Goal: Task Accomplishment & Management: Manage account settings

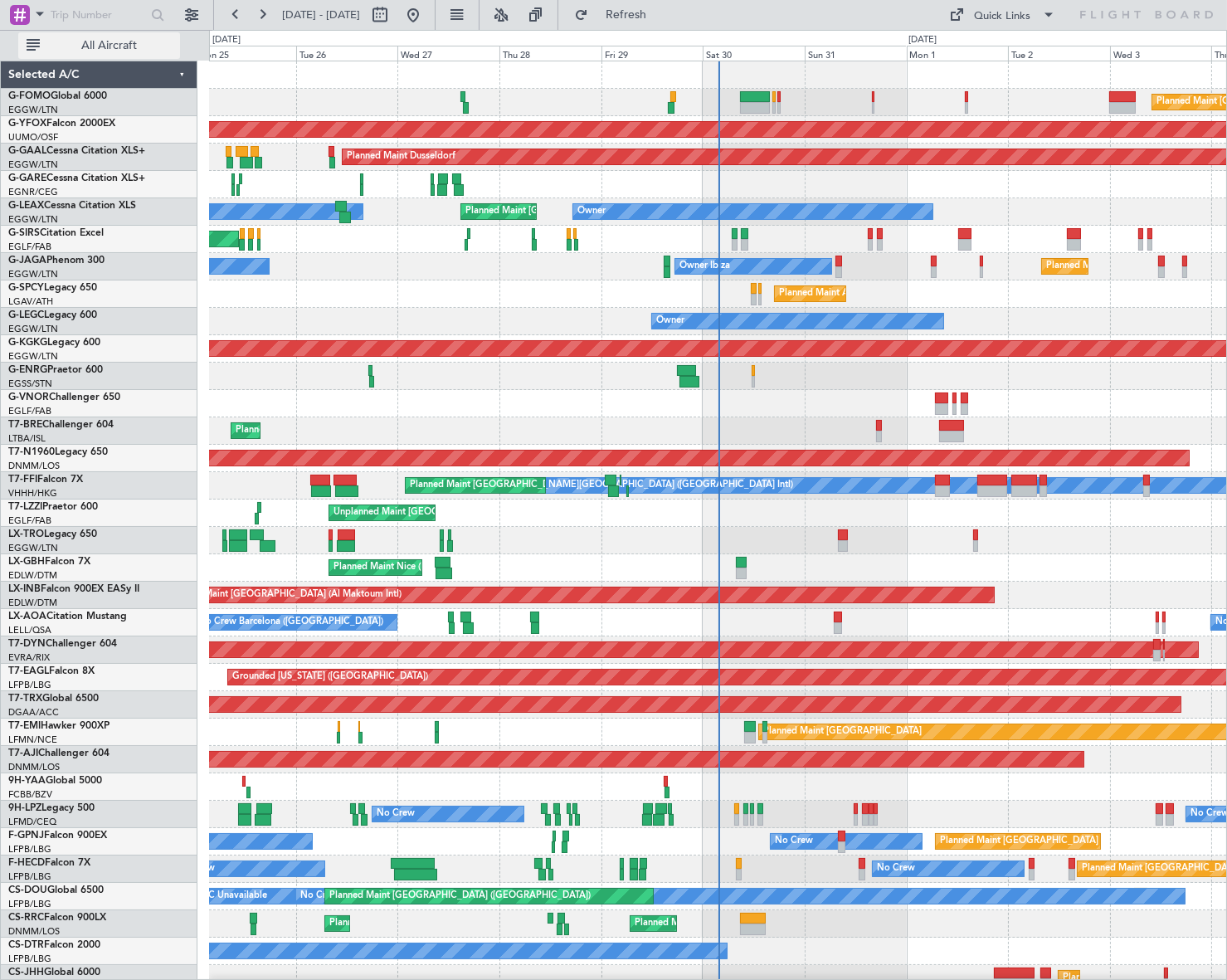
click at [134, 50] on span "All Aircraft" at bounding box center [109, 46] width 132 height 12
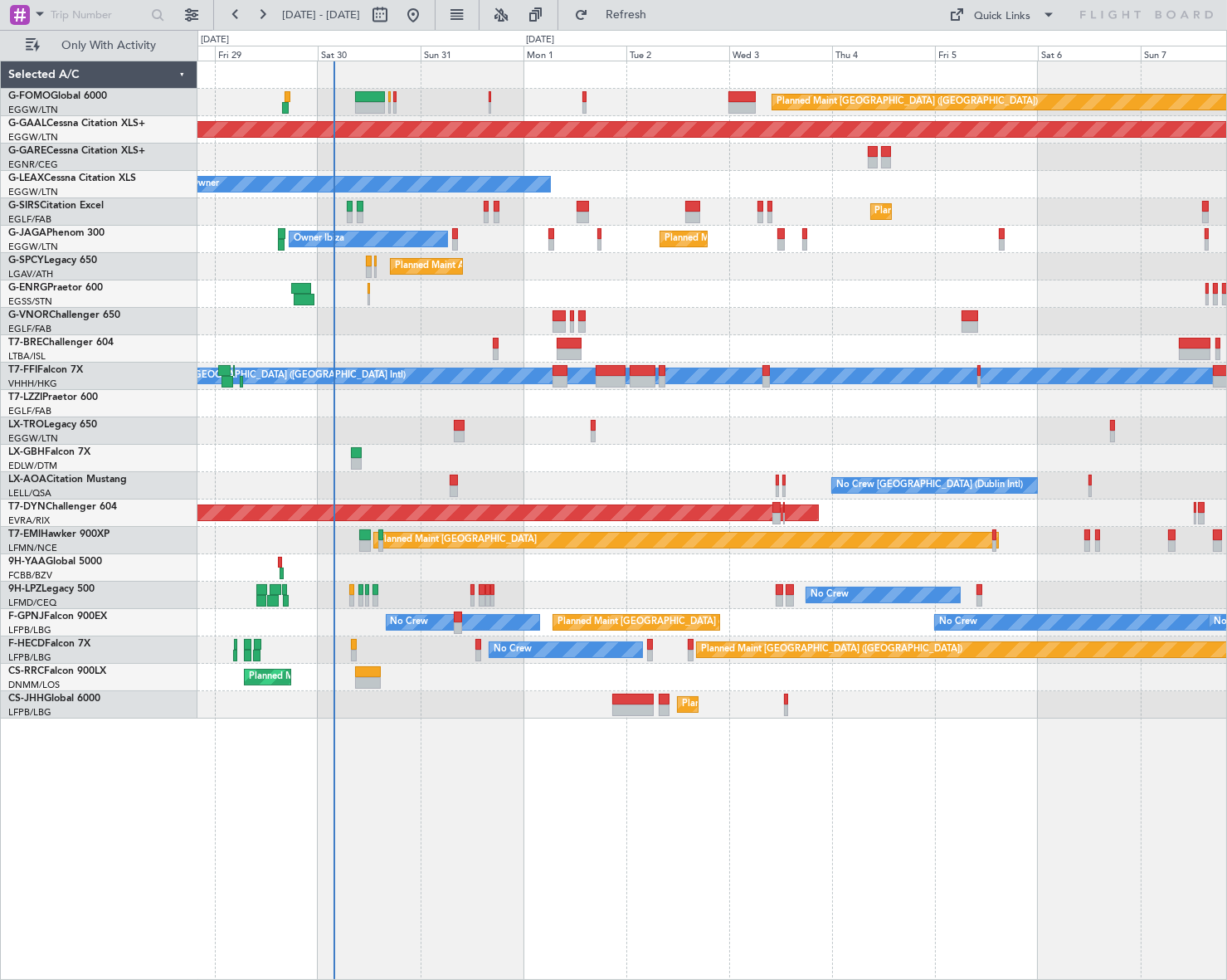
click at [480, 725] on div "Planned Maint [GEOGRAPHIC_DATA] ([GEOGRAPHIC_DATA]) Planned [GEOGRAPHIC_DATA] O…" at bounding box center [712, 520] width 1029 height 920
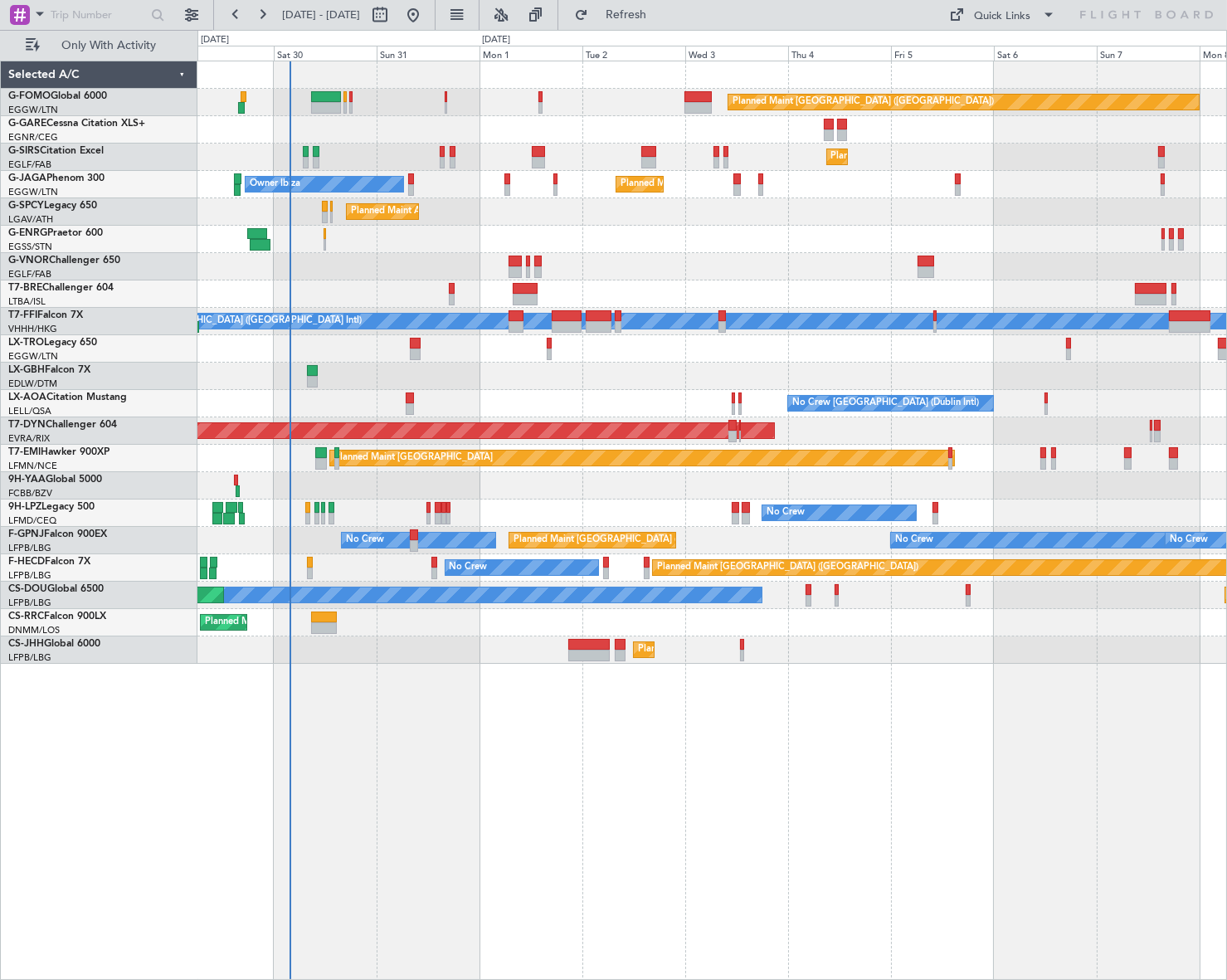
click at [531, 686] on div "Planned Maint [GEOGRAPHIC_DATA] ([GEOGRAPHIC_DATA]) Planned Maint [GEOGRAPHIC_D…" at bounding box center [712, 520] width 1029 height 920
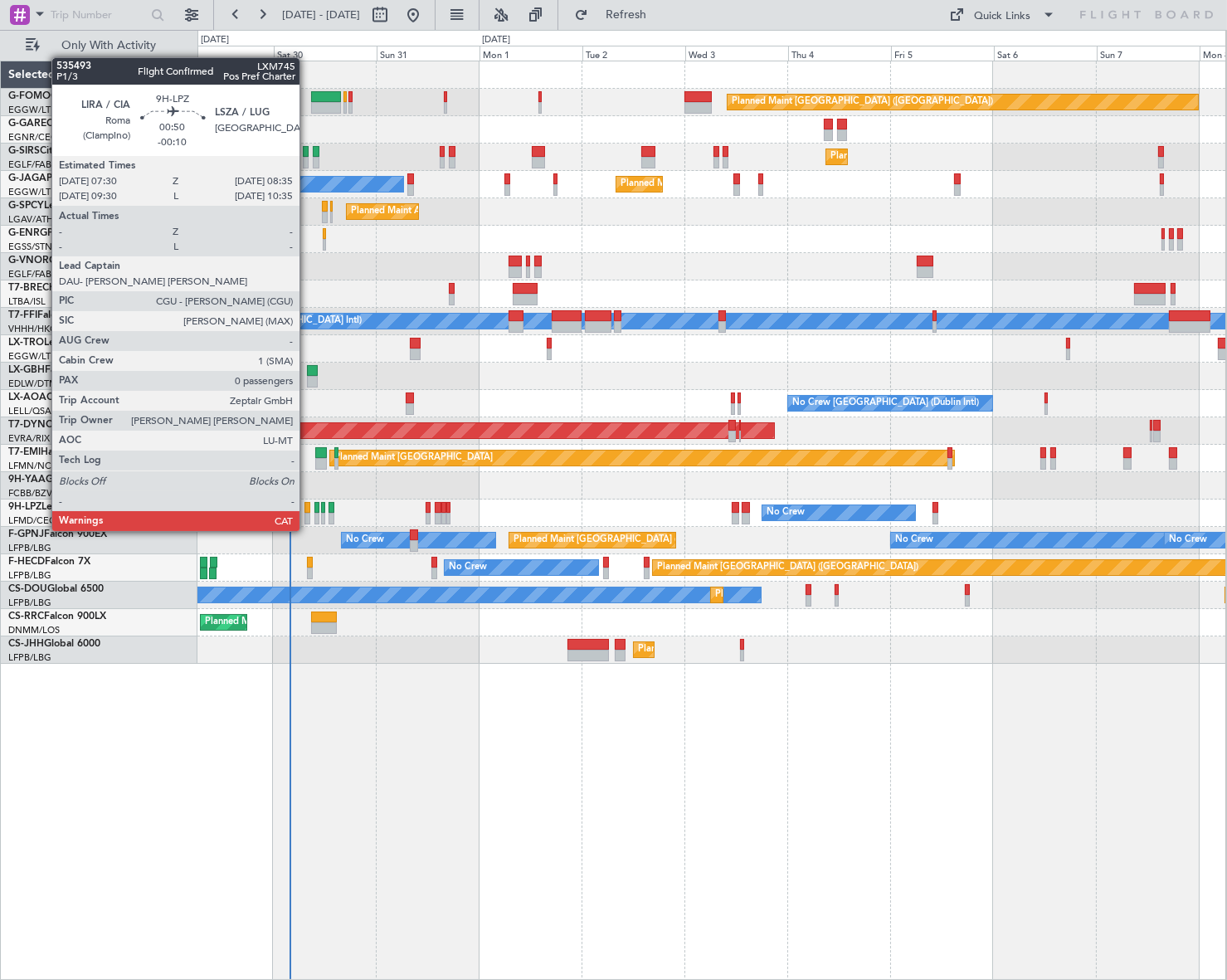
click at [307, 515] on div at bounding box center [307, 518] width 5 height 12
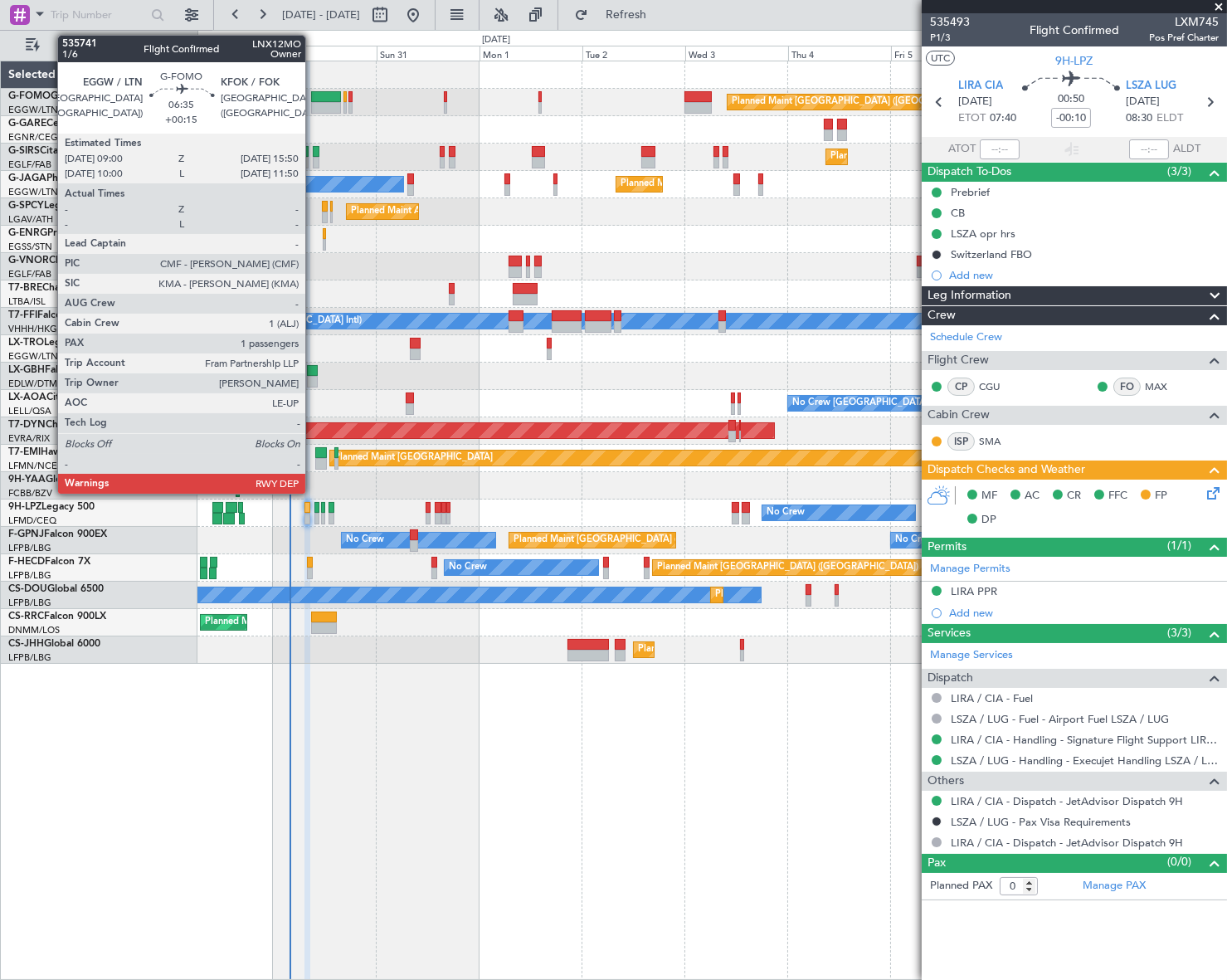
click at [313, 96] on div at bounding box center [326, 97] width 30 height 12
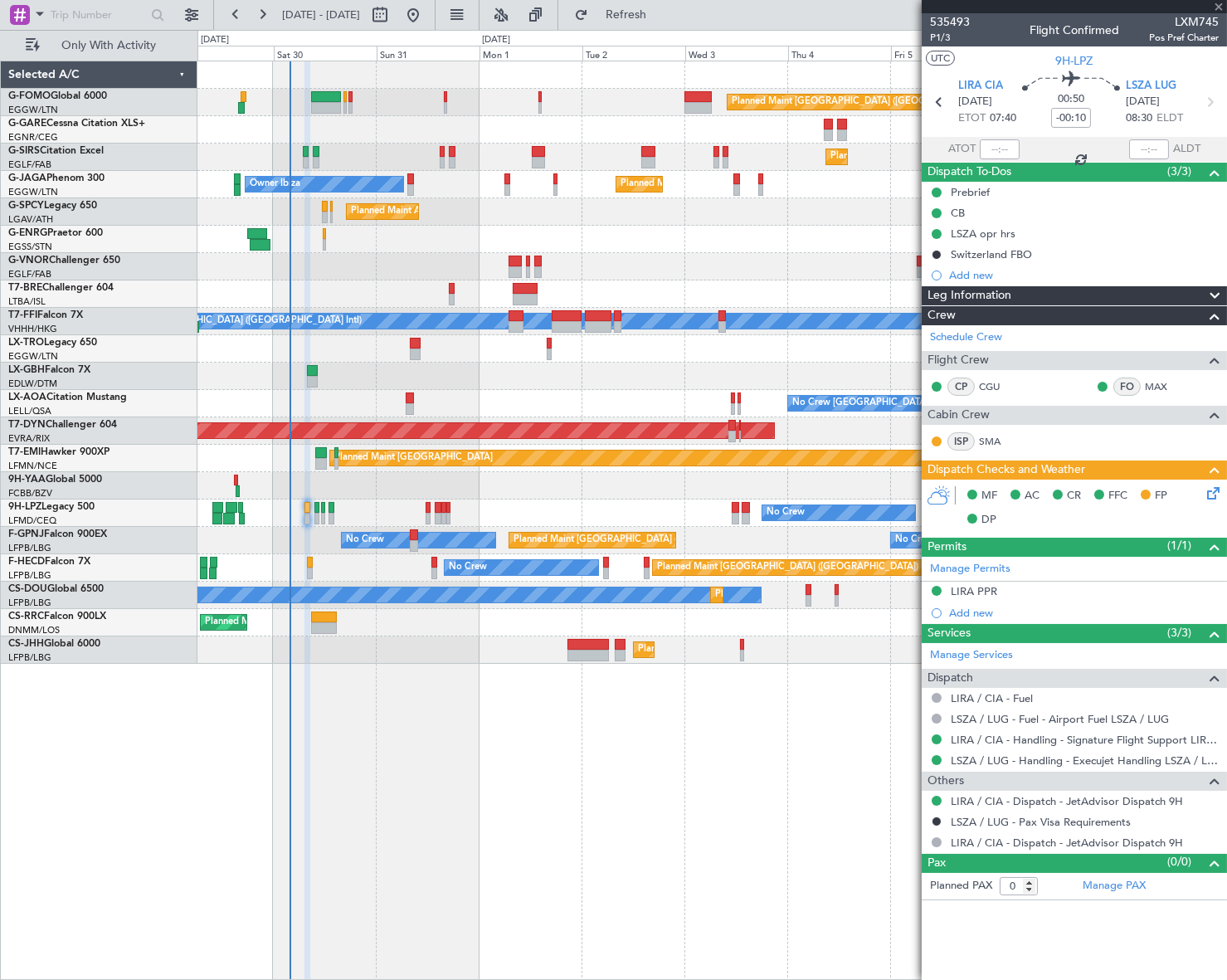
type input "+00:15"
type input "1"
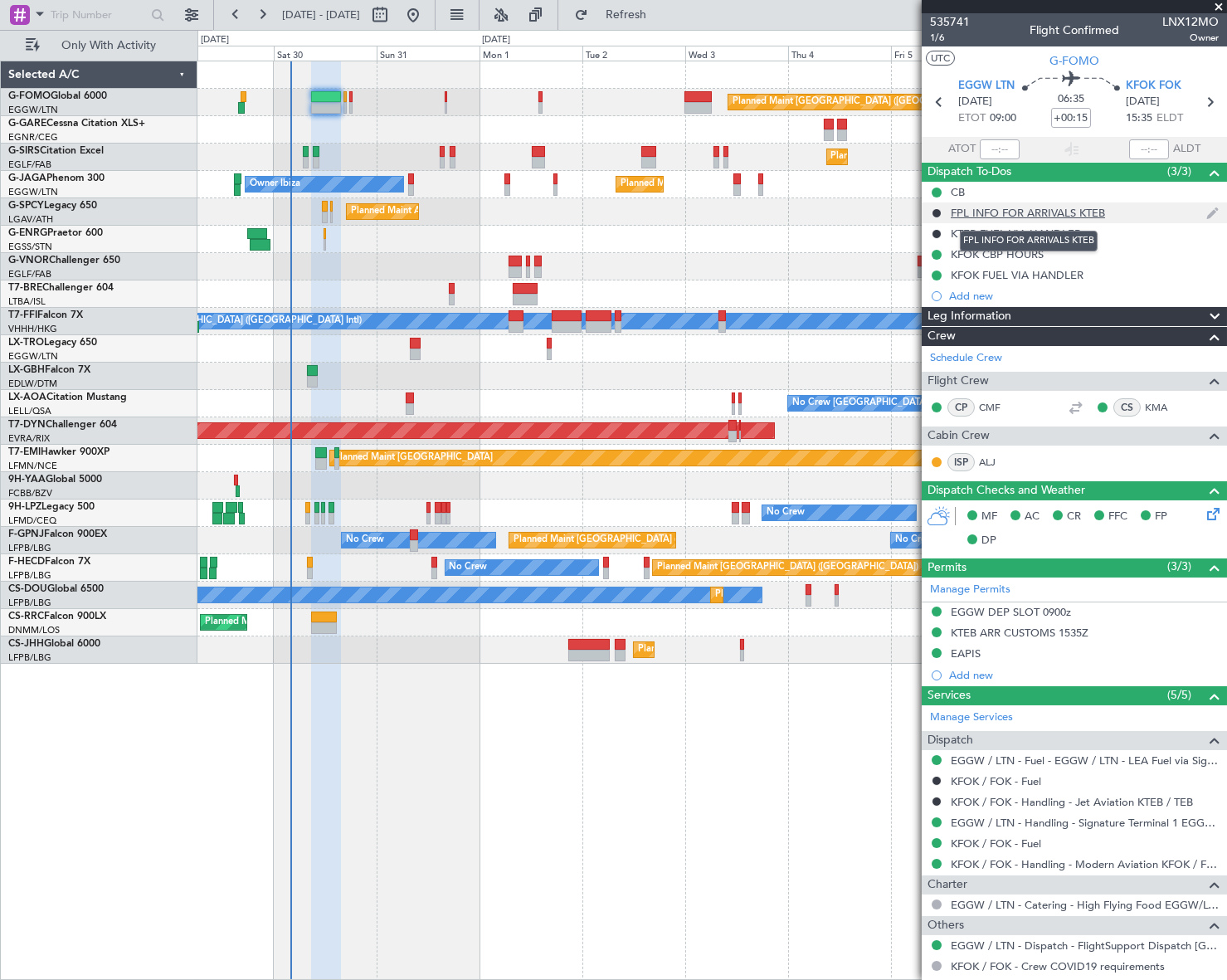
click at [1014, 213] on div "FPL INFO FOR ARRIVALS KTEB" at bounding box center [1027, 213] width 154 height 14
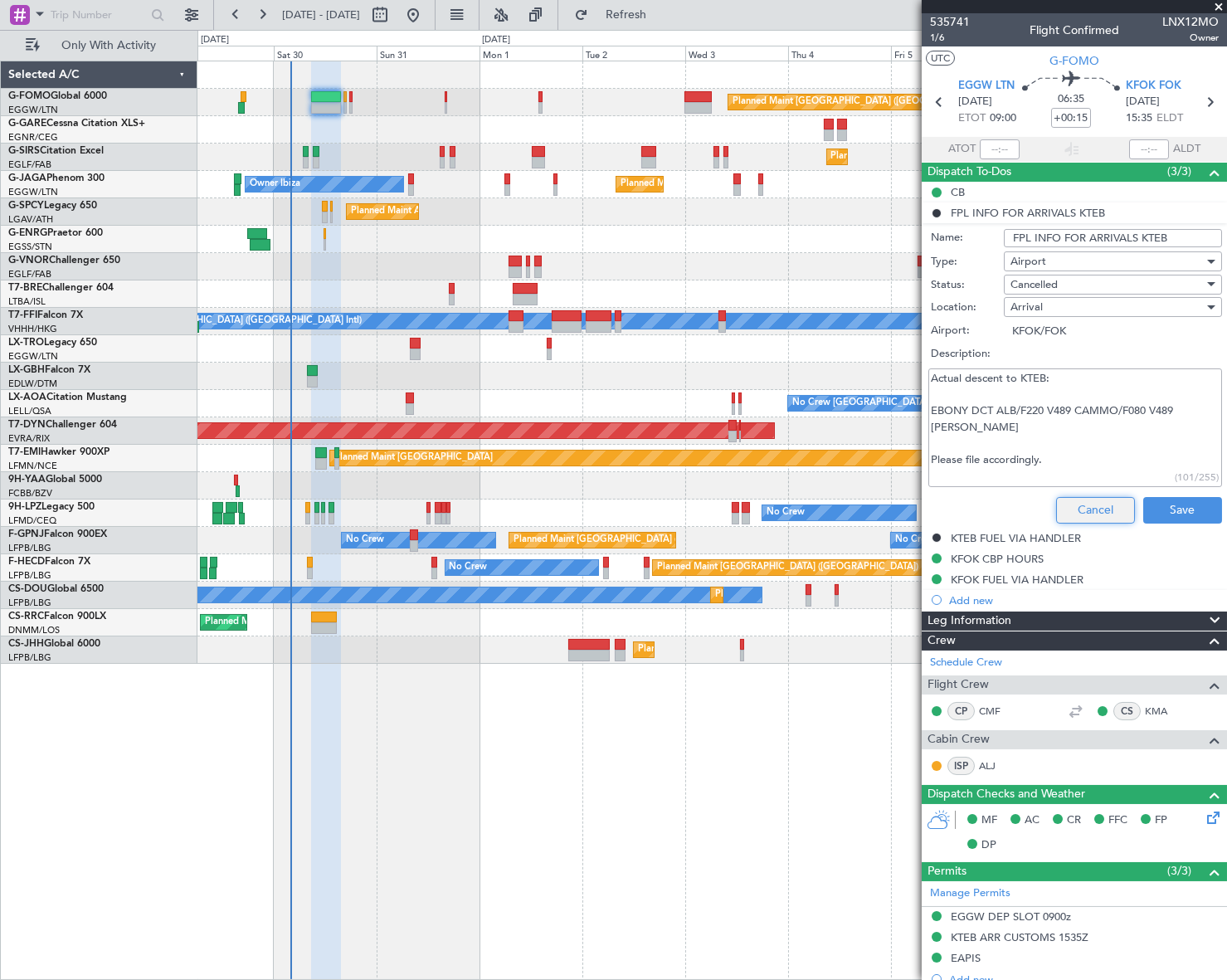
click at [1060, 516] on button "Cancel" at bounding box center [1096, 510] width 78 height 26
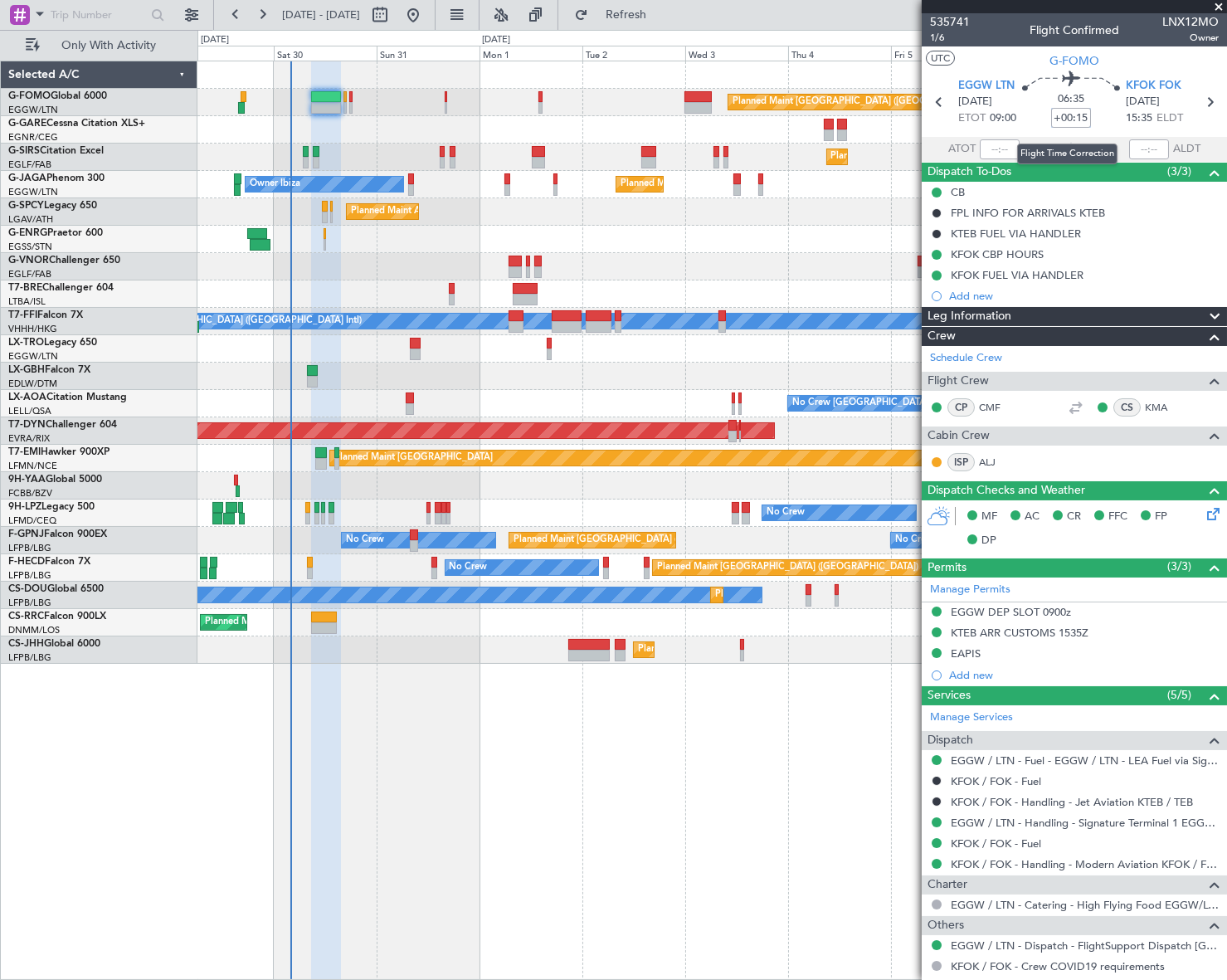
click at [1082, 123] on input "+00:15" at bounding box center [1071, 118] width 40 height 20
click at [1082, 118] on input "+00:15" at bounding box center [1071, 118] width 40 height 20
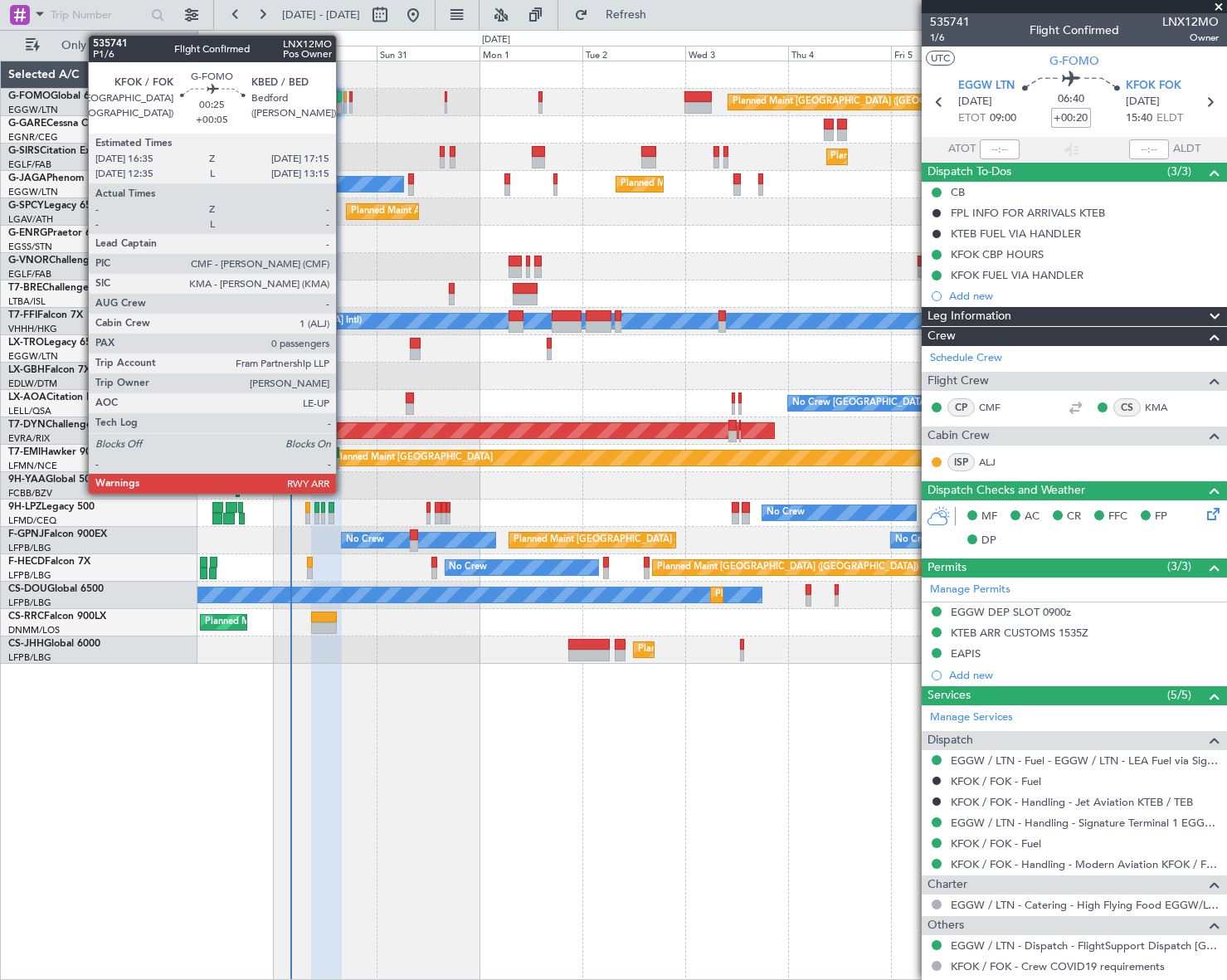
click at [343, 99] on div at bounding box center [345, 97] width 4 height 12
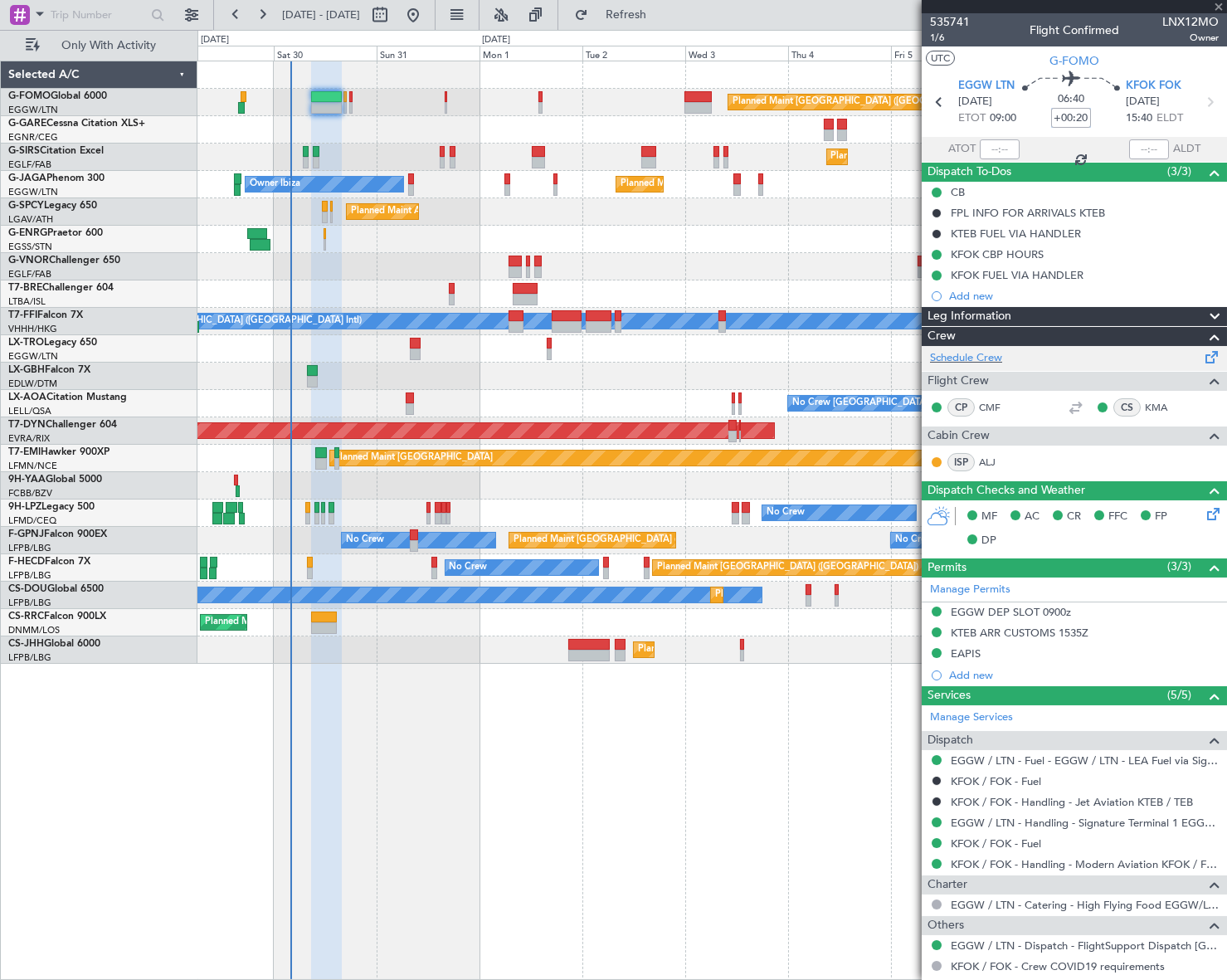
type input "+00:05"
type input "0"
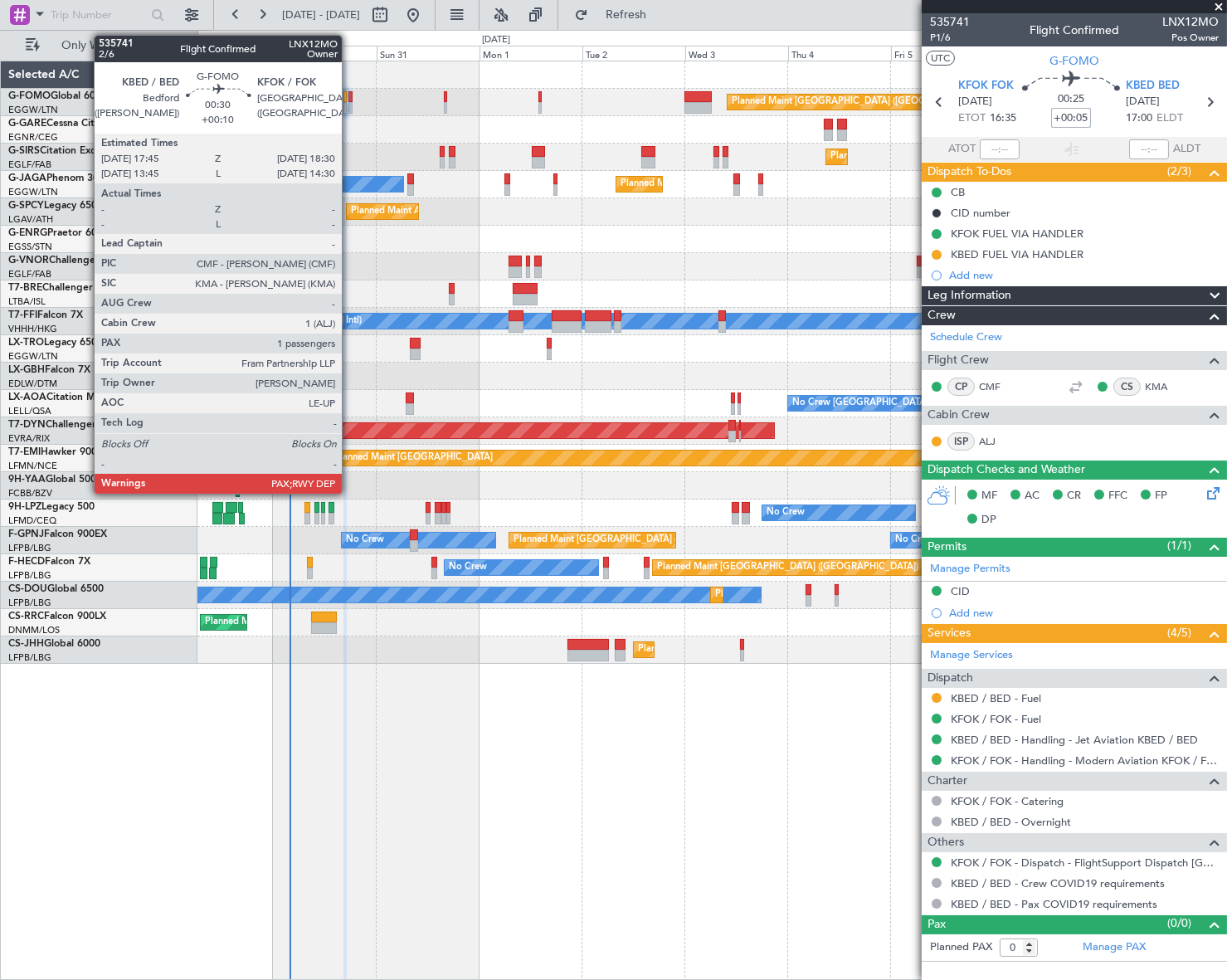
click at [349, 99] on div at bounding box center [350, 97] width 4 height 12
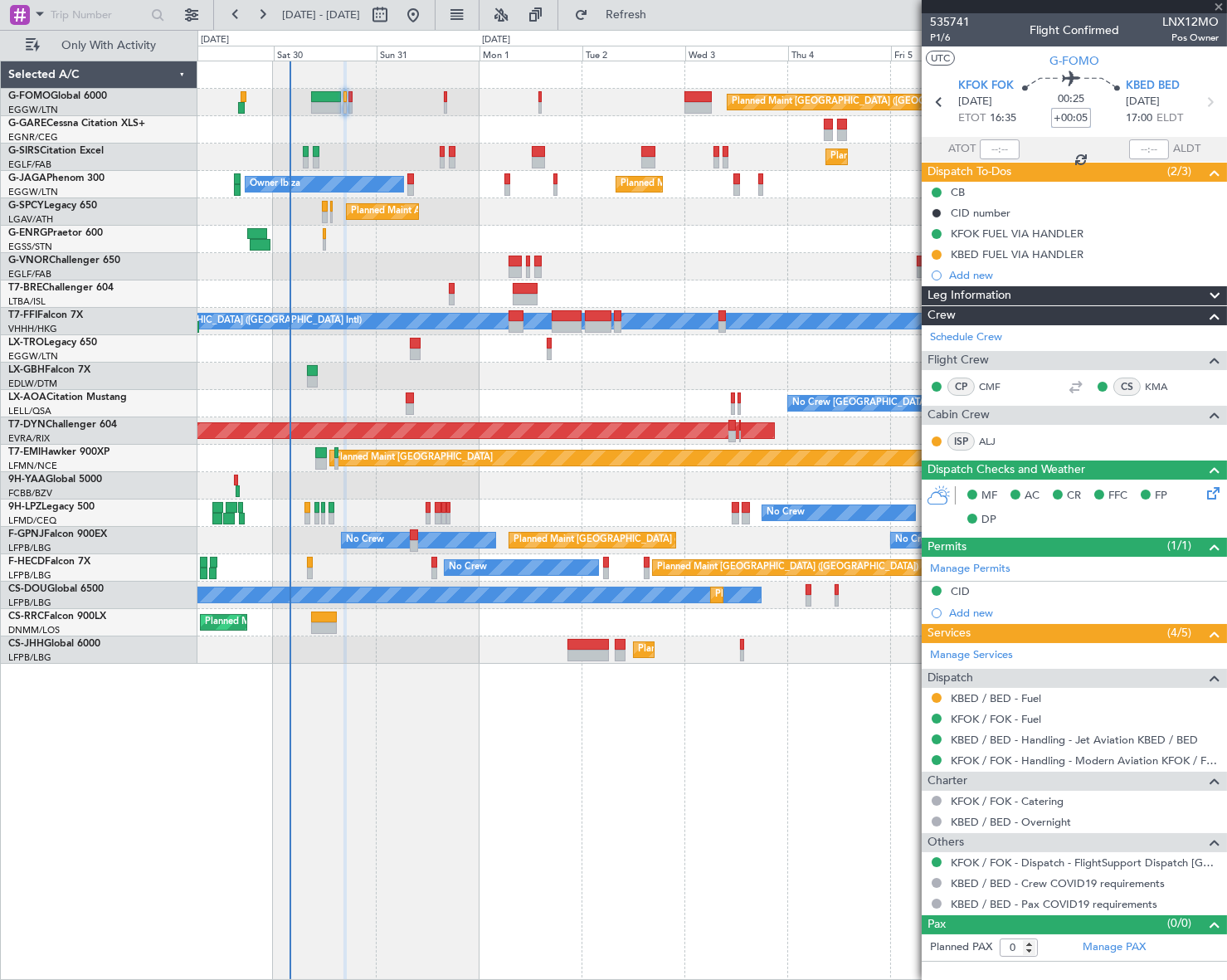
type input "+00:10"
type input "3"
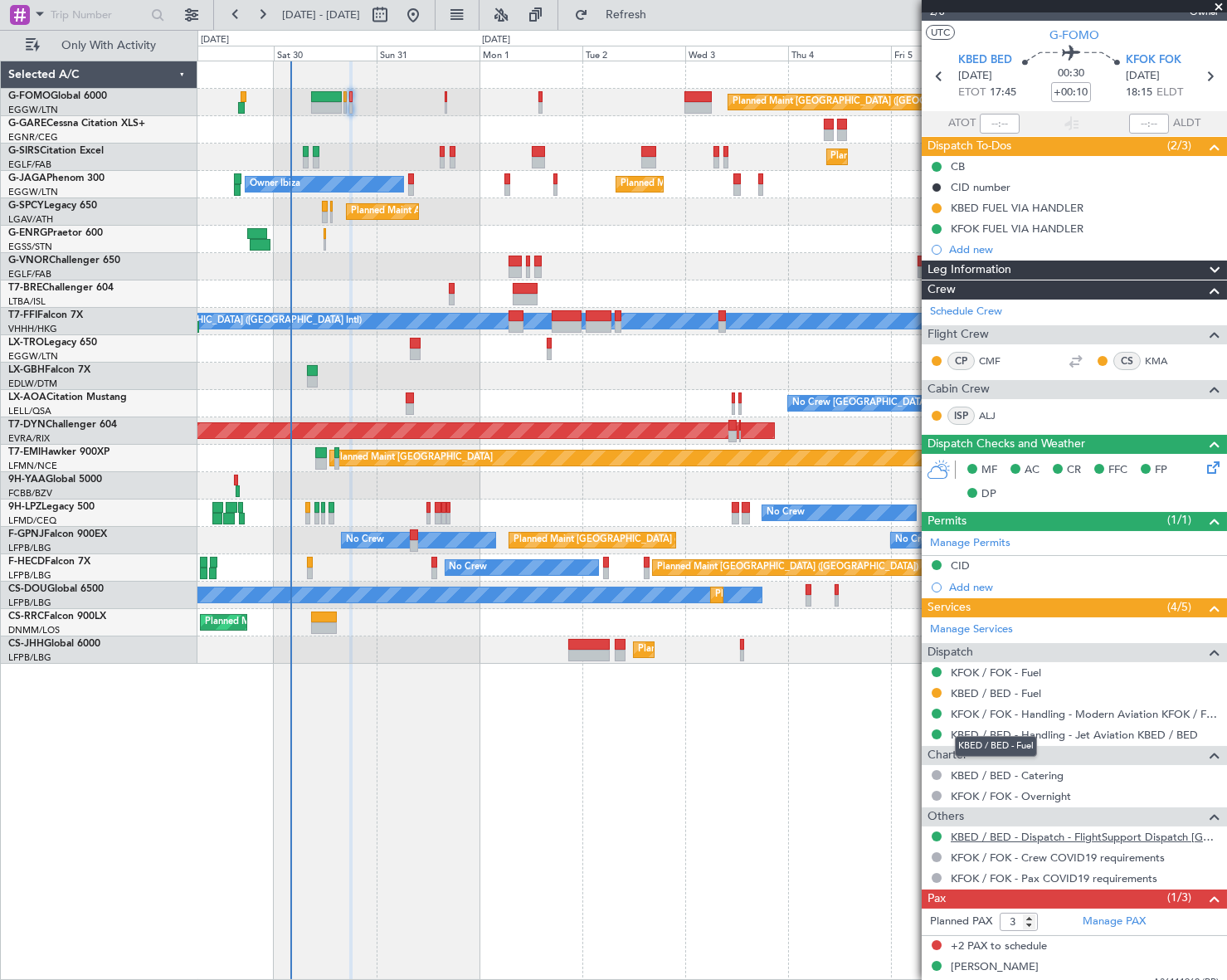
scroll to position [37, 0]
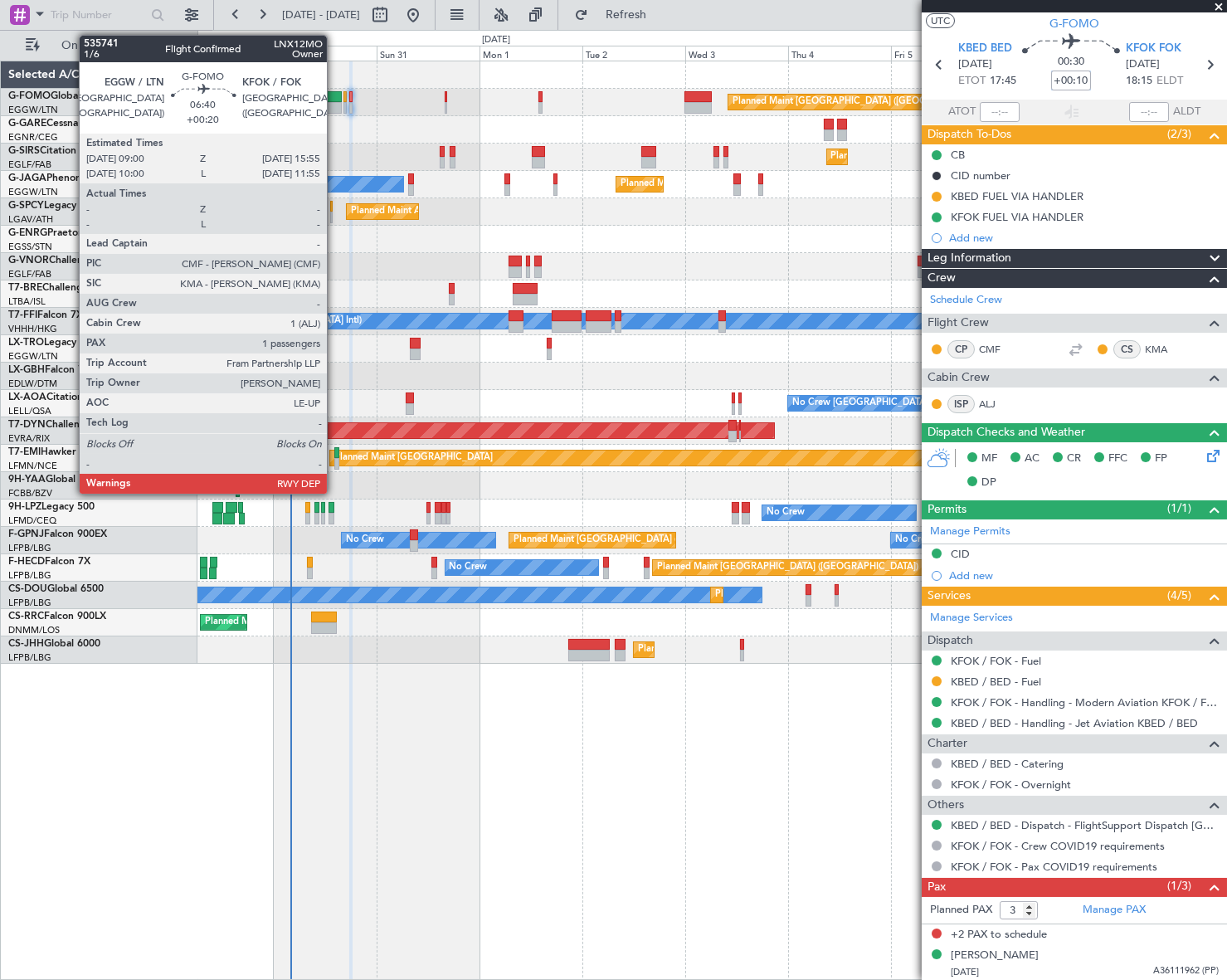
click at [334, 91] on div at bounding box center [326, 97] width 30 height 12
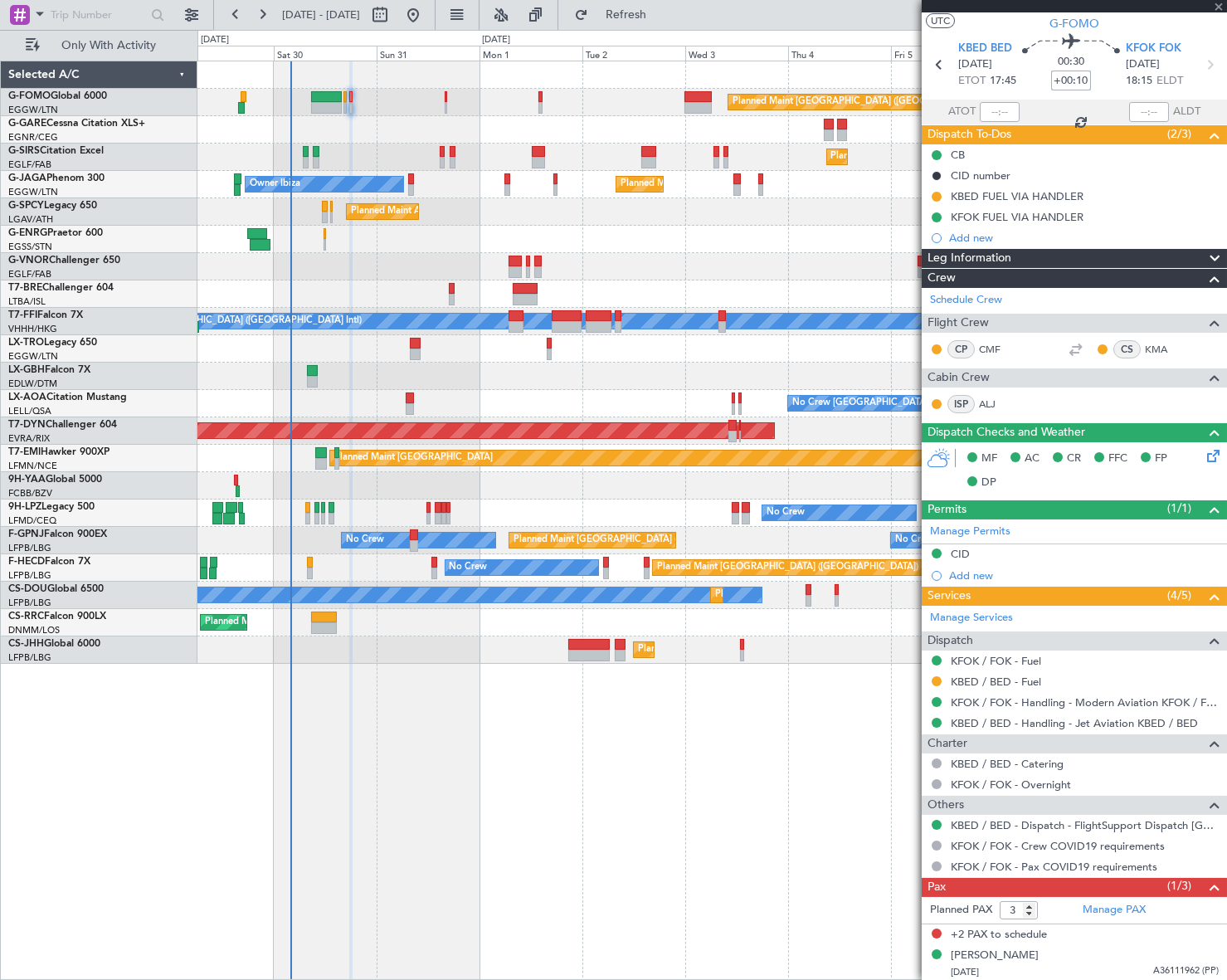
click at [325, 105] on div at bounding box center [326, 108] width 30 height 12
type input "+00:20"
type input "1"
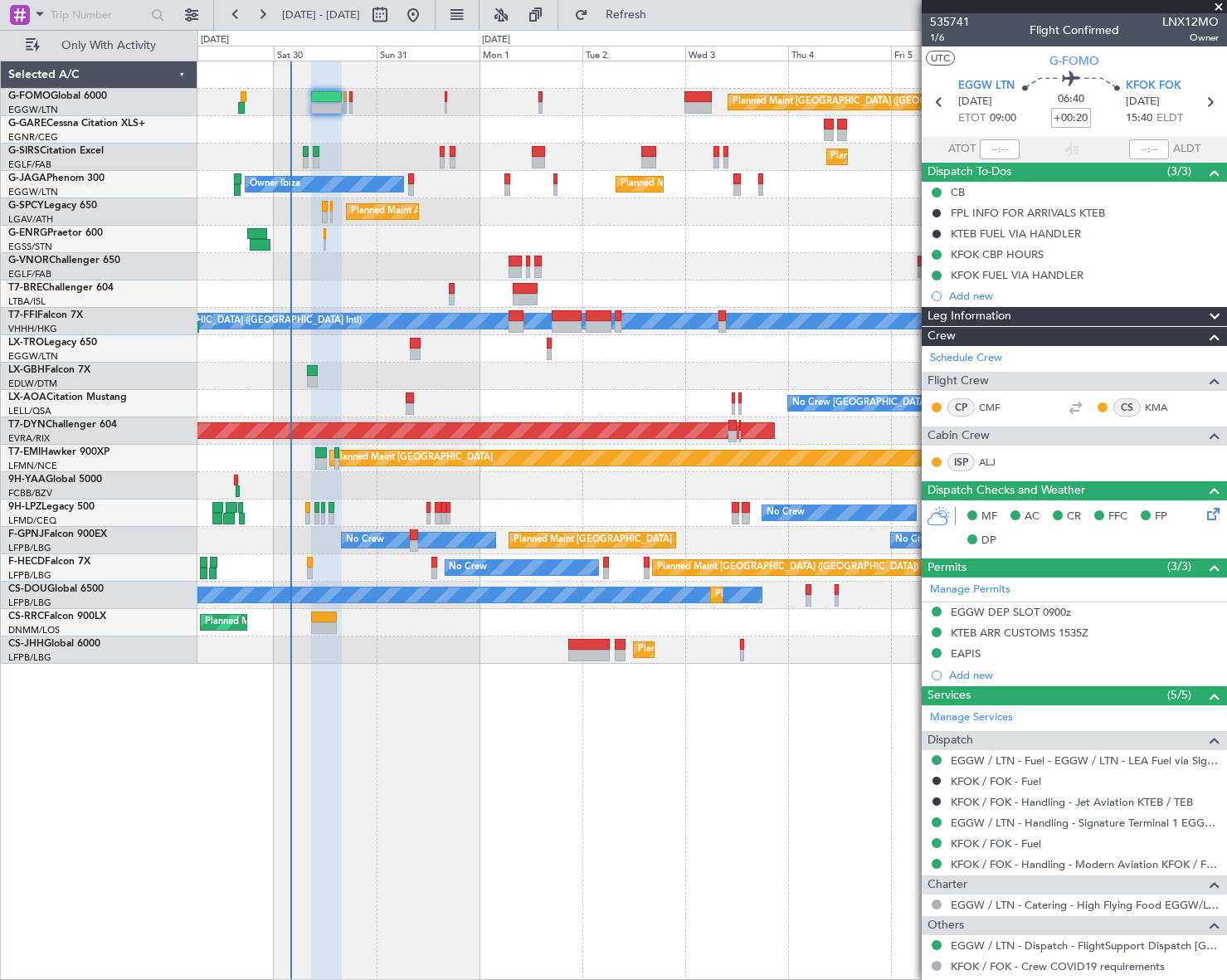
scroll to position [99, 0]
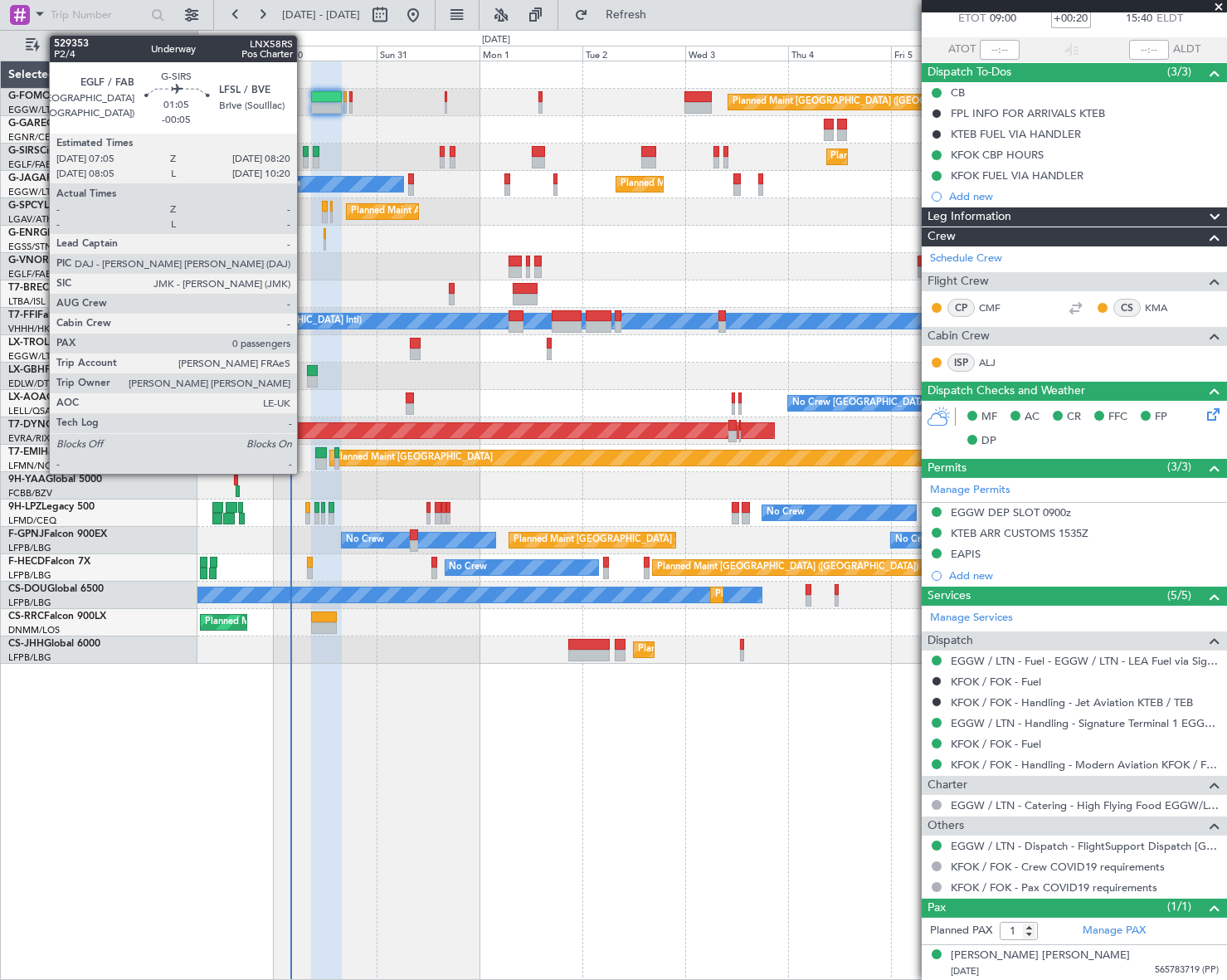
click at [305, 160] on div at bounding box center [306, 162] width 5 height 12
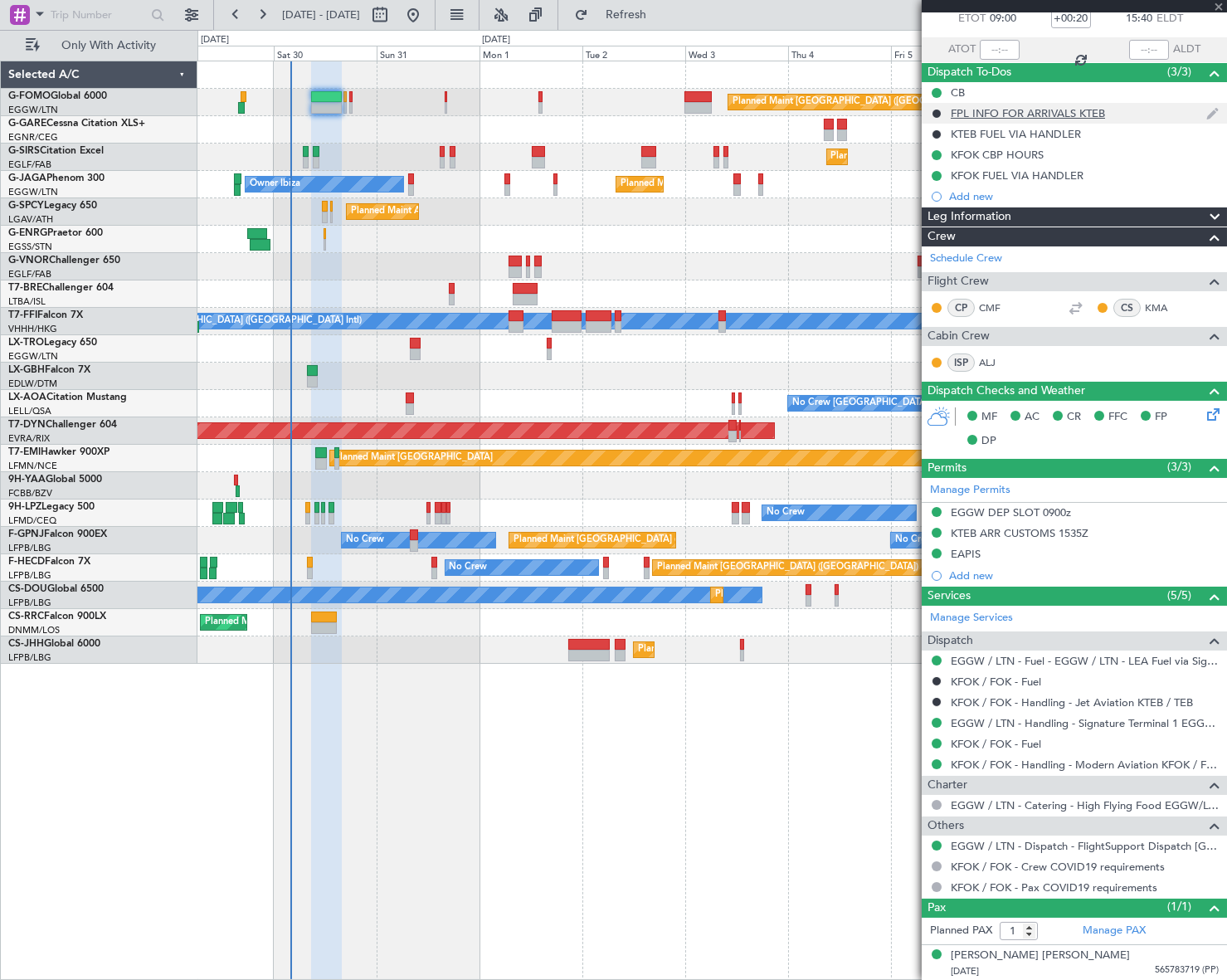
type input "-00:05"
type input "0"
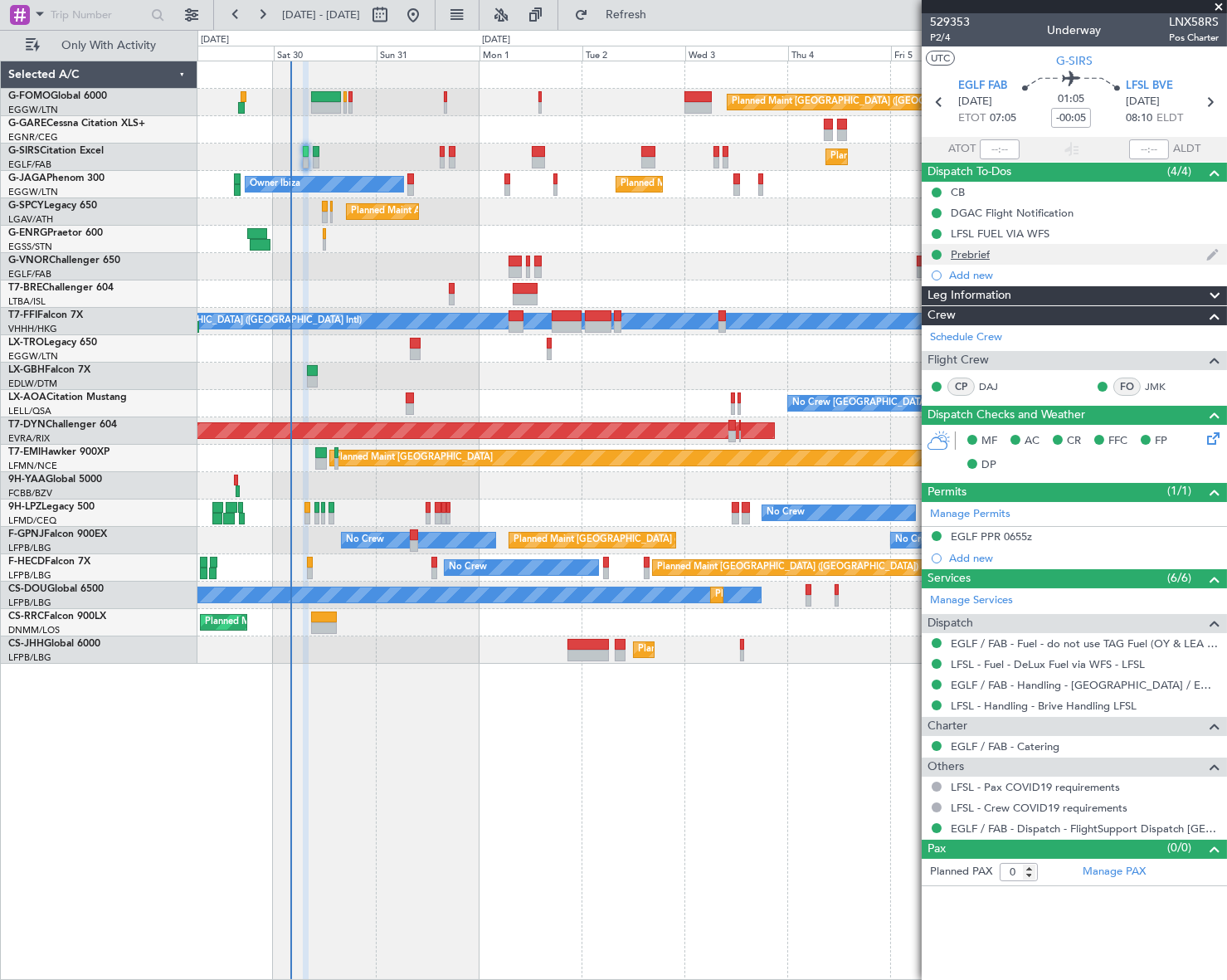
click at [965, 257] on div "Prebrief" at bounding box center [970, 254] width 39 height 14
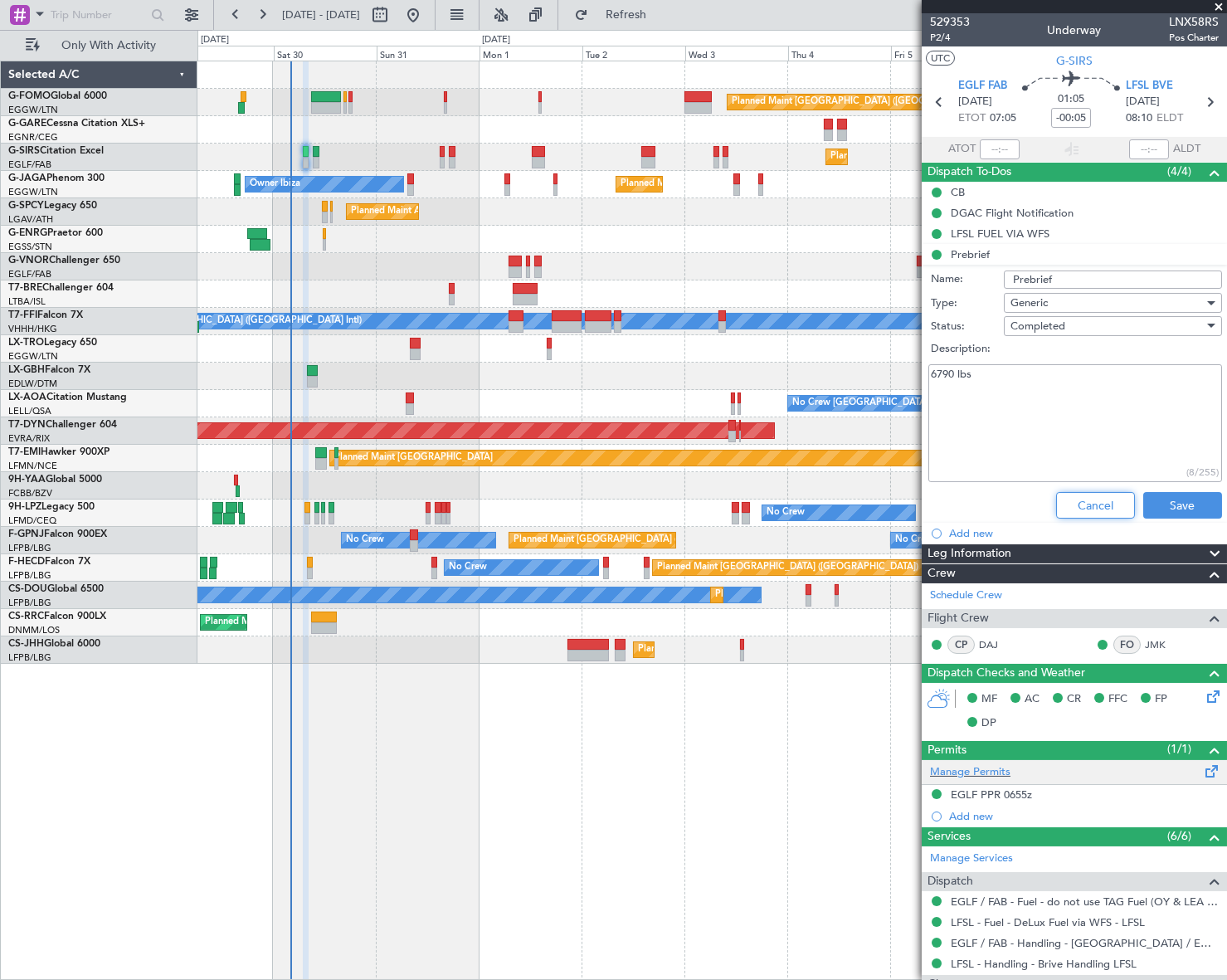
click at [1069, 501] on button "Cancel" at bounding box center [1096, 505] width 78 height 26
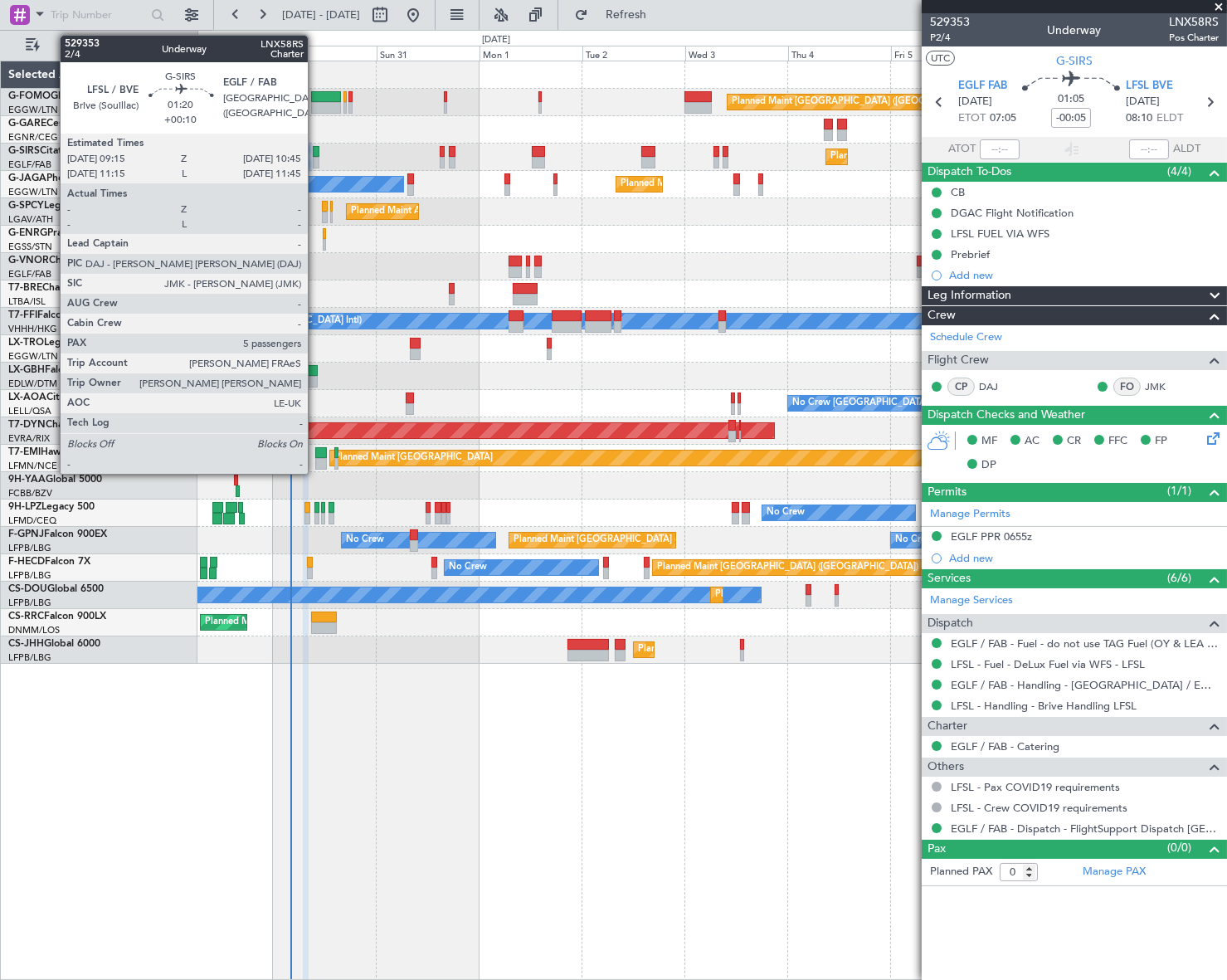
click at [316, 153] on div at bounding box center [316, 151] width 6 height 12
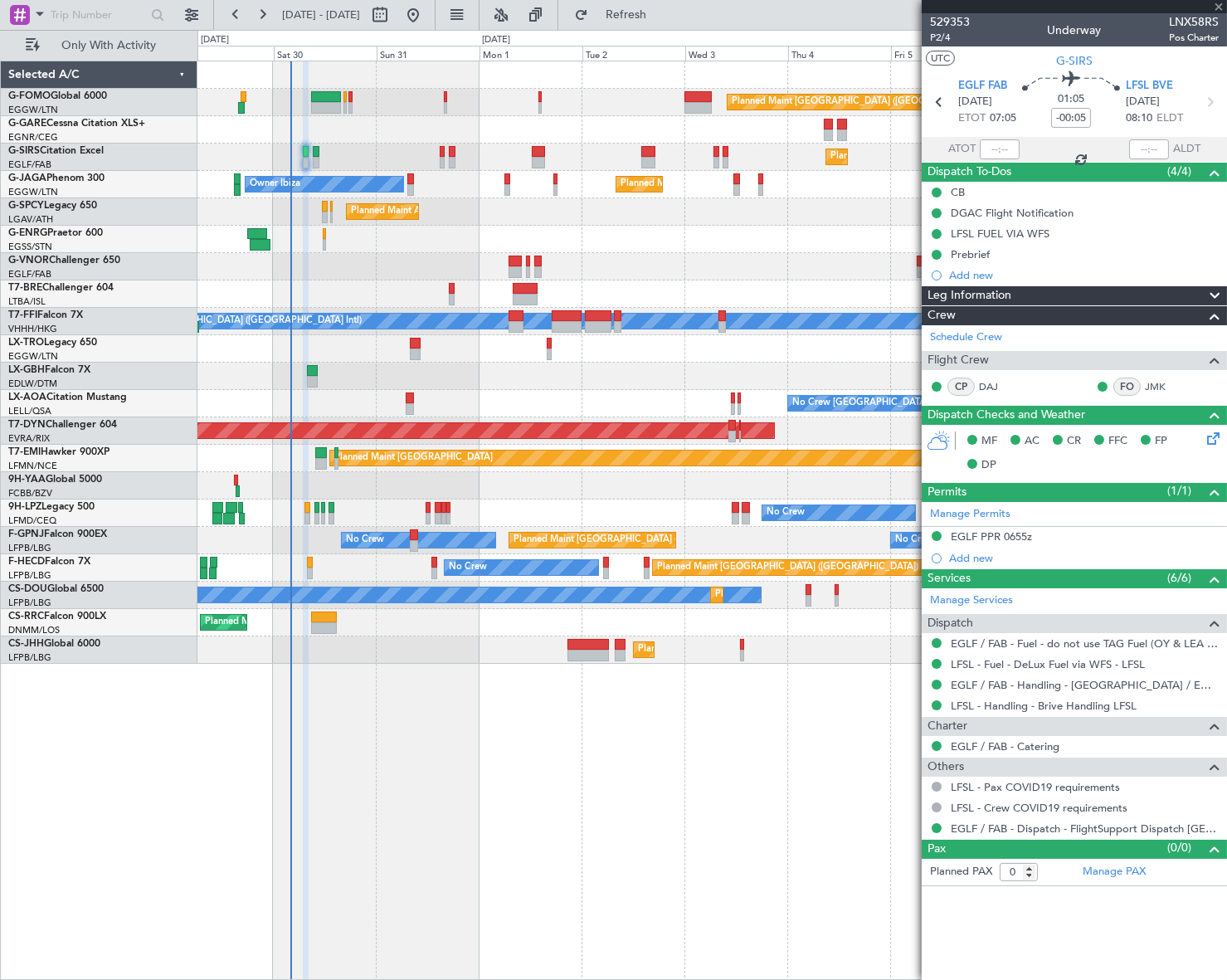
type input "+00:10"
type input "5"
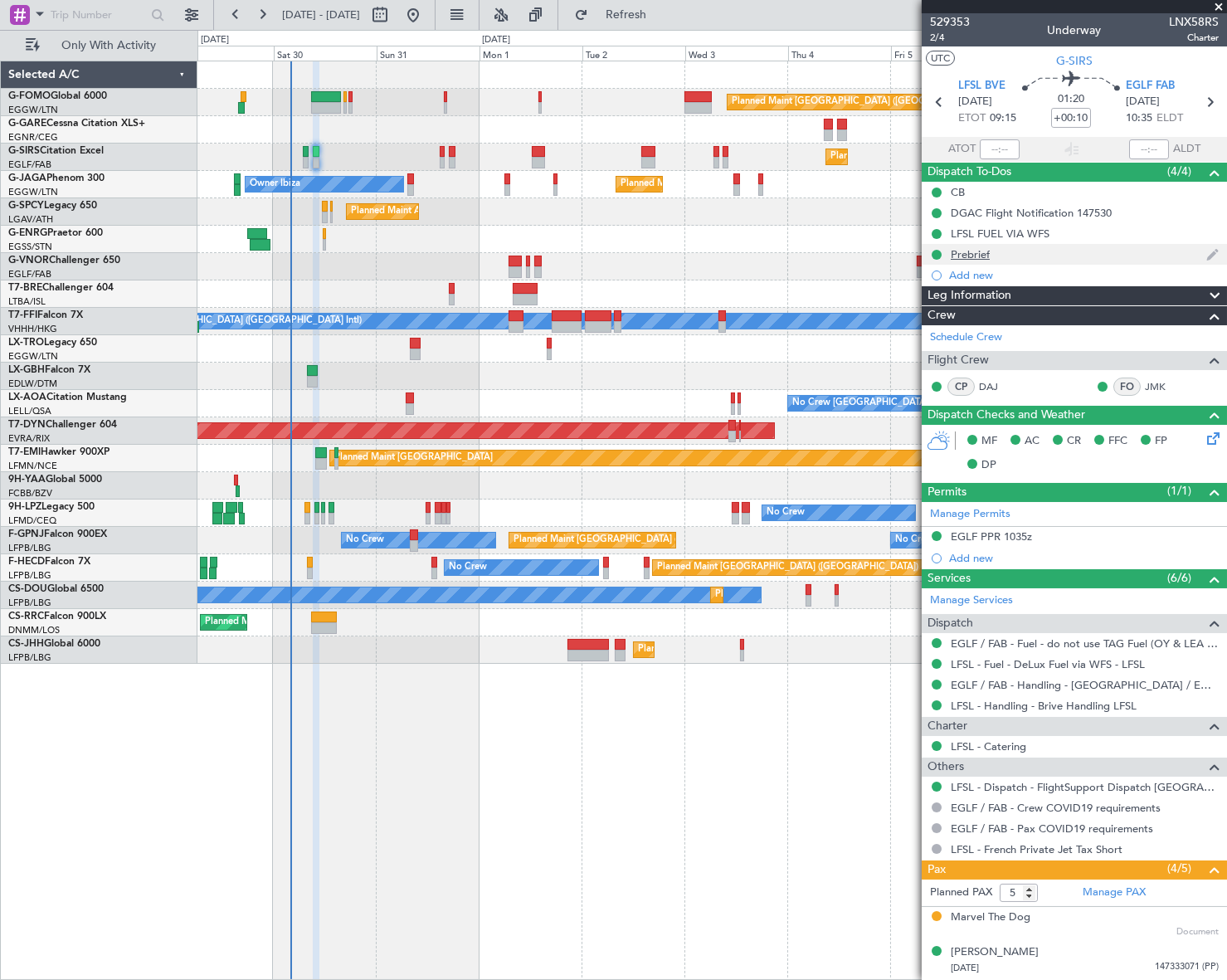
click at [975, 254] on div "Prebrief" at bounding box center [970, 254] width 39 height 14
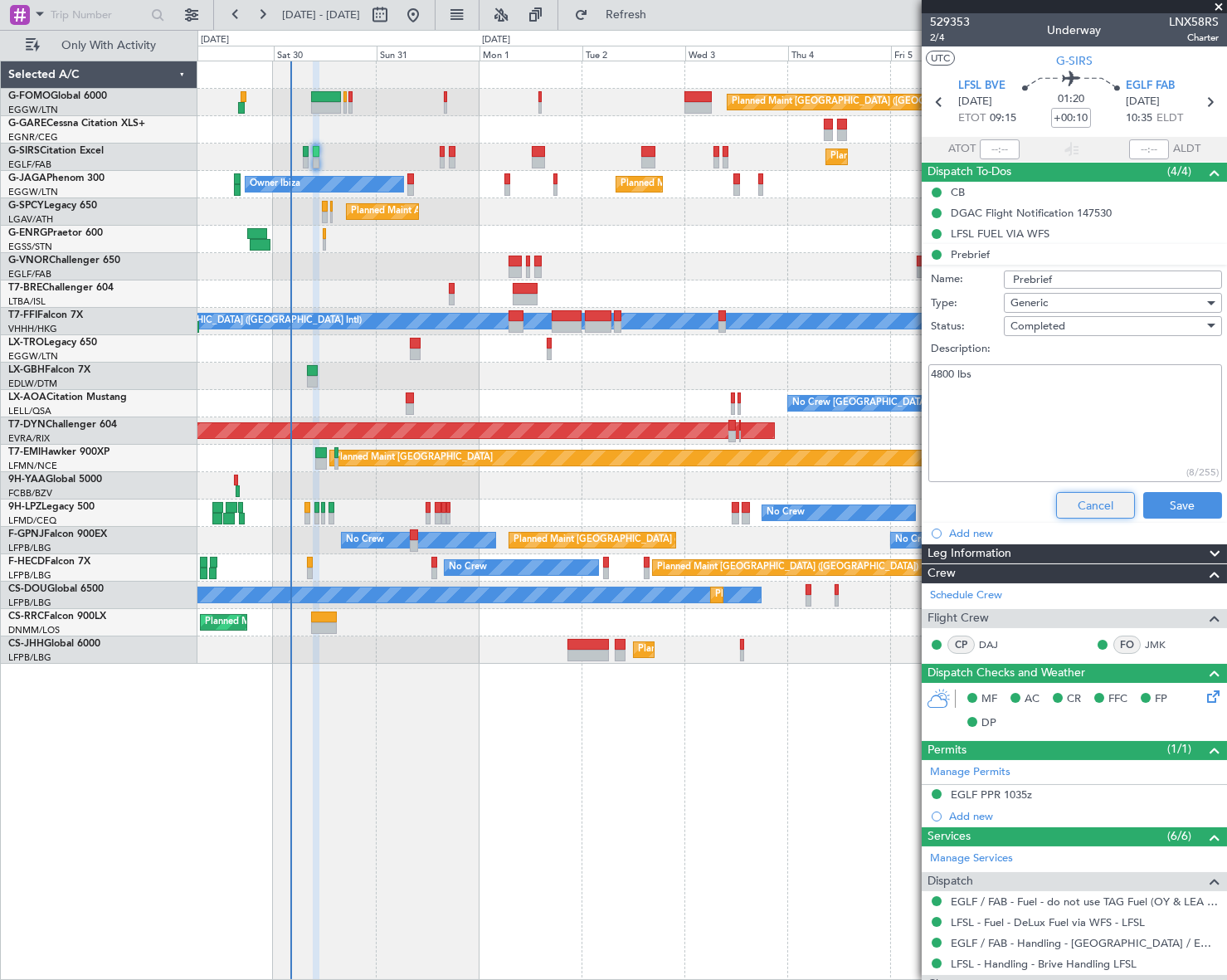
click at [1066, 508] on button "Cancel" at bounding box center [1096, 505] width 78 height 26
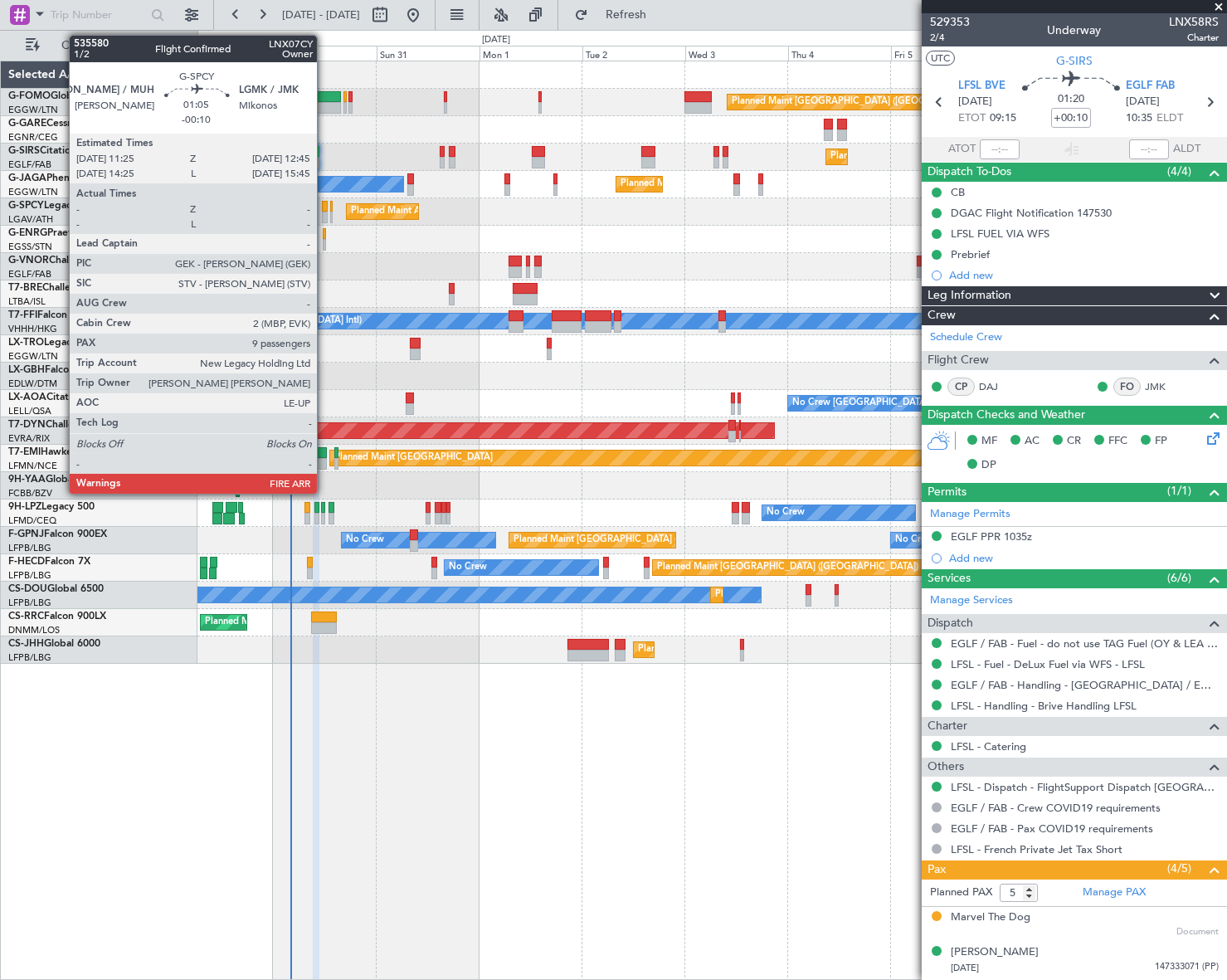
click at [325, 201] on div at bounding box center [325, 206] width 5 height 12
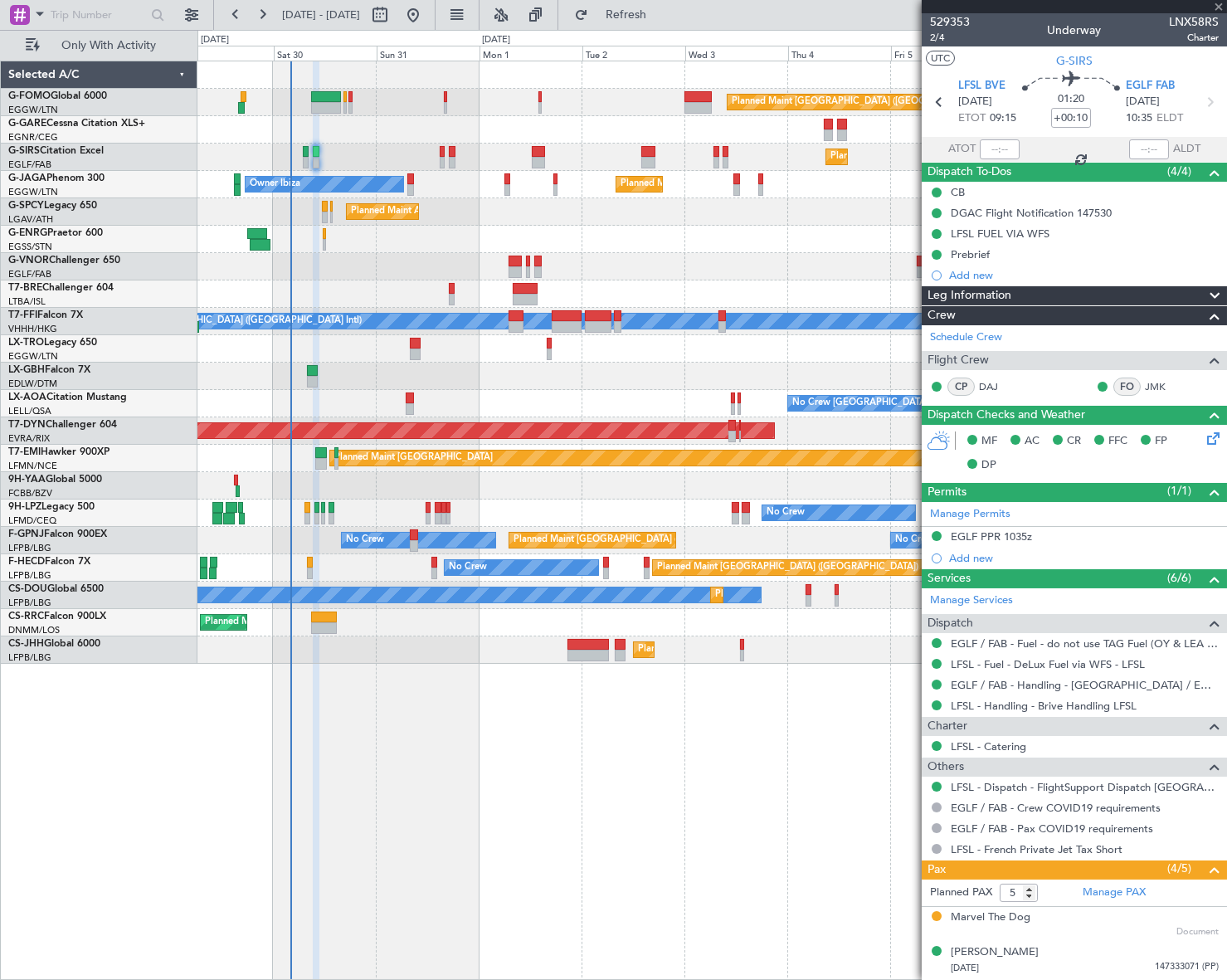
type input "-00:10"
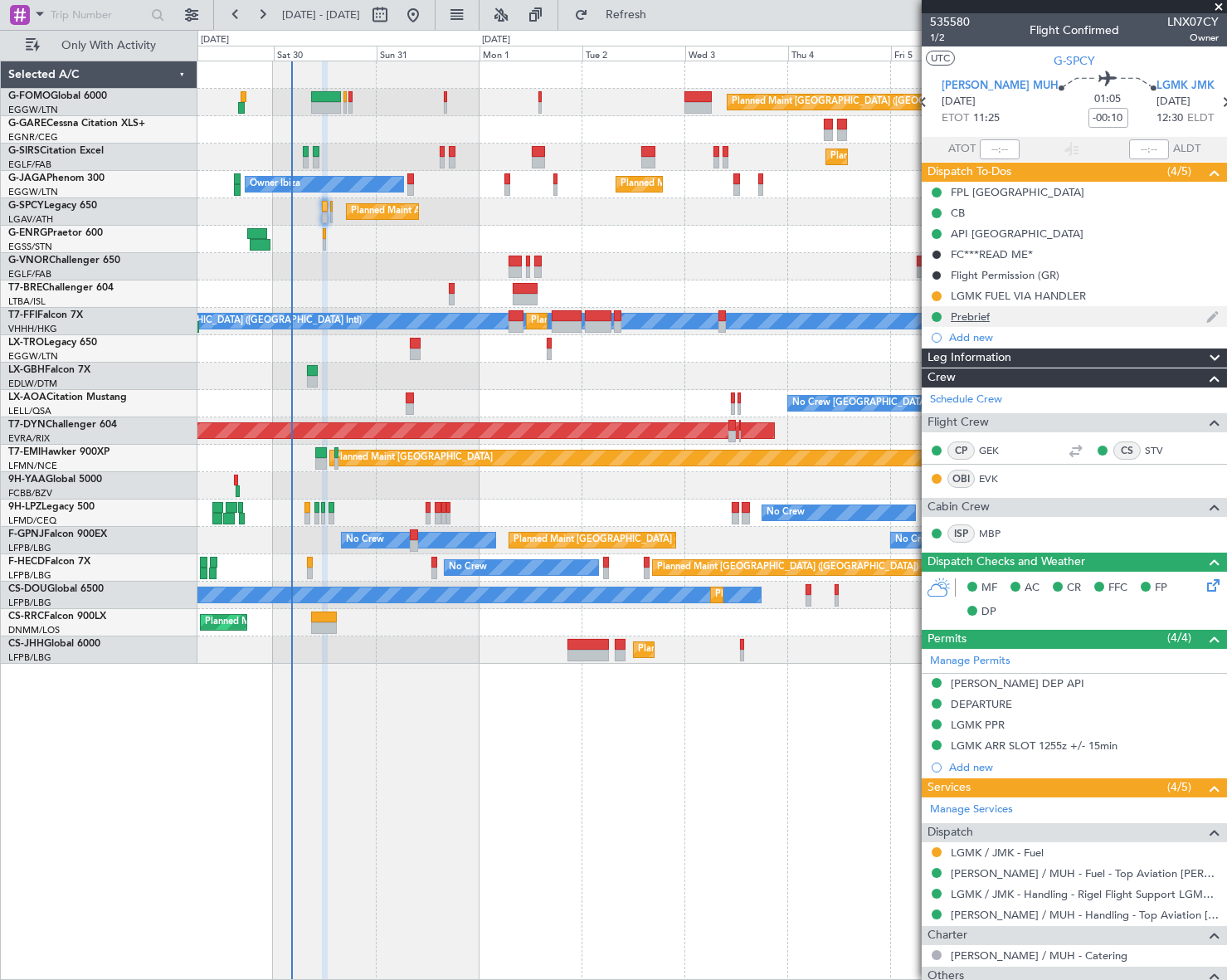
click at [970, 307] on div "Prebrief" at bounding box center [1074, 317] width 306 height 21
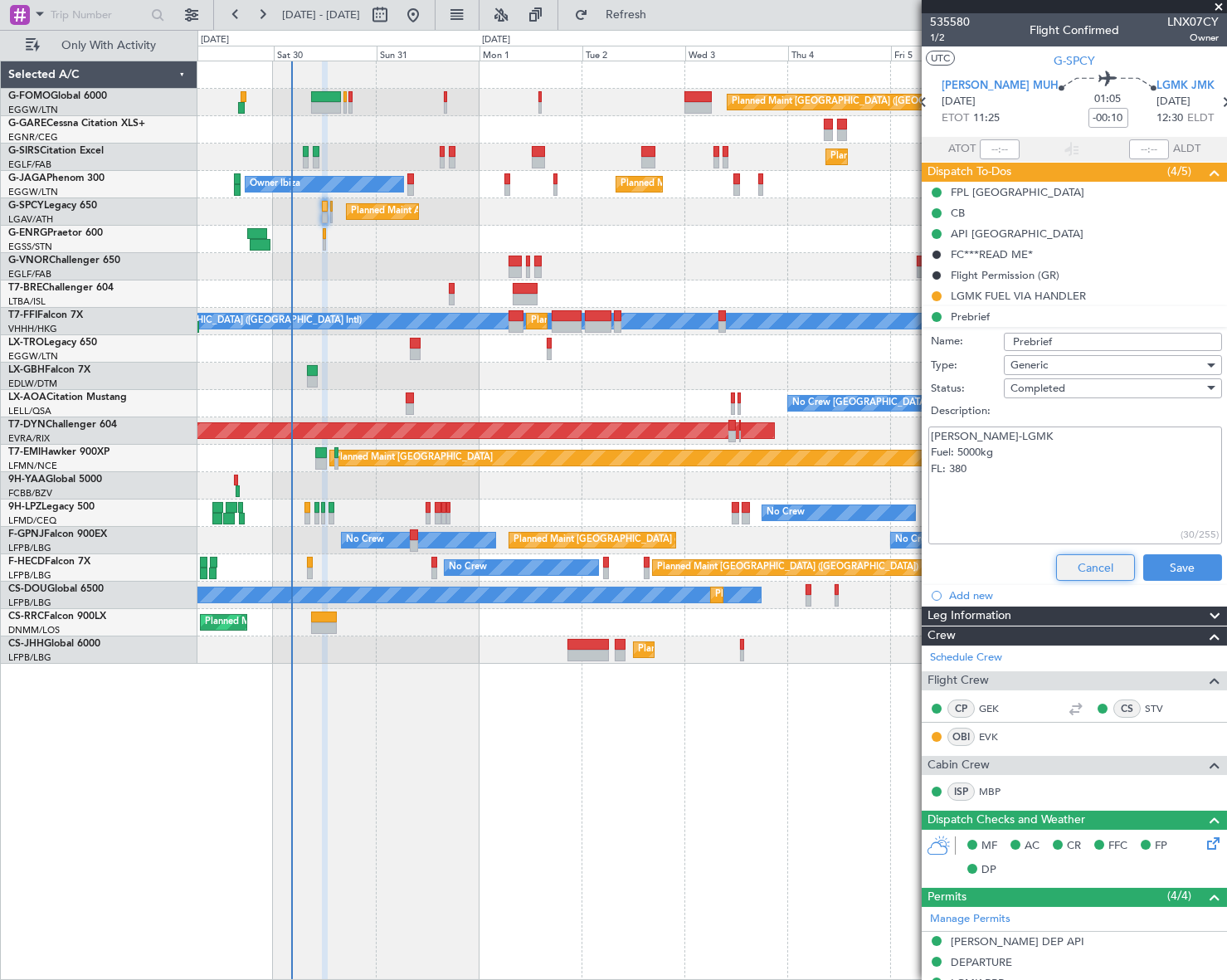
click at [1087, 564] on button "Cancel" at bounding box center [1096, 567] width 78 height 26
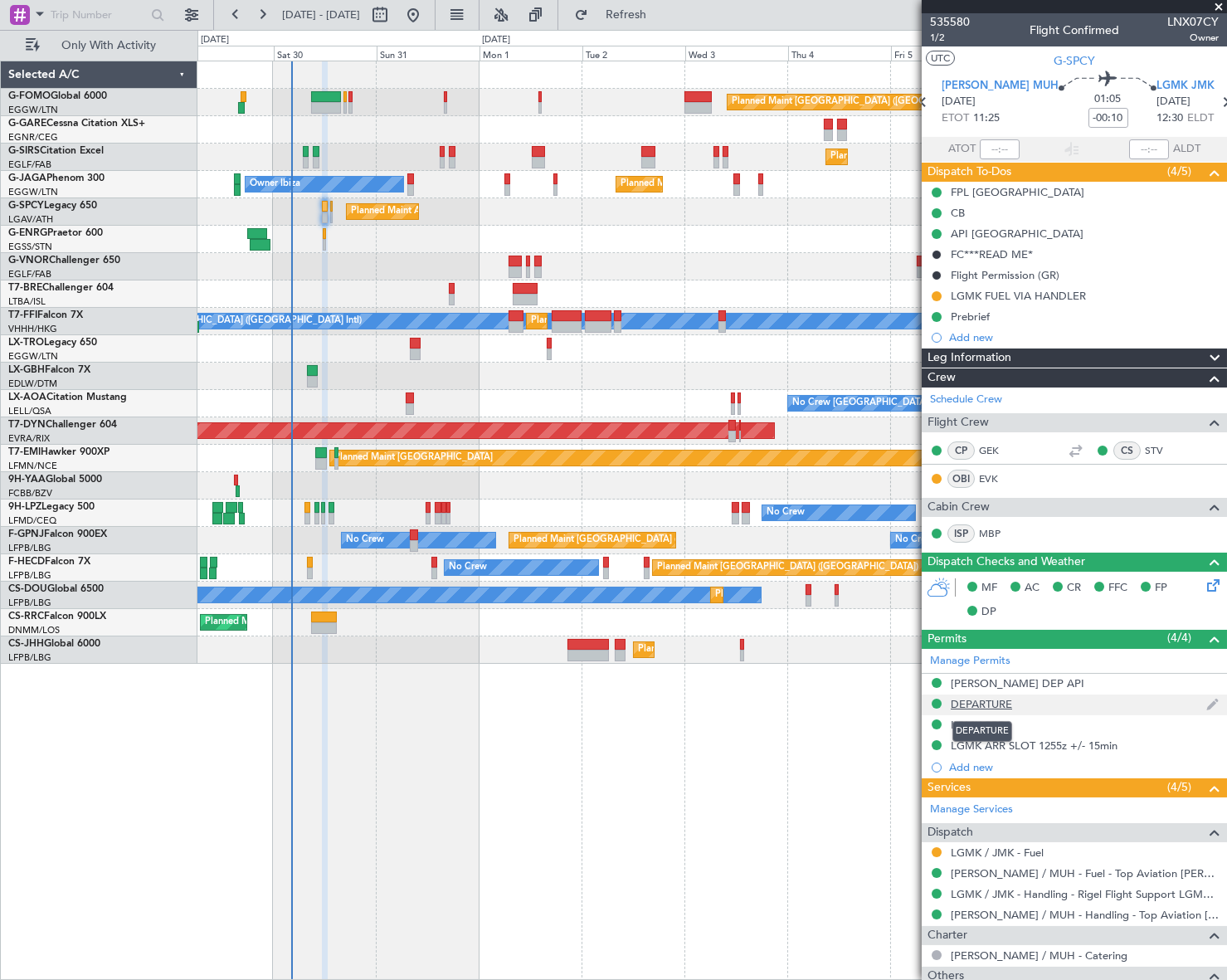
click at [997, 701] on div "DEPARTURE" at bounding box center [981, 704] width 61 height 14
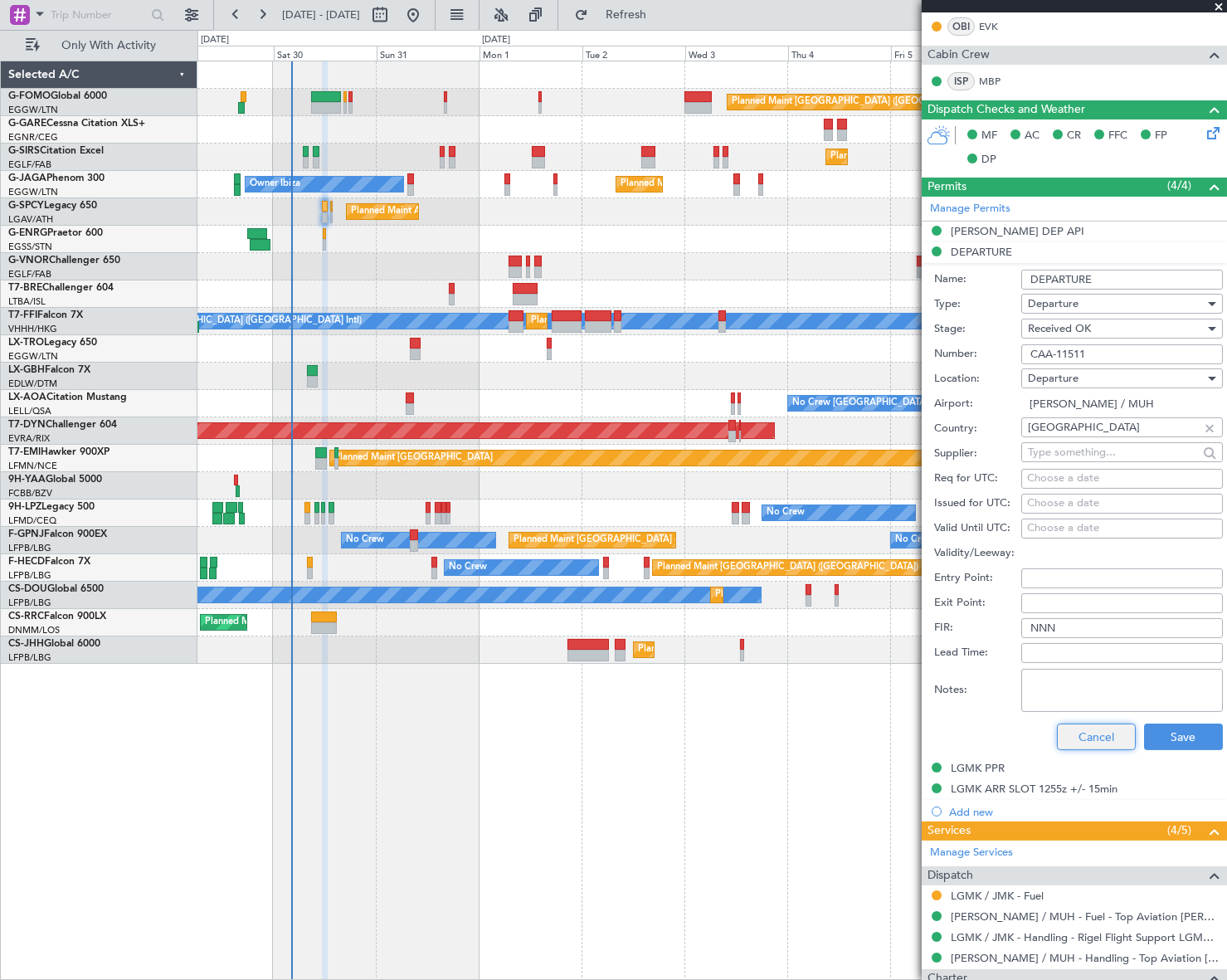
click at [1111, 735] on button "Cancel" at bounding box center [1096, 736] width 78 height 26
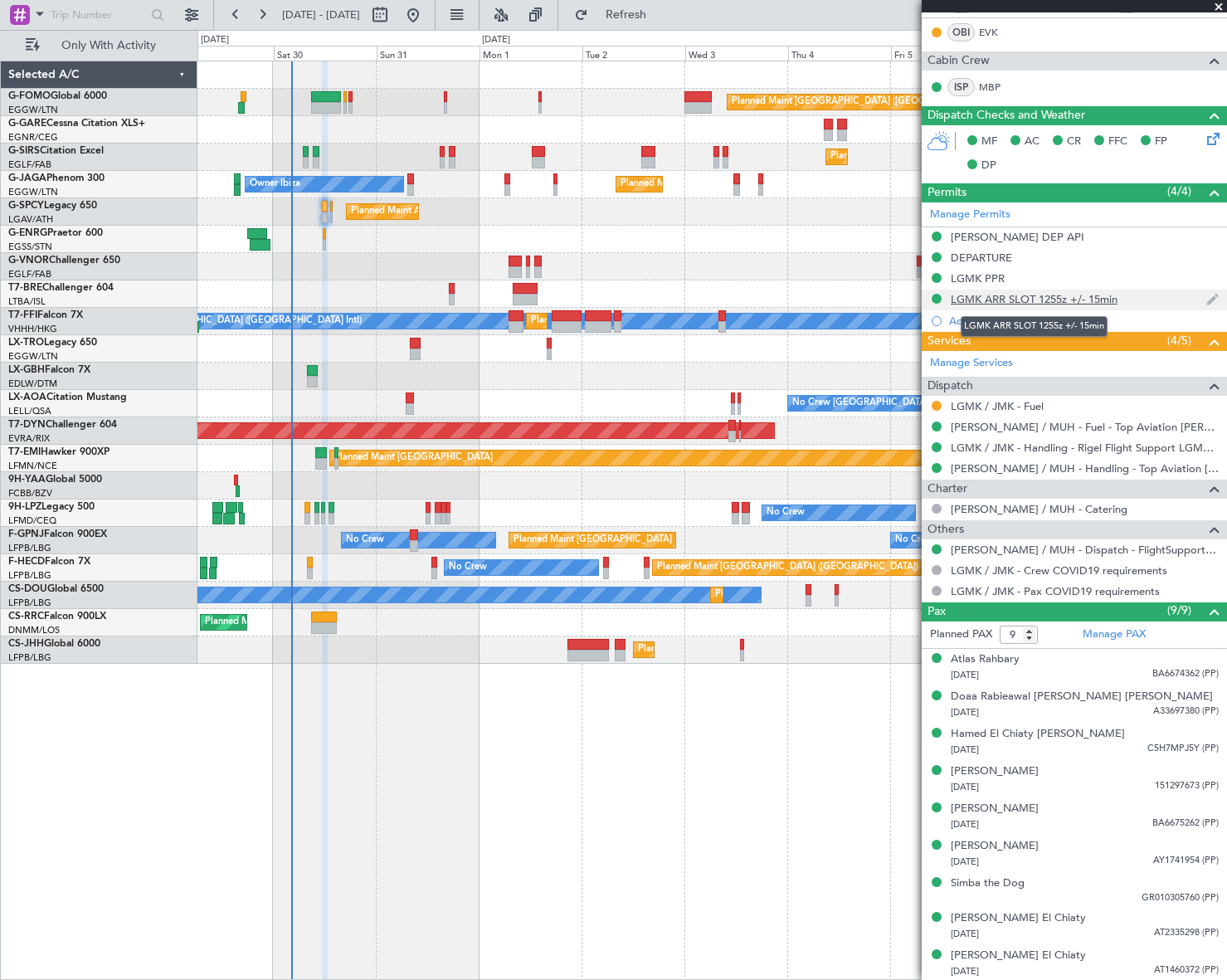
click at [1026, 292] on div "LGMK ARR SLOT 1255z +/- 15min" at bounding box center [1034, 298] width 167 height 14
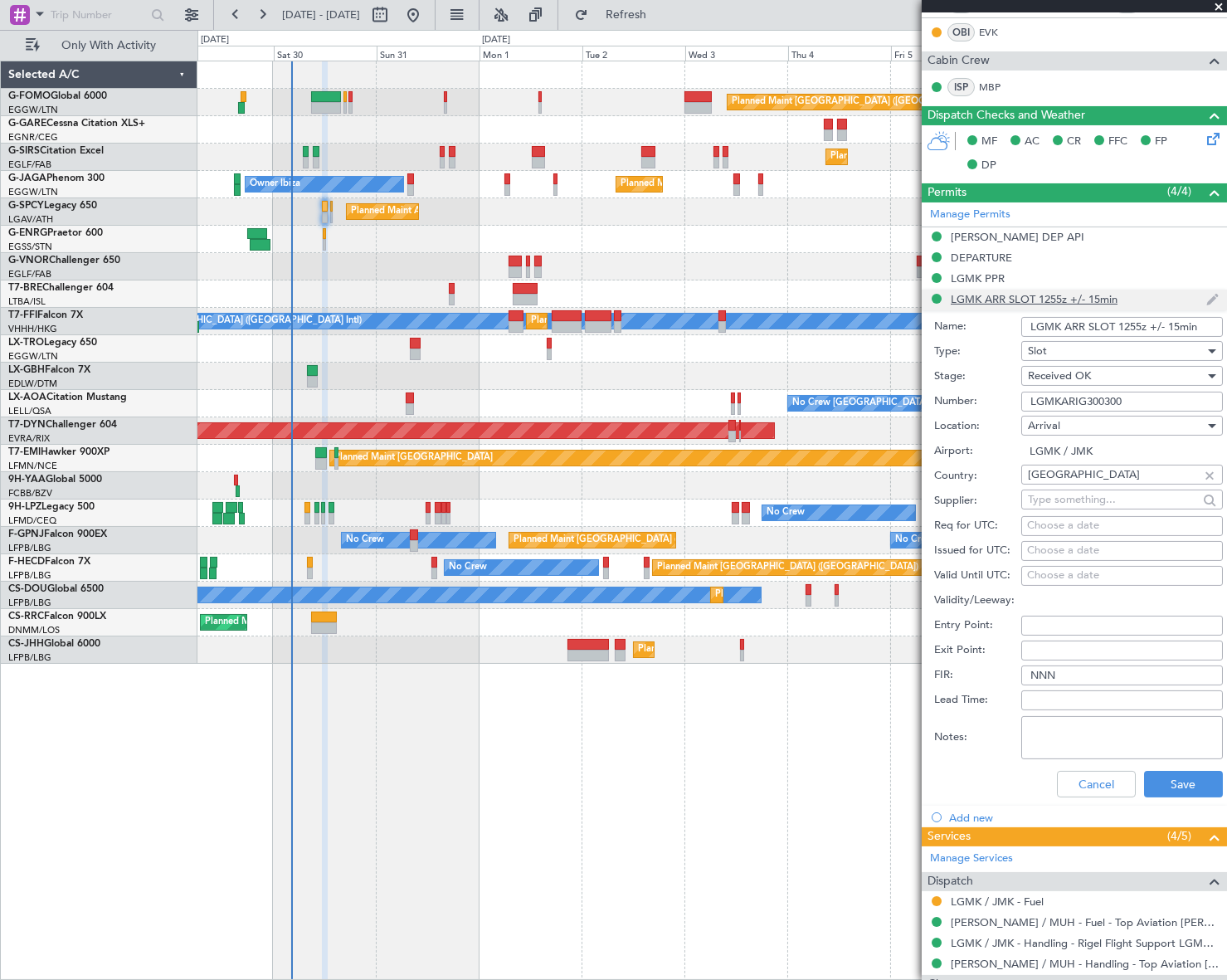
scroll to position [453, 0]
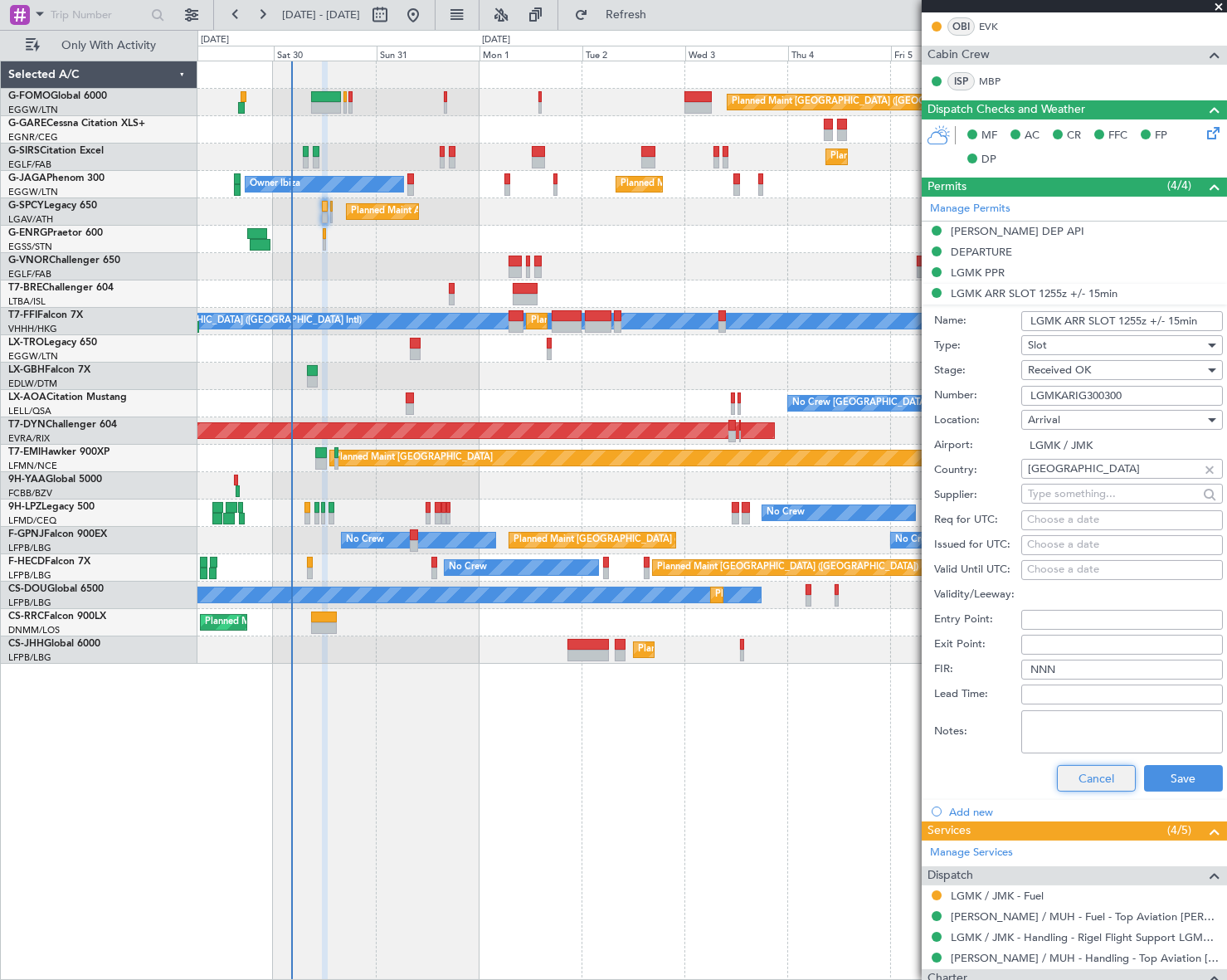
click at [1088, 781] on button "Cancel" at bounding box center [1096, 777] width 78 height 26
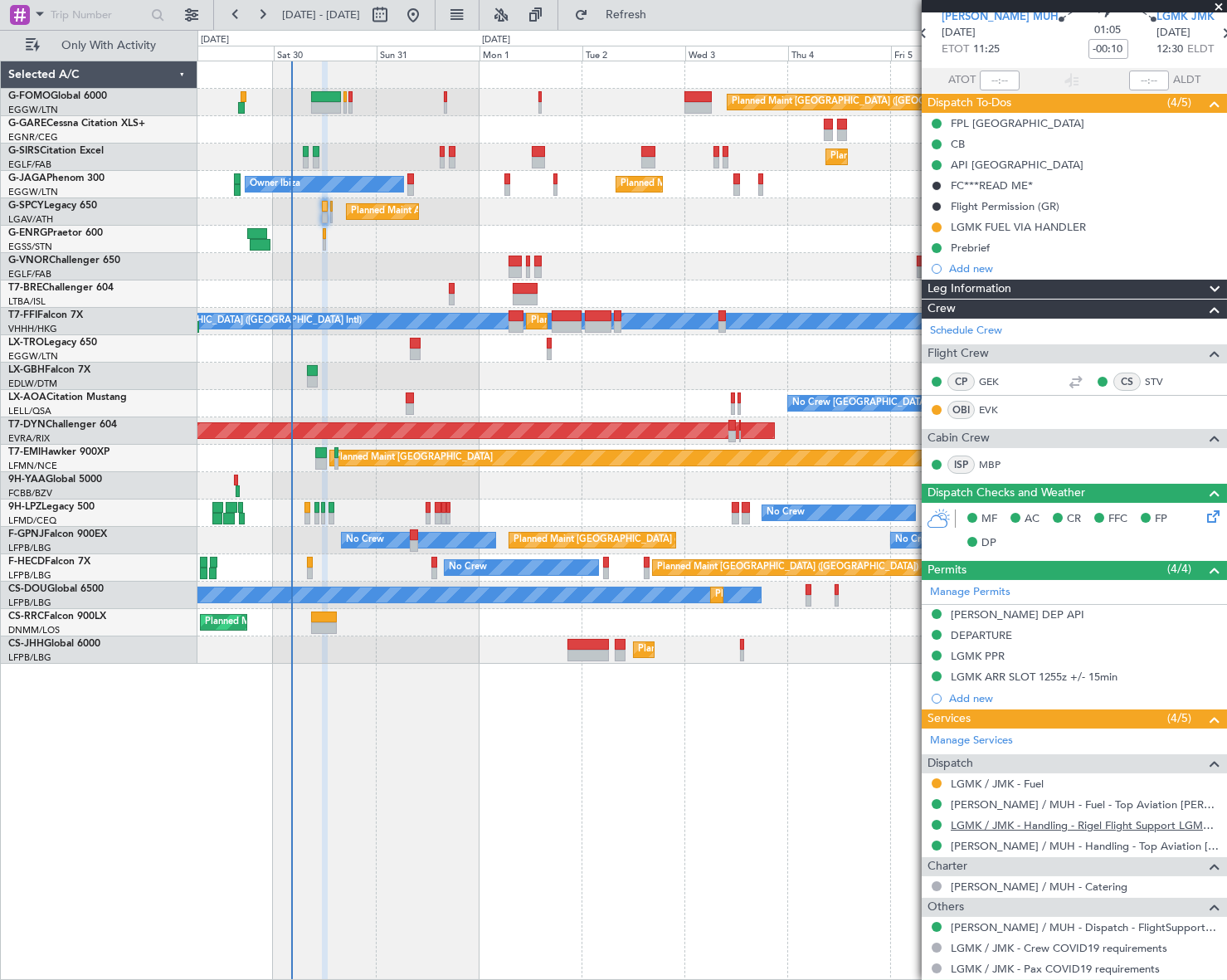
scroll to position [0, 0]
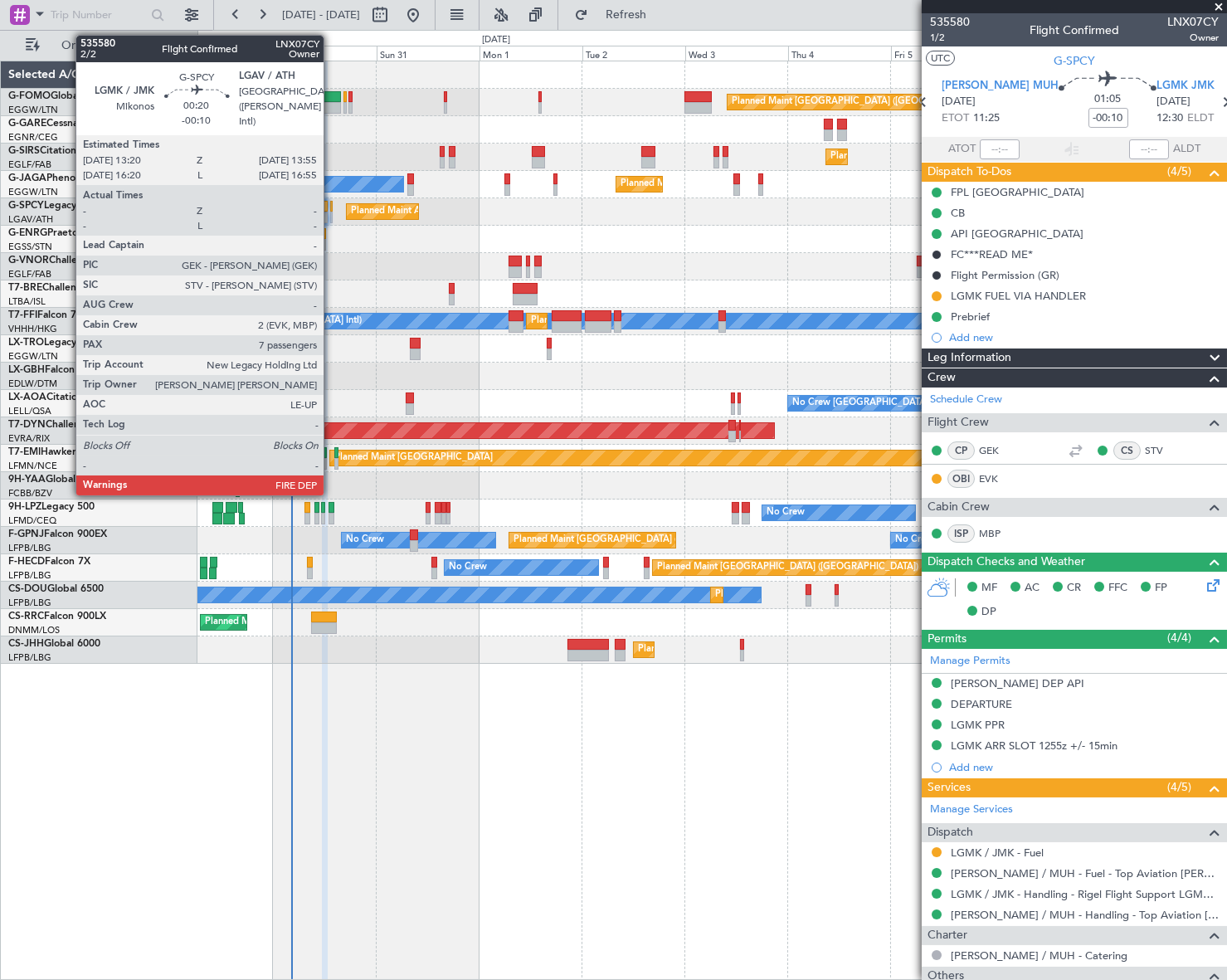
click at [331, 212] on div at bounding box center [332, 217] width 4 height 12
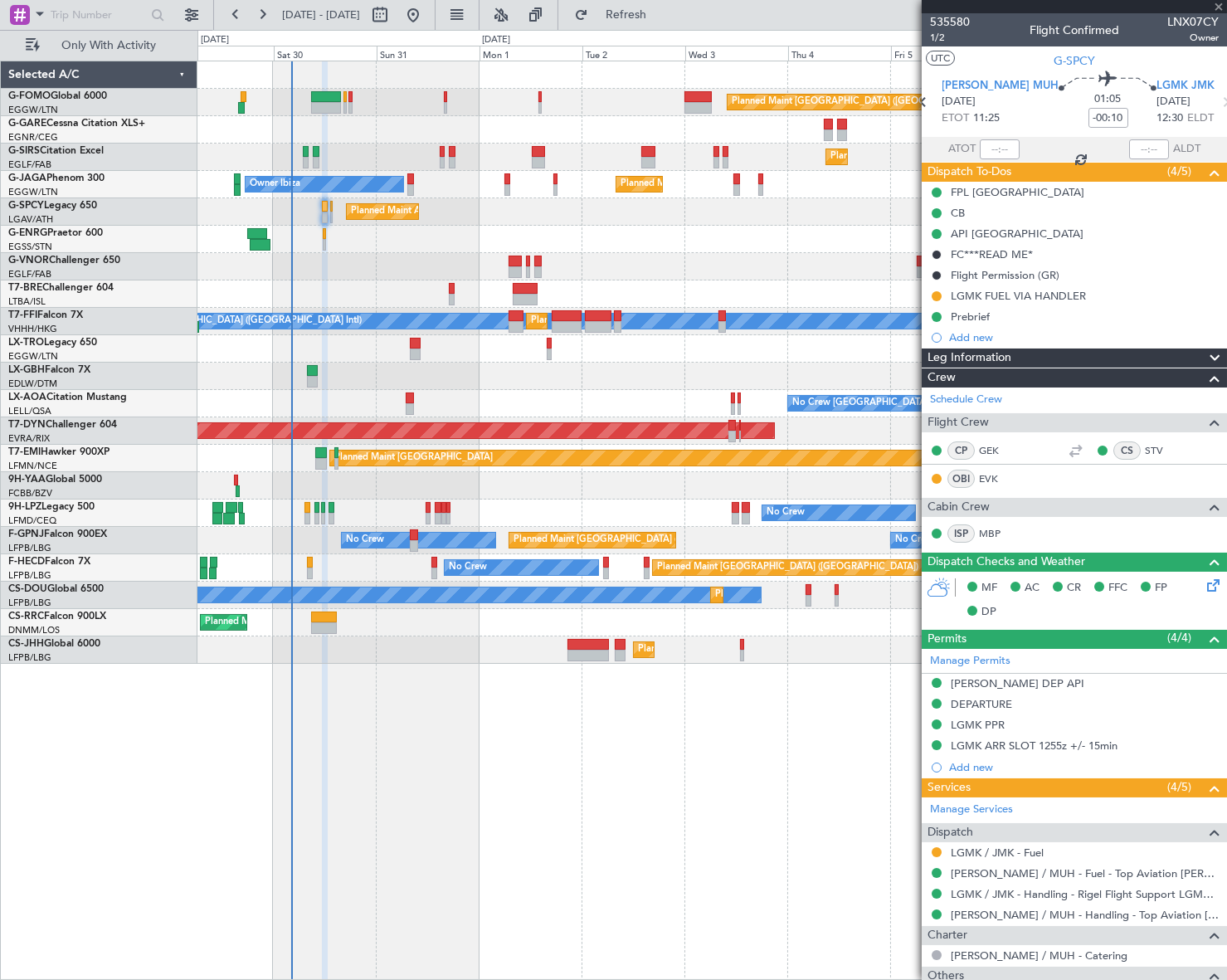
type input "7"
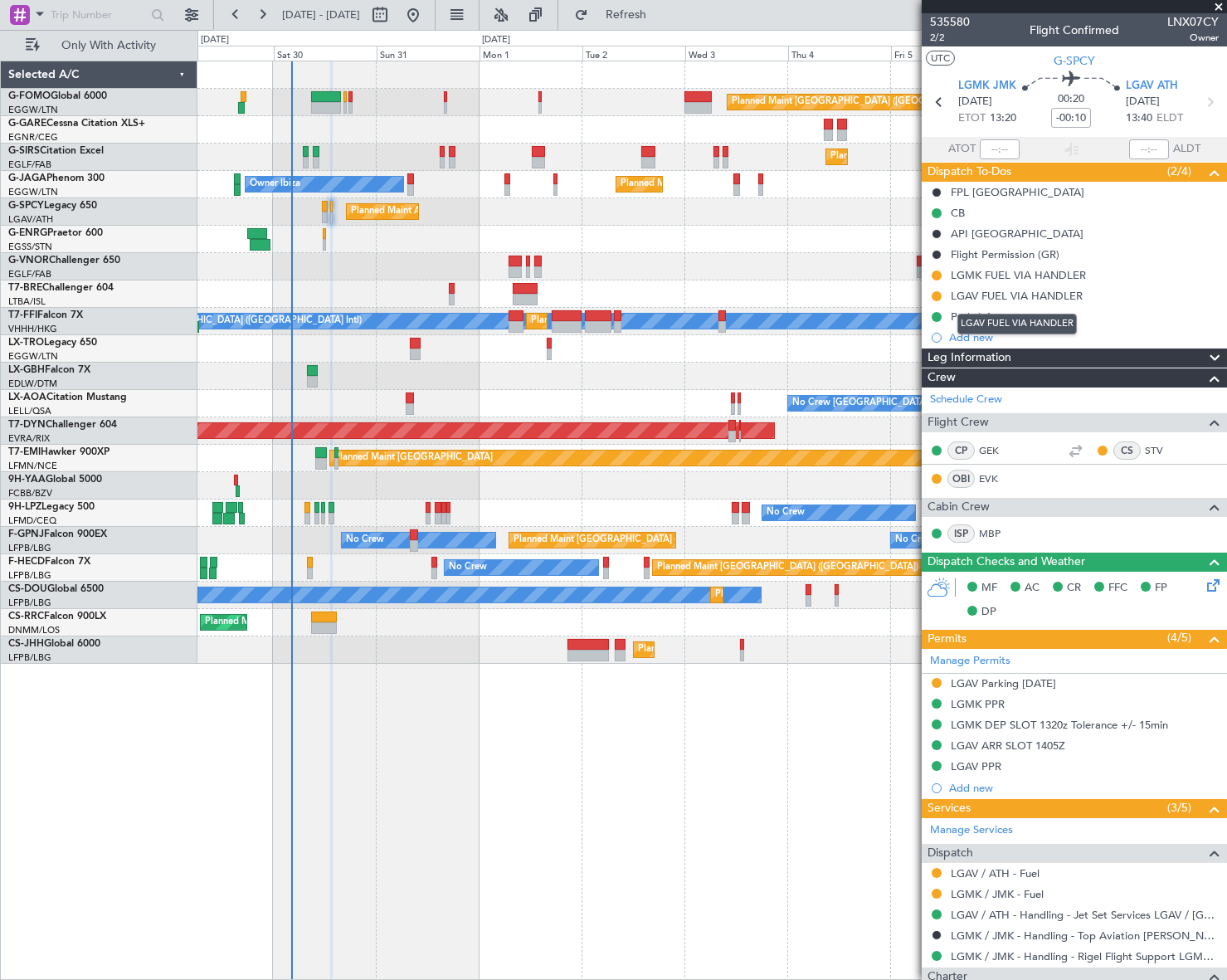
click at [975, 318] on div "LGAV FUEL VIA HANDLER" at bounding box center [1016, 324] width 120 height 21
click at [979, 317] on div "Prebrief" at bounding box center [970, 316] width 39 height 14
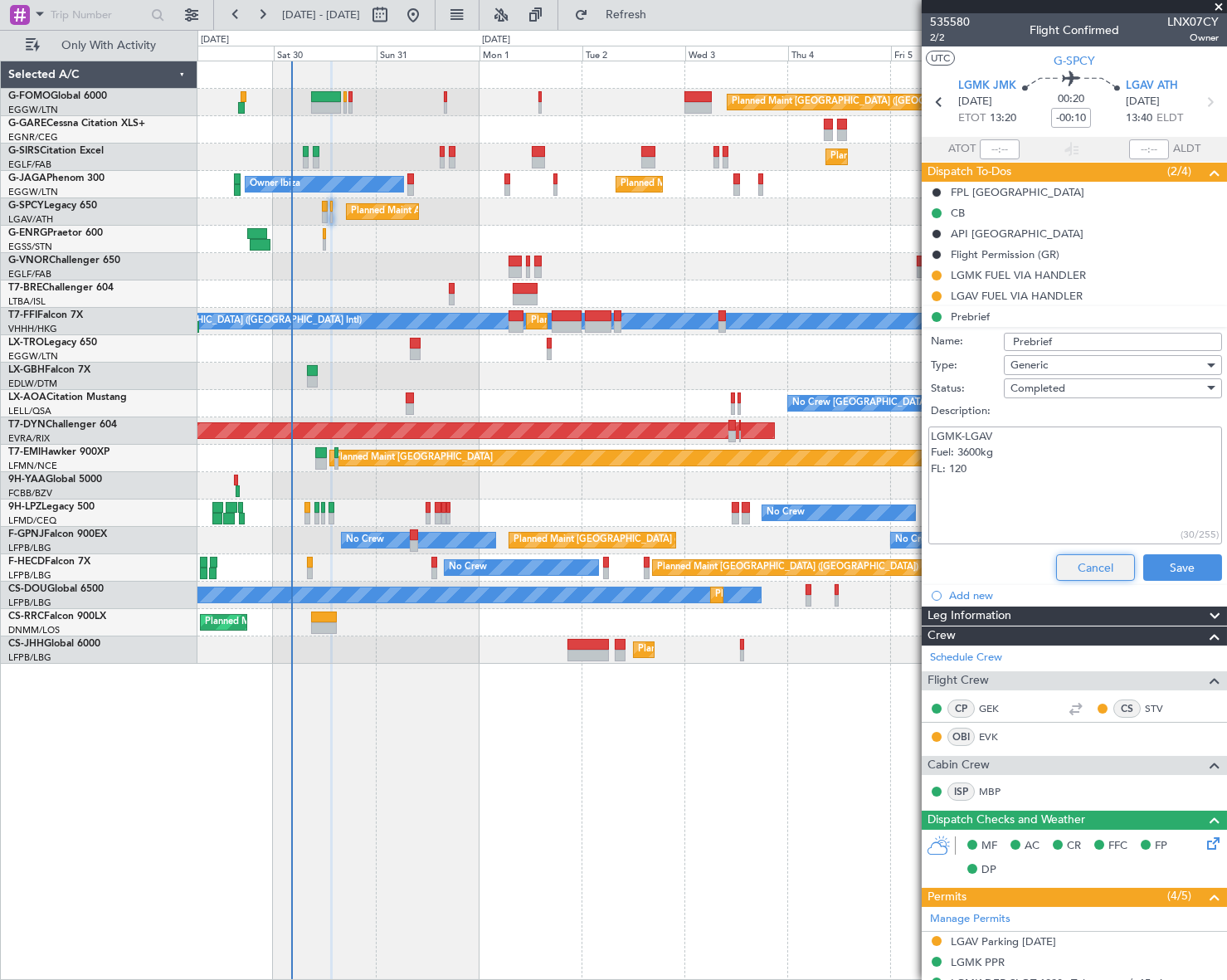
click at [1101, 567] on button "Cancel" at bounding box center [1096, 567] width 78 height 26
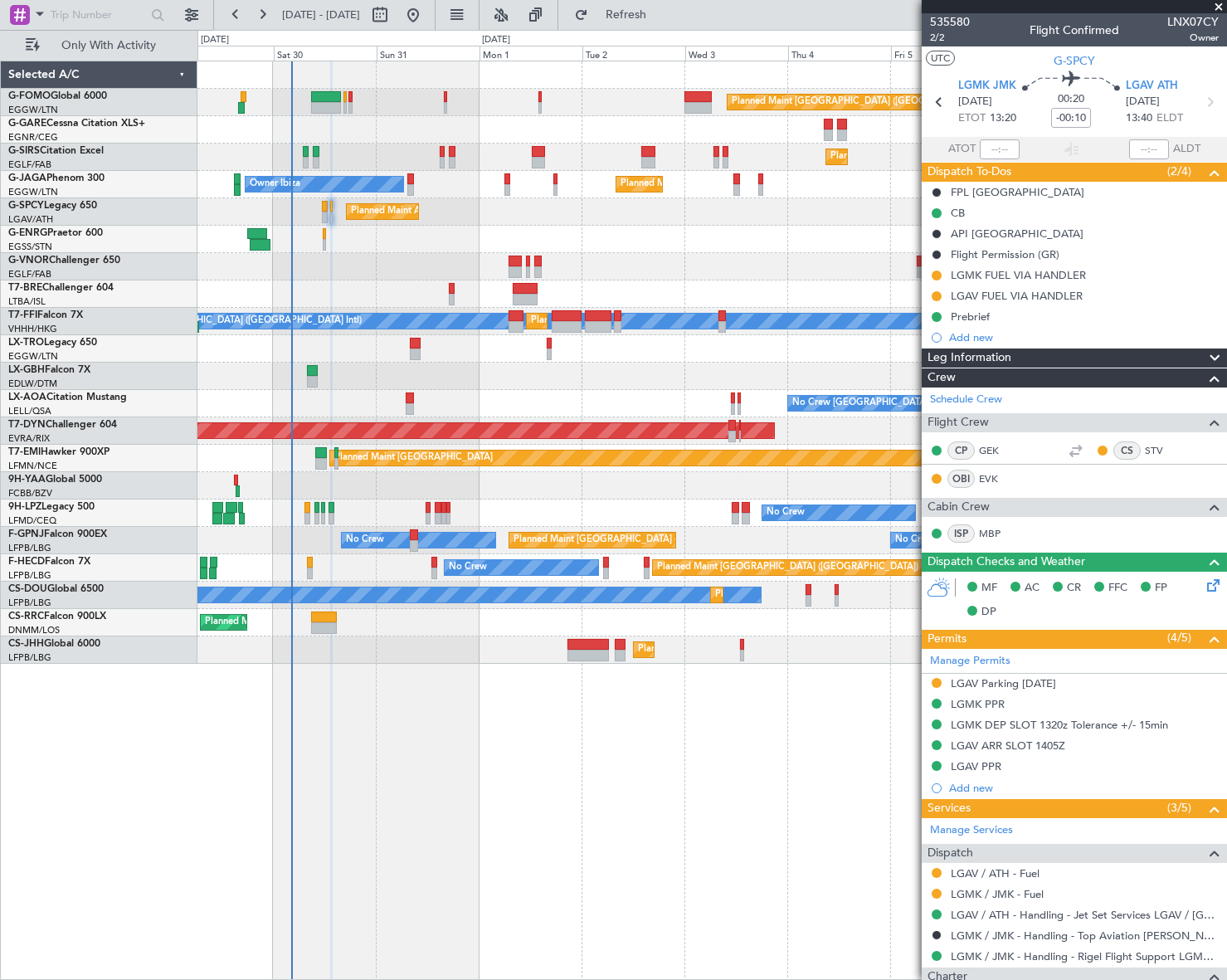
click at [1021, 751] on mat-tooltip-component "LGAV ARR SLOT 1405Z" at bounding box center [1009, 773] width 128 height 44
click at [1029, 744] on div "LGAV ARR SLOT 1405Z" at bounding box center [1007, 745] width 114 height 14
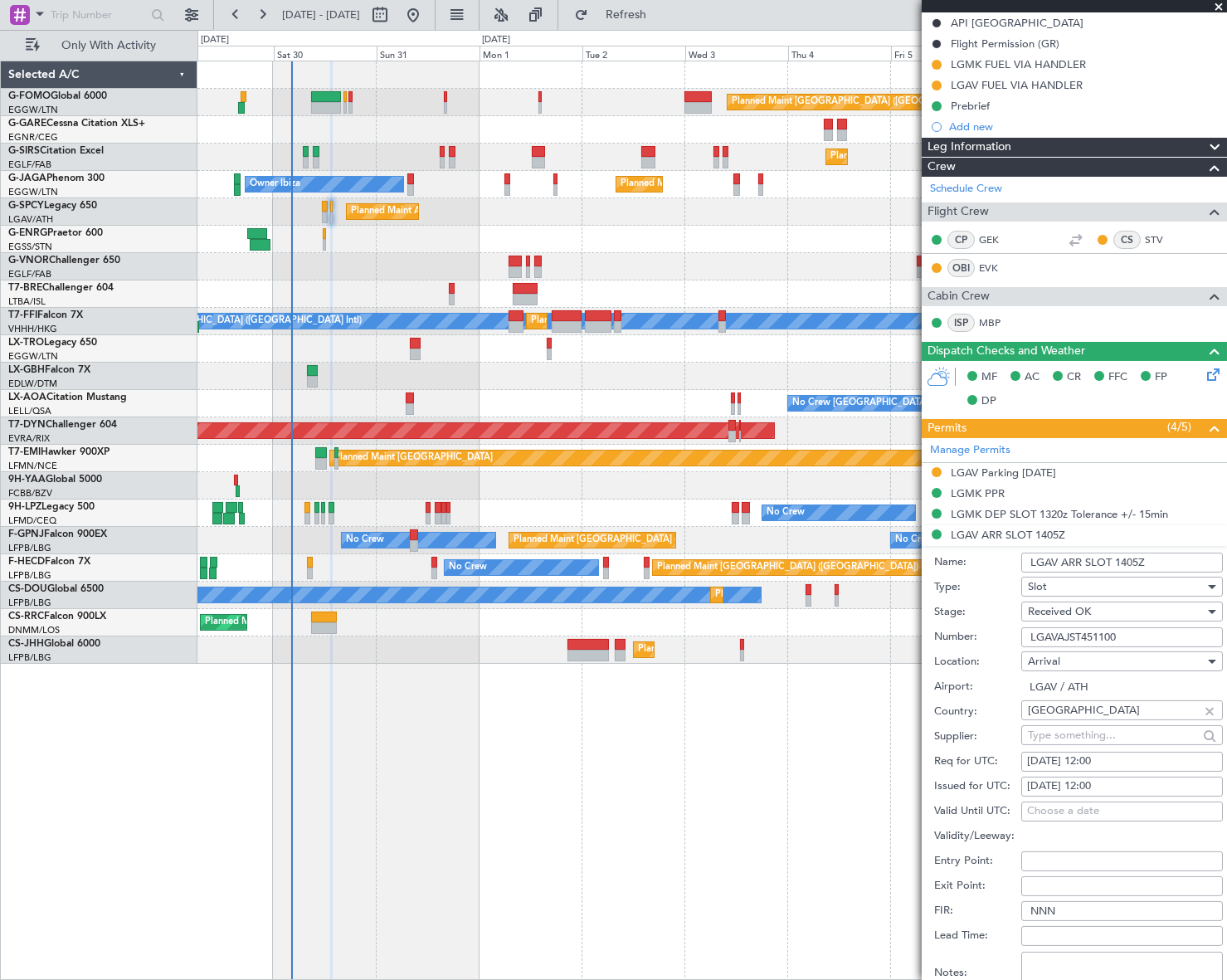
scroll to position [225, 0]
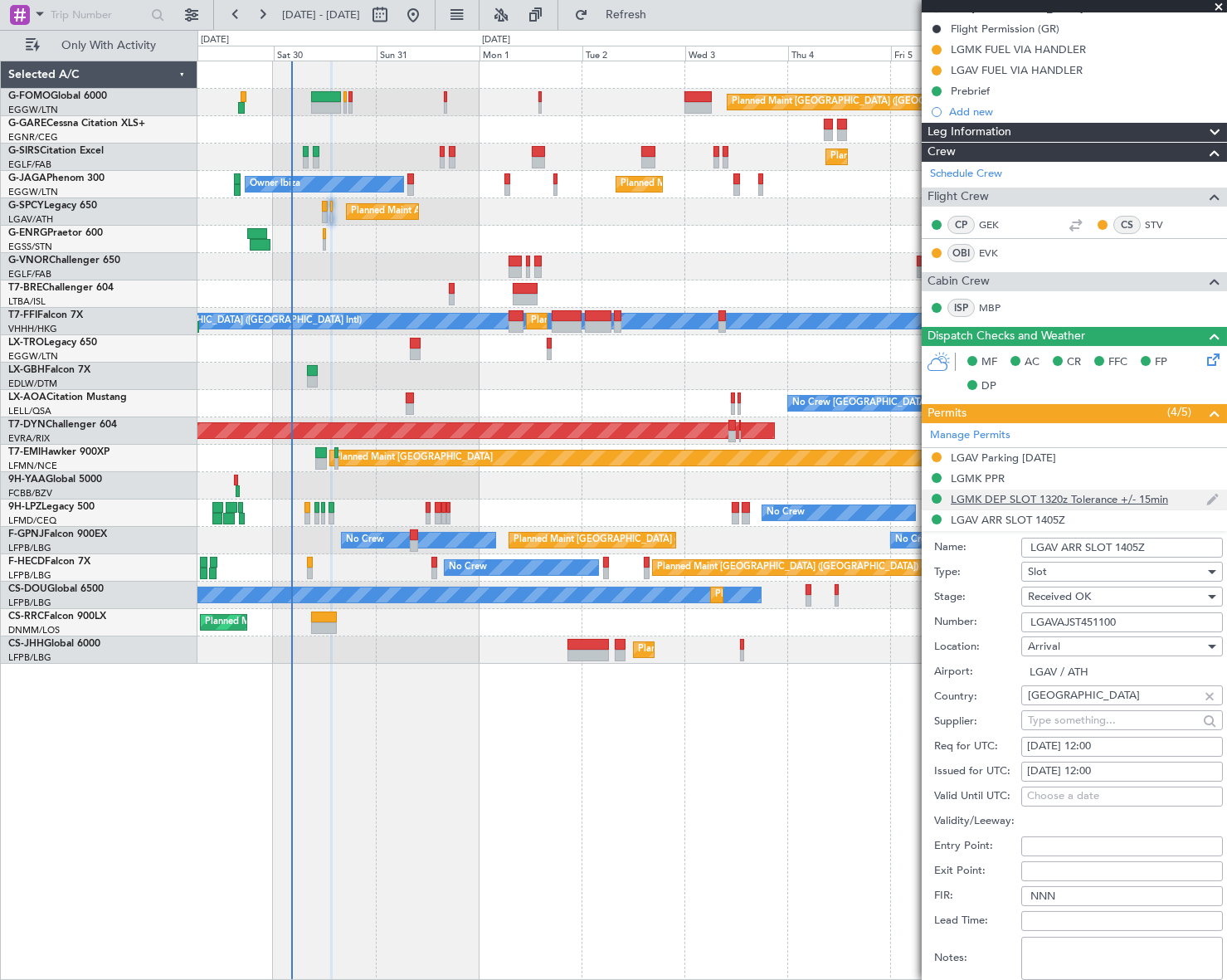
click at [1065, 494] on div "LGMK DEP SLOT 1320z Tolerance +/- 15min" at bounding box center [1059, 498] width 217 height 14
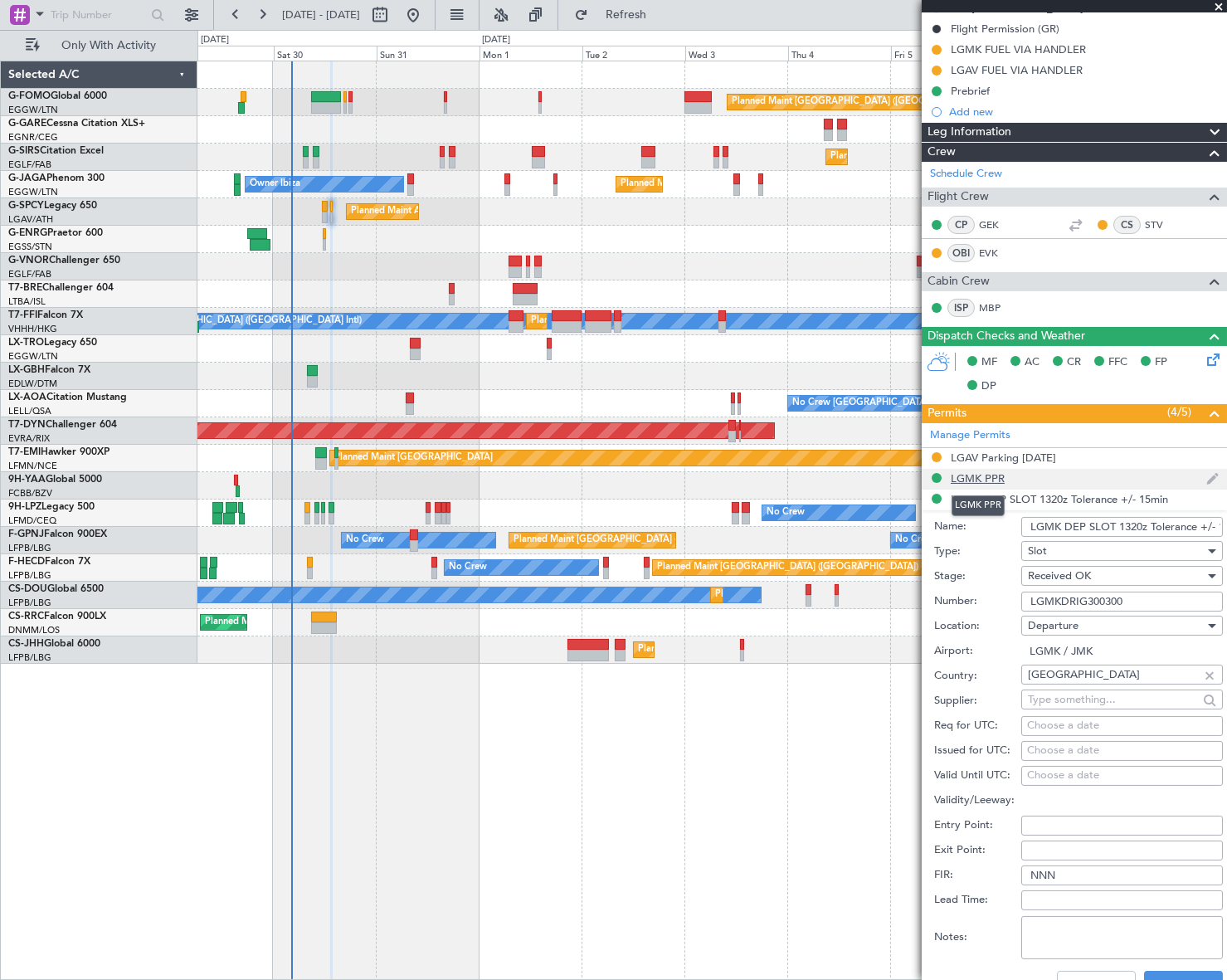
click at [983, 477] on div "LGMK PPR" at bounding box center [977, 477] width 54 height 14
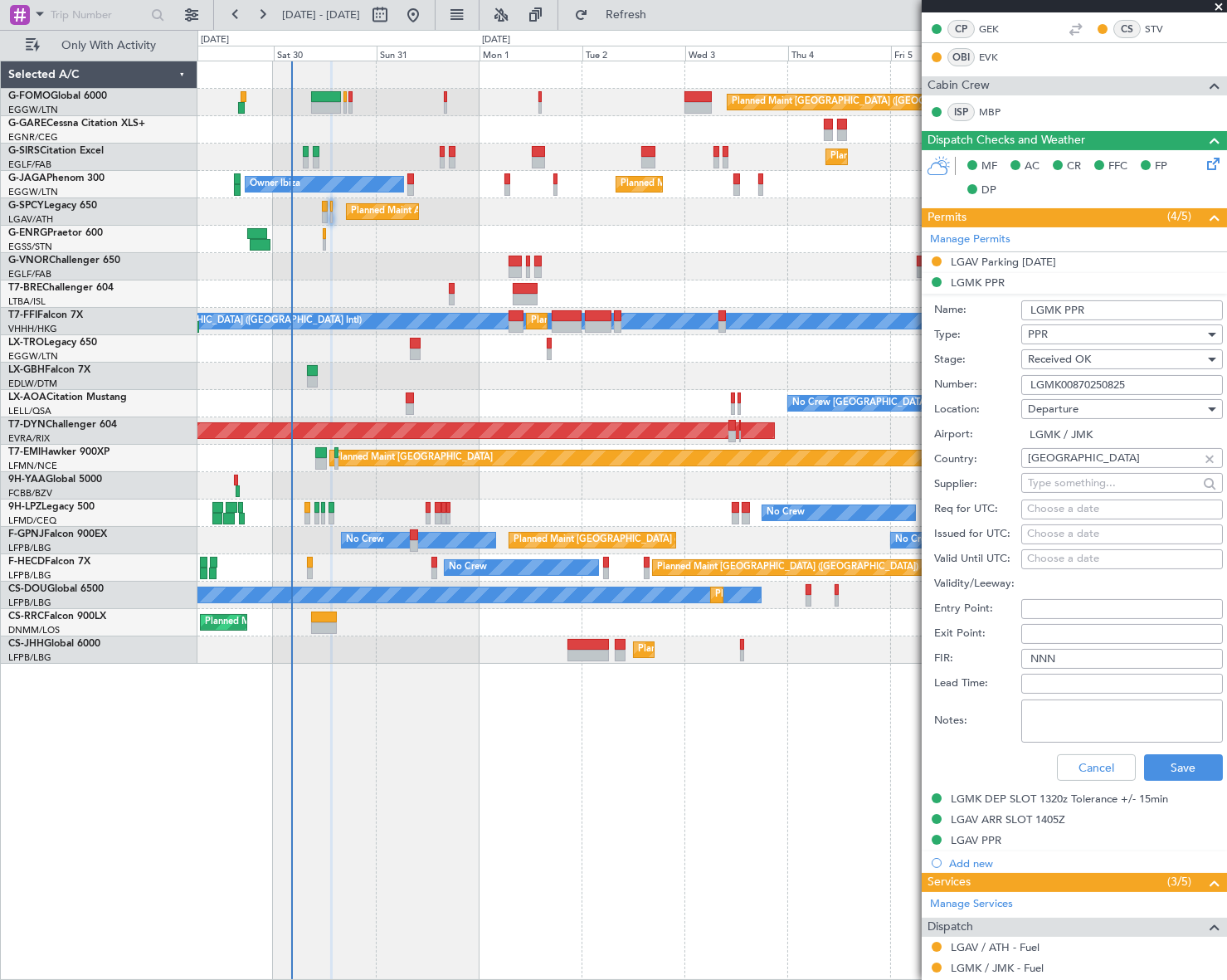
scroll to position [453, 0]
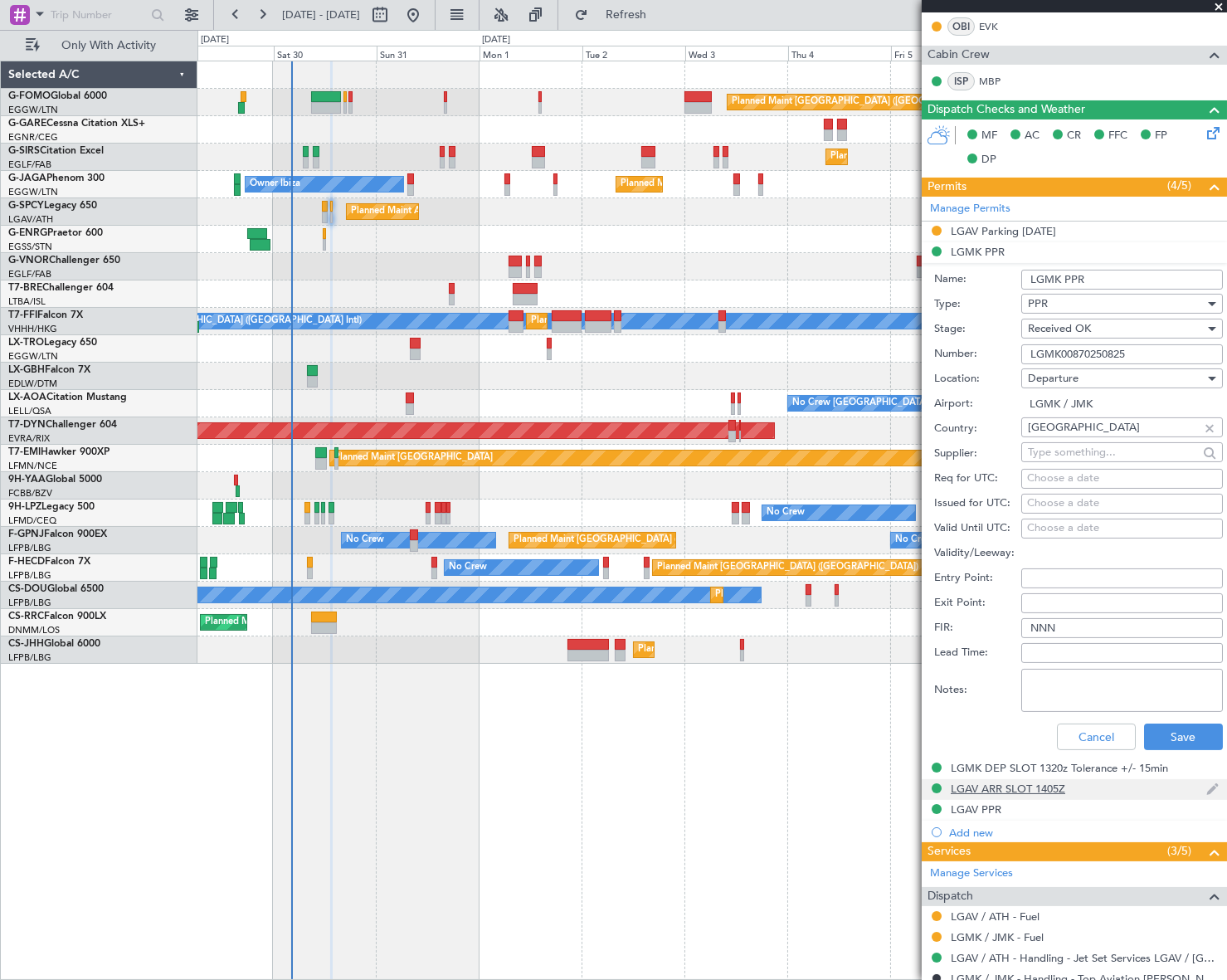
click at [1038, 782] on div "LGAV ARR SLOT 1405Z" at bounding box center [1007, 788] width 114 height 14
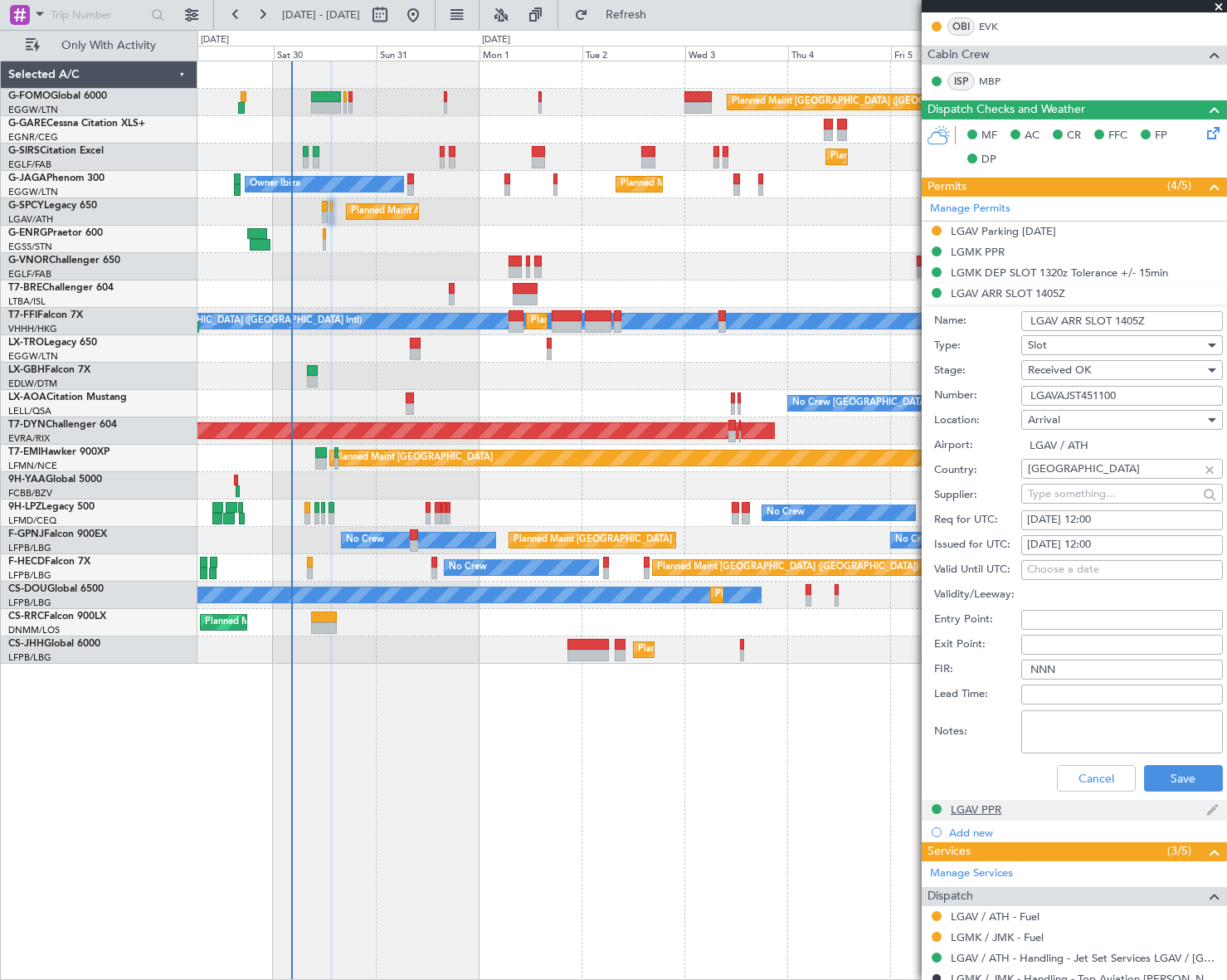
click at [973, 803] on div "LGAV PPR" at bounding box center [975, 808] width 50 height 14
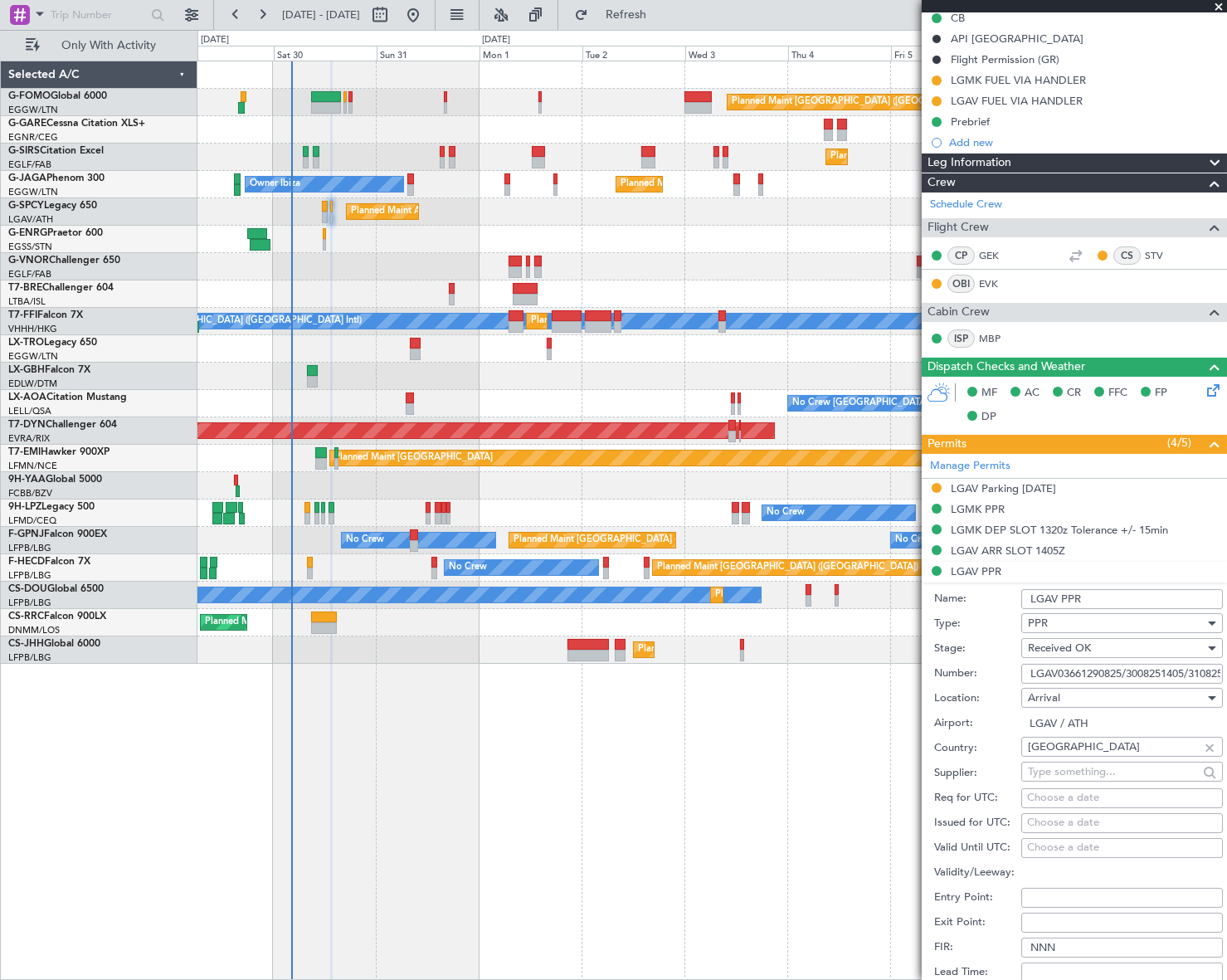
scroll to position [527, 0]
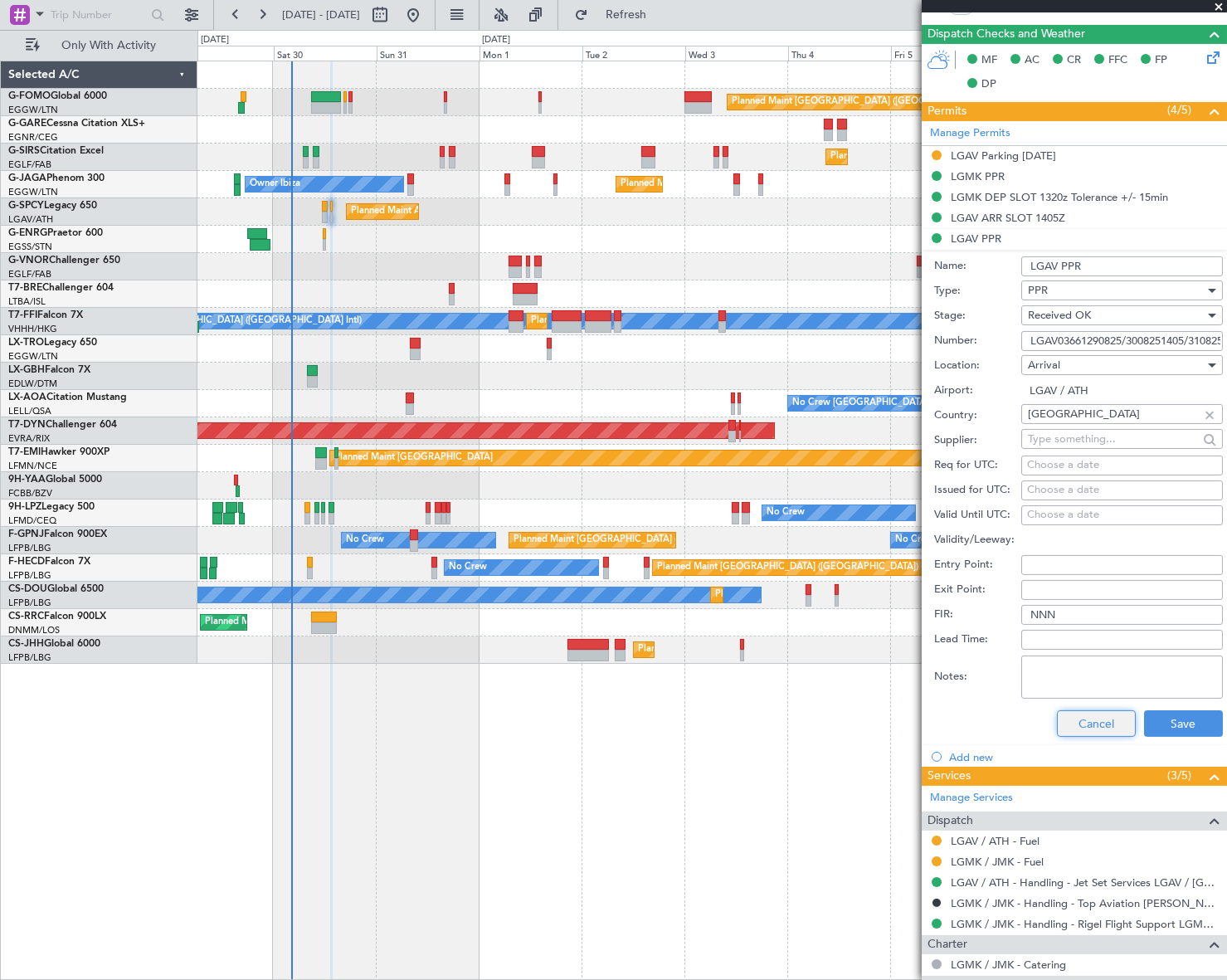
click at [1088, 710] on button "Cancel" at bounding box center [1096, 723] width 78 height 26
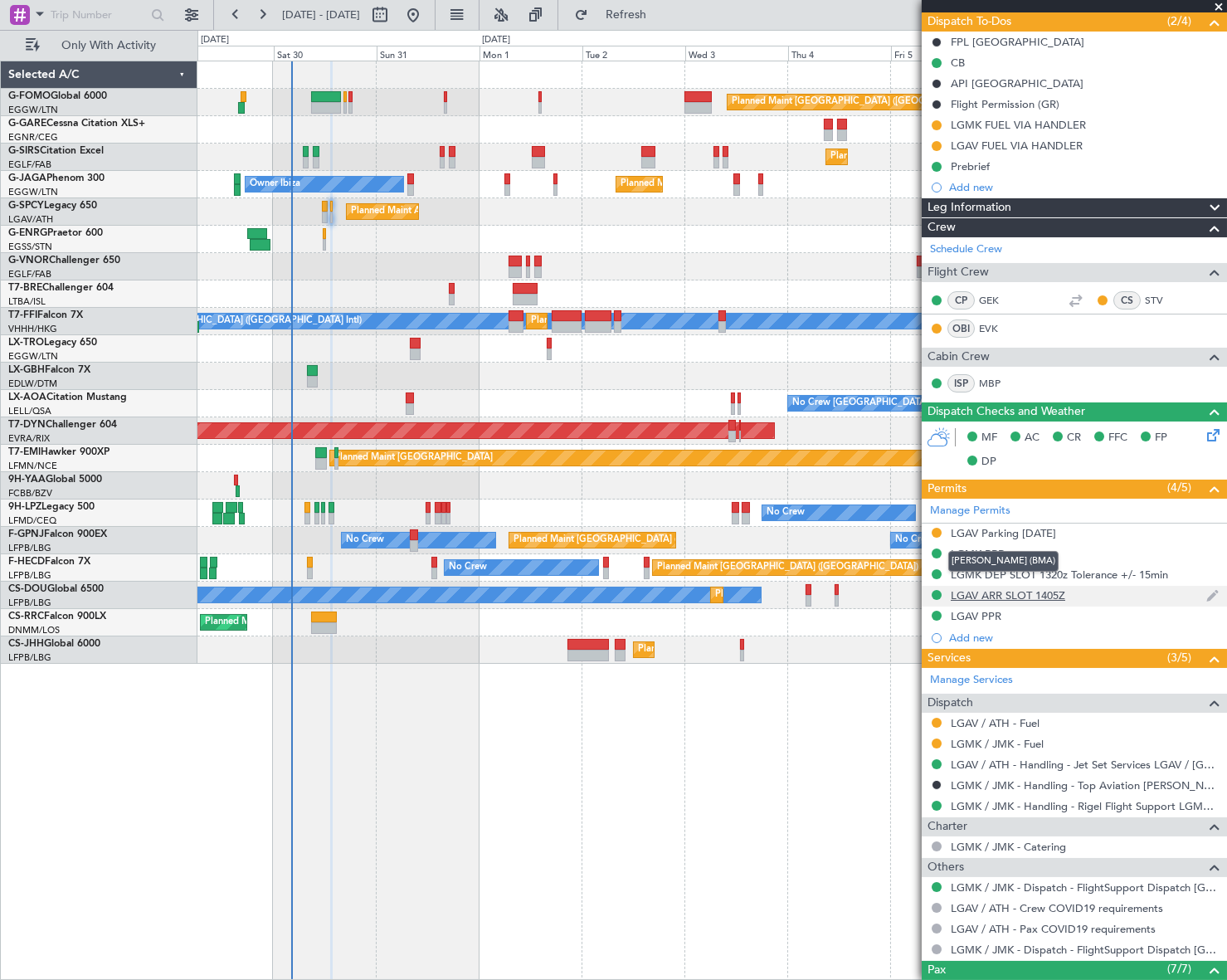
scroll to position [377, 0]
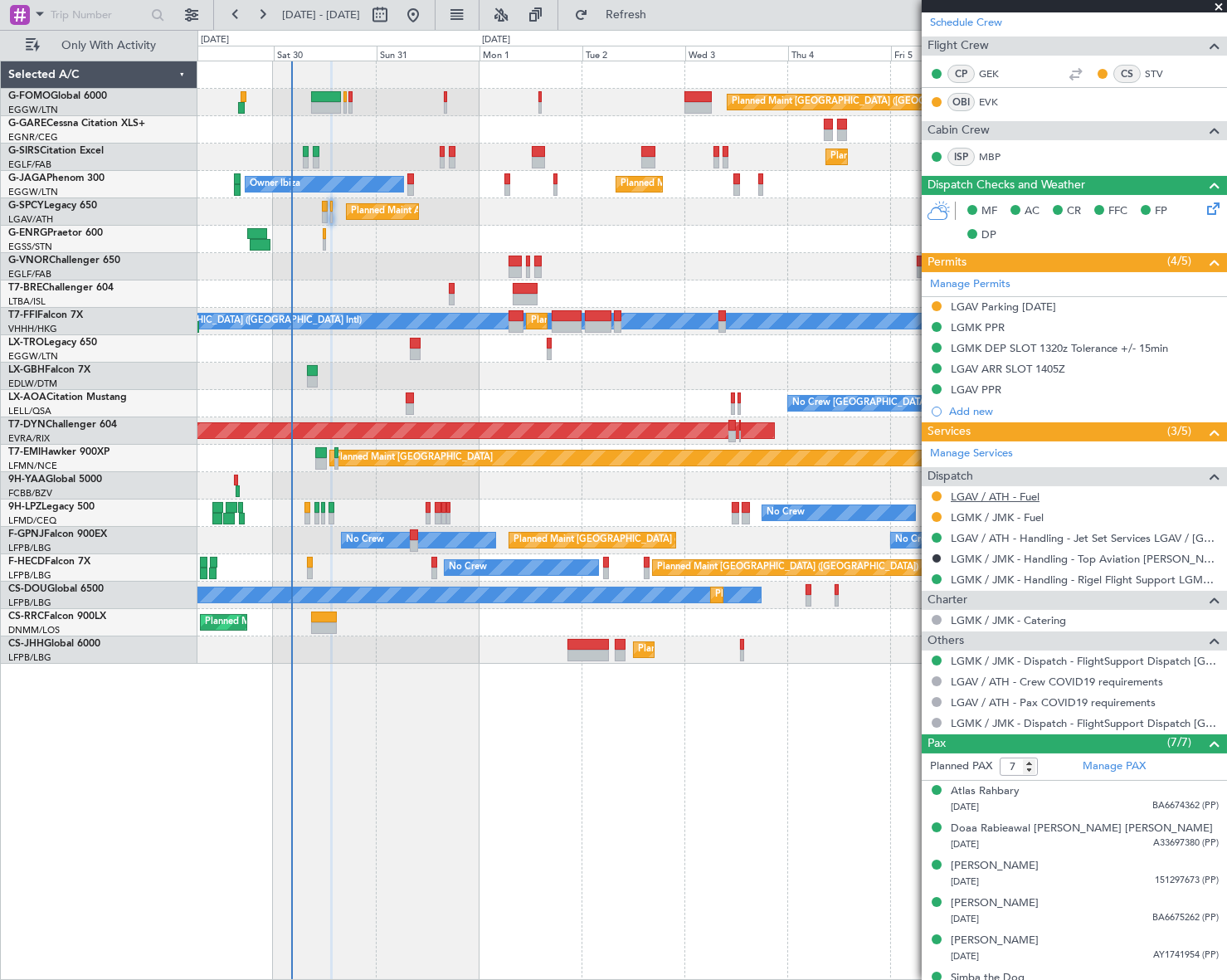
click at [1018, 495] on link "LGAV / ATH - Fuel" at bounding box center [994, 495] width 88 height 14
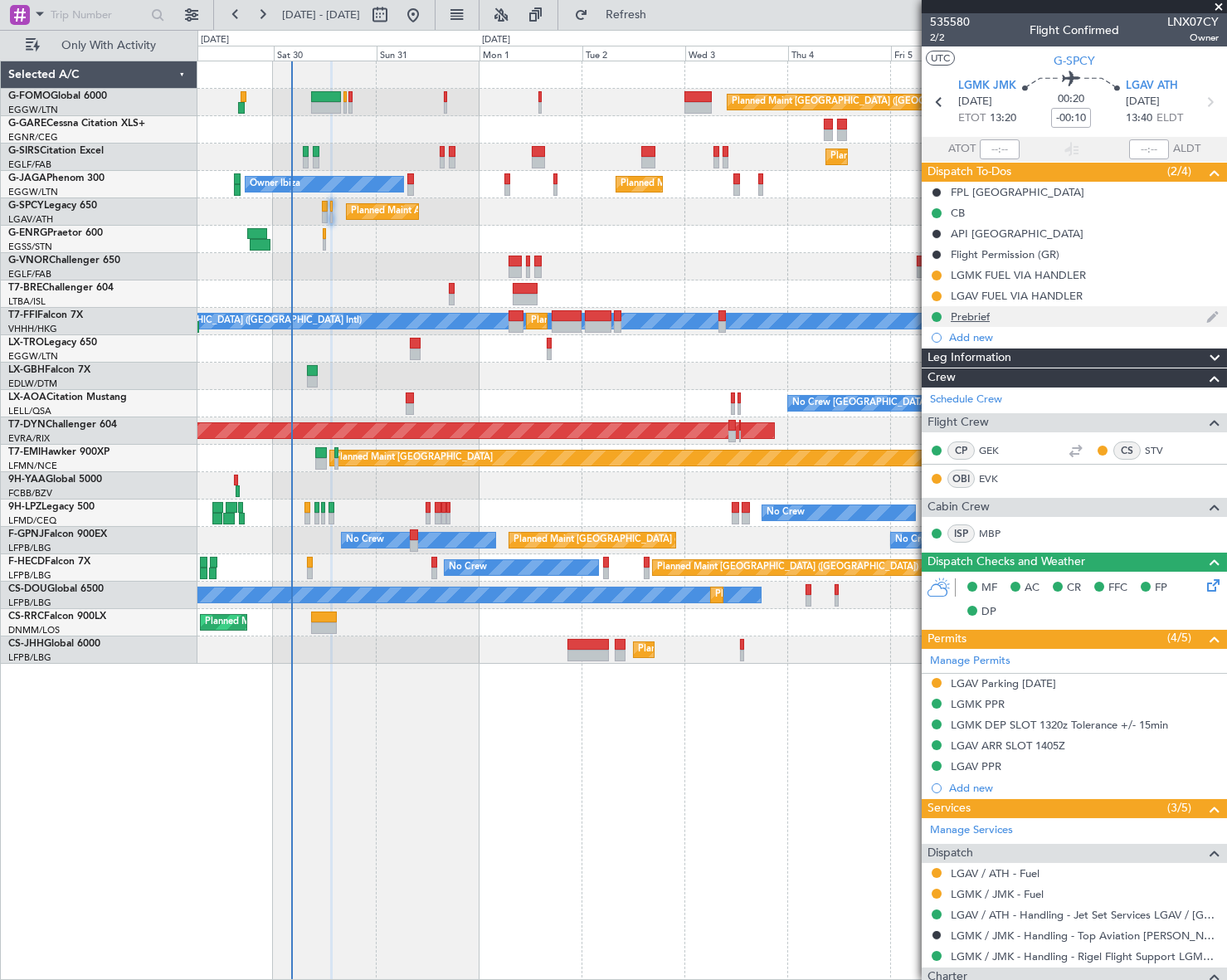
click at [983, 316] on div "Prebrief" at bounding box center [970, 316] width 39 height 14
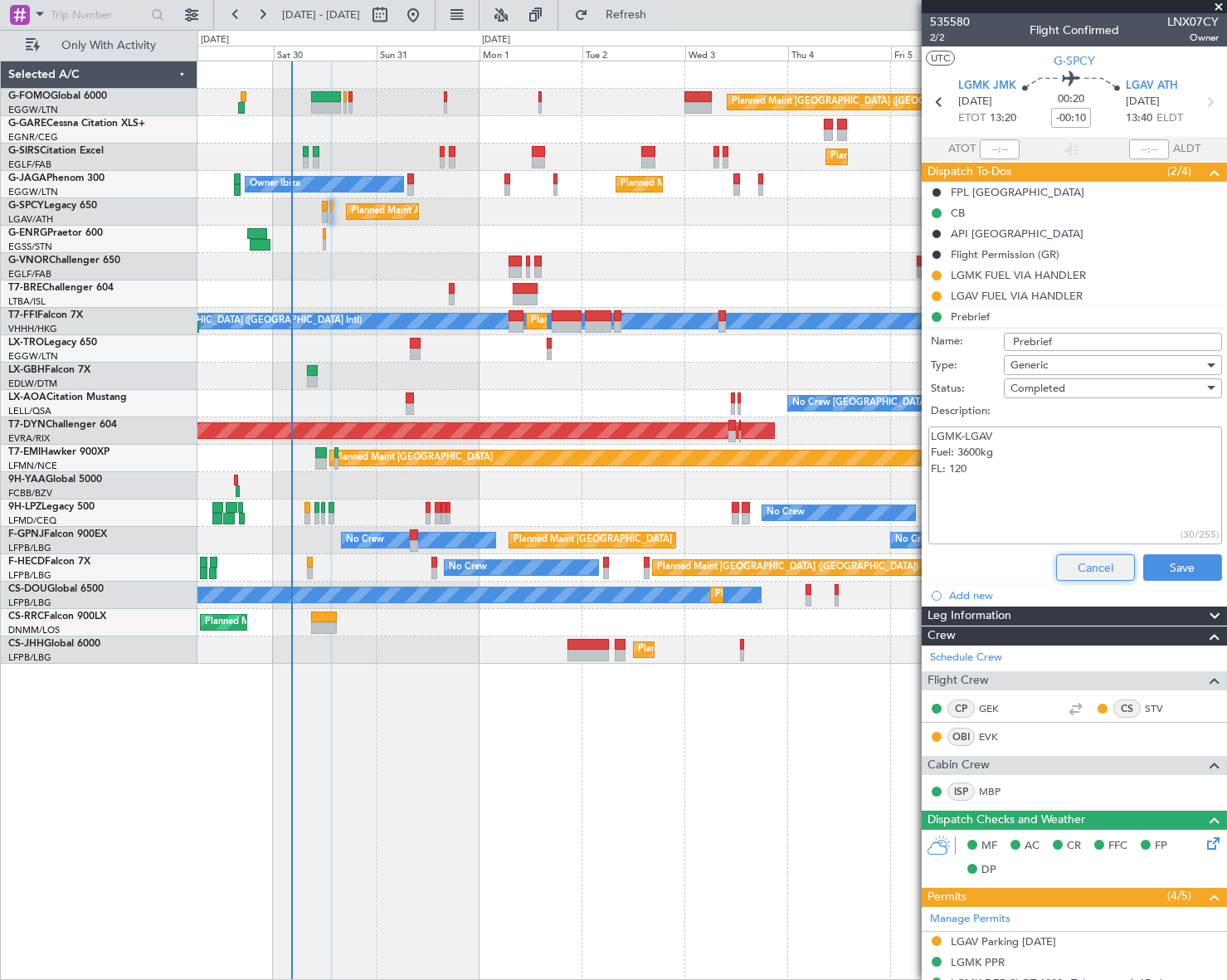
click at [1087, 563] on button "Cancel" at bounding box center [1096, 567] width 78 height 26
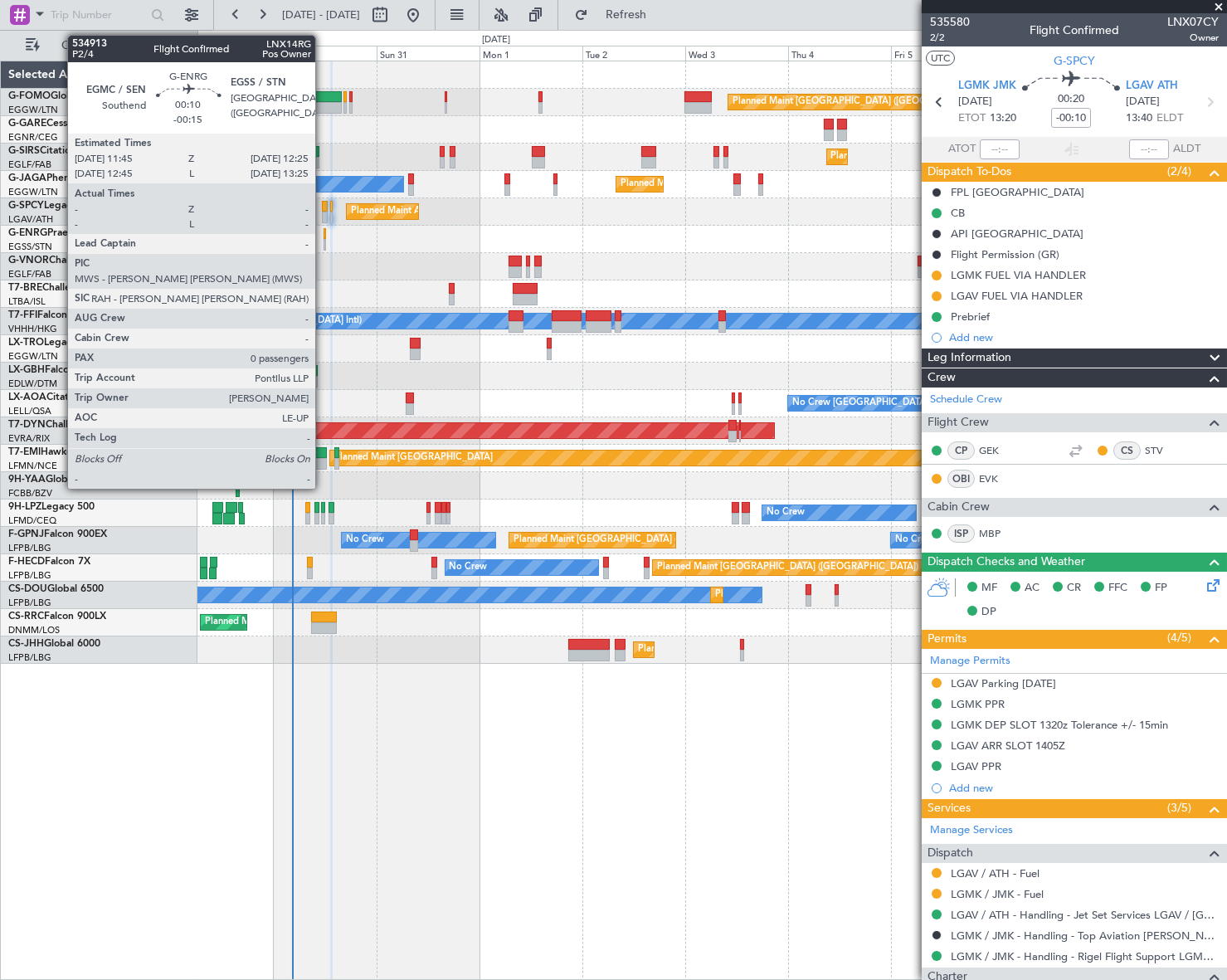
click at [324, 237] on div at bounding box center [326, 234] width 4 height 12
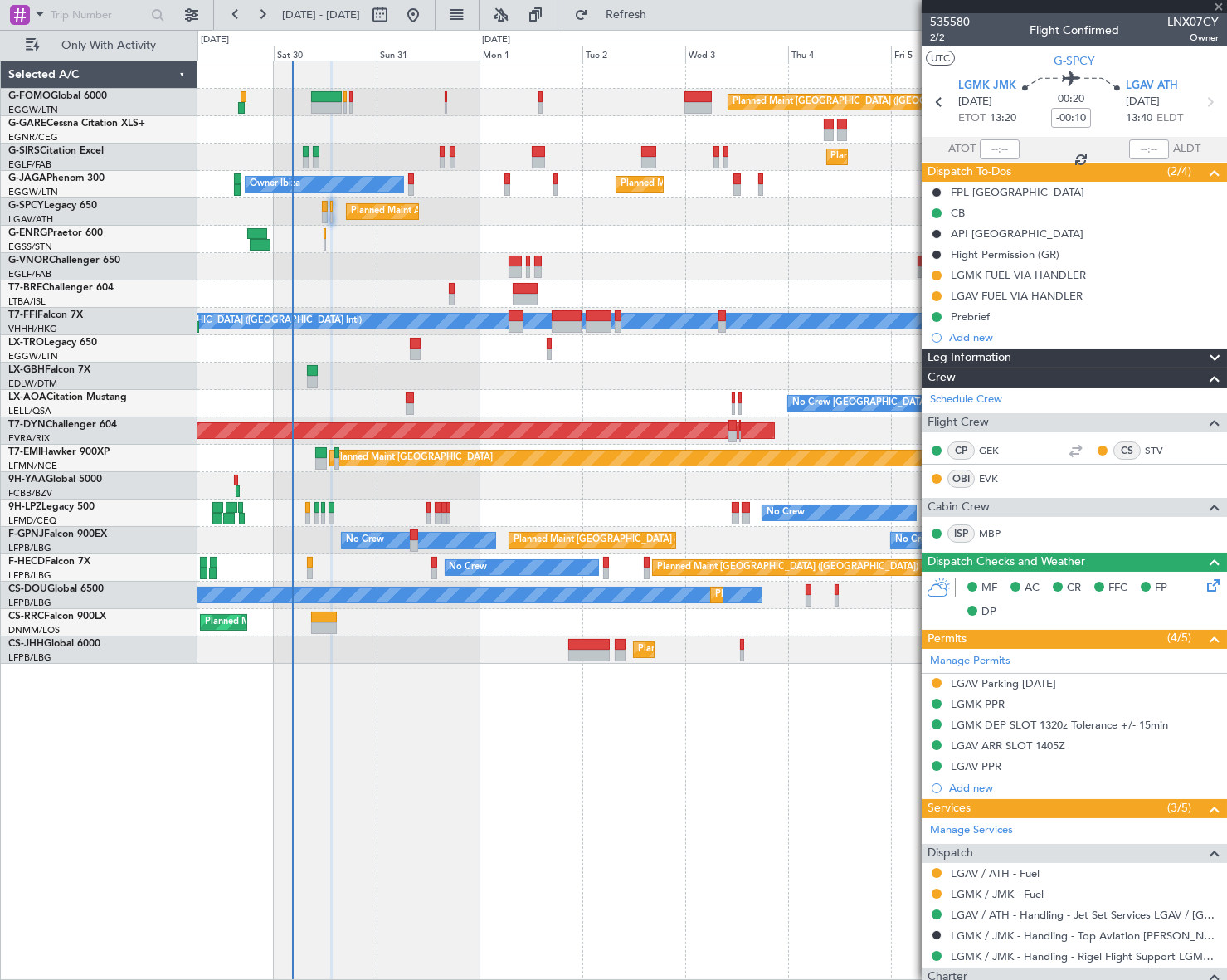
type input "-00:15"
type input "0"
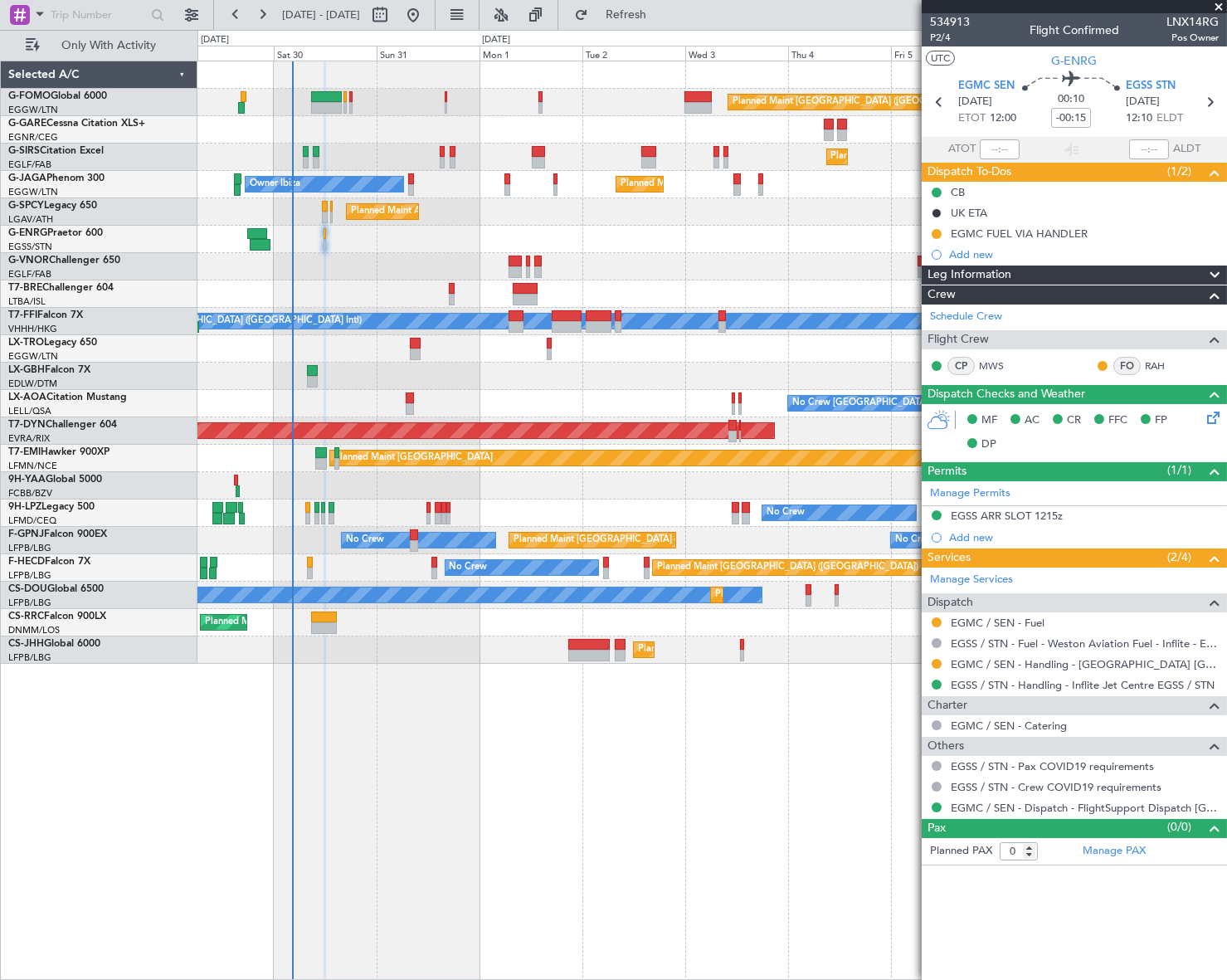
click at [988, 272] on span "Leg Information" at bounding box center [970, 275] width 84 height 19
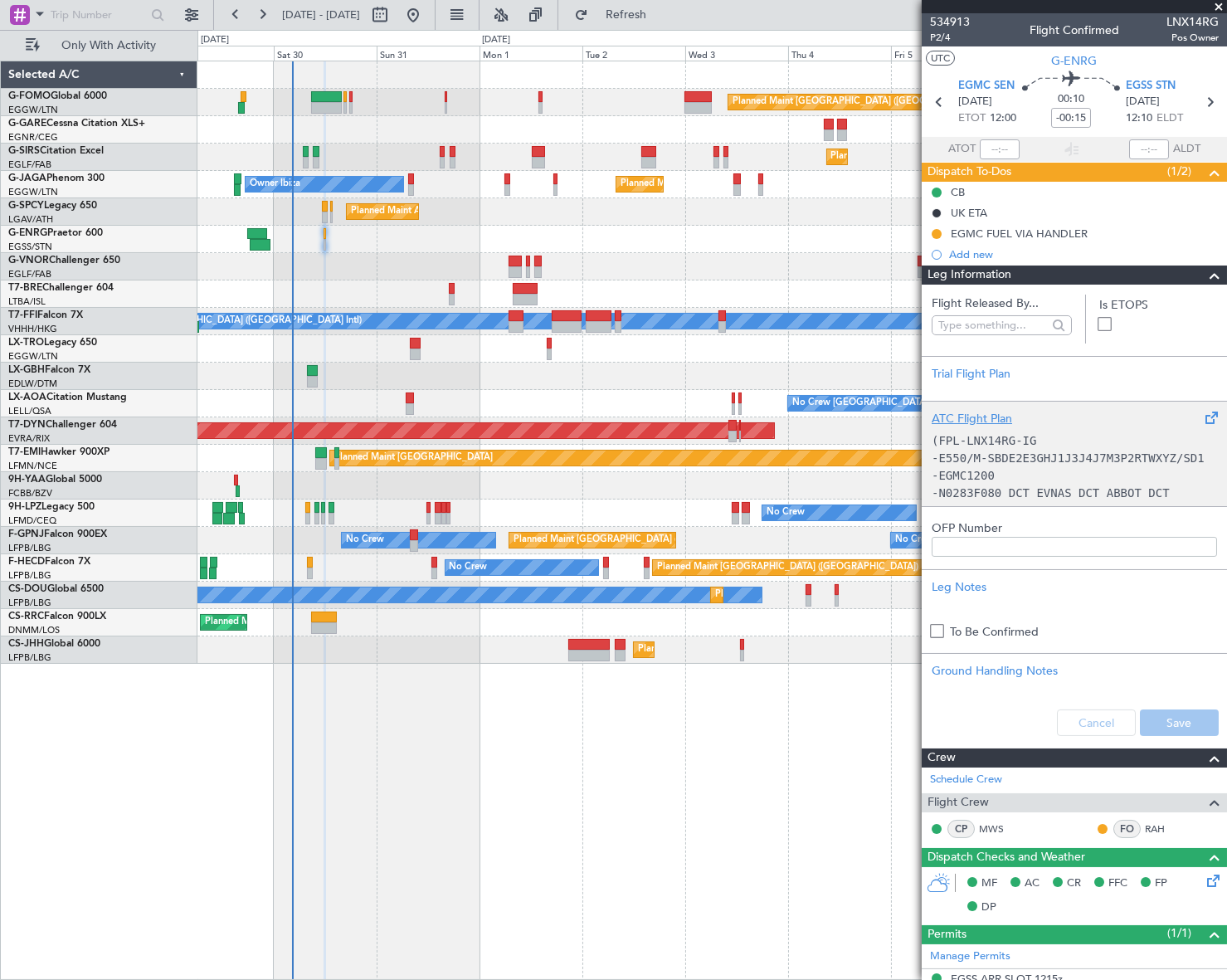
click at [1029, 468] on p "-EGMC1200" at bounding box center [1074, 475] width 286 height 17
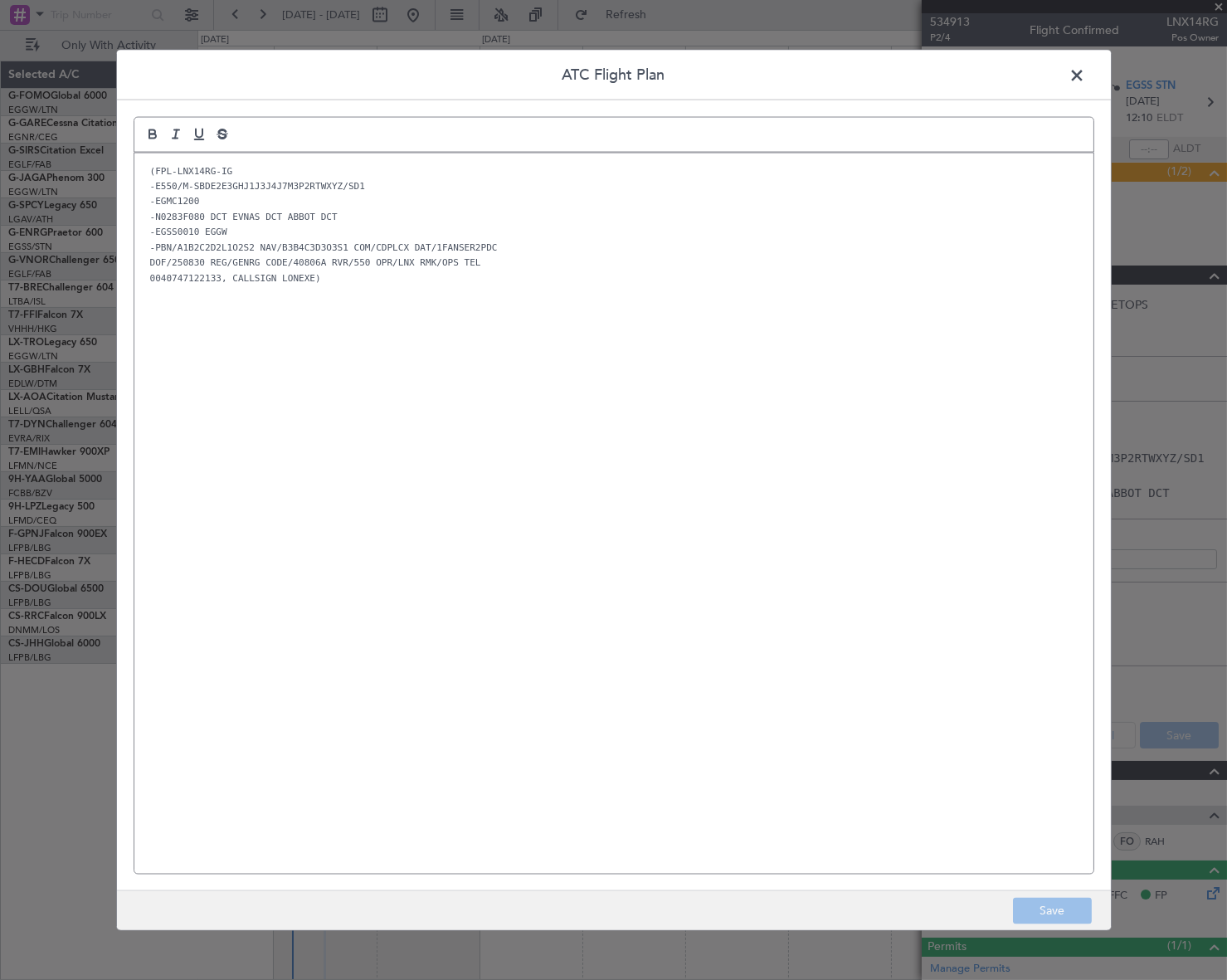
click at [302, 316] on div "(FPL-LNX14RG-IG -E550/M-SBDE2E3GHJ1J3J4J7M3P2RTWXYZ/SD1 -EGMC1200 -N0283F080 DC…" at bounding box center [613, 513] width 959 height 721
click at [1051, 902] on button "Save" at bounding box center [1052, 911] width 78 height 26
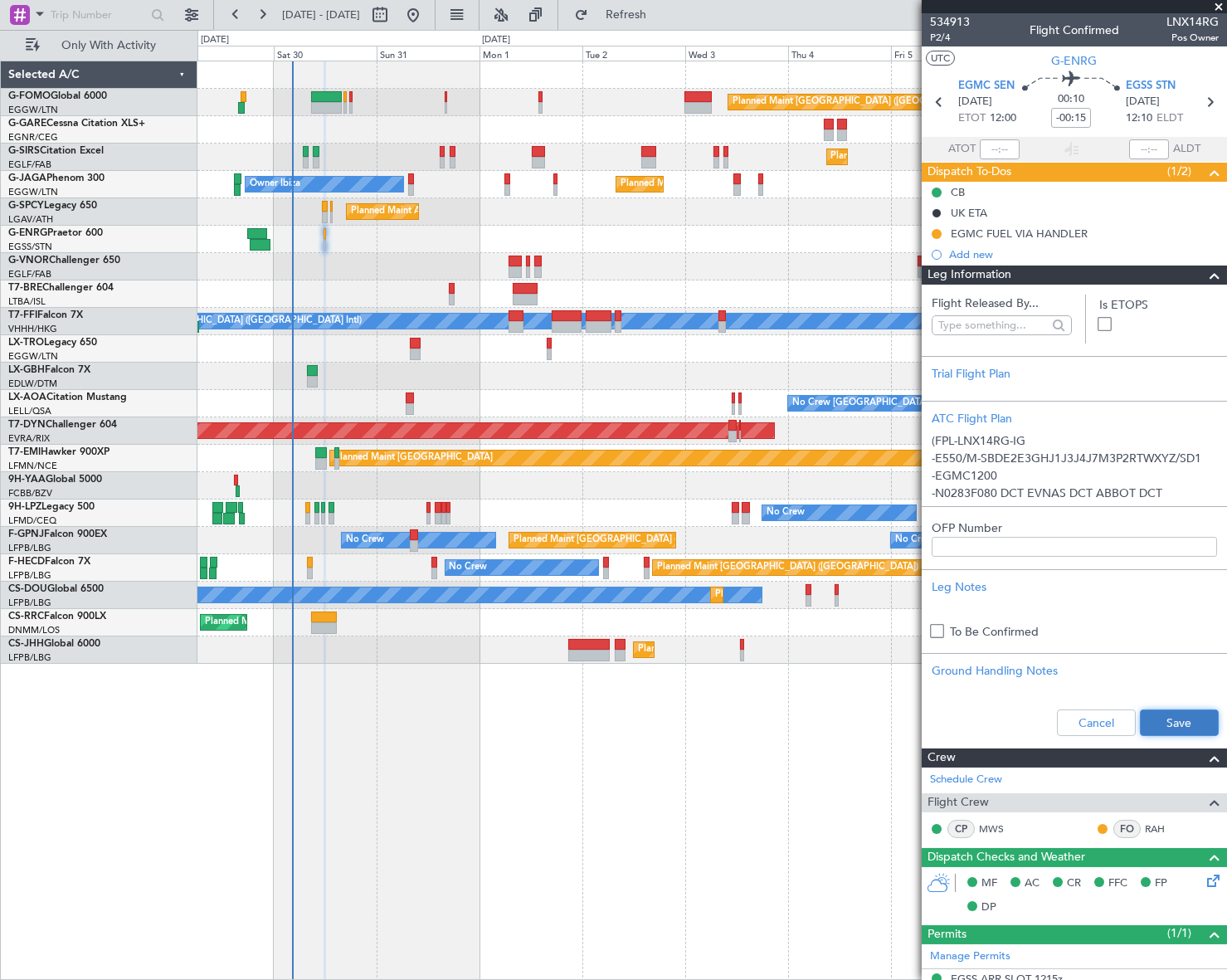
click at [1174, 714] on button "Save" at bounding box center [1179, 722] width 78 height 26
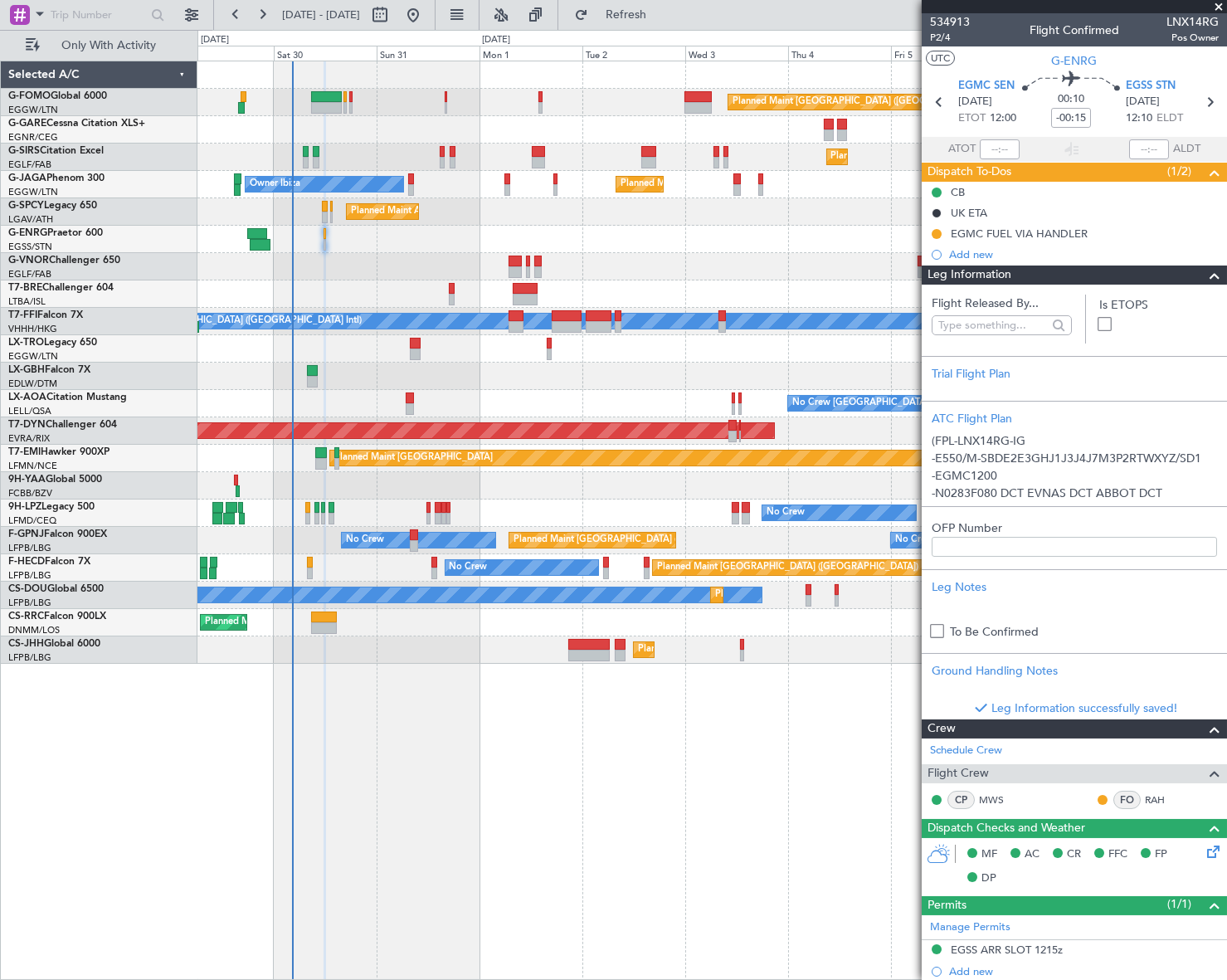
click at [1204, 282] on span at bounding box center [1214, 276] width 20 height 20
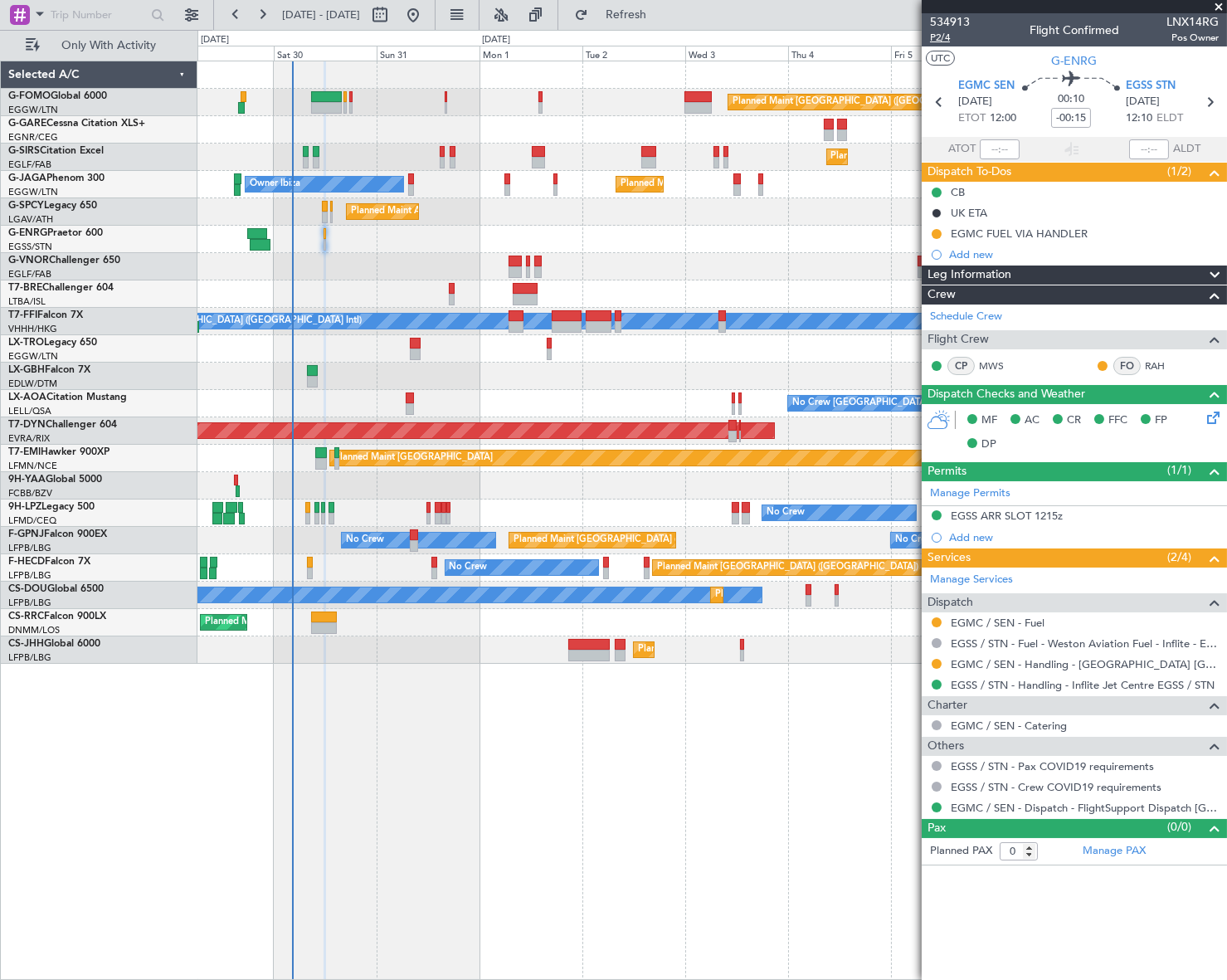
click at [950, 37] on span "P2/4" at bounding box center [950, 37] width 40 height 14
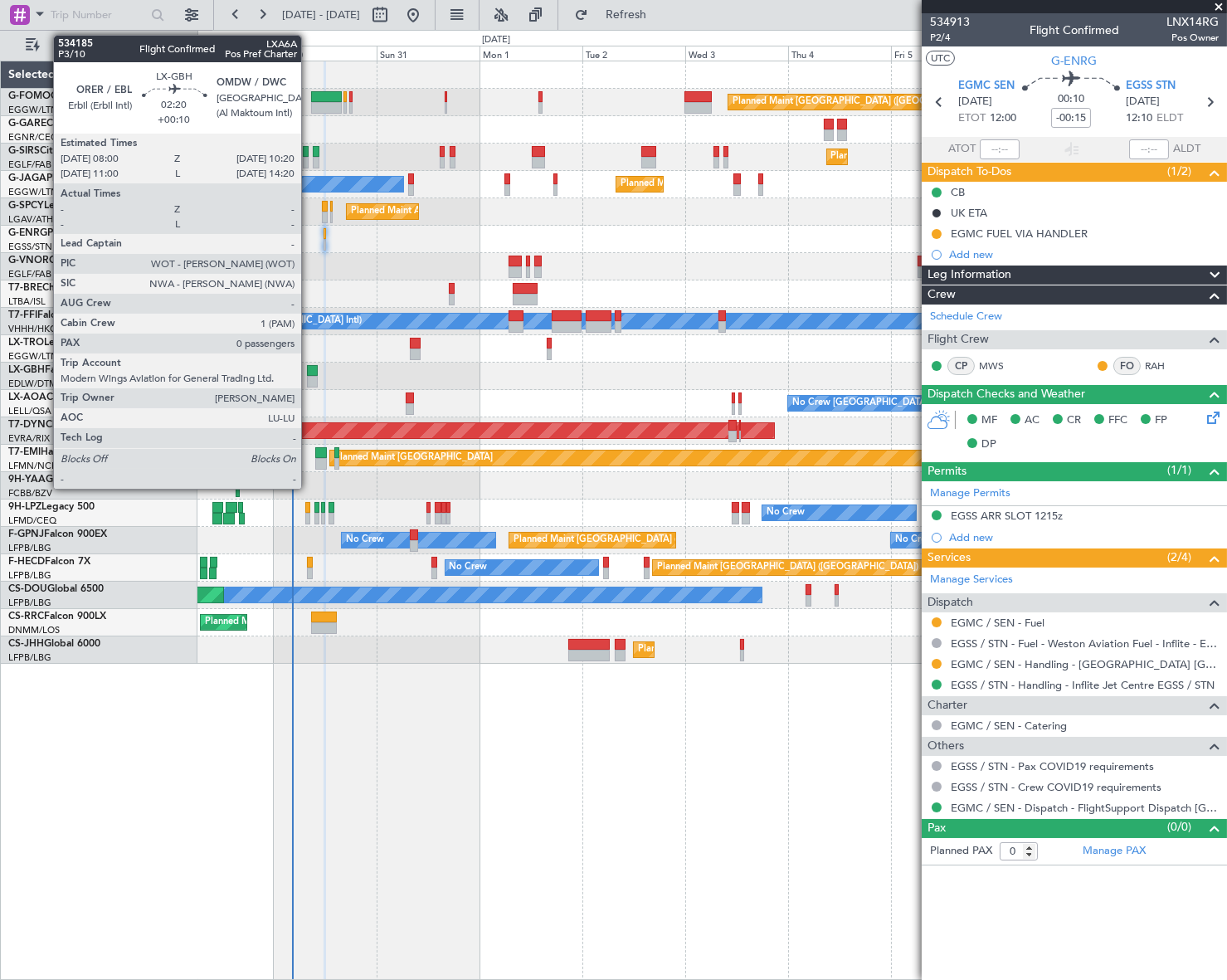
click at [308, 376] on div at bounding box center [312, 381] width 11 height 12
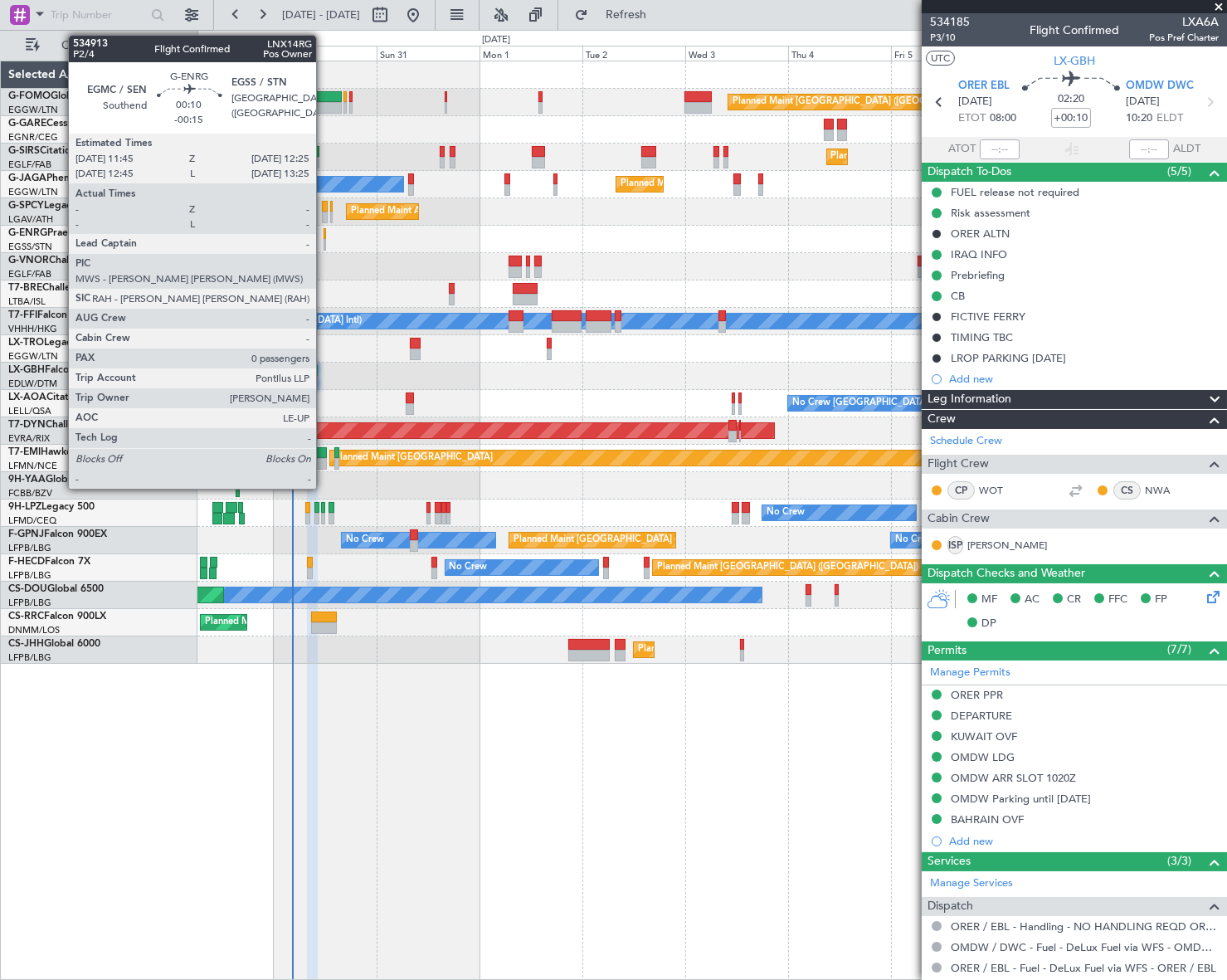
click at [324, 233] on div at bounding box center [326, 234] width 4 height 12
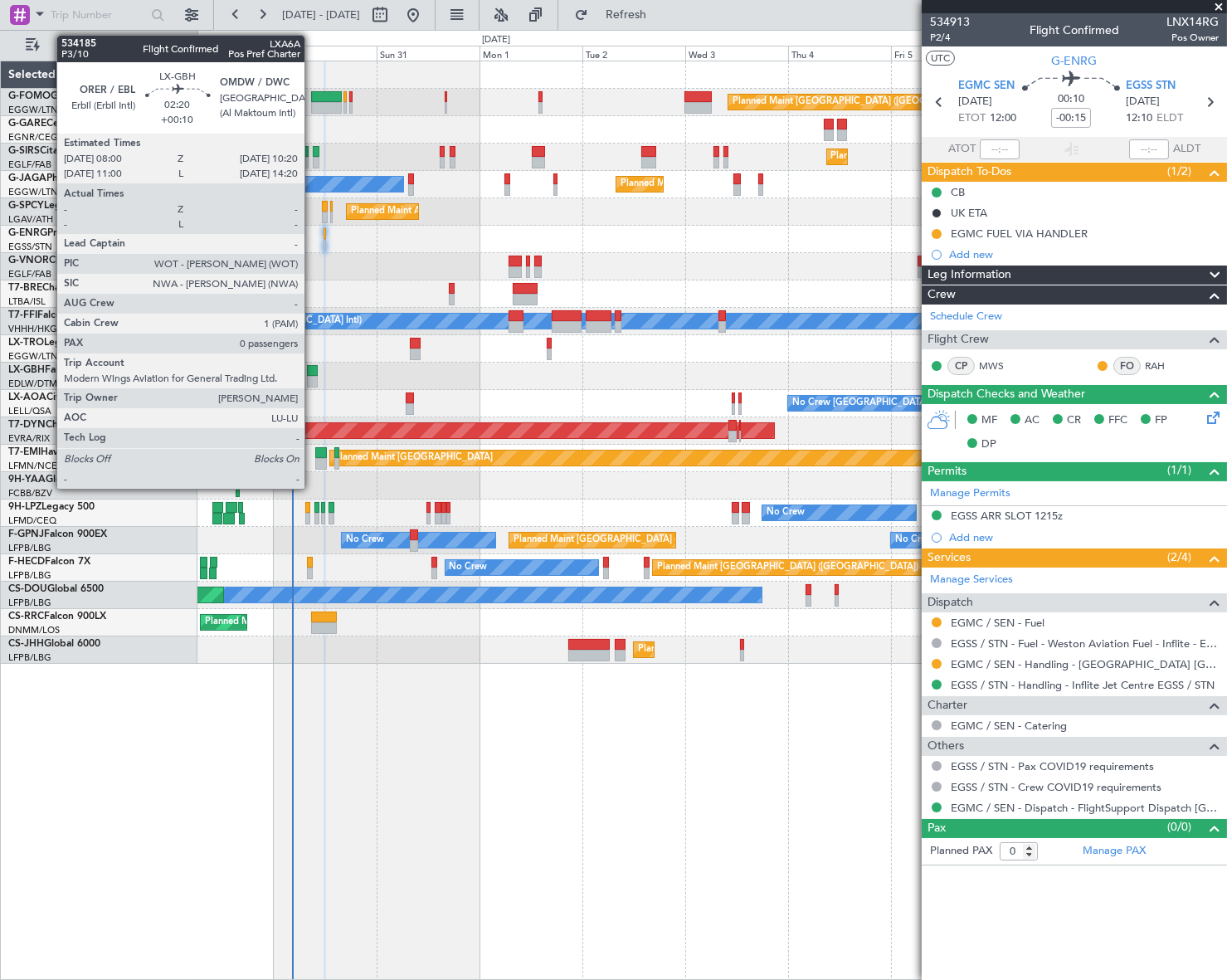
click at [312, 372] on div at bounding box center [312, 370] width 11 height 12
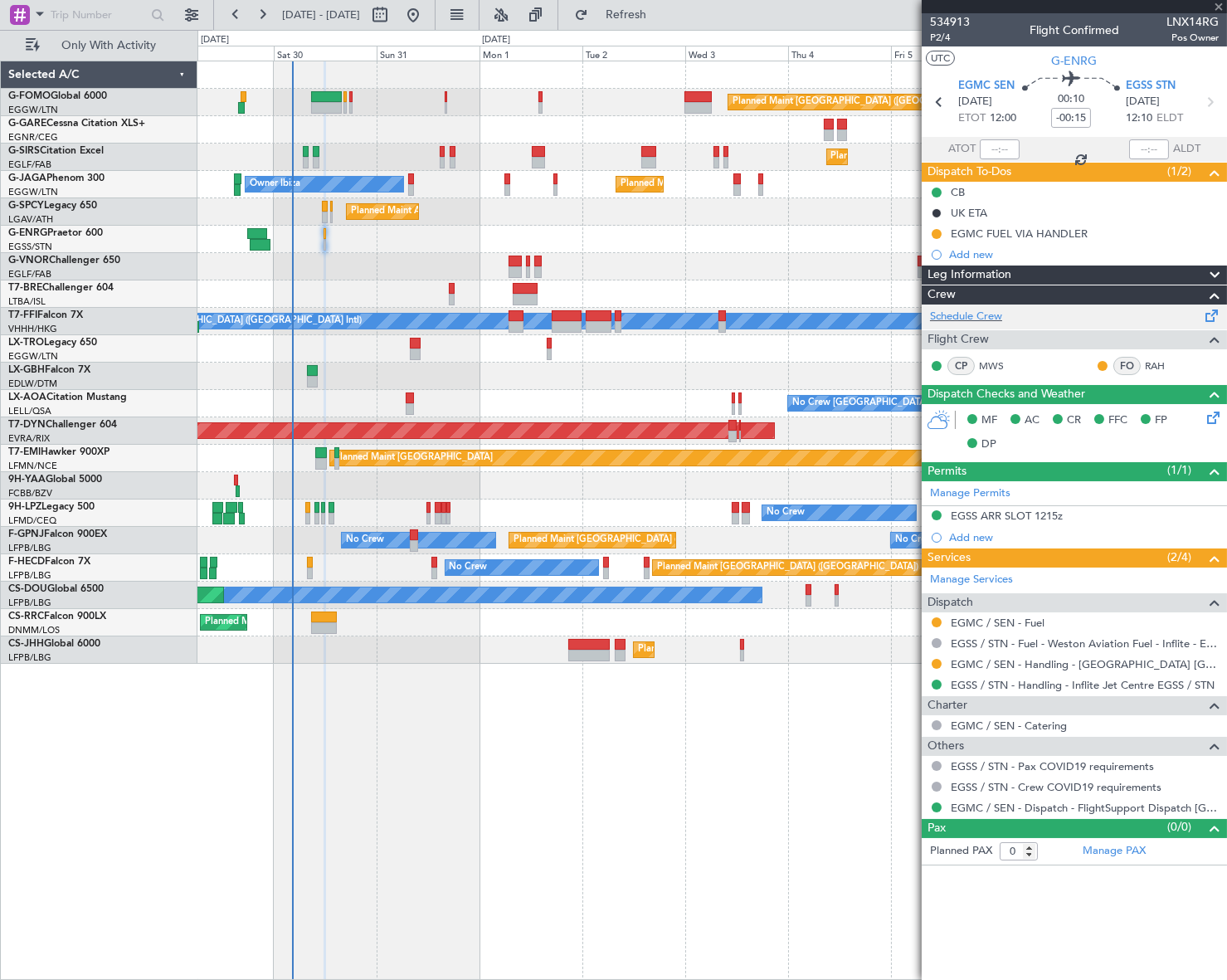
type input "+00:10"
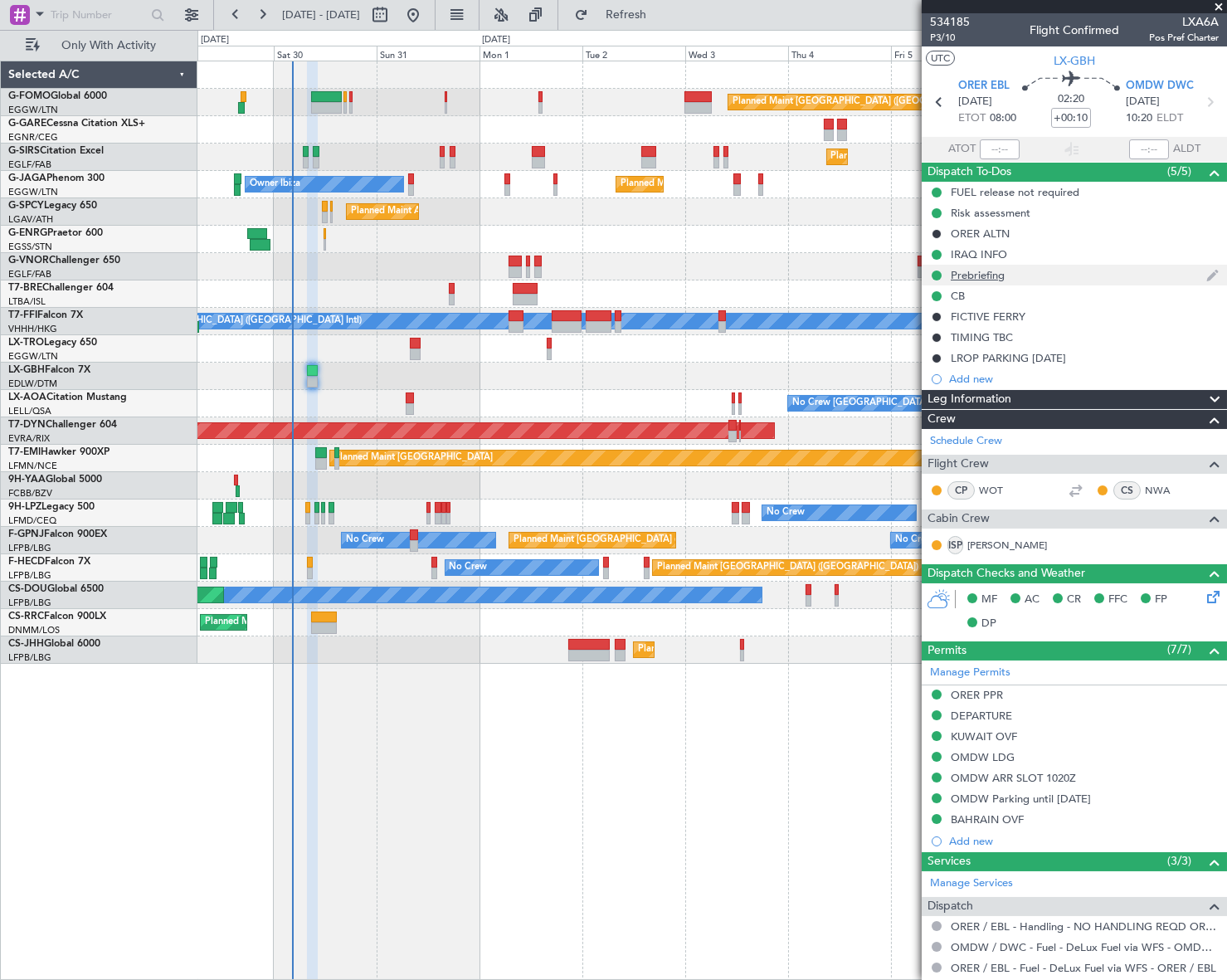
click at [975, 275] on div "Prebriefing" at bounding box center [977, 275] width 54 height 14
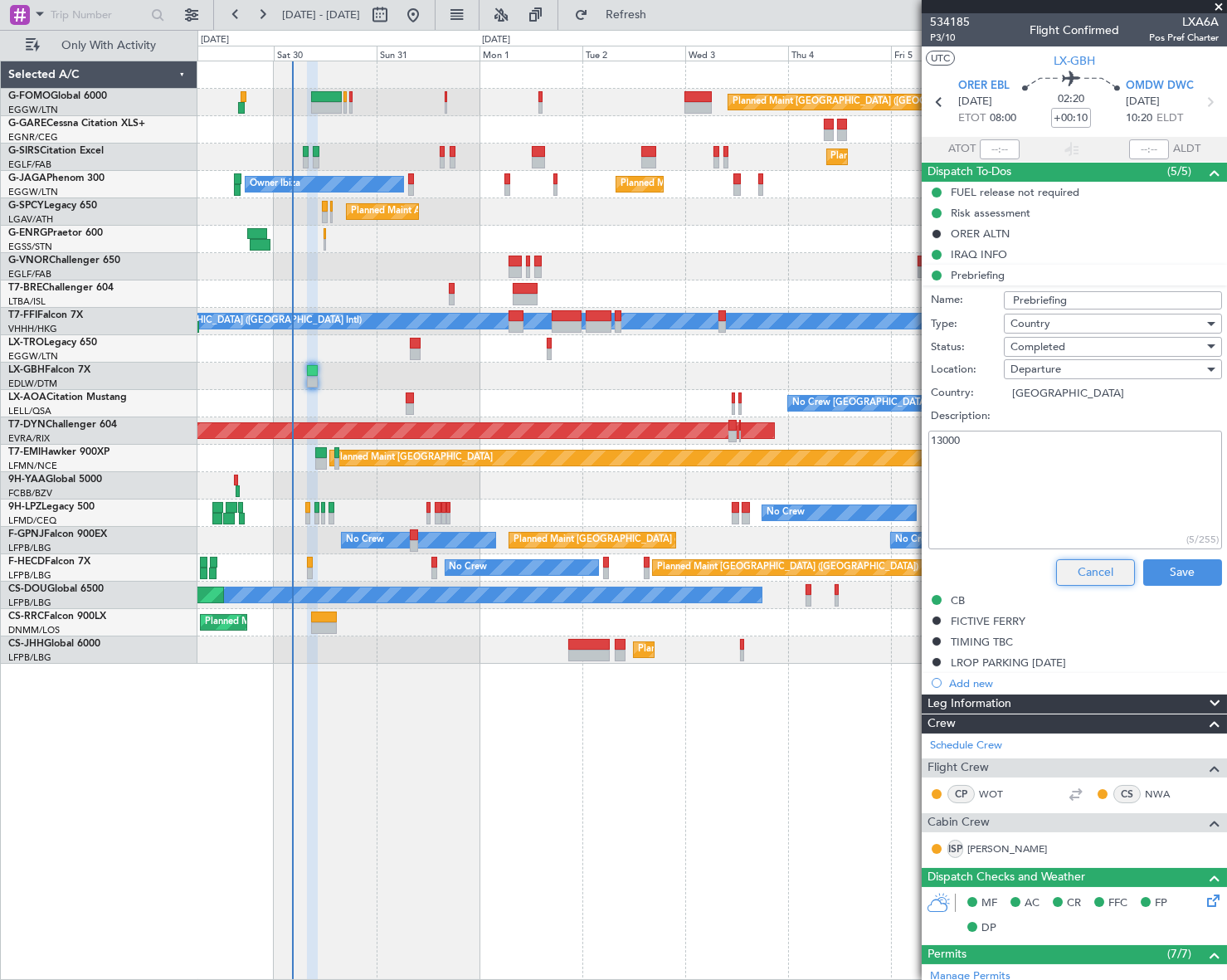
click at [1112, 563] on button "Cancel" at bounding box center [1096, 572] width 78 height 26
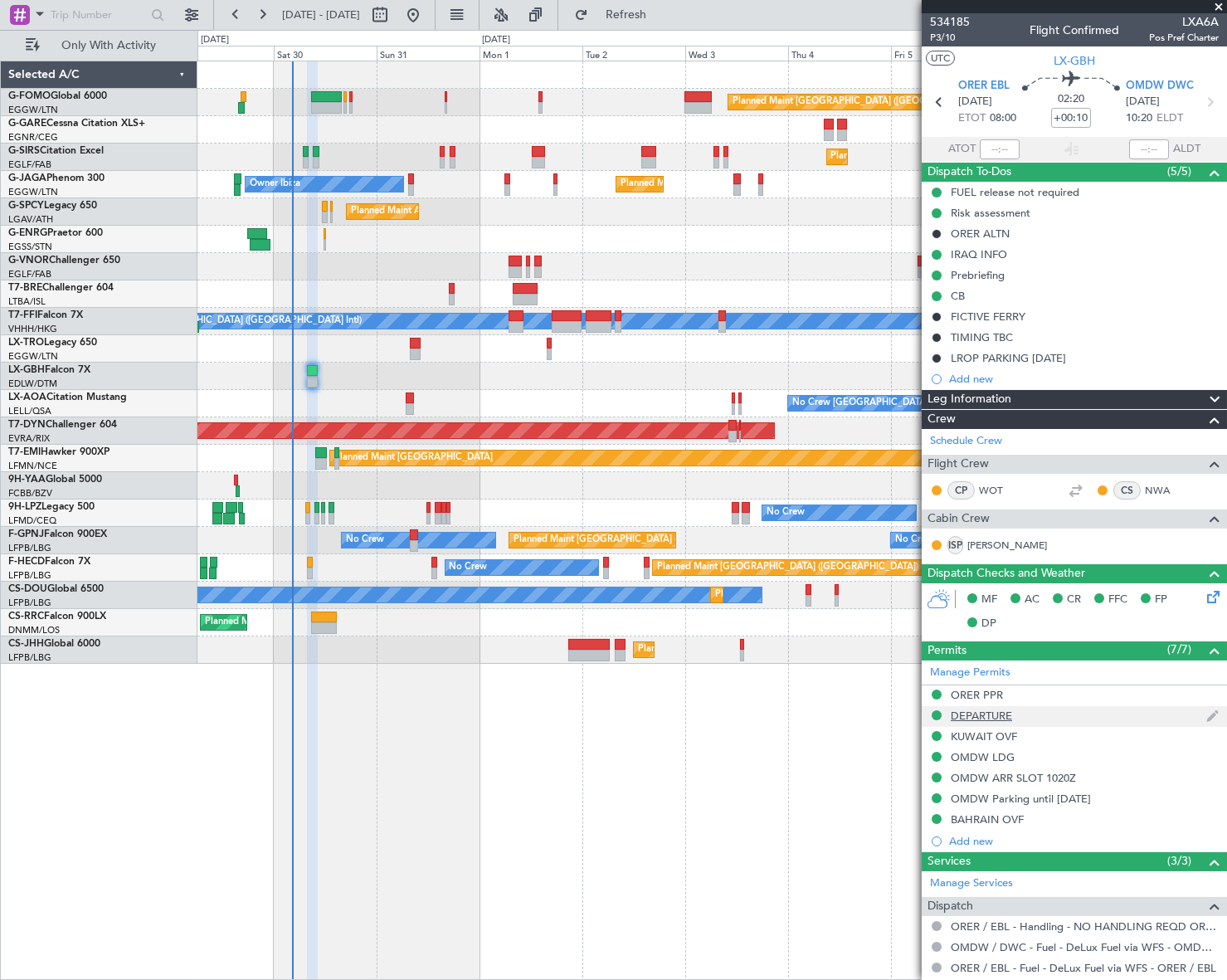
click at [986, 709] on div "DEPARTURE" at bounding box center [981, 715] width 61 height 14
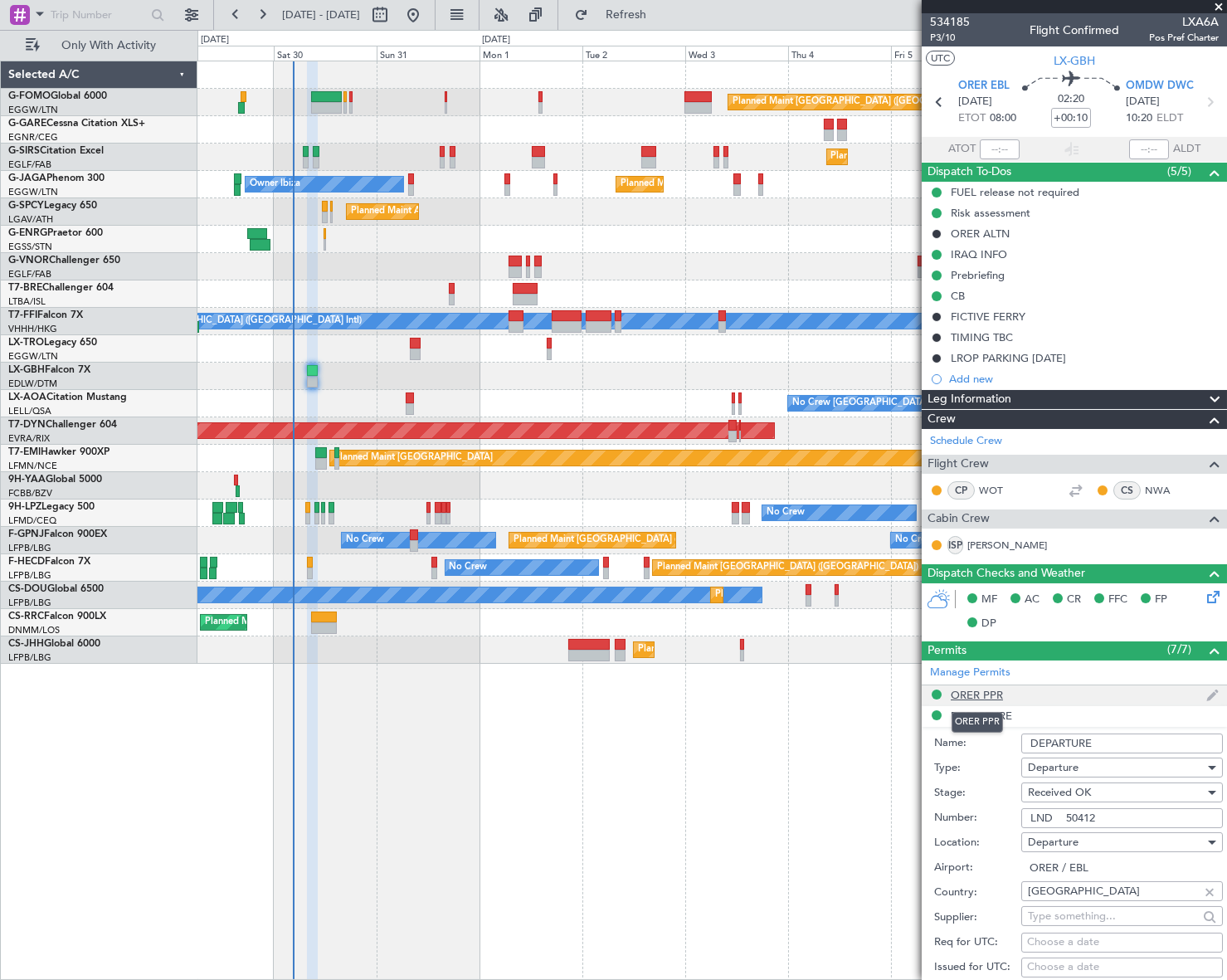
click at [979, 697] on div "ORER PPR" at bounding box center [976, 694] width 52 height 14
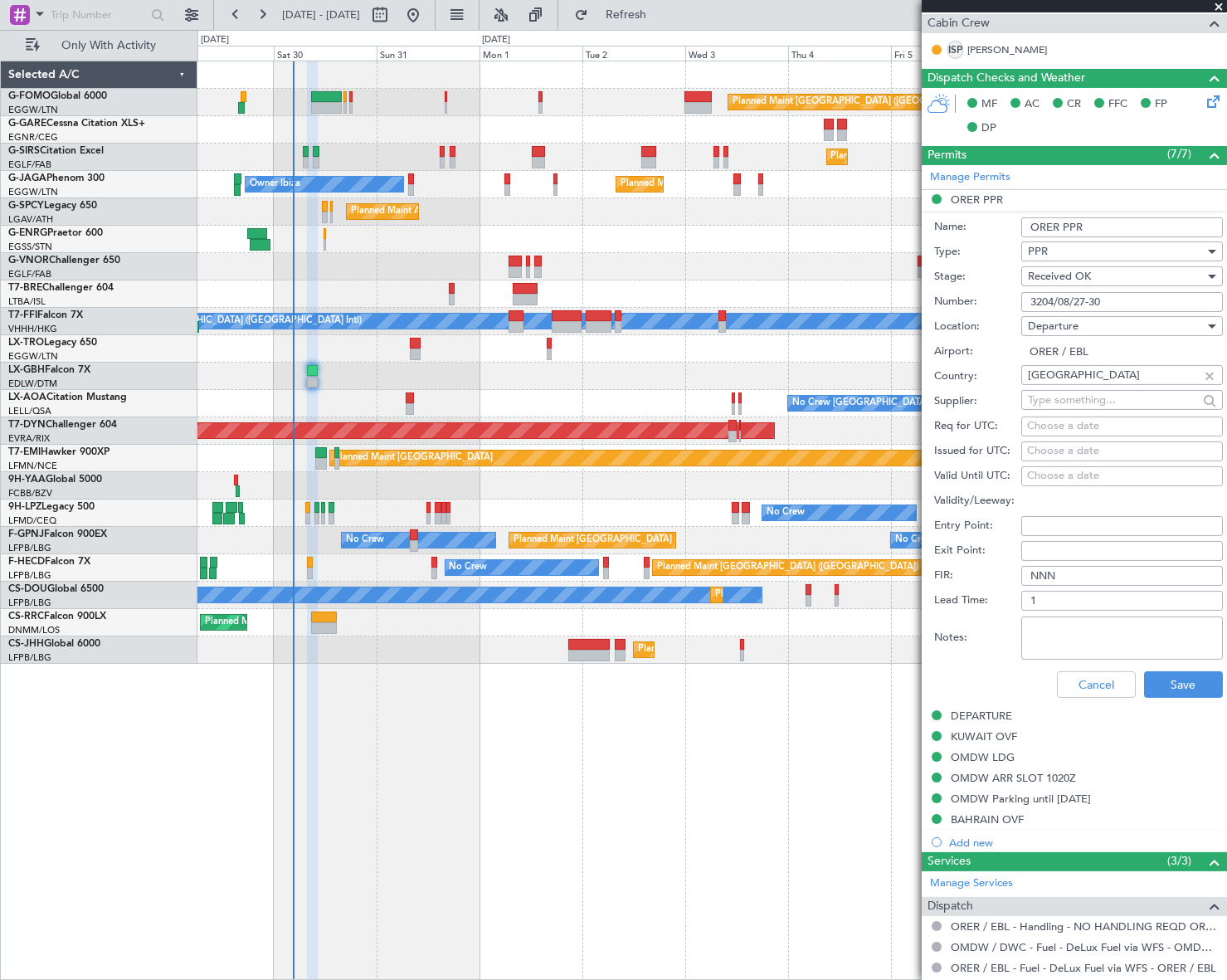
scroll to position [620, 0]
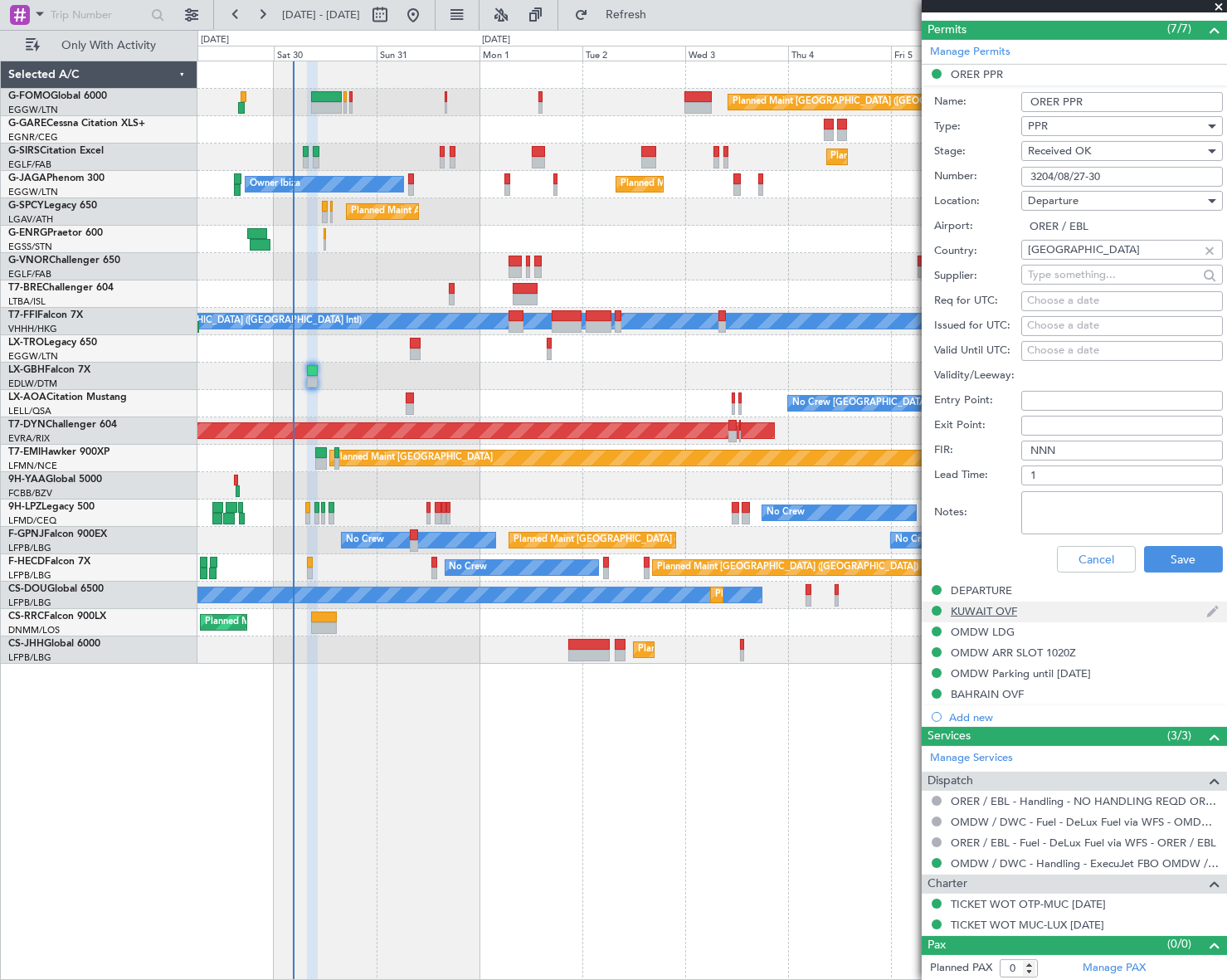
click at [985, 614] on div "KUWAIT OVF" at bounding box center [983, 610] width 67 height 14
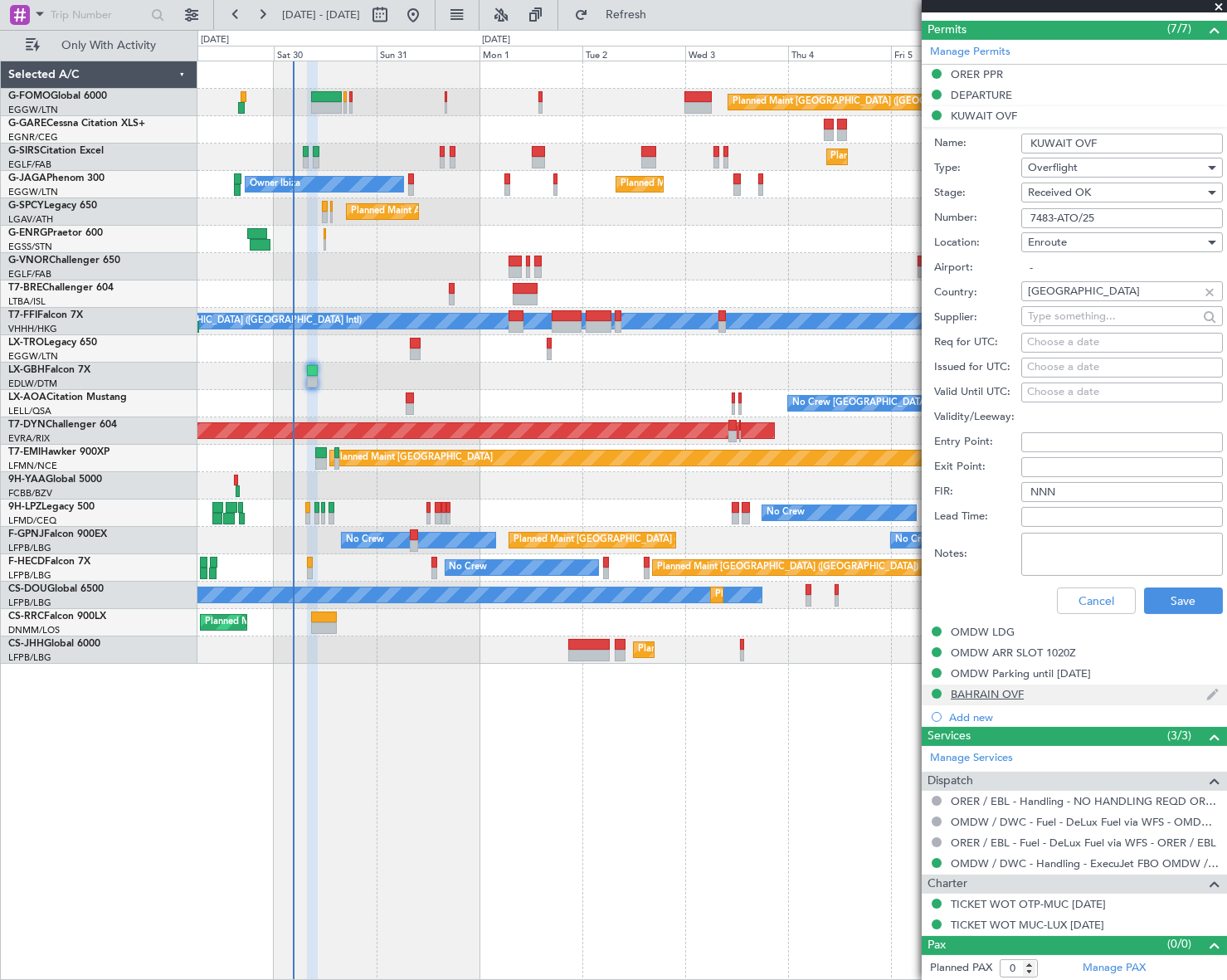
click at [1001, 691] on div "BAHRAIN OVF" at bounding box center [987, 693] width 73 height 14
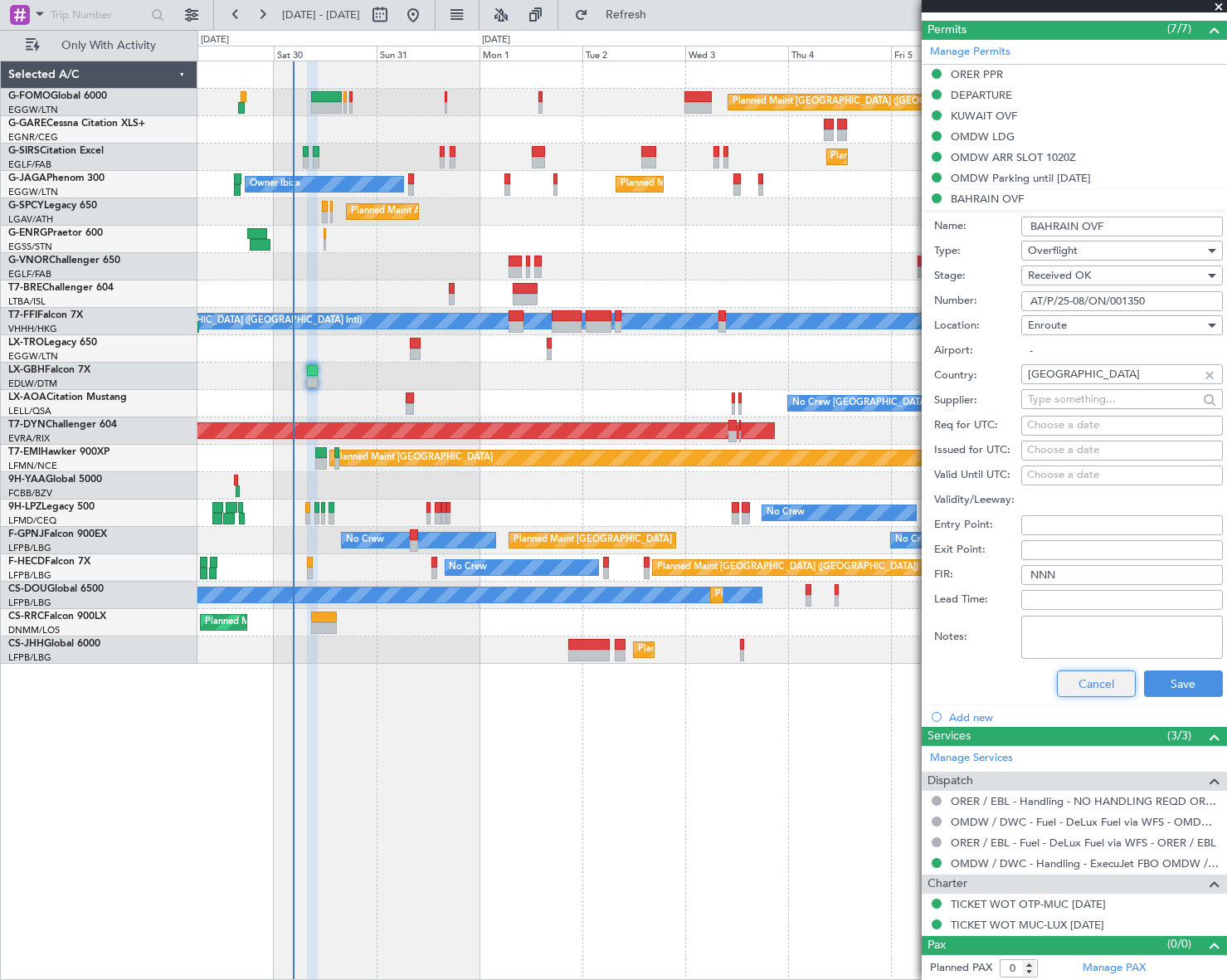
click at [1069, 684] on button "Cancel" at bounding box center [1096, 683] width 78 height 26
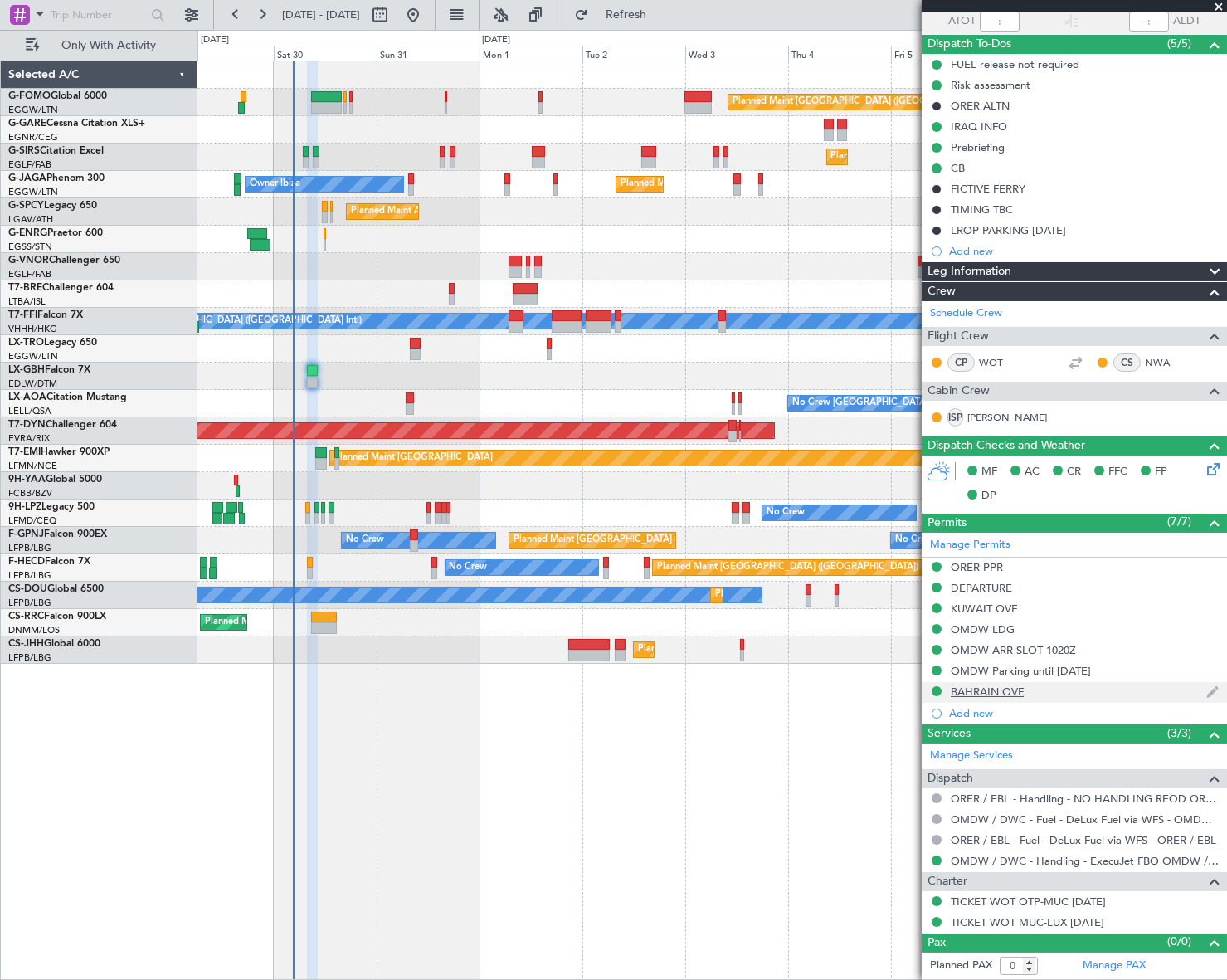
scroll to position [125, 0]
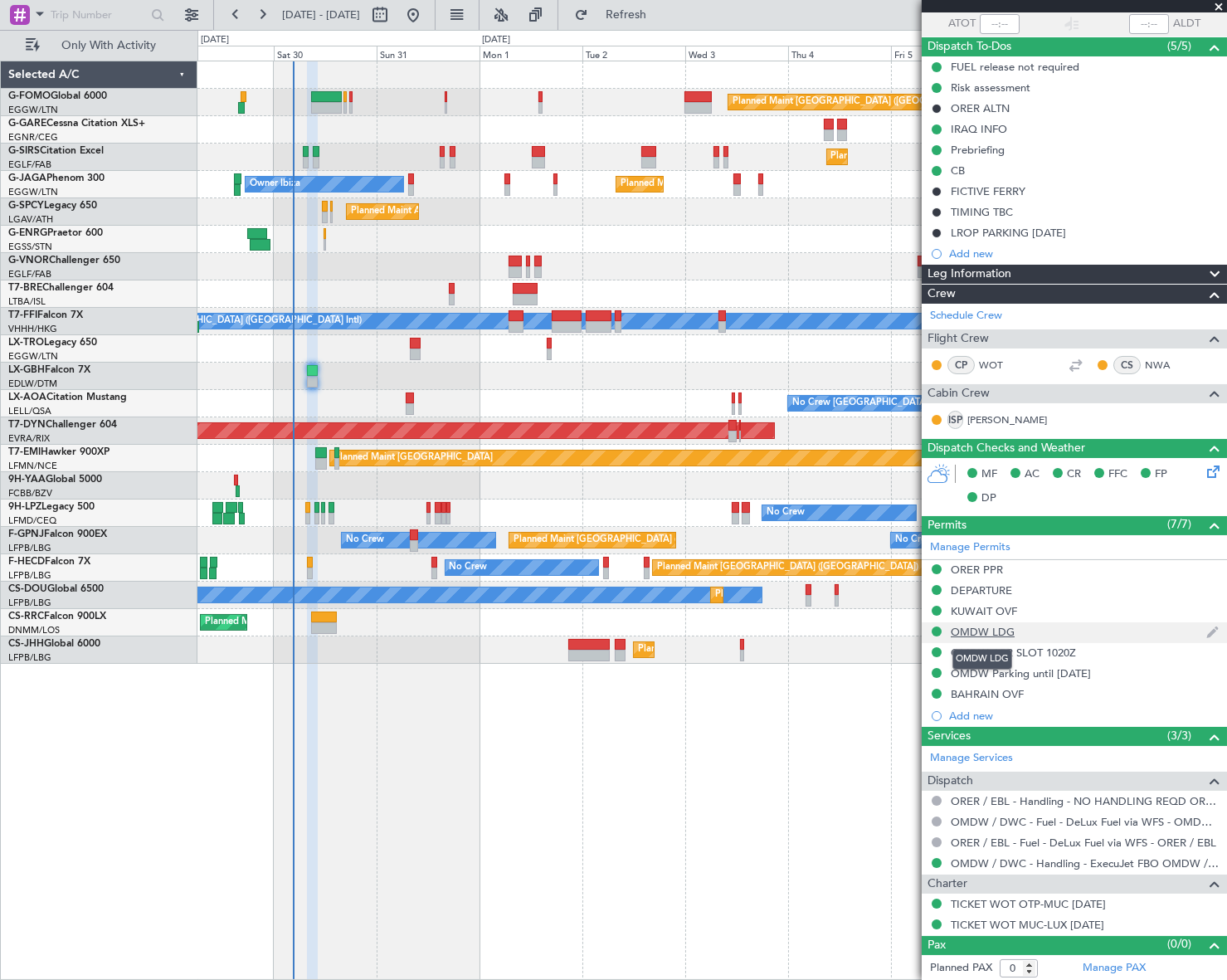
click at [1005, 629] on div "OMDW LDG" at bounding box center [983, 631] width 64 height 14
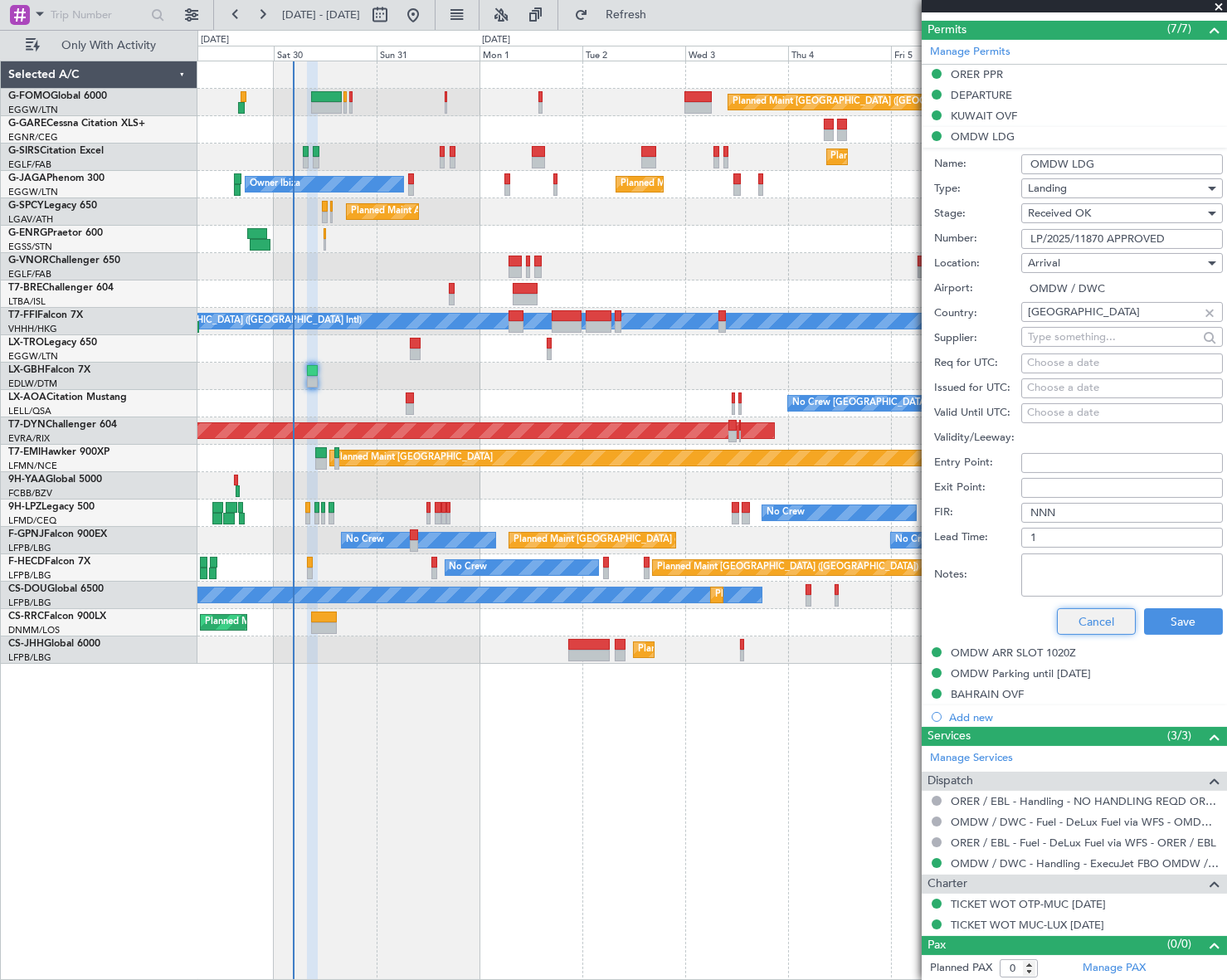
click at [1085, 618] on button "Cancel" at bounding box center [1096, 621] width 78 height 26
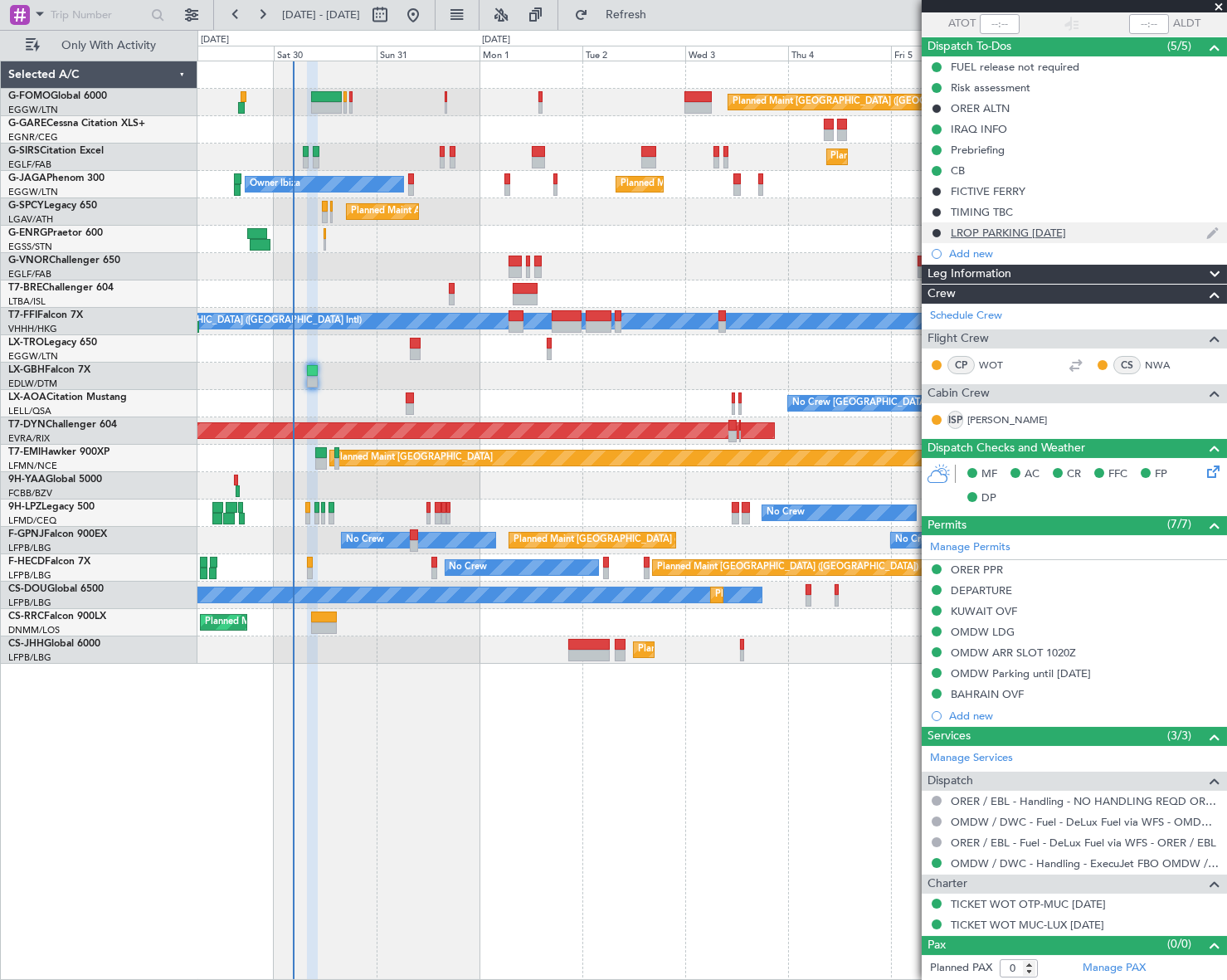
scroll to position [0, 0]
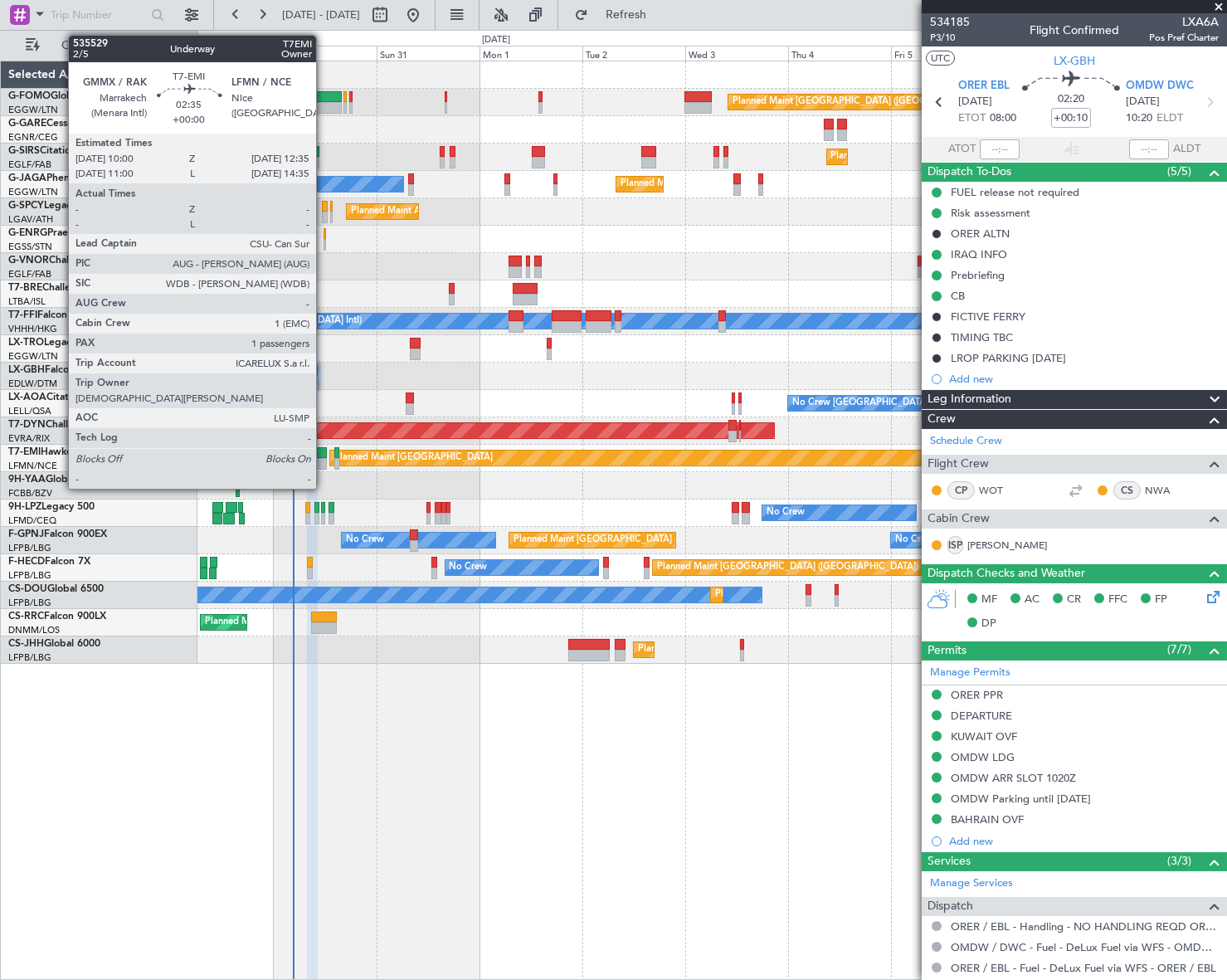
click at [324, 462] on div at bounding box center [321, 464] width 12 height 12
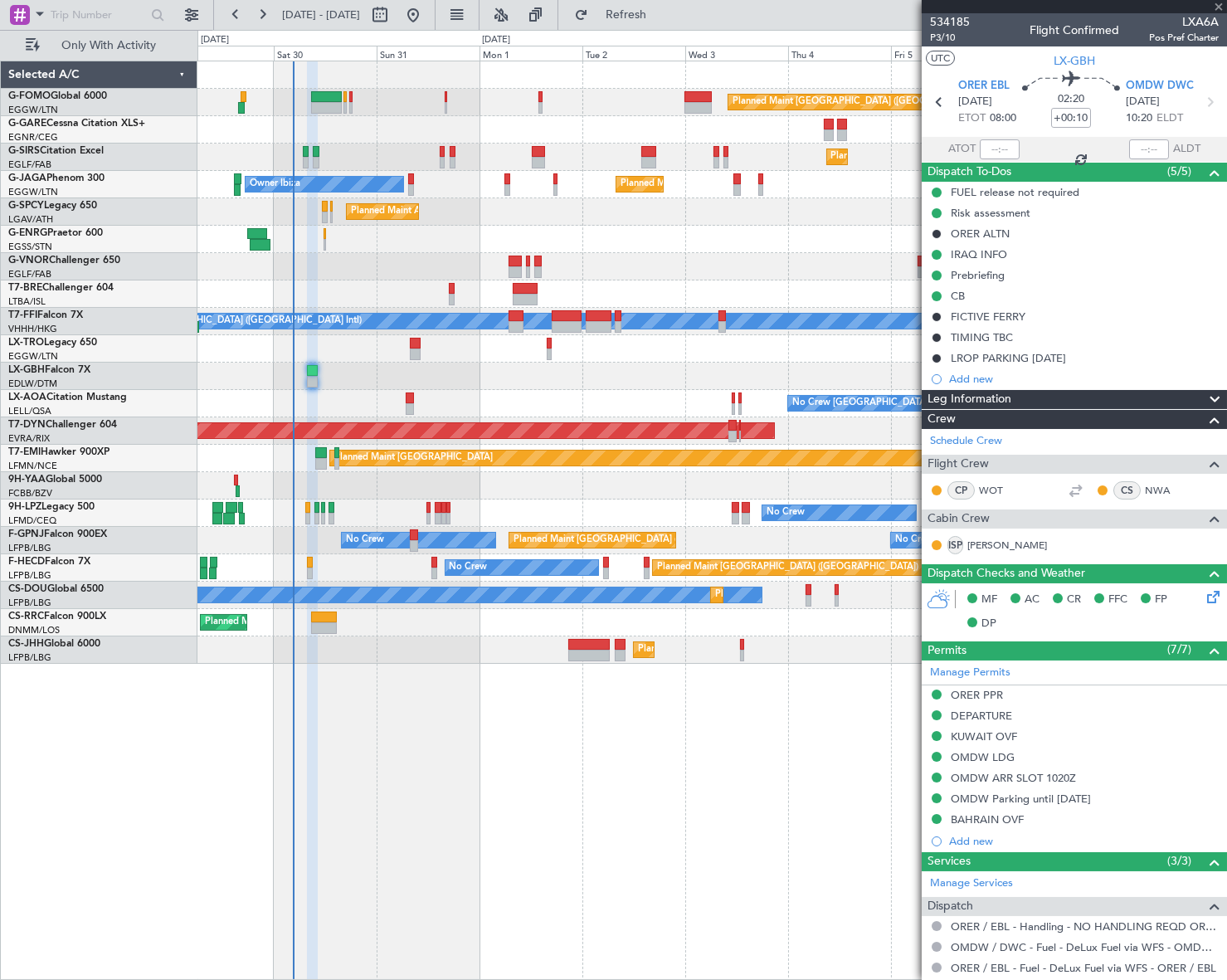
type input "1"
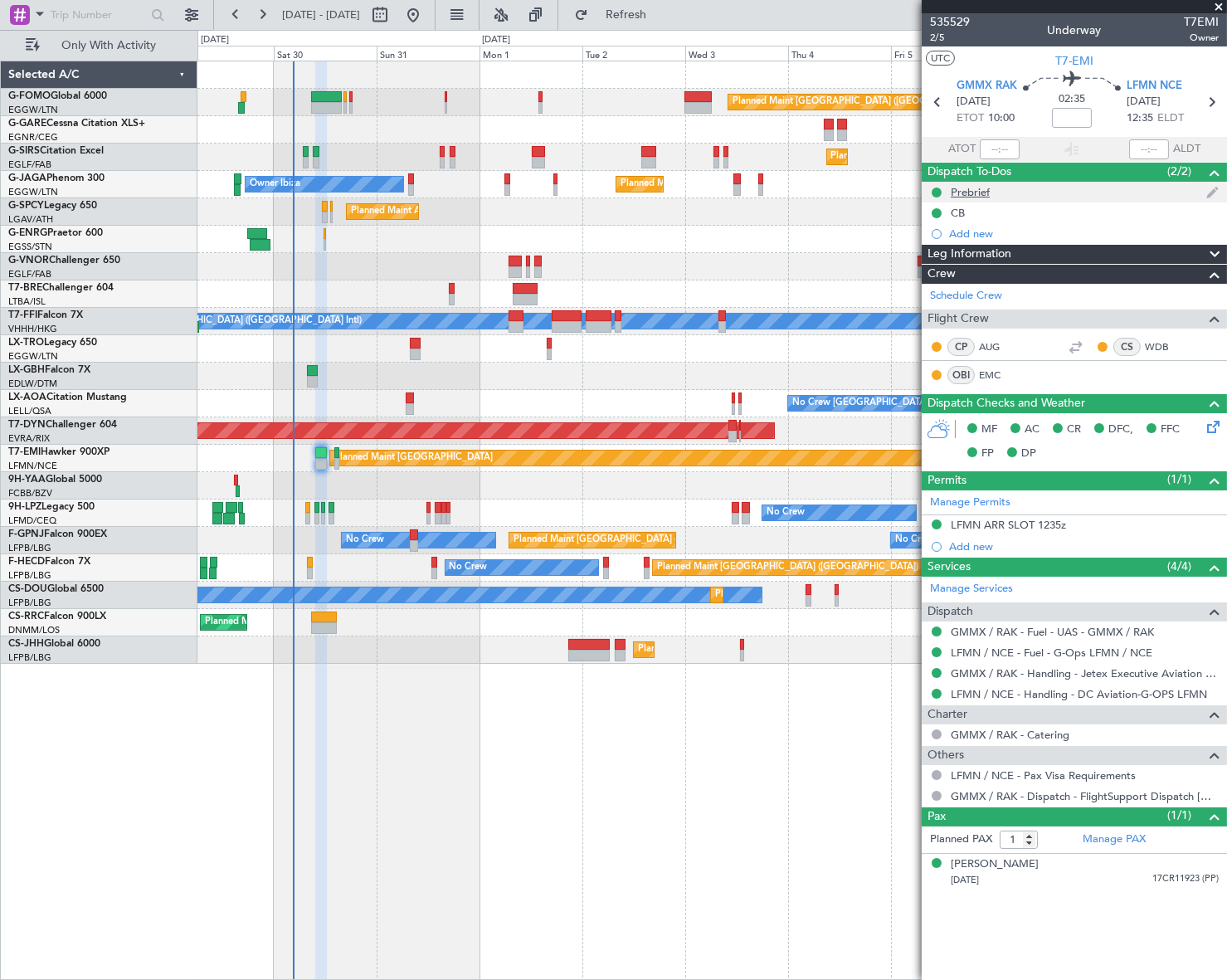
click at [982, 188] on div "Prebrief" at bounding box center [970, 192] width 39 height 14
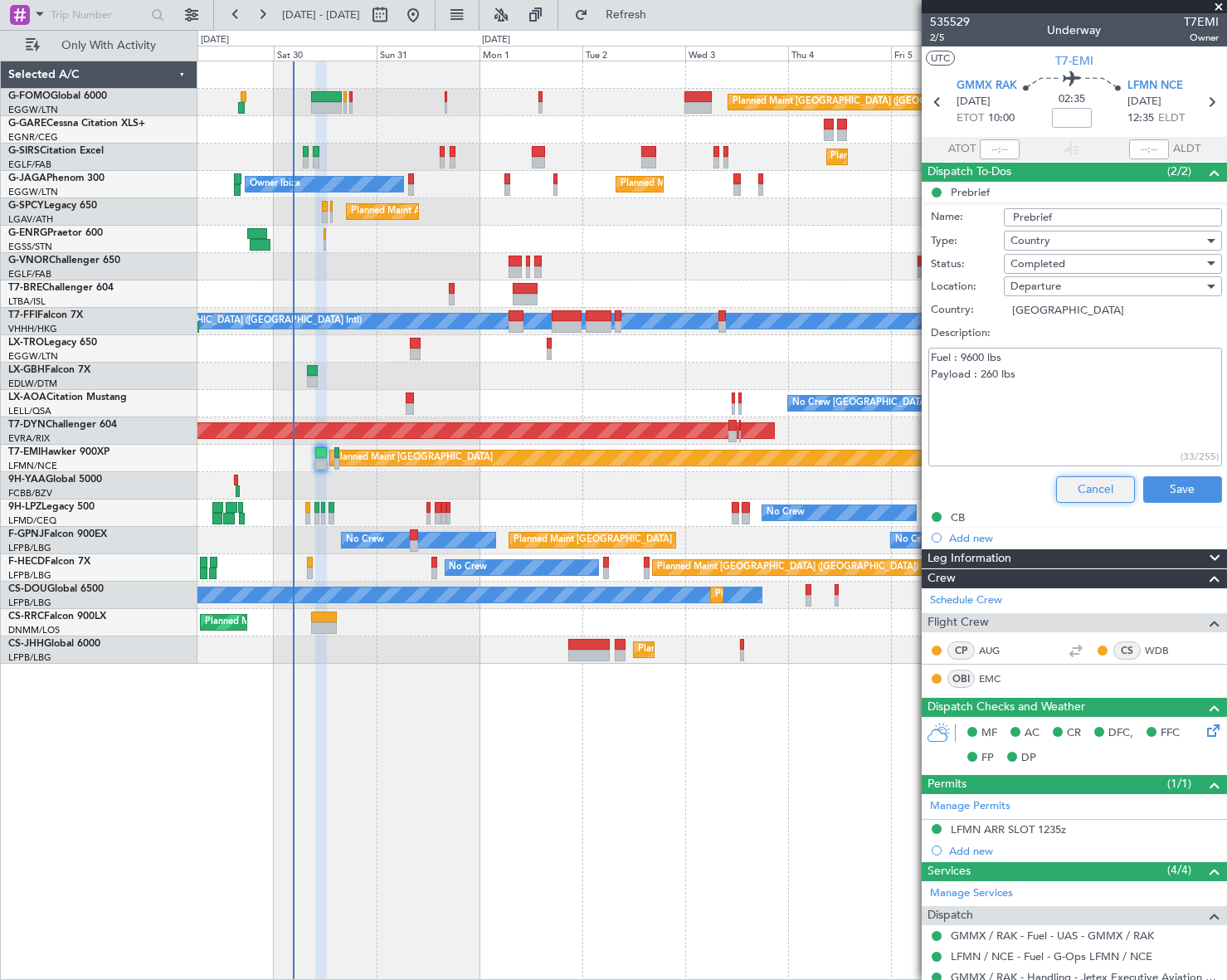
click at [1094, 481] on button "Cancel" at bounding box center [1096, 489] width 78 height 26
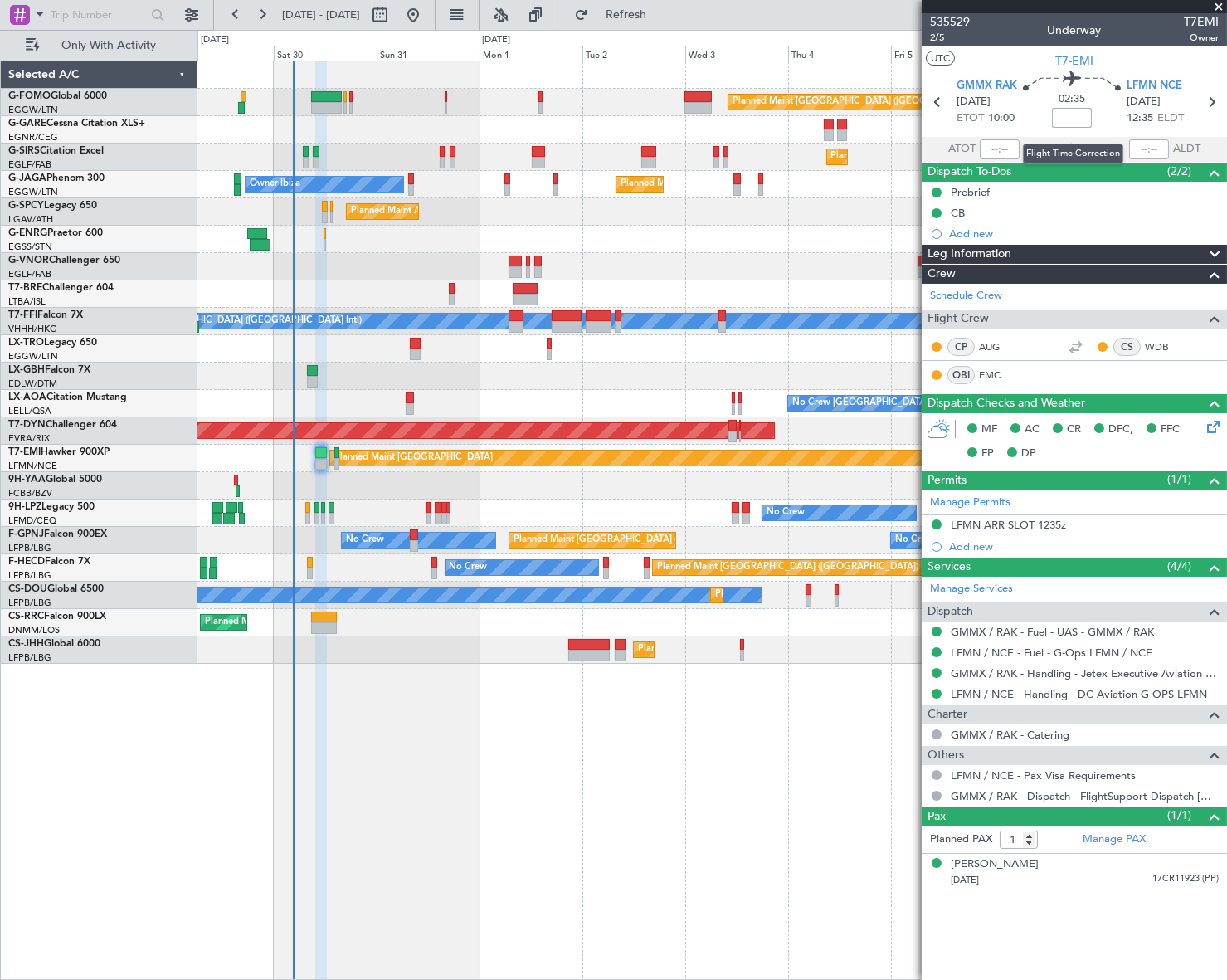
click at [1066, 118] on input at bounding box center [1072, 118] width 40 height 20
type input "+00:05"
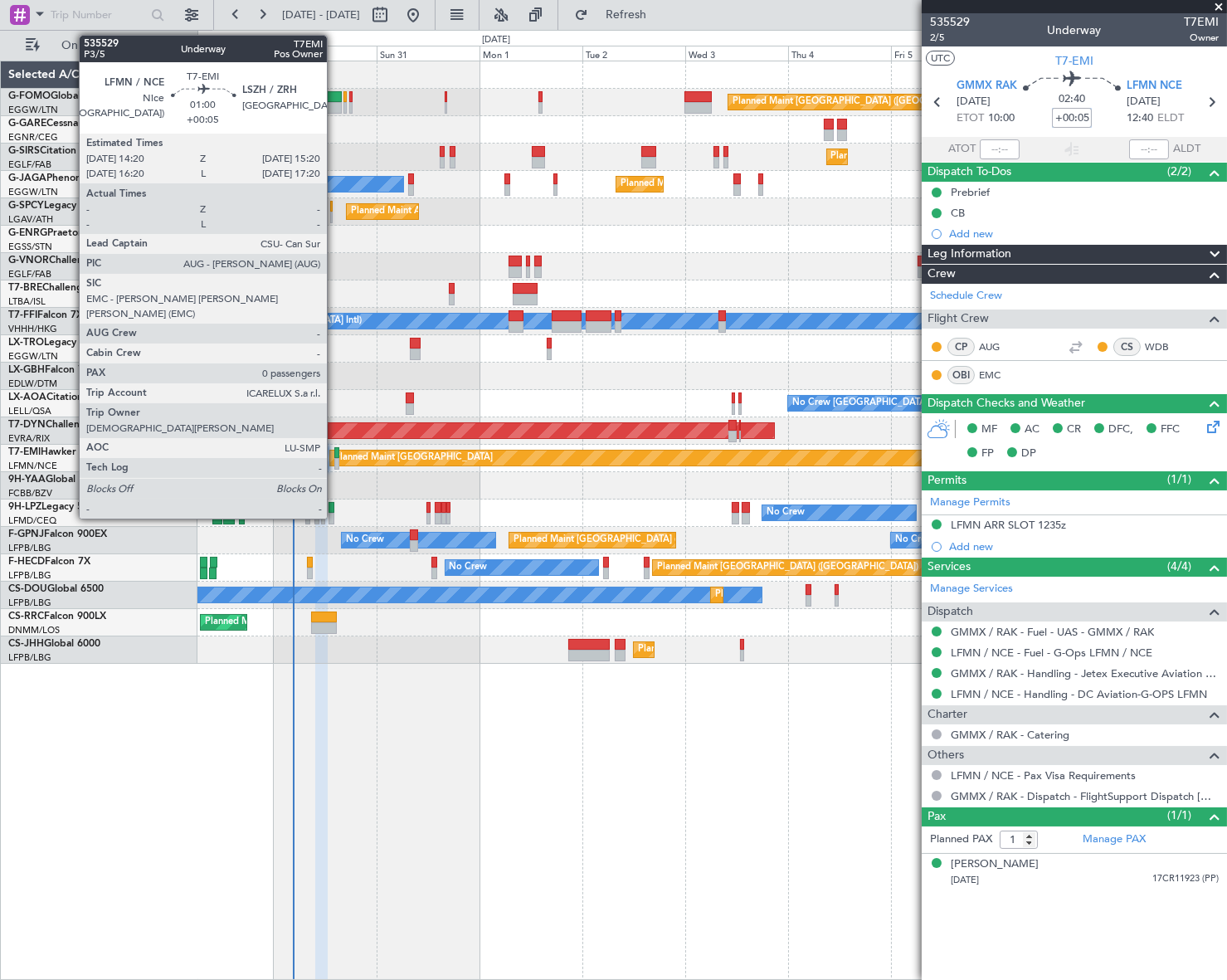
click at [334, 454] on div at bounding box center [336, 453] width 5 height 12
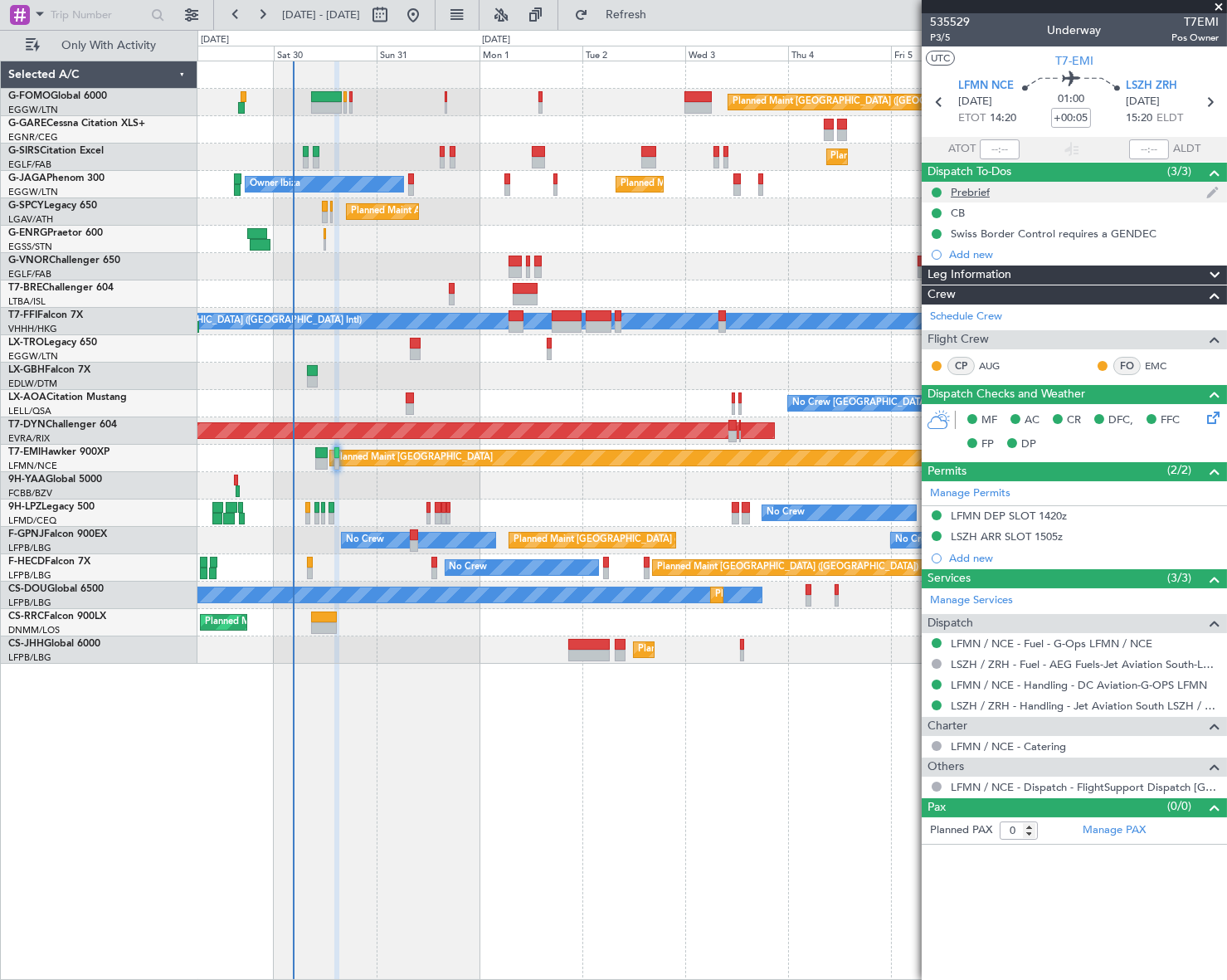
click at [965, 187] on div "Prebrief" at bounding box center [970, 192] width 39 height 14
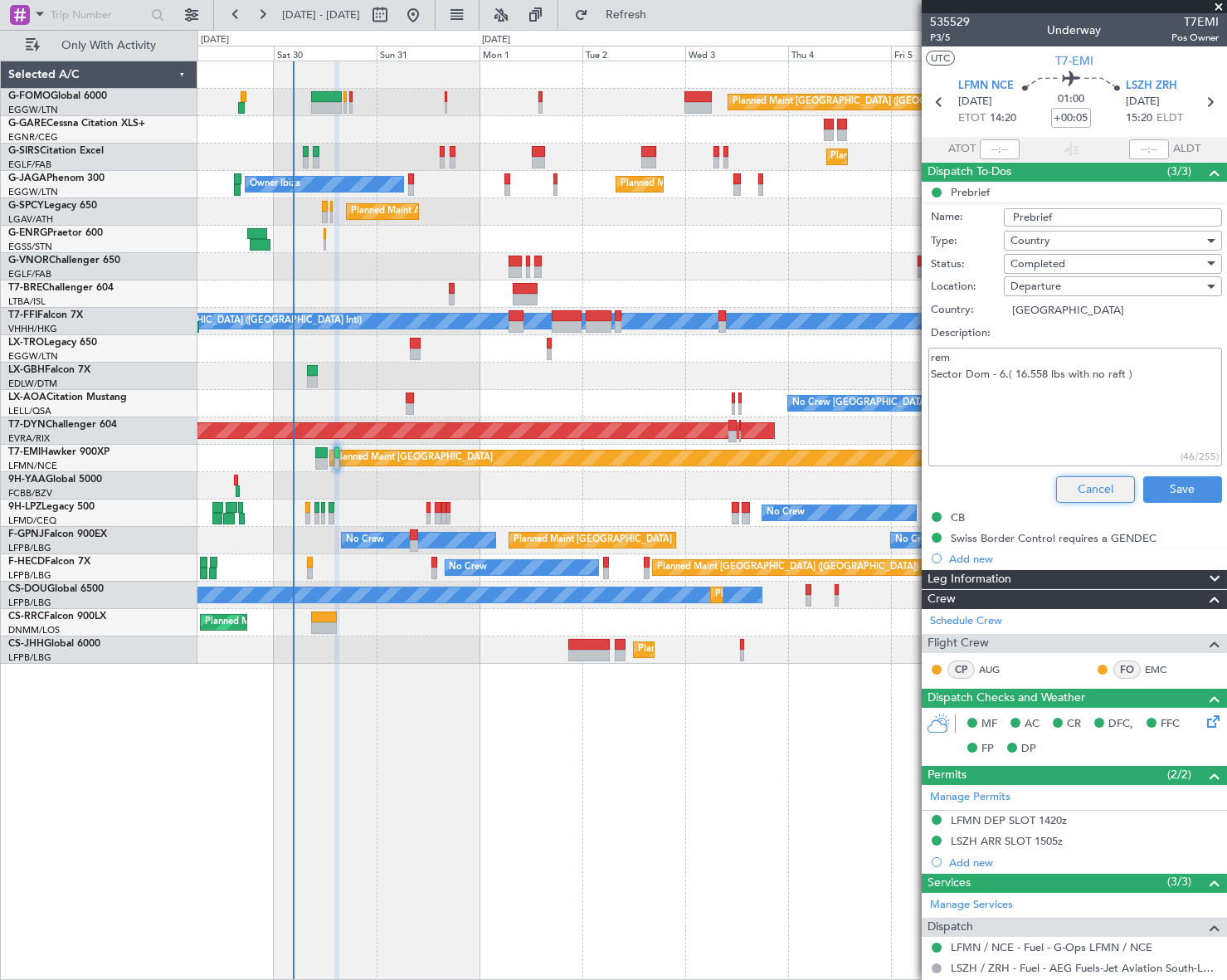
click at [1093, 486] on button "Cancel" at bounding box center [1096, 489] width 78 height 26
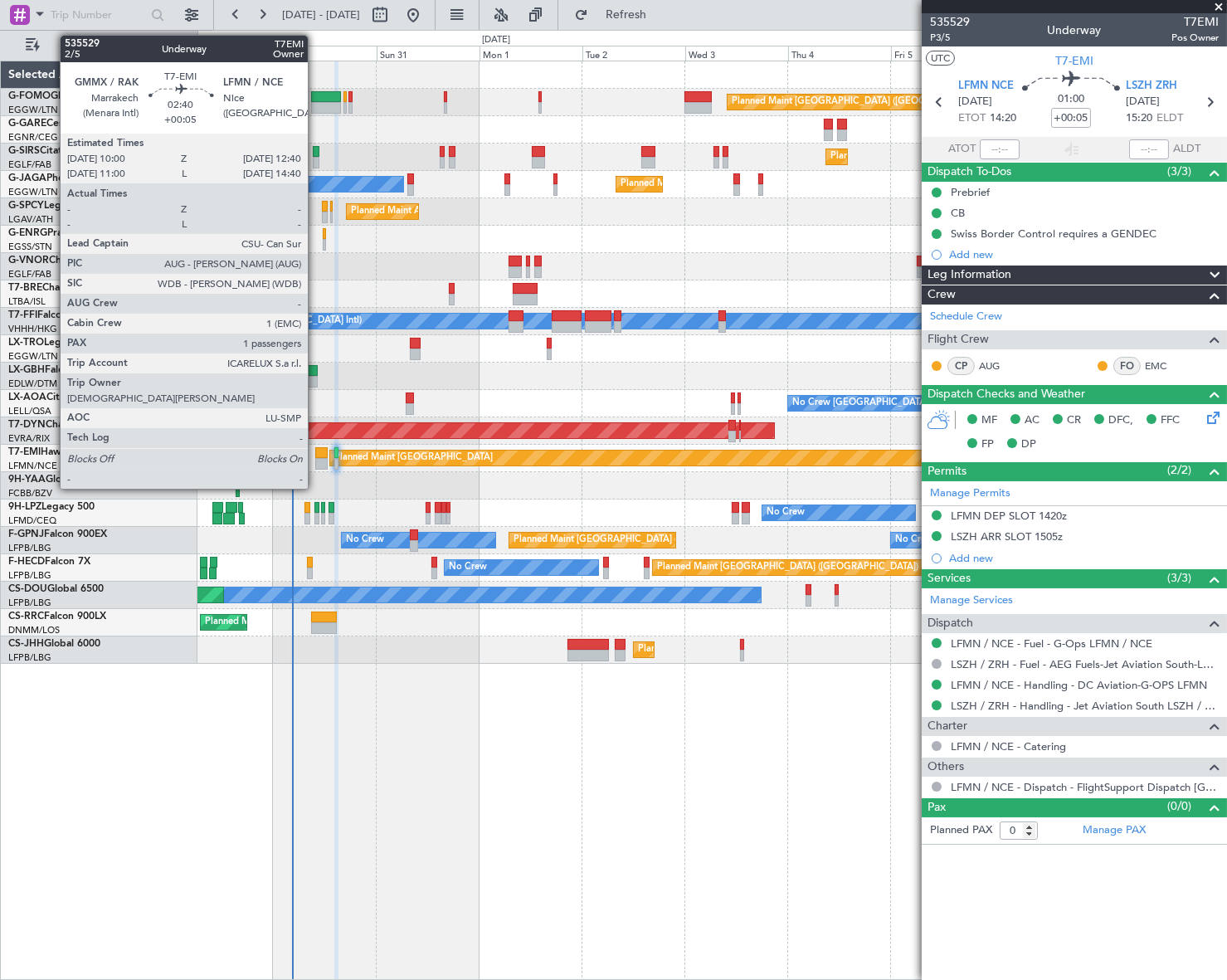
click at [316, 460] on div at bounding box center [321, 464] width 12 height 12
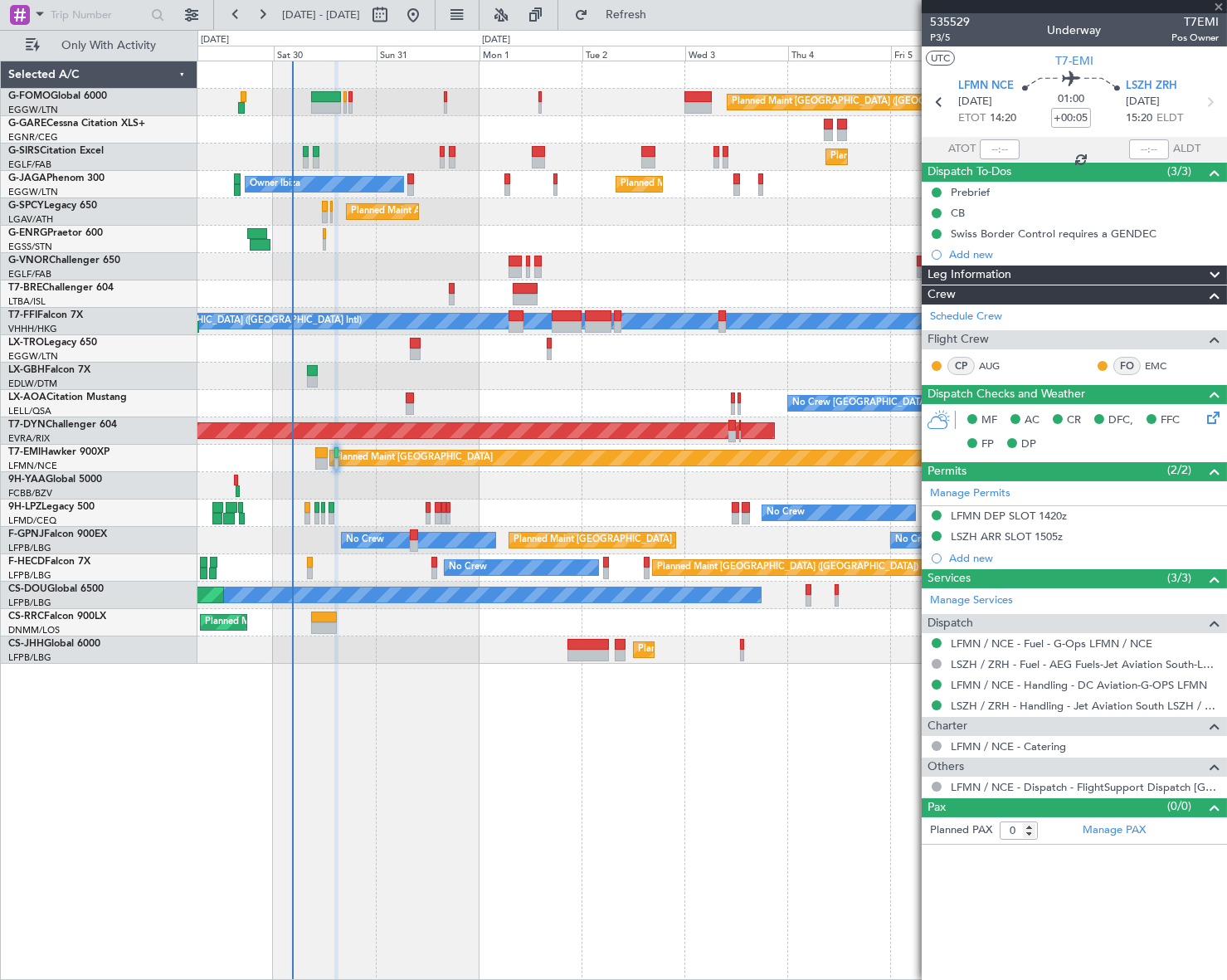
type input "1"
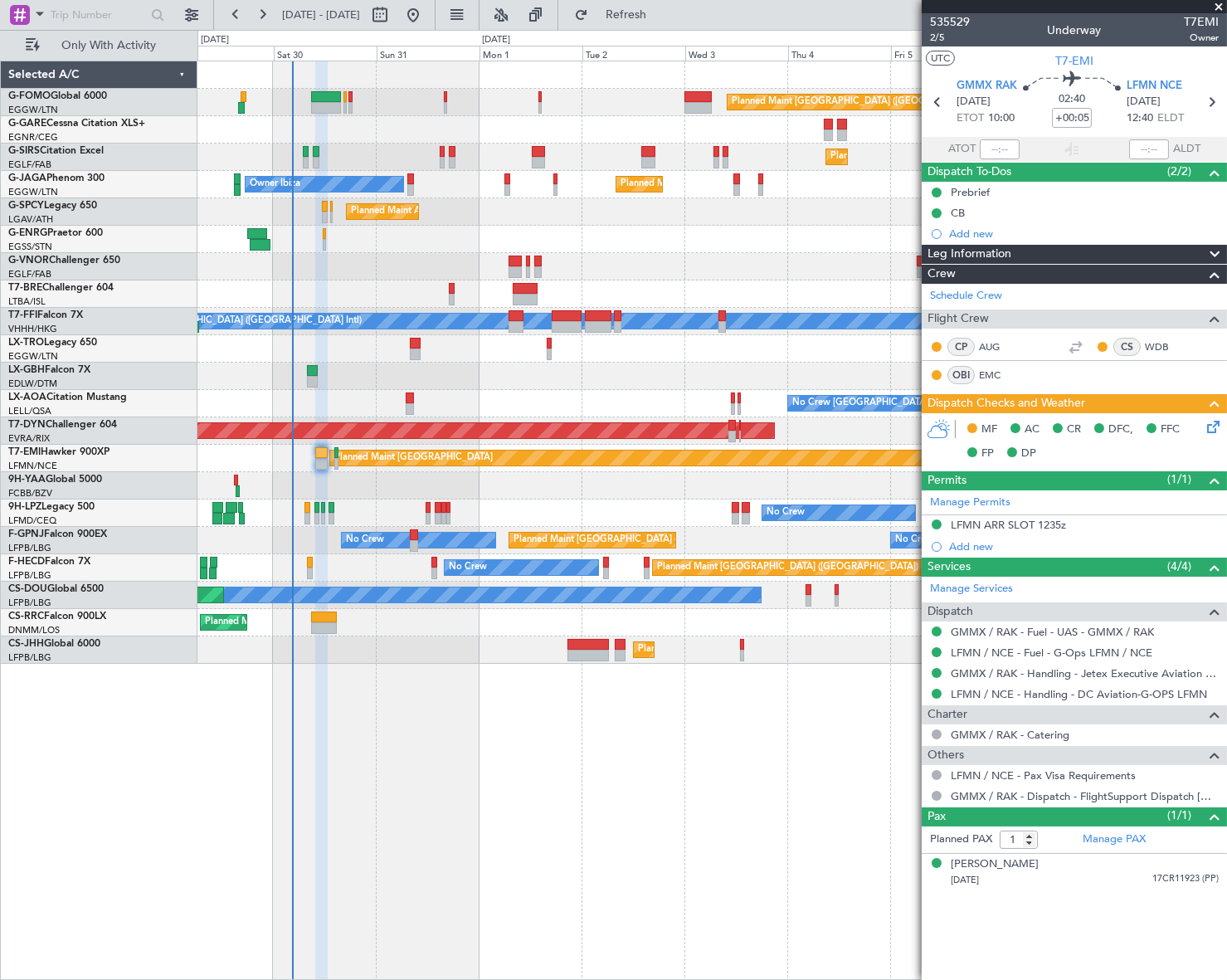
click at [1203, 430] on div "MF AC CR DFC, FFC FP DP" at bounding box center [1081, 442] width 244 height 49
click at [1211, 427] on icon at bounding box center [1210, 423] width 14 height 14
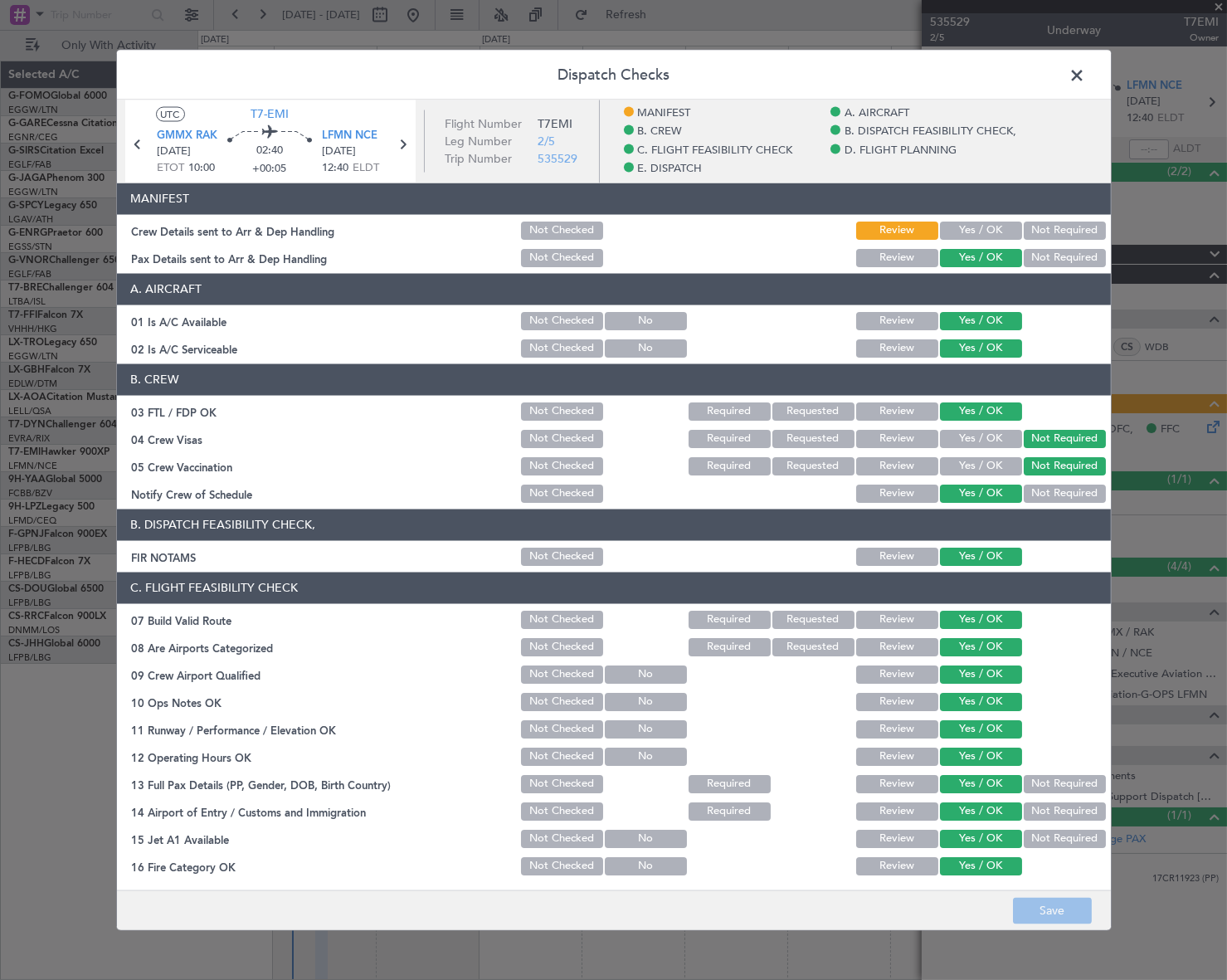
click at [1086, 77] on span at bounding box center [1086, 78] width 0 height 33
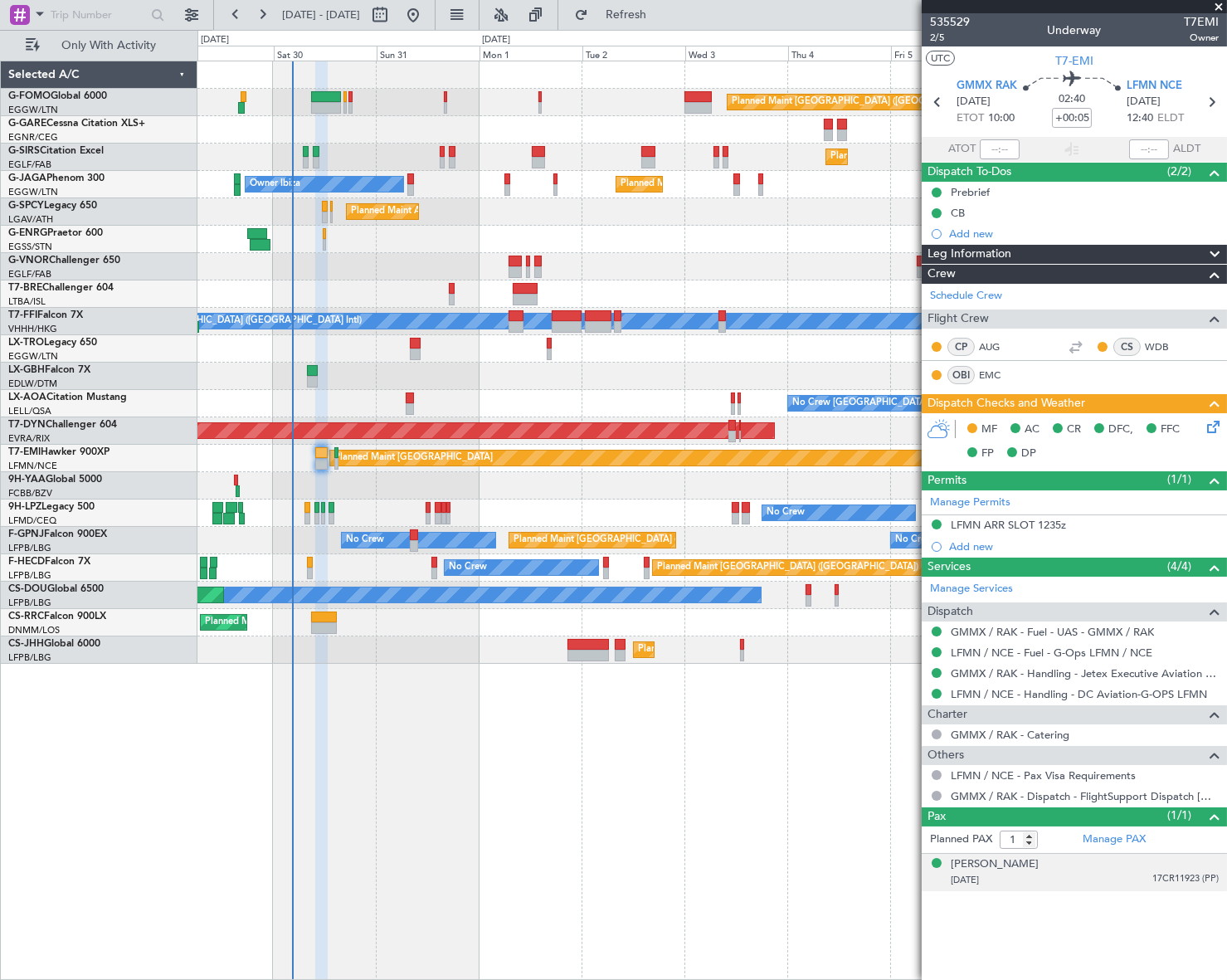
click at [1088, 888] on li "[PERSON_NAME] [DATE] 17CR11923 (PP)" at bounding box center [1074, 872] width 306 height 37
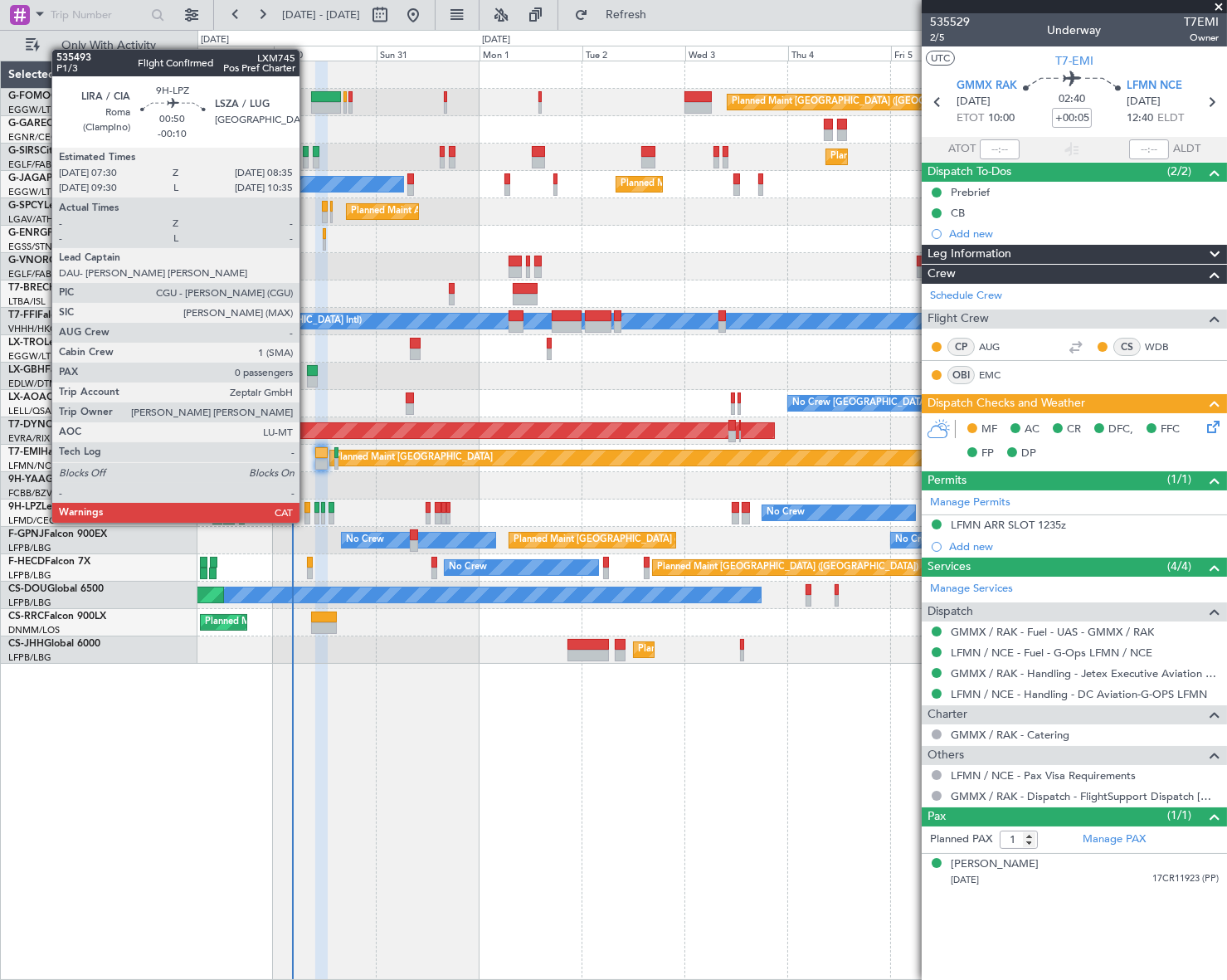
click at [307, 506] on div at bounding box center [307, 507] width 5 height 12
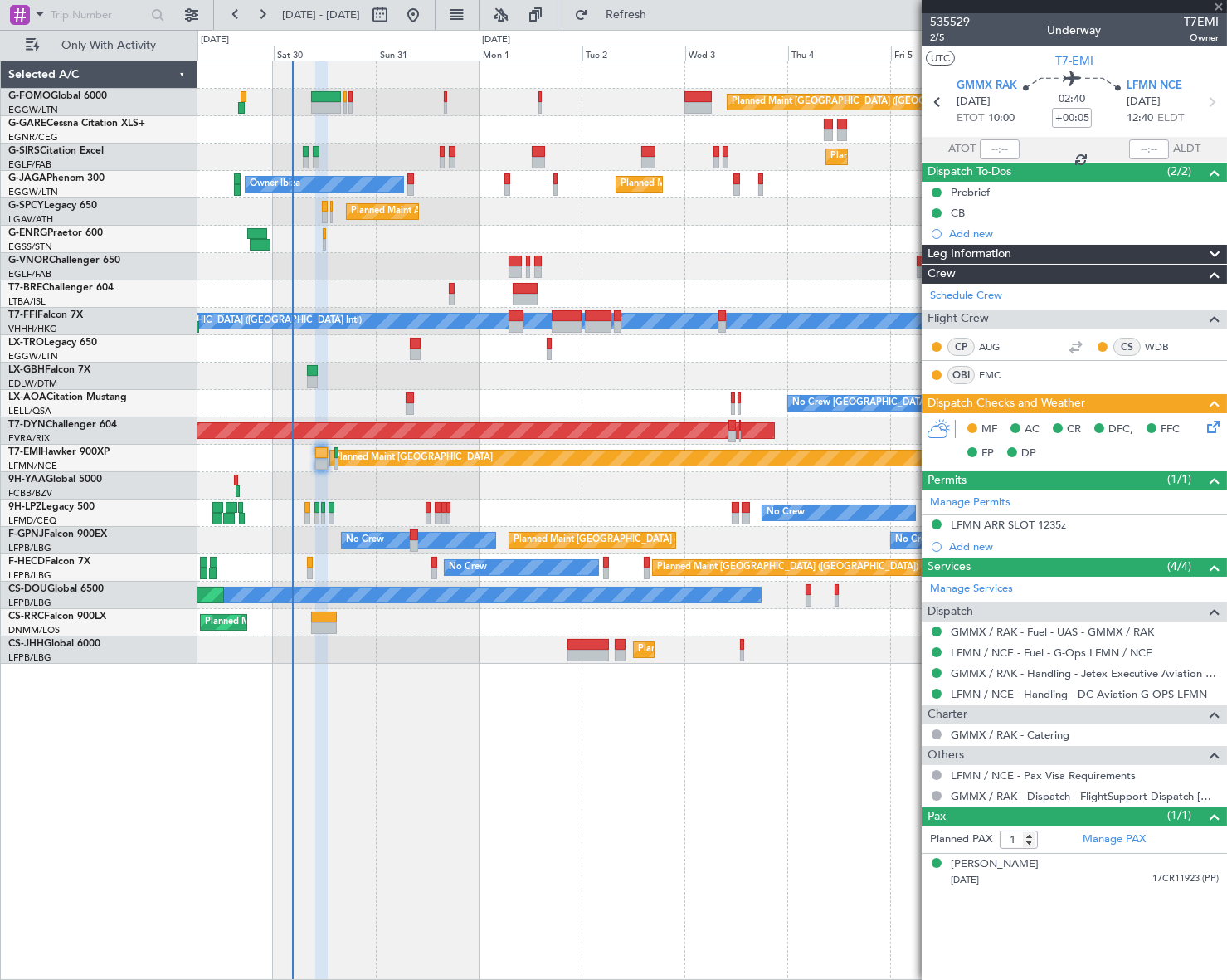
type input "-00:10"
type input "0"
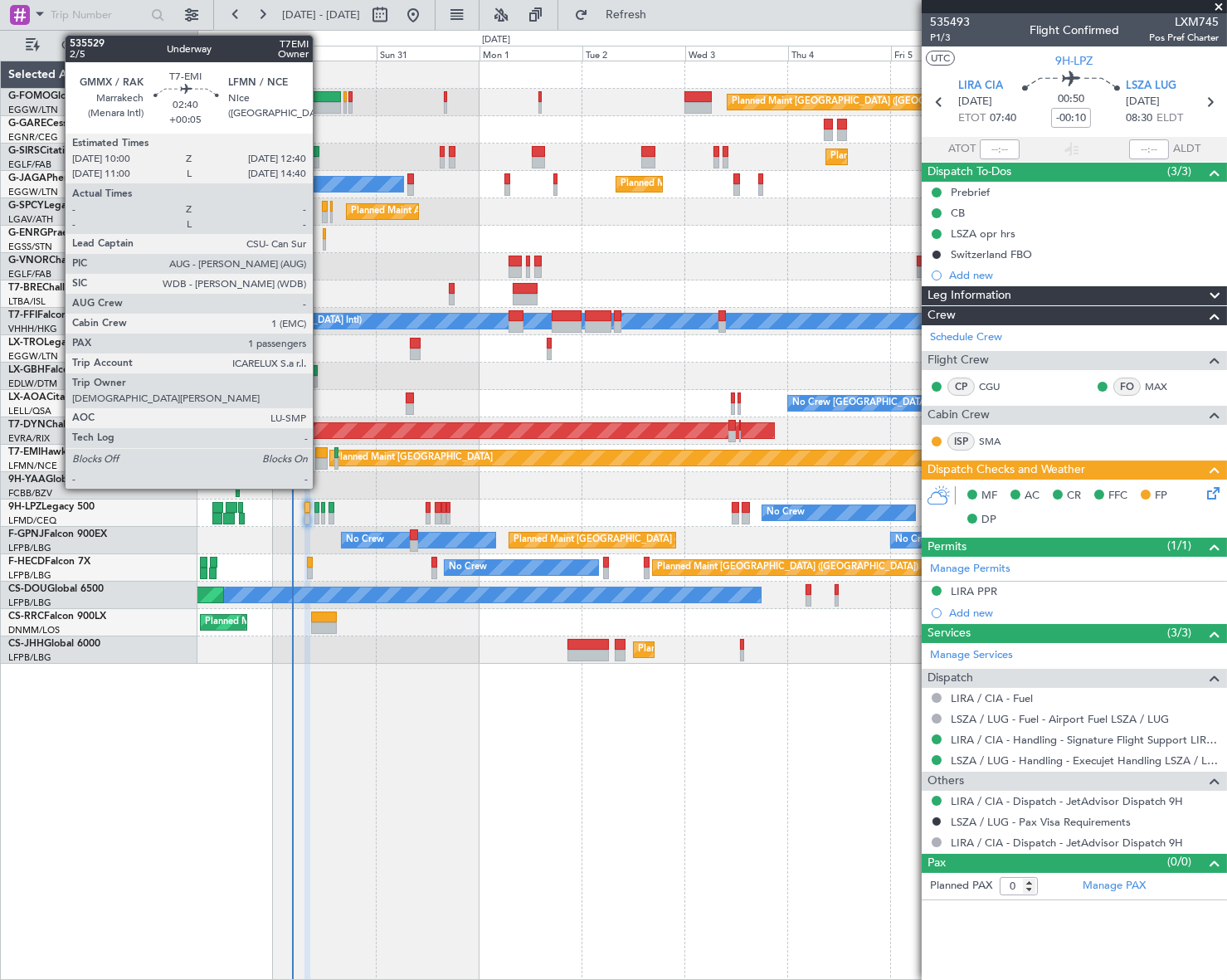
click at [320, 453] on div at bounding box center [321, 453] width 12 height 12
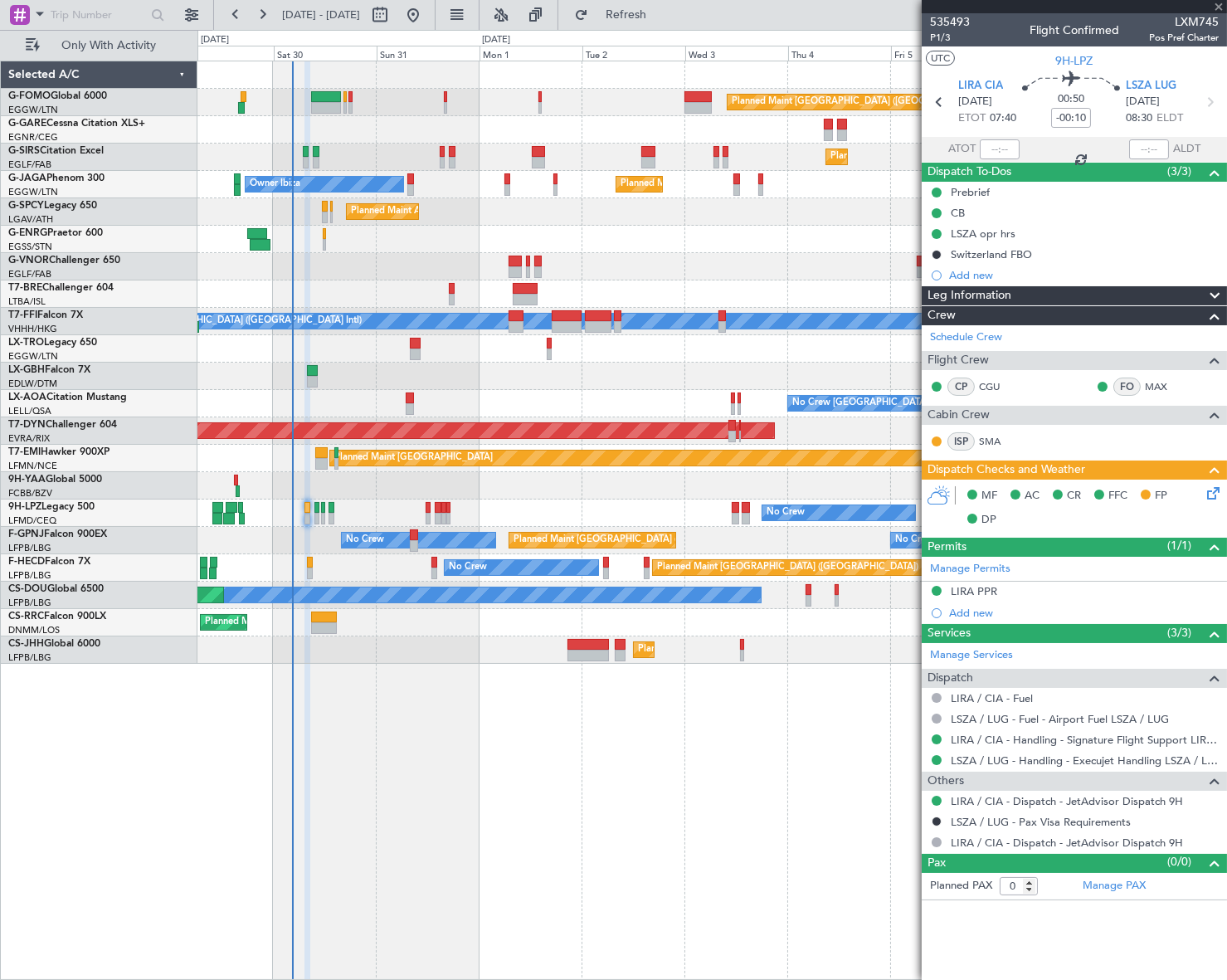
type input "+00:05"
type input "1"
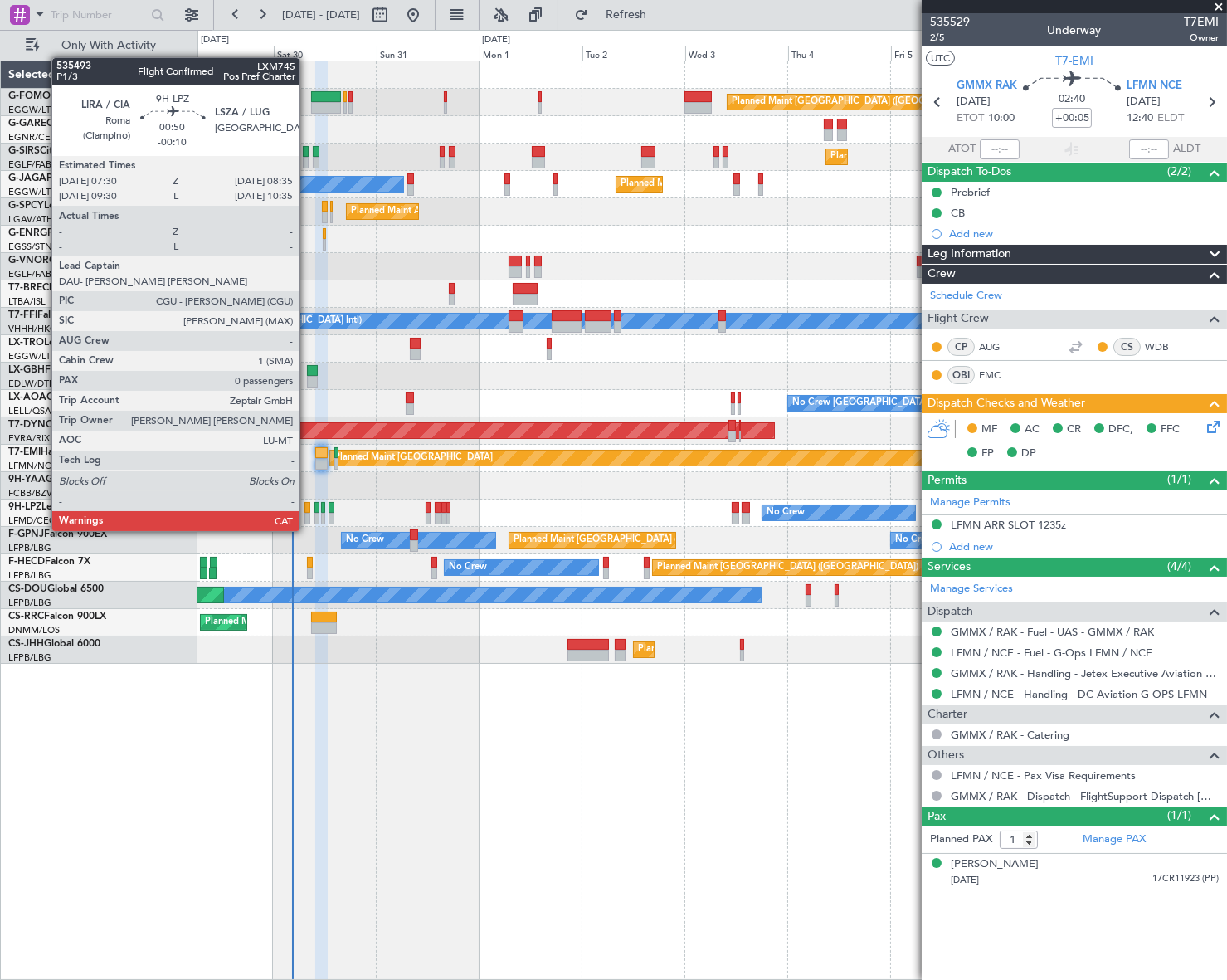
click at [307, 515] on div at bounding box center [307, 518] width 5 height 12
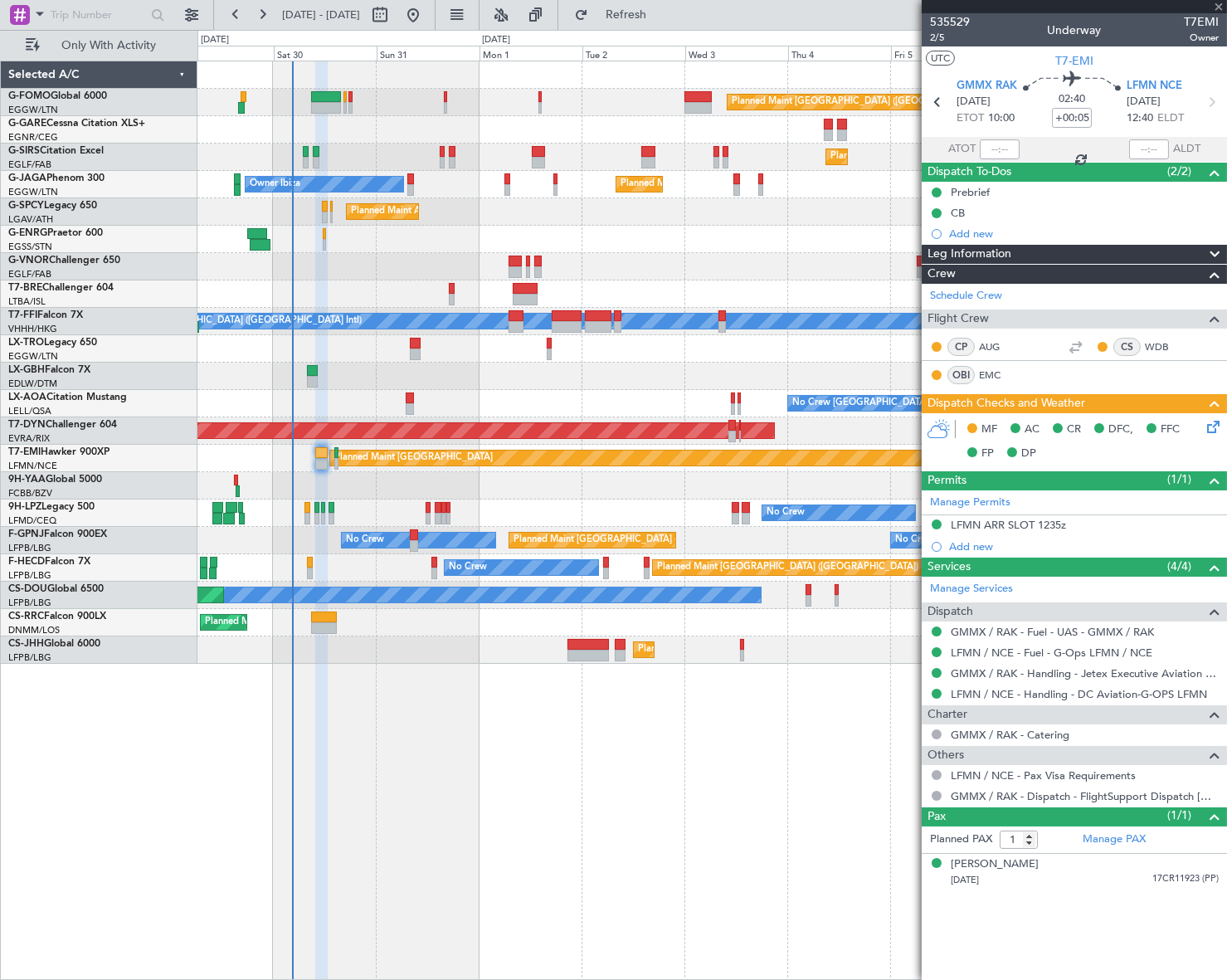
type input "-00:10"
type input "0"
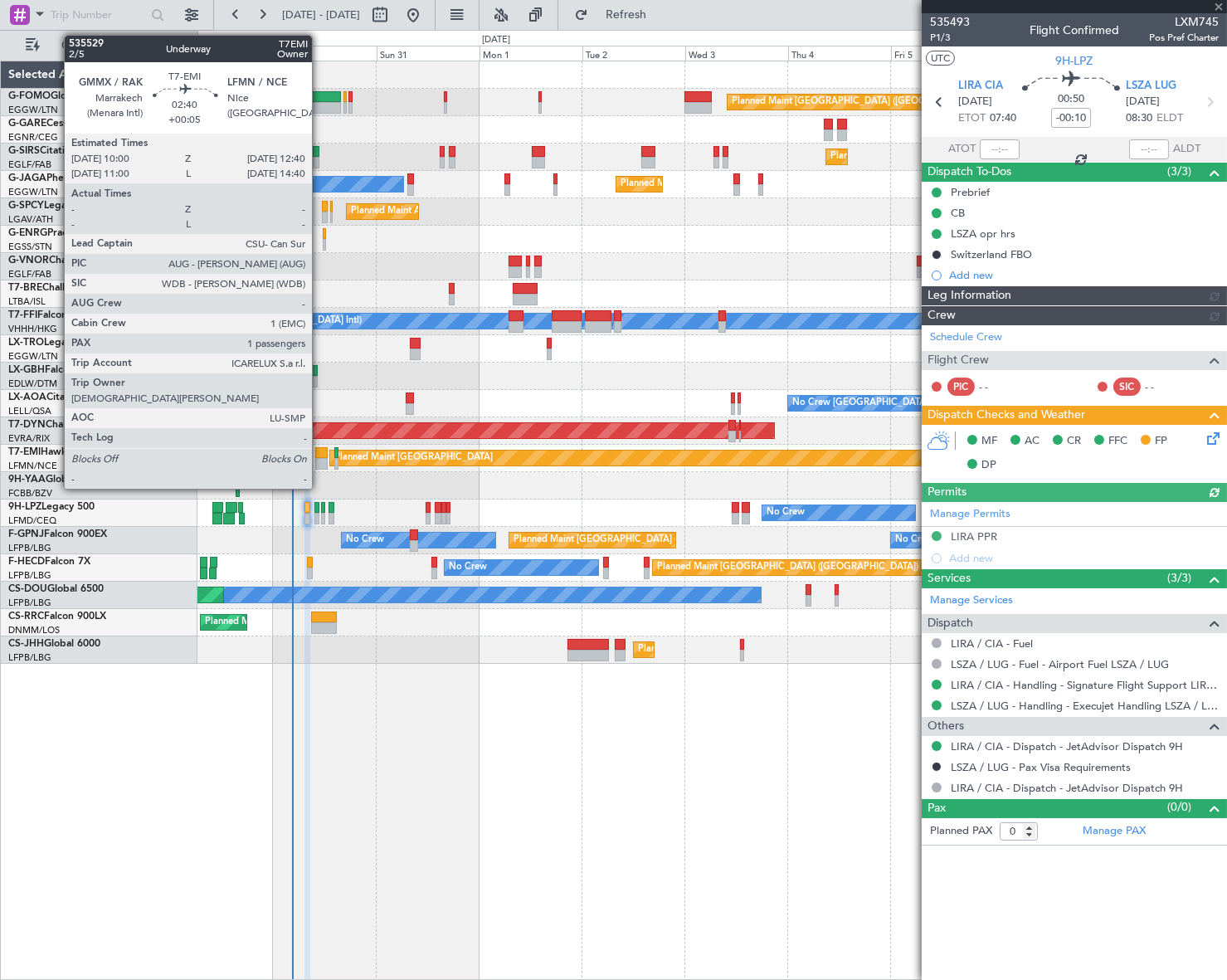
click at [319, 455] on div at bounding box center [321, 453] width 12 height 12
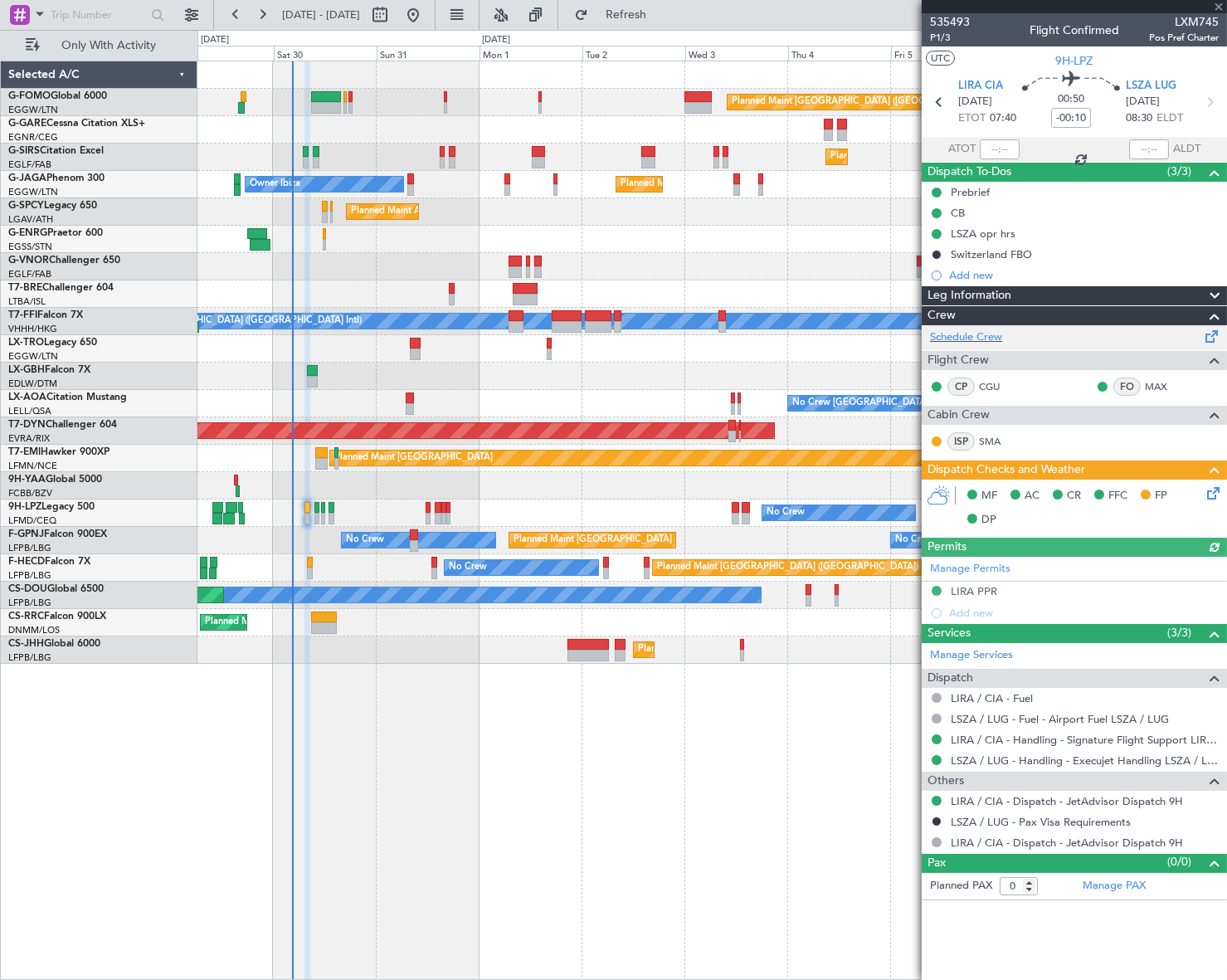
type input "+00:05"
type input "1"
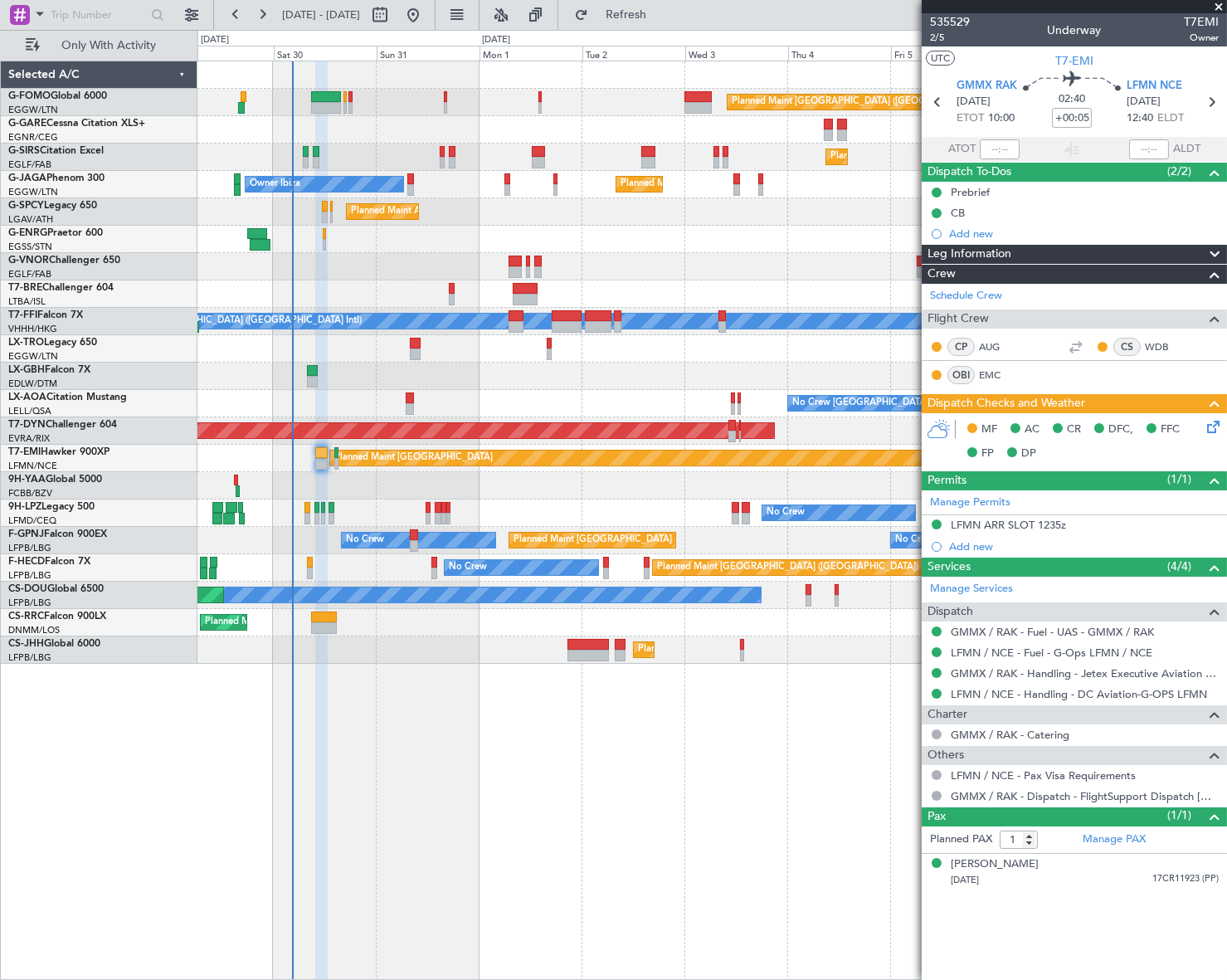
click at [1217, 430] on icon at bounding box center [1210, 423] width 14 height 14
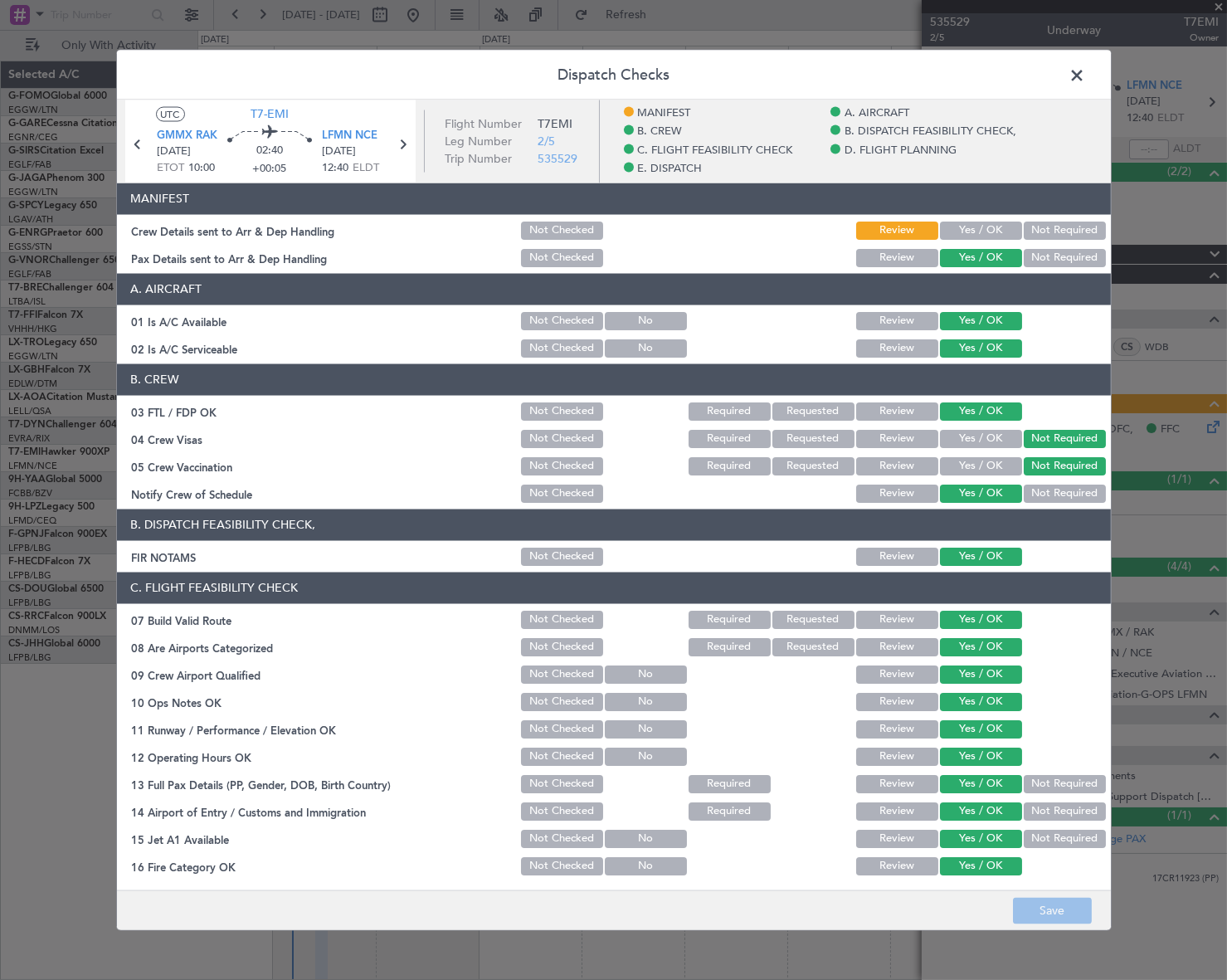
click at [254, 235] on div "Crew Details sent to Arr & Dep Handling" at bounding box center [317, 230] width 401 height 16
click at [1086, 70] on span at bounding box center [1086, 78] width 0 height 33
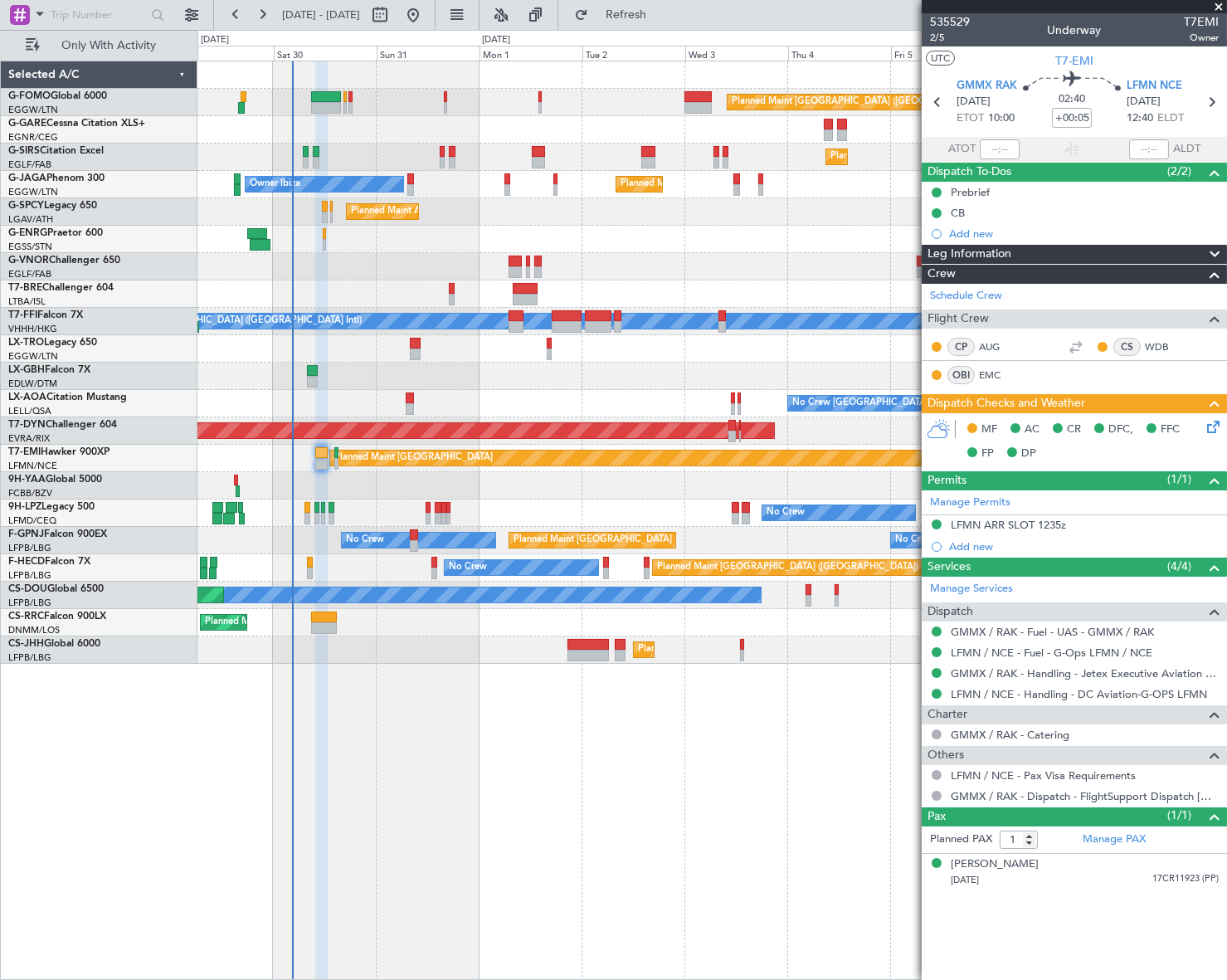
click at [821, 765] on div "Planned Maint [GEOGRAPHIC_DATA] ([GEOGRAPHIC_DATA]) Planned Maint [GEOGRAPHIC_D…" at bounding box center [712, 520] width 1029 height 920
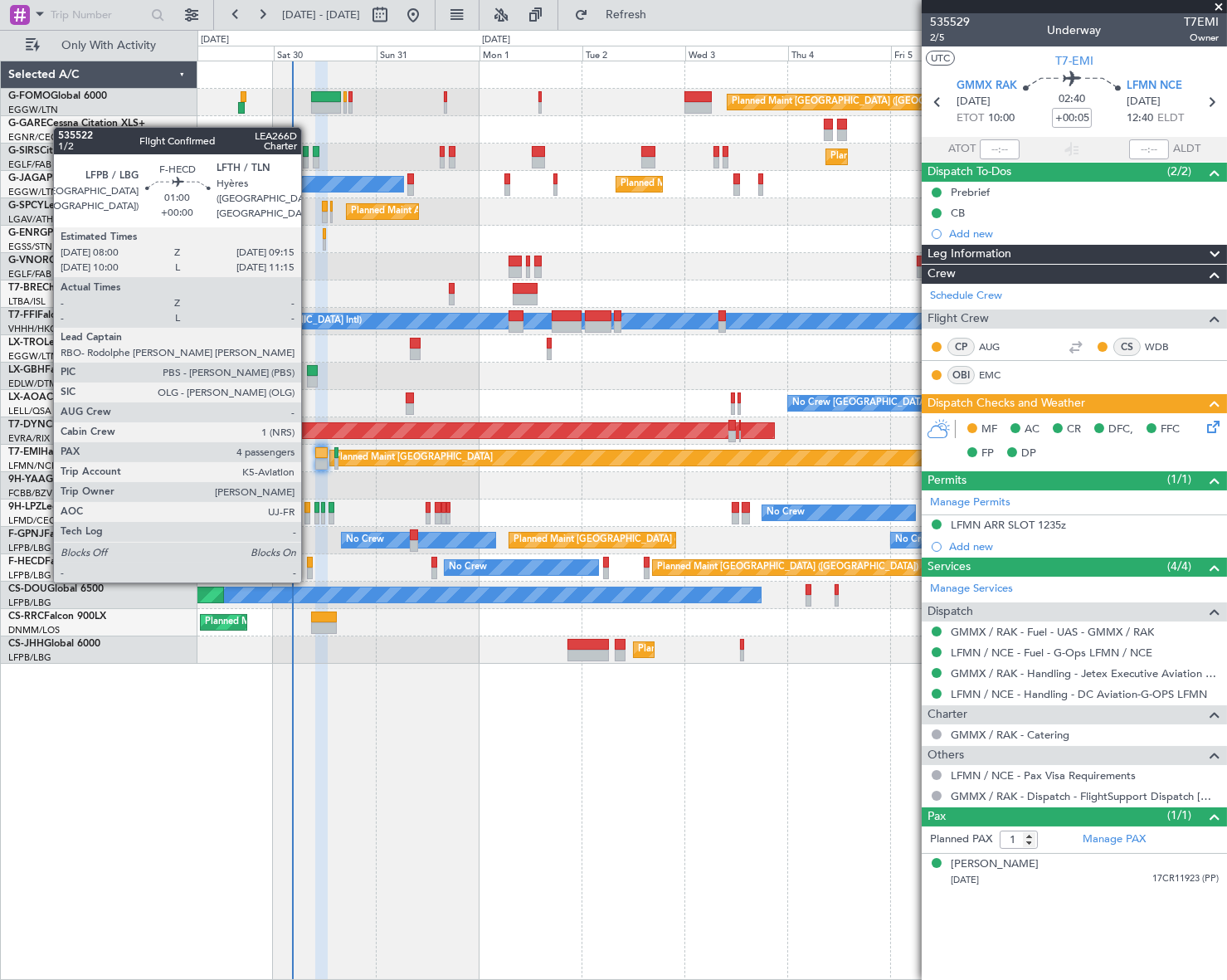
click at [308, 564] on div at bounding box center [309, 562] width 5 height 12
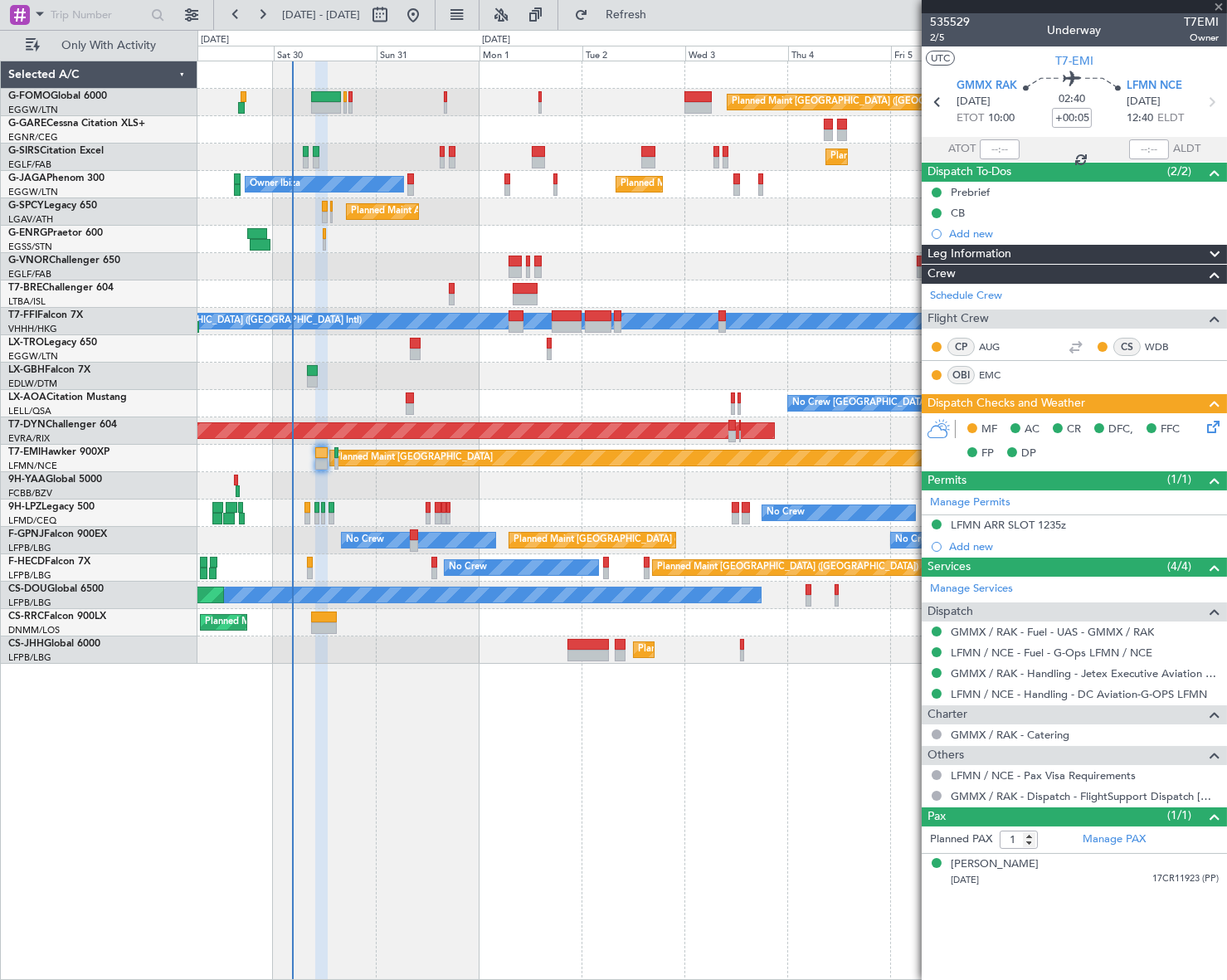
type input "4"
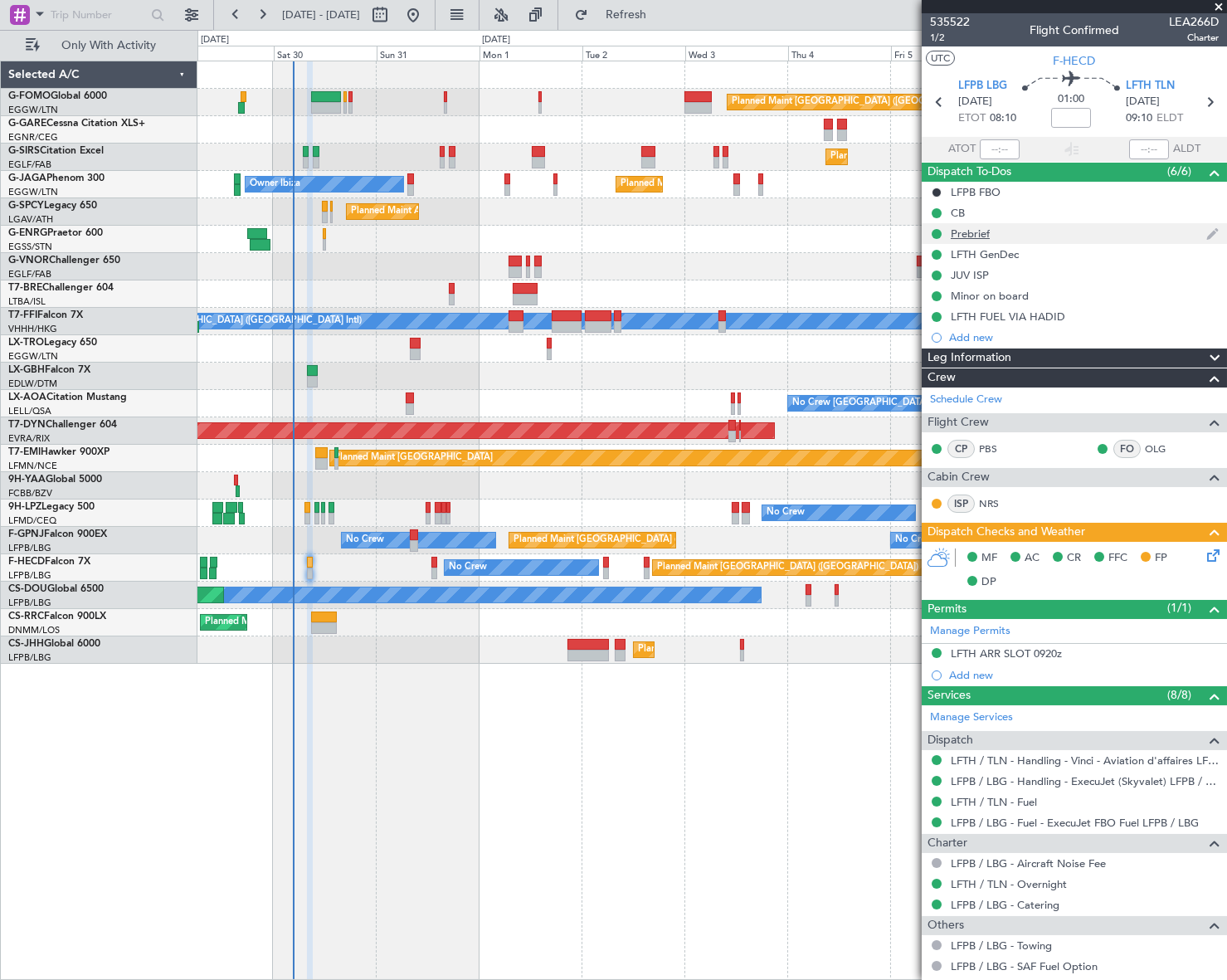
click at [982, 236] on div "Prebrief" at bounding box center [970, 233] width 39 height 14
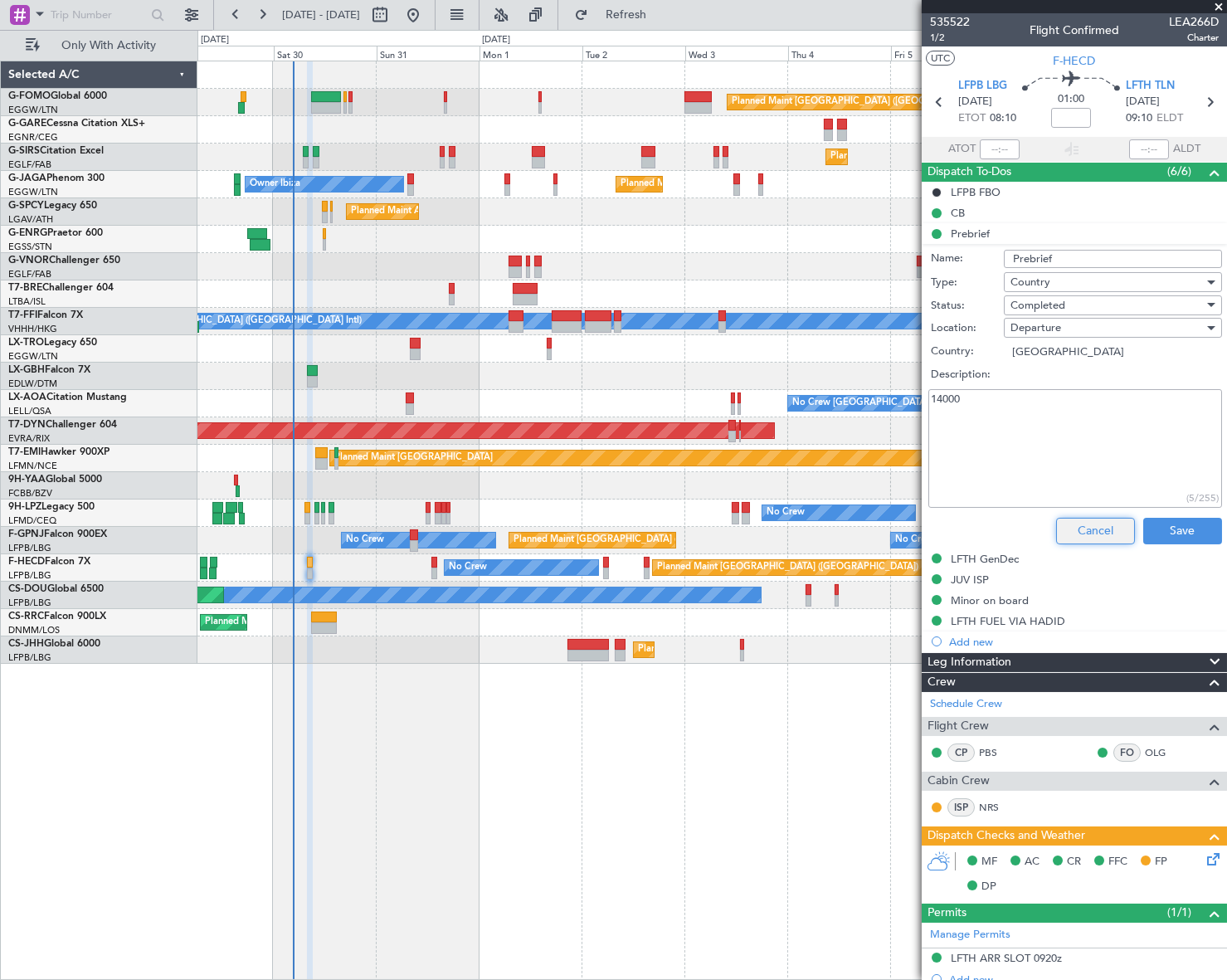
click at [1101, 527] on button "Cancel" at bounding box center [1096, 530] width 78 height 26
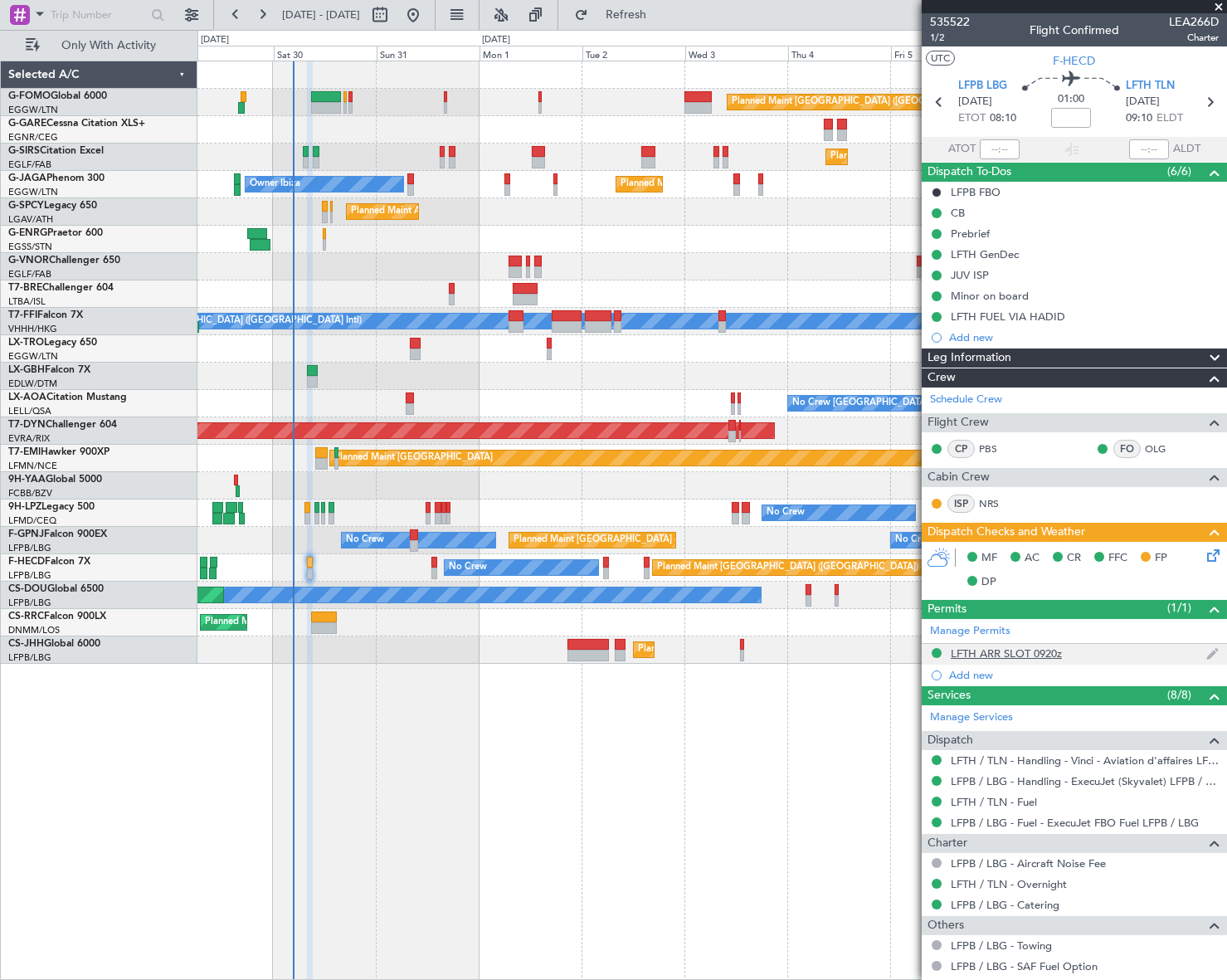
click at [1021, 652] on div "LFTH ARR SLOT 0920z" at bounding box center [1006, 652] width 111 height 14
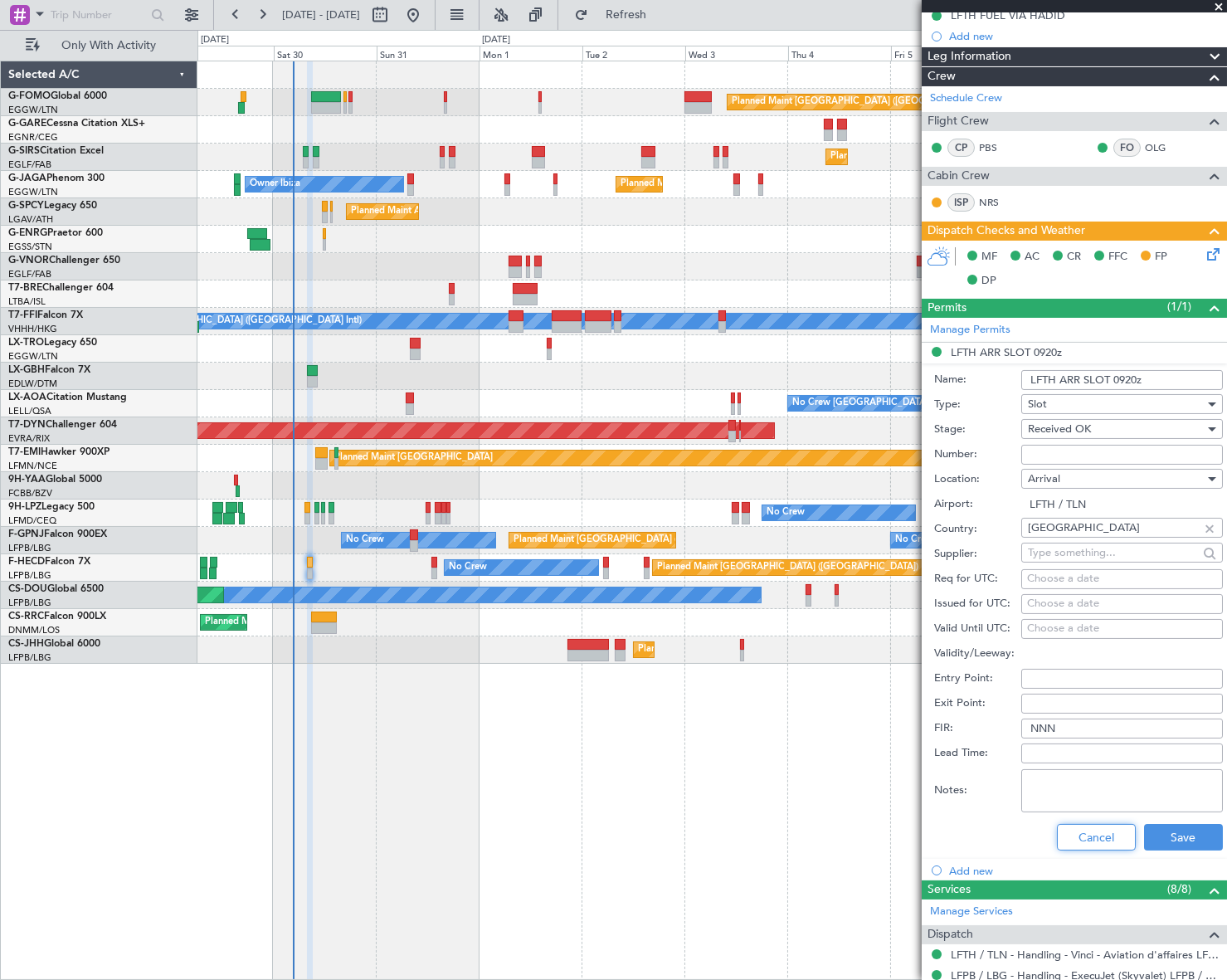
click at [1106, 842] on button "Cancel" at bounding box center [1096, 837] width 78 height 26
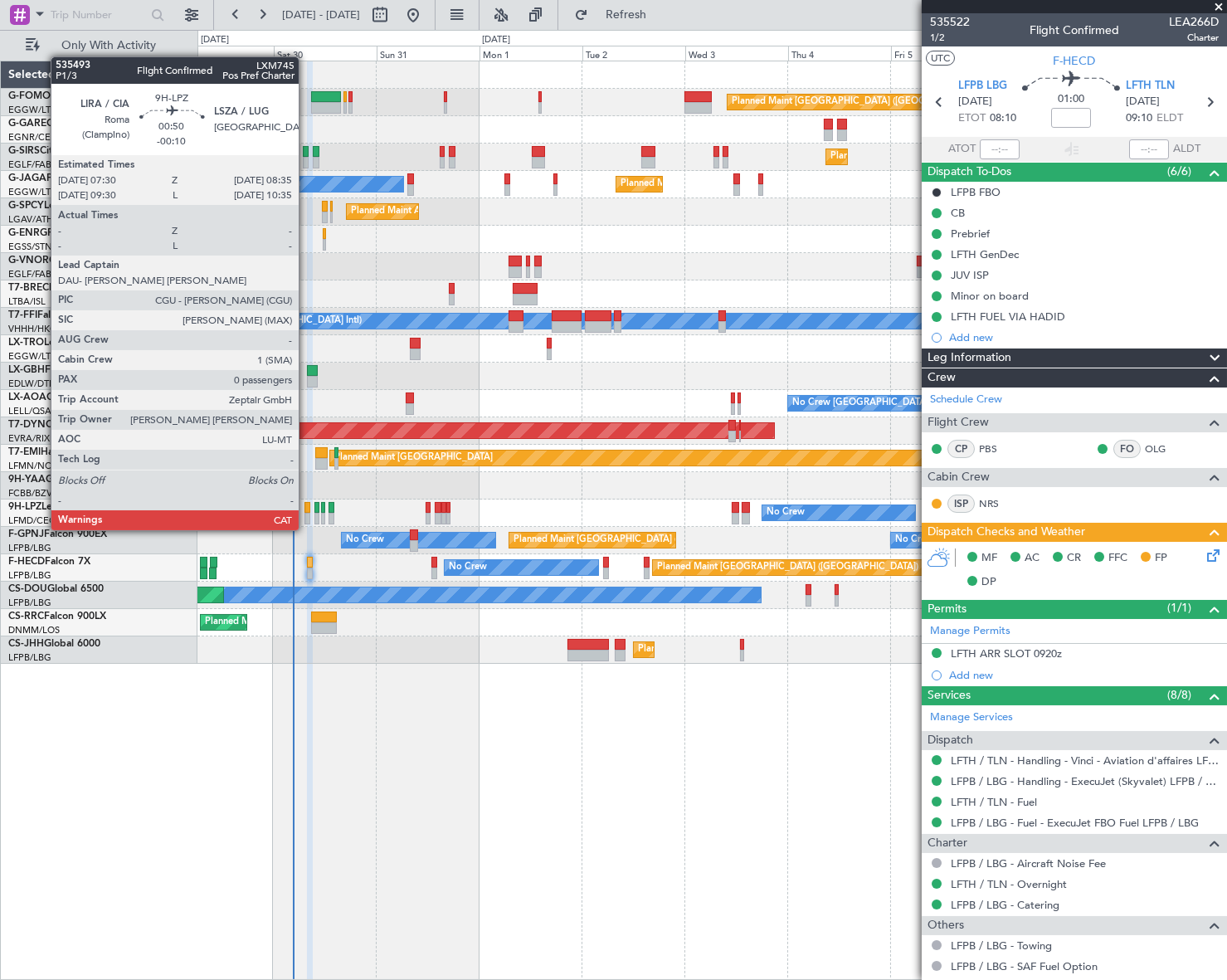
click at [307, 514] on div at bounding box center [307, 518] width 5 height 12
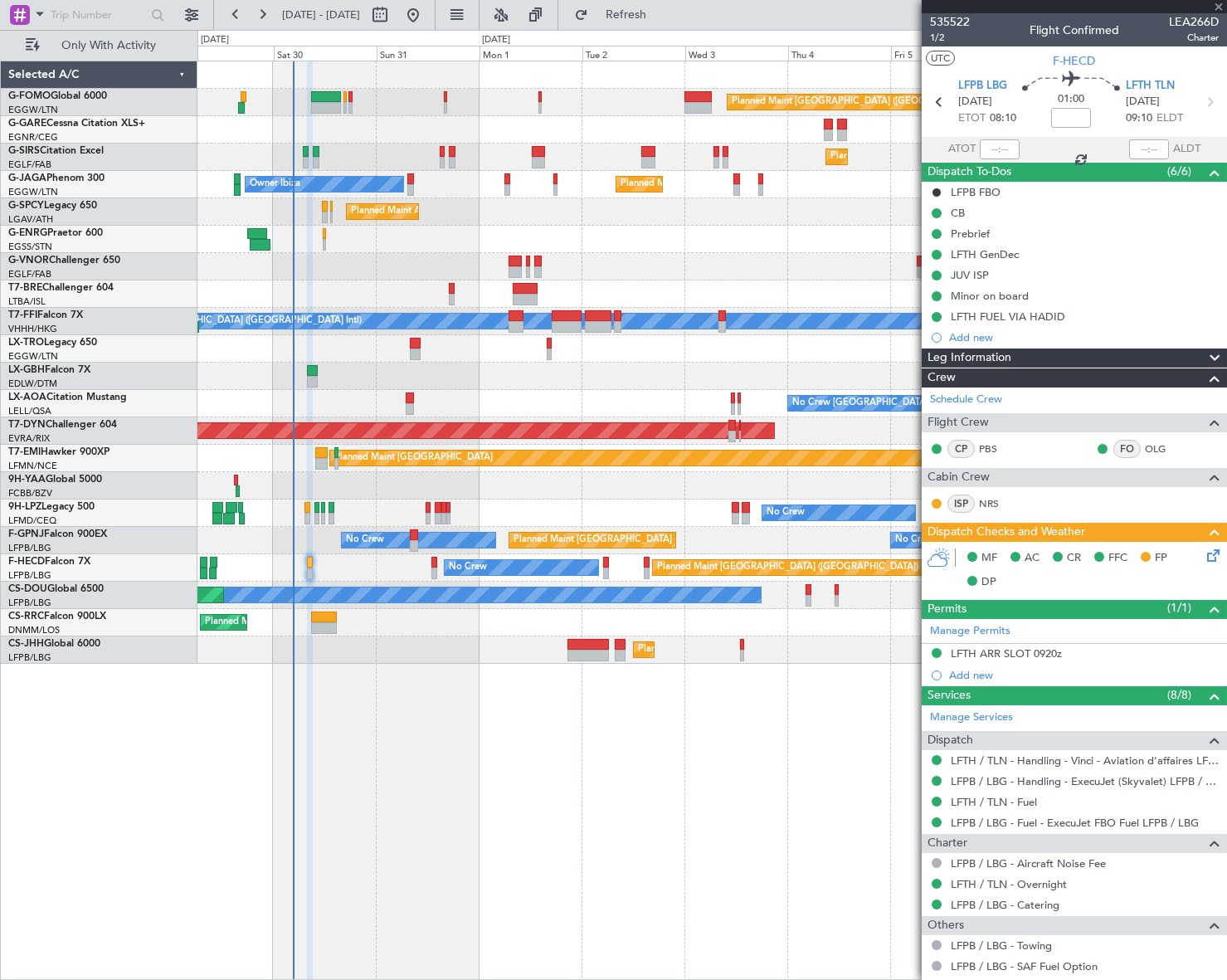
type input "-00:10"
type input "0"
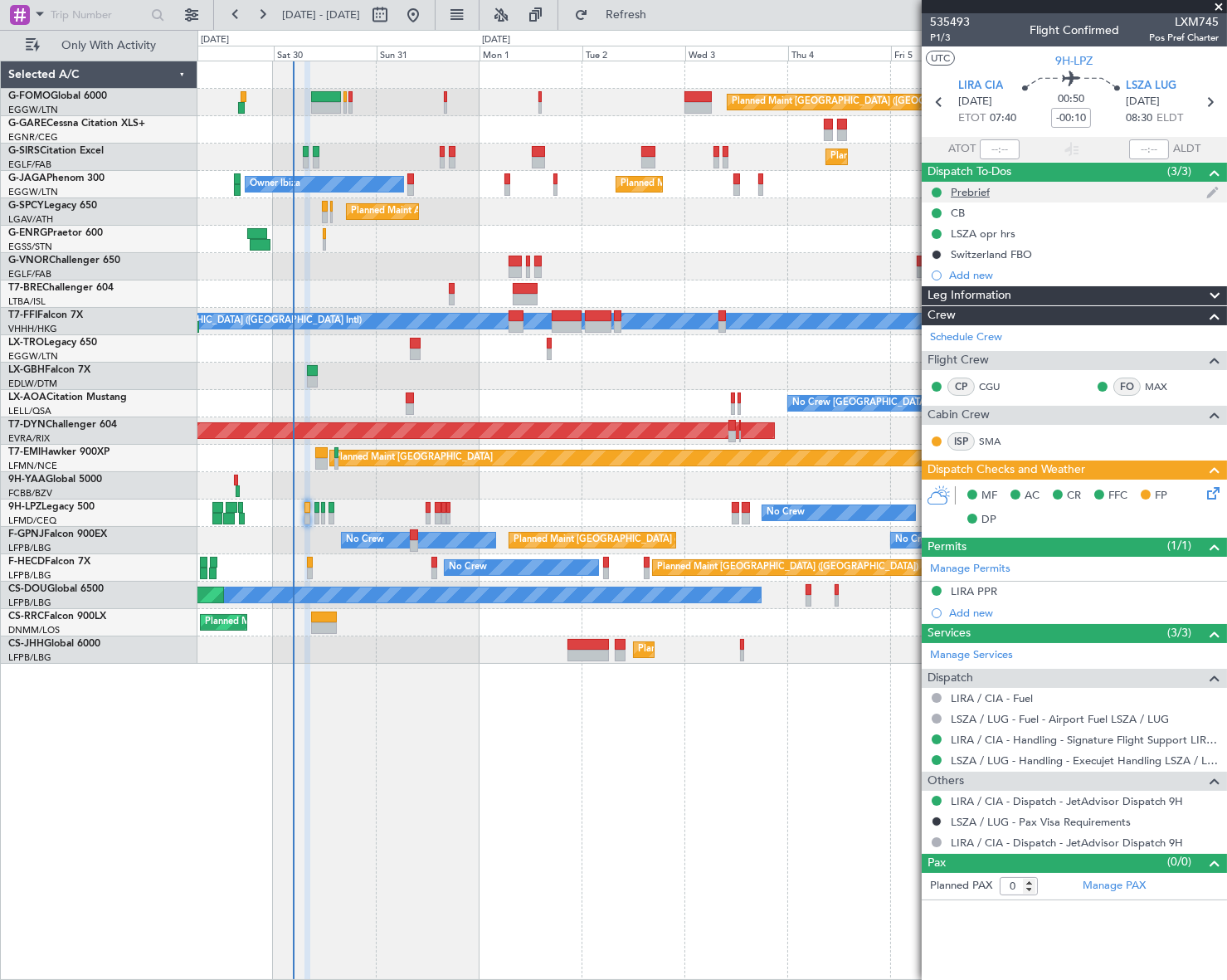
click at [974, 190] on div "Prebrief" at bounding box center [970, 192] width 39 height 14
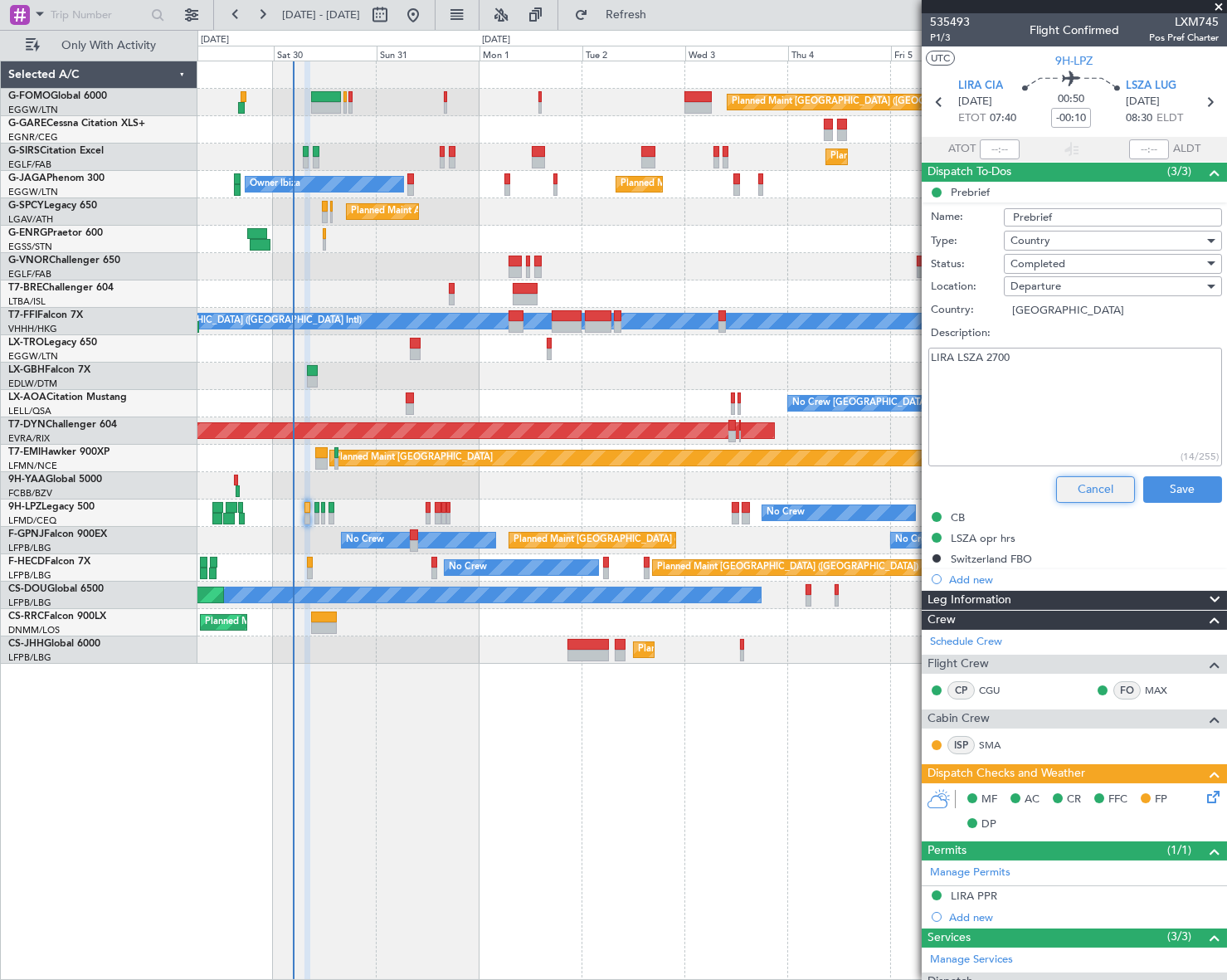
click at [1100, 481] on button "Cancel" at bounding box center [1096, 489] width 78 height 26
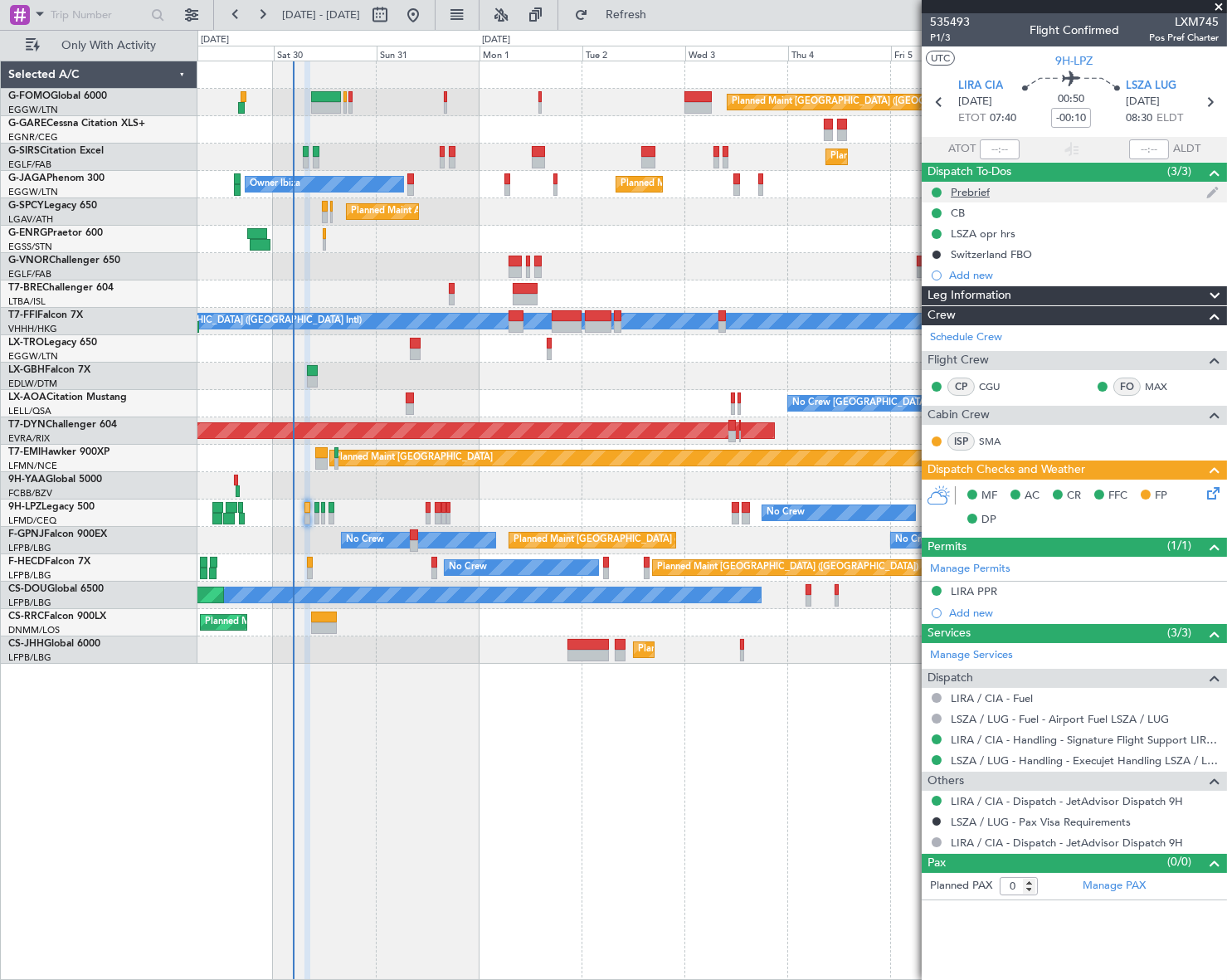
click at [982, 192] on div "Prebrief" at bounding box center [970, 192] width 39 height 14
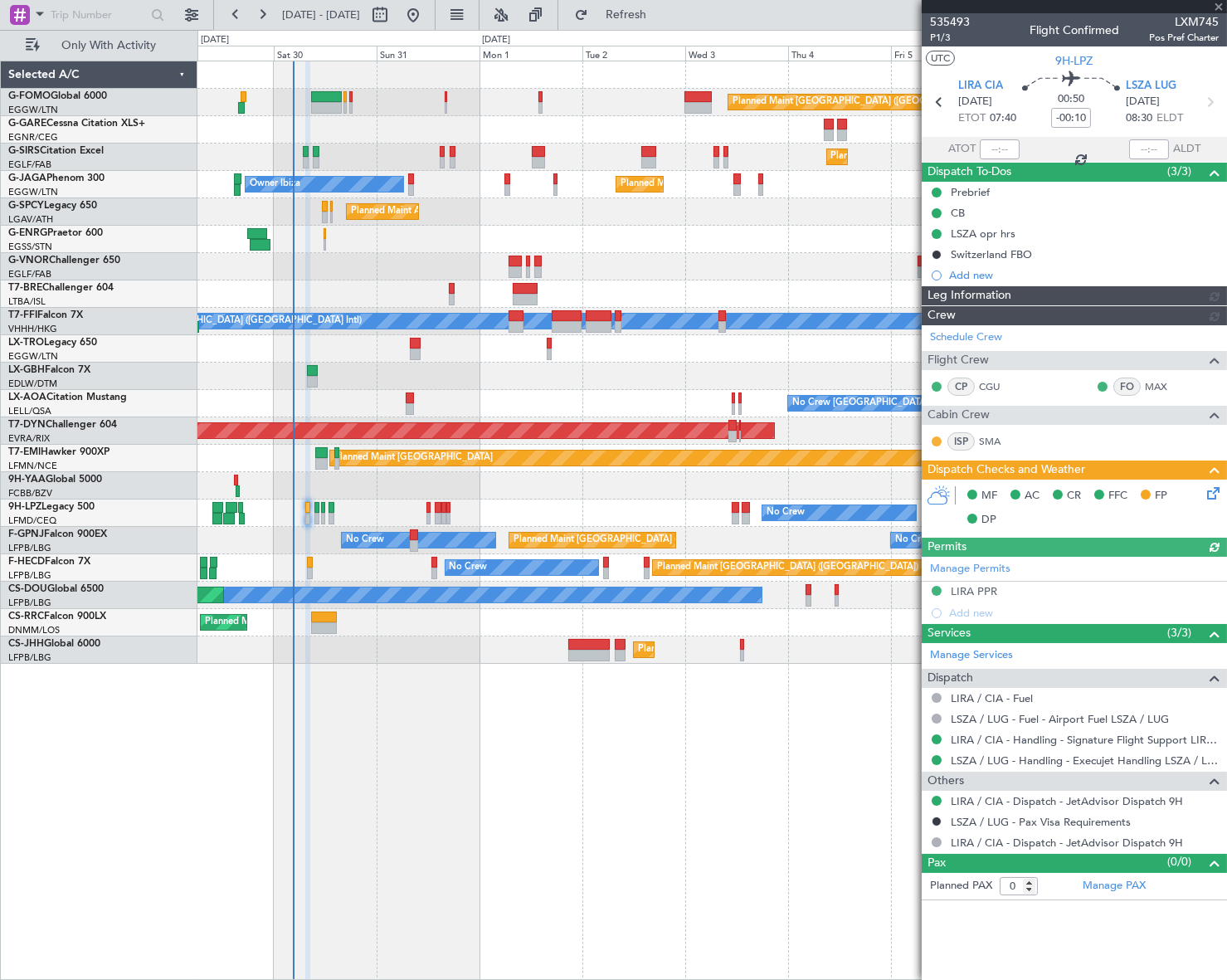
click at [1087, 485] on div "FFC" at bounding box center [1109, 495] width 47 height 25
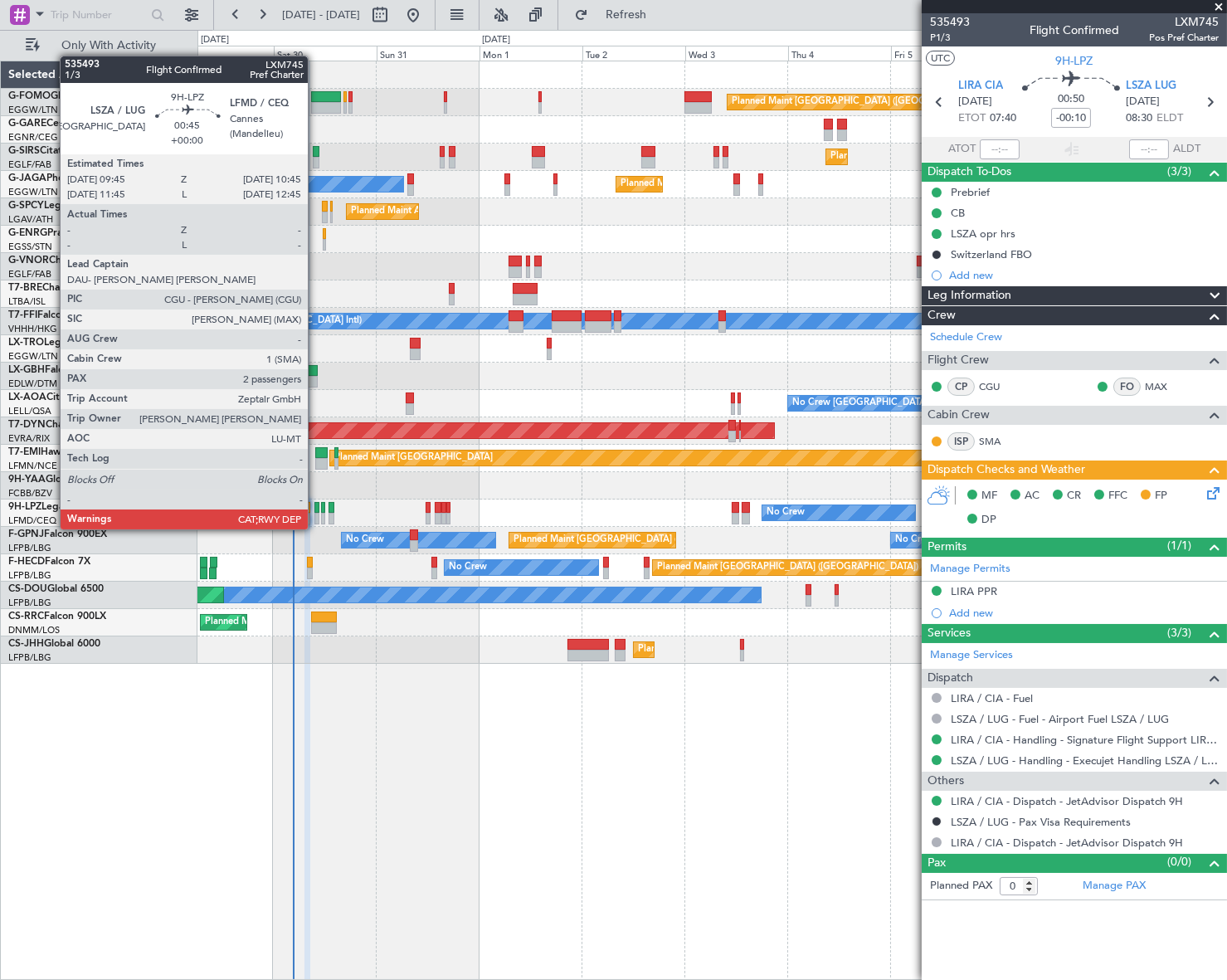
click at [316, 513] on div at bounding box center [317, 518] width 5 height 12
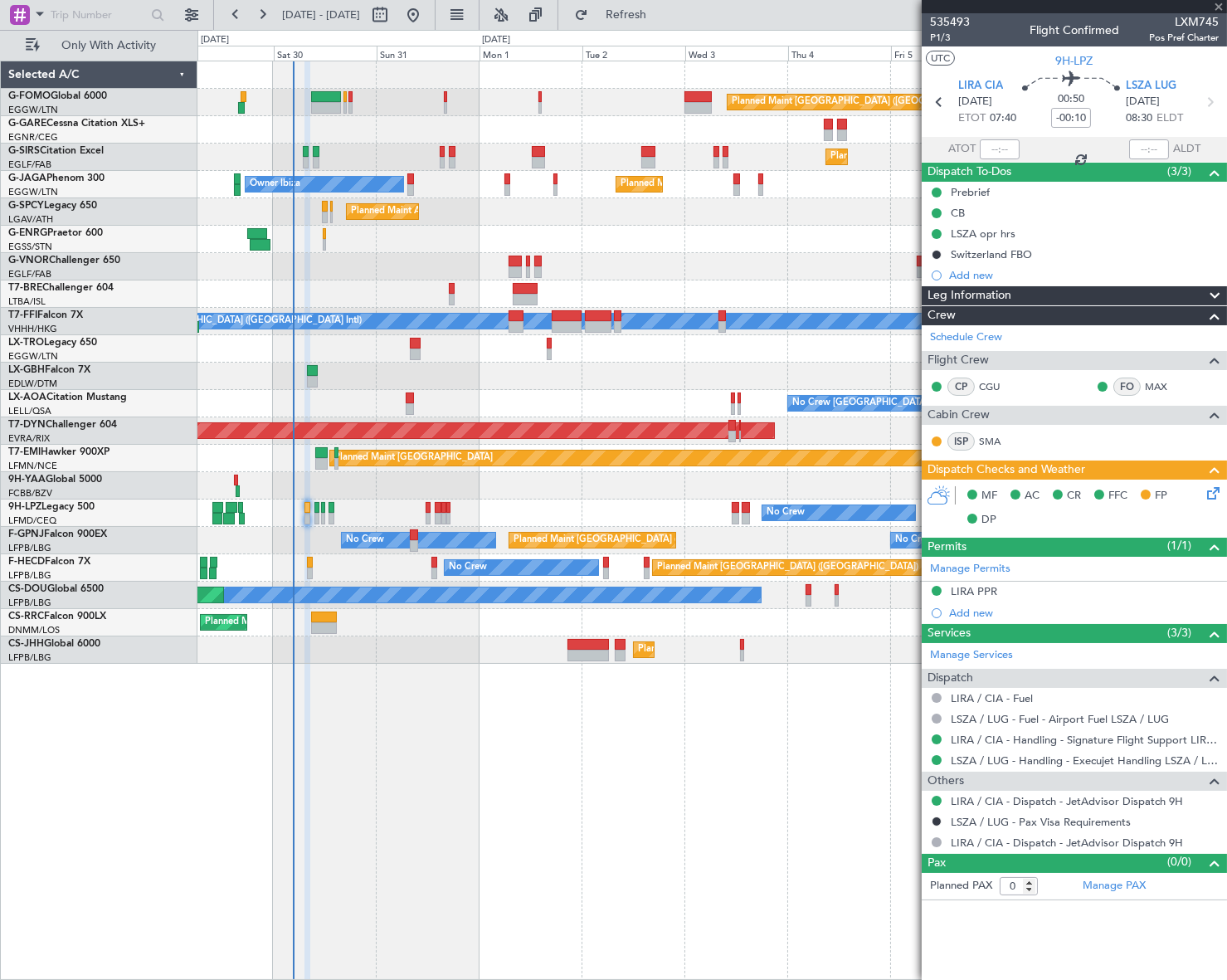
type input "2"
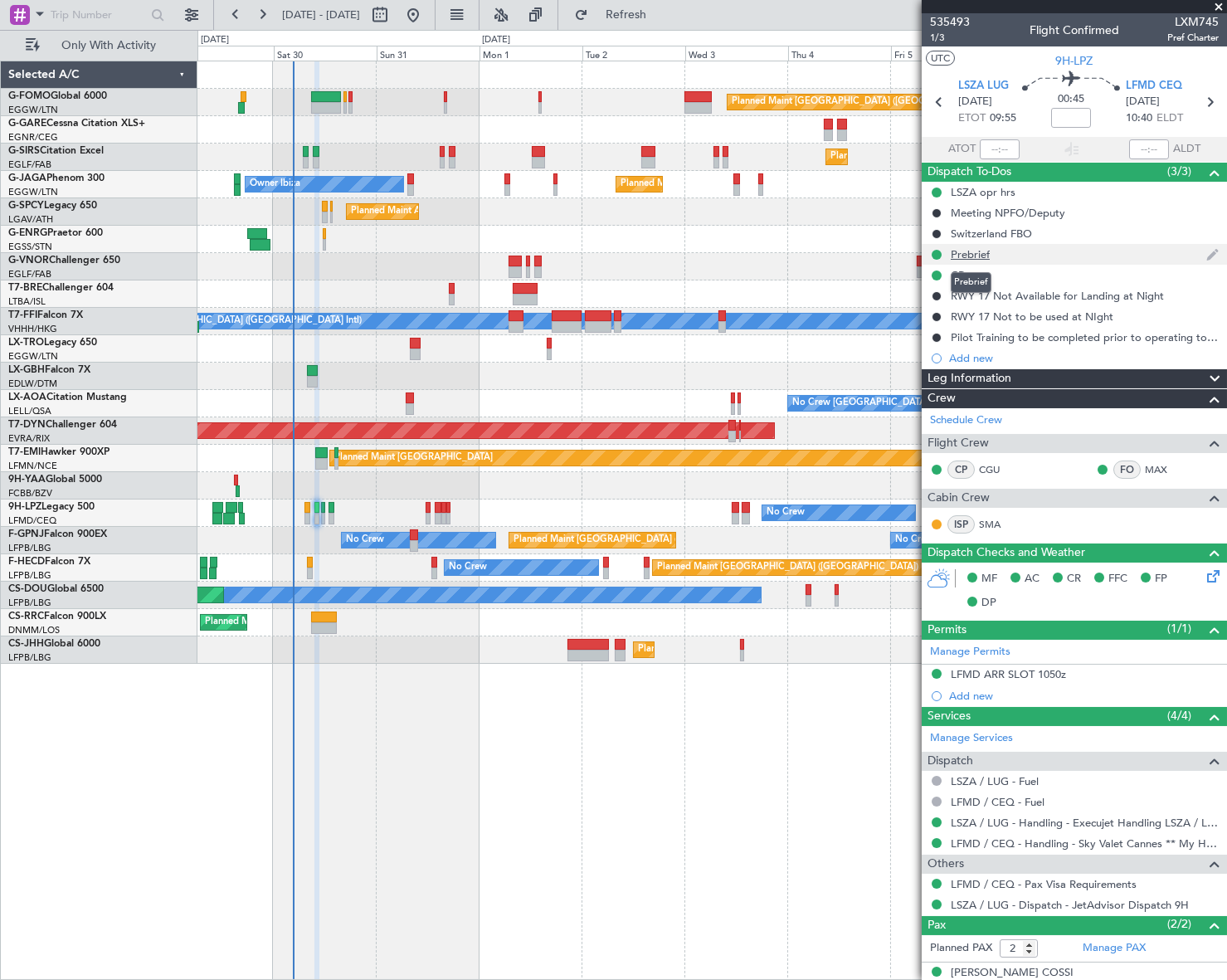
click at [978, 252] on div "Prebrief" at bounding box center [970, 254] width 39 height 14
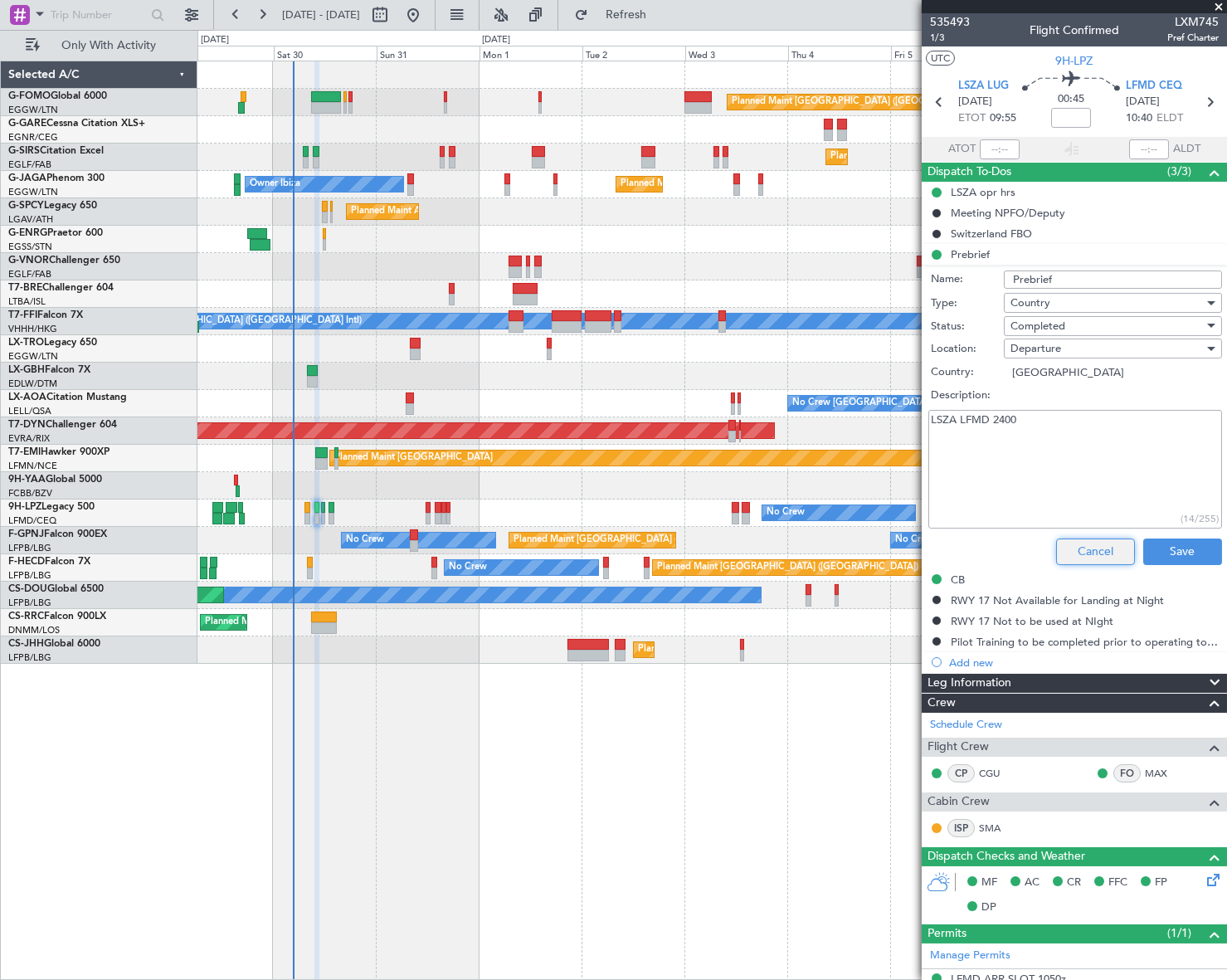
click at [1087, 551] on button "Cancel" at bounding box center [1096, 551] width 78 height 26
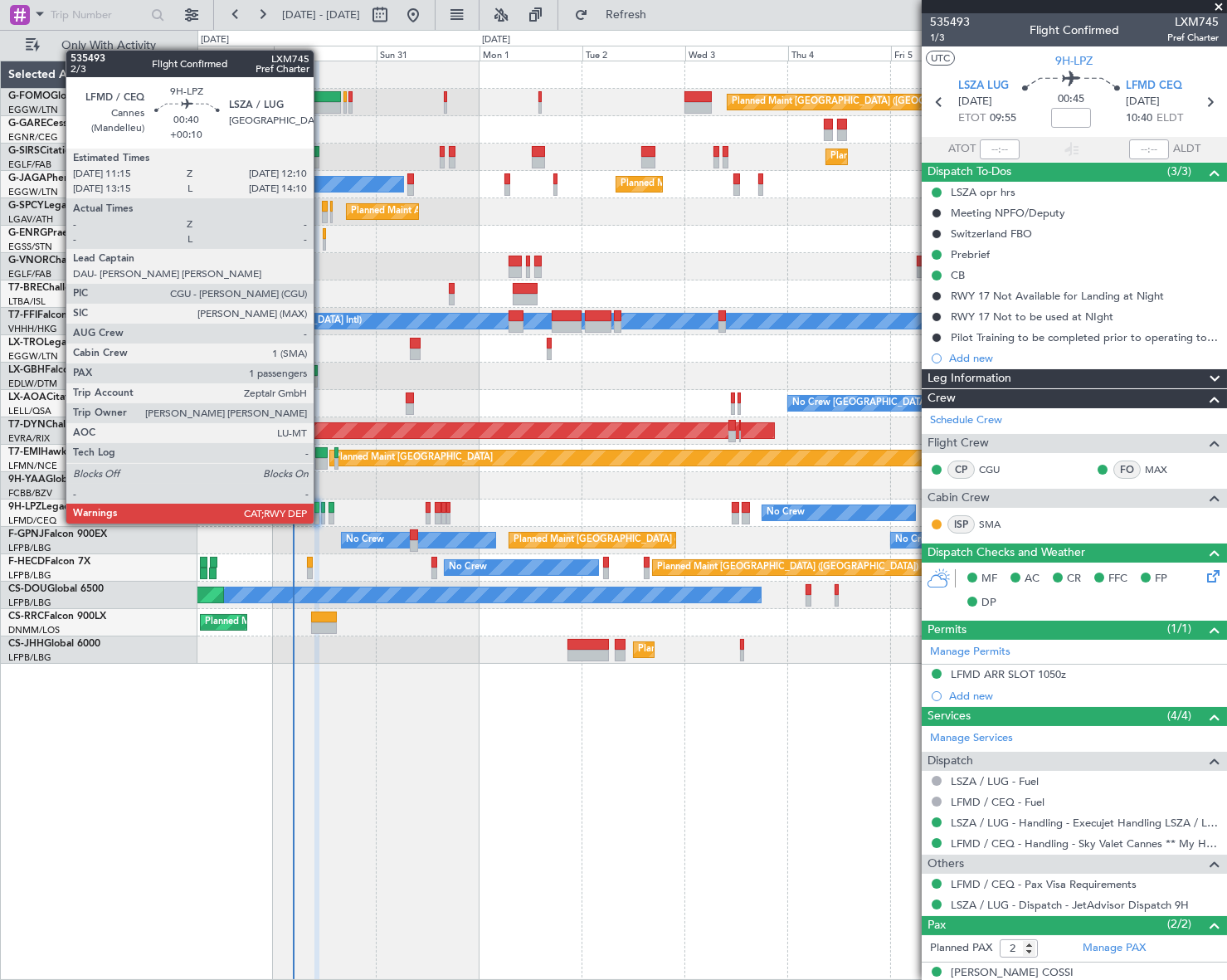
click at [321, 507] on div at bounding box center [323, 507] width 5 height 12
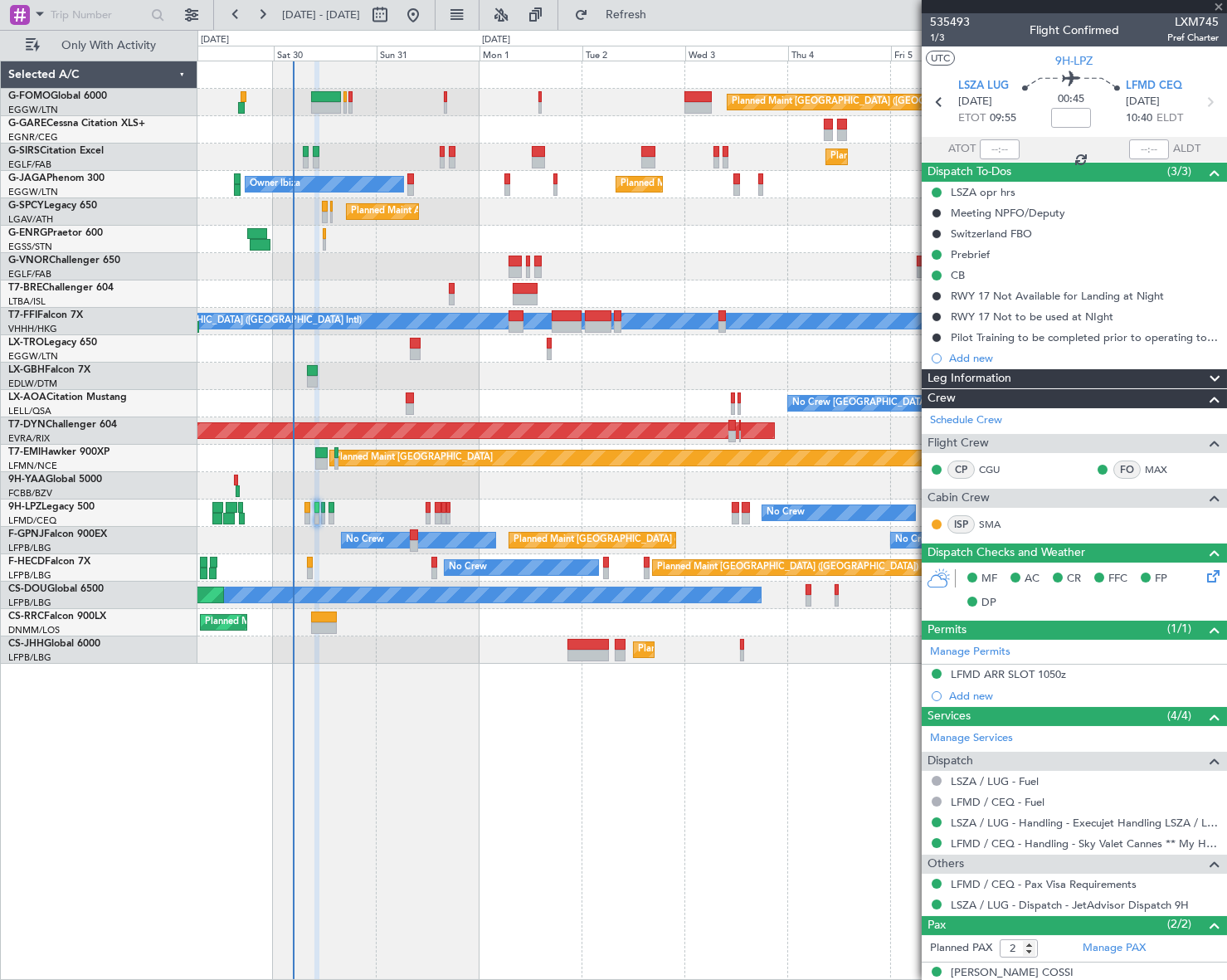
type input "+00:10"
type input "1"
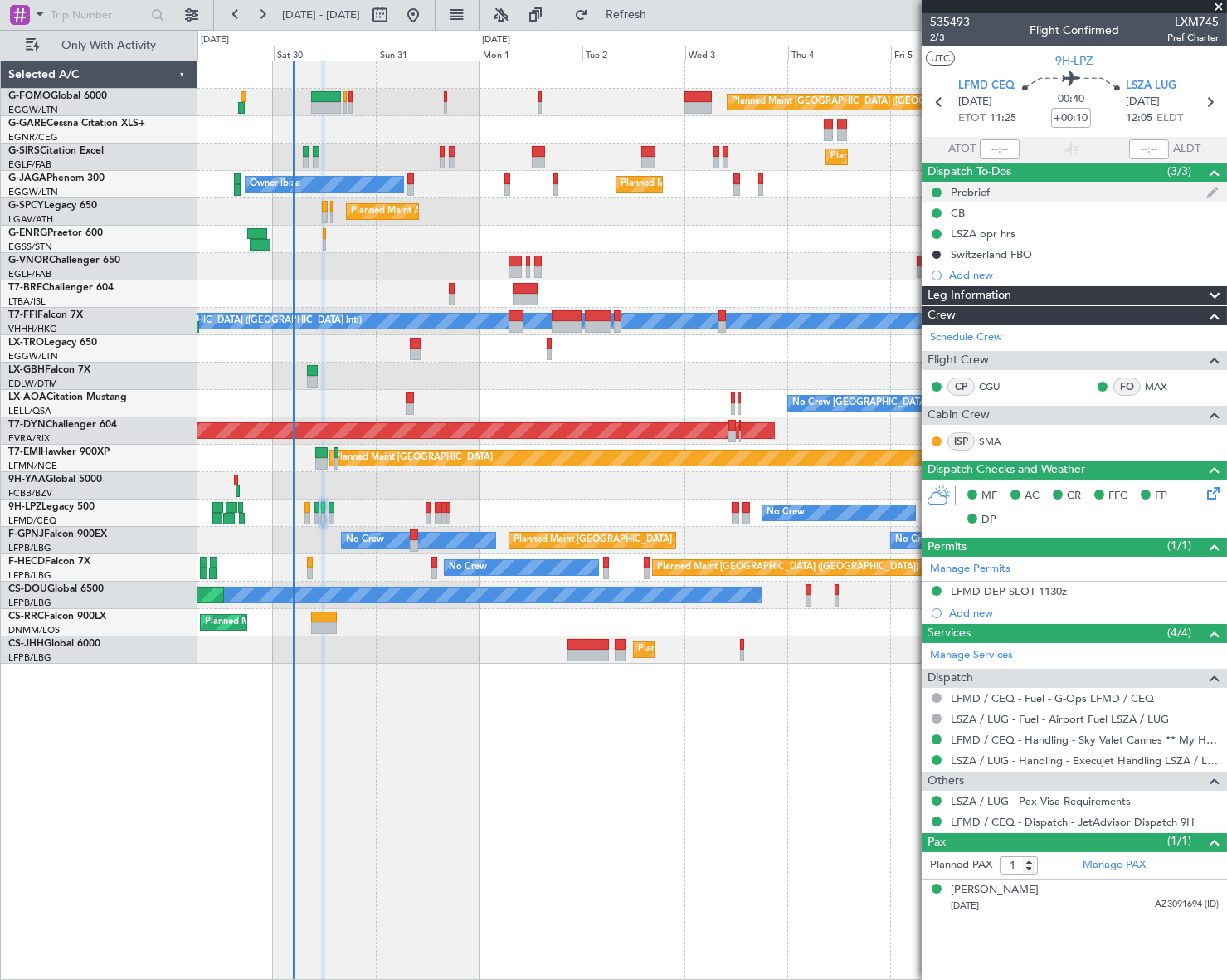
click at [978, 197] on div "Prebrief" at bounding box center [970, 192] width 39 height 14
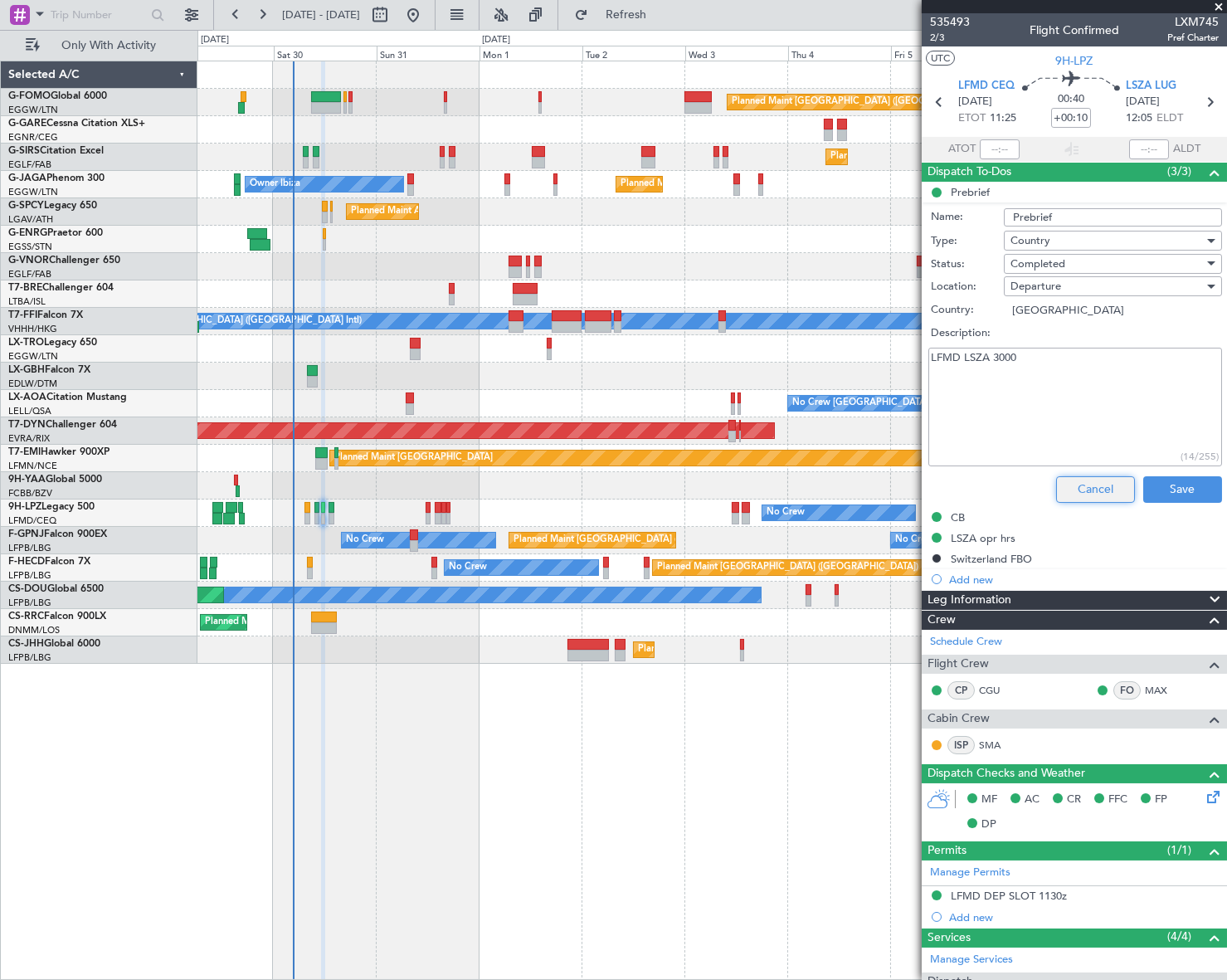
click at [1076, 481] on button "Cancel" at bounding box center [1096, 489] width 78 height 26
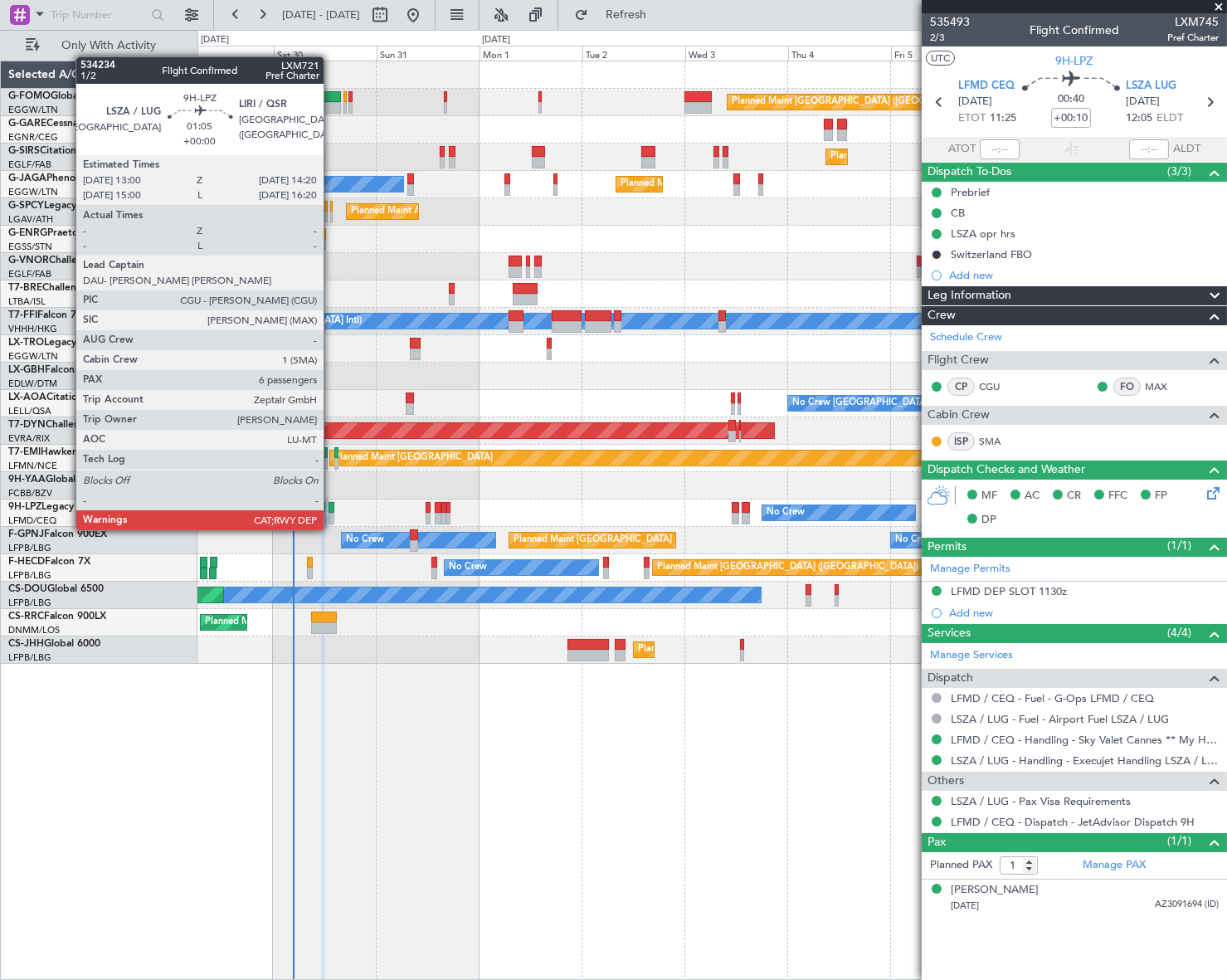
click at [331, 514] on div at bounding box center [331, 518] width 5 height 12
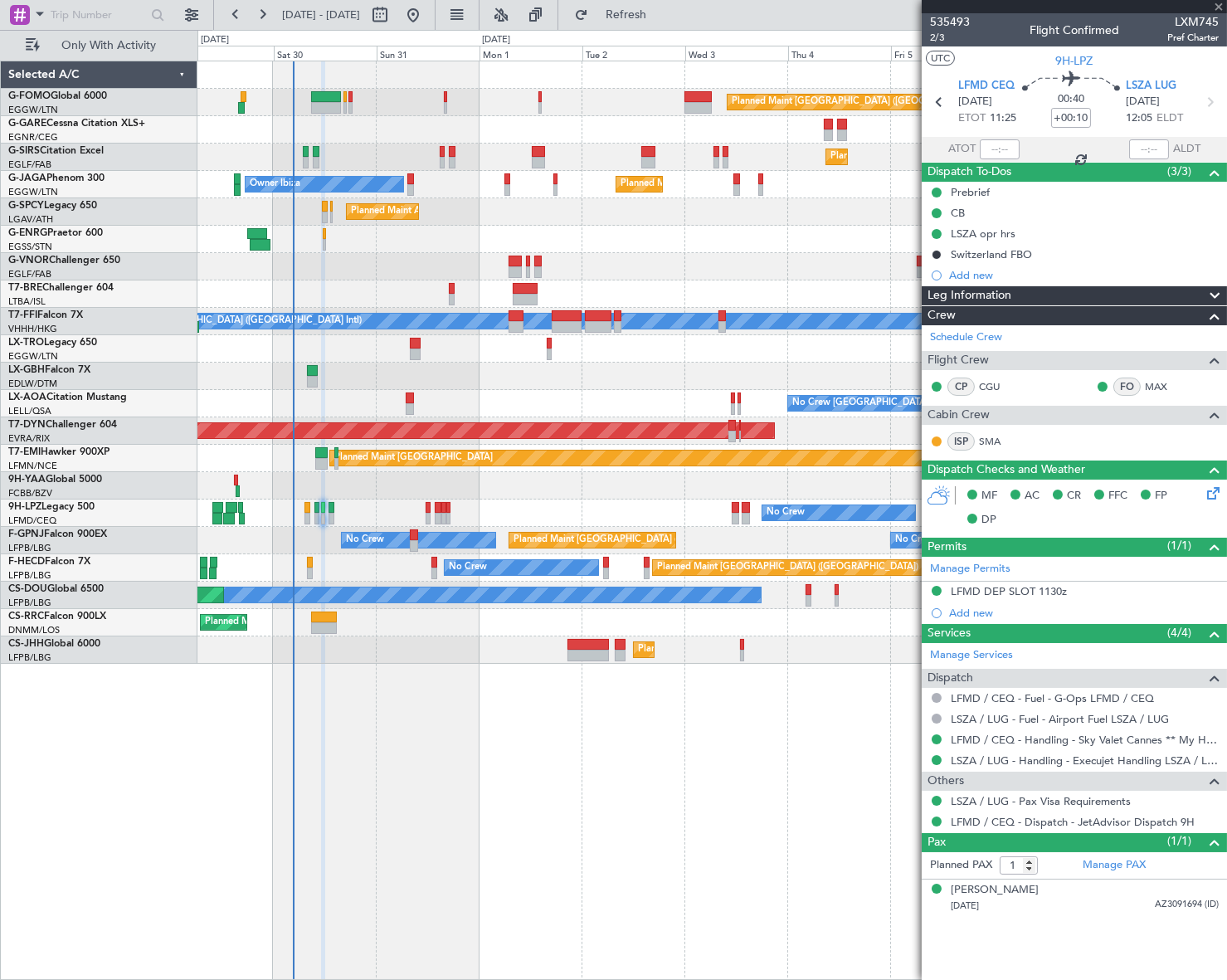
type input "6"
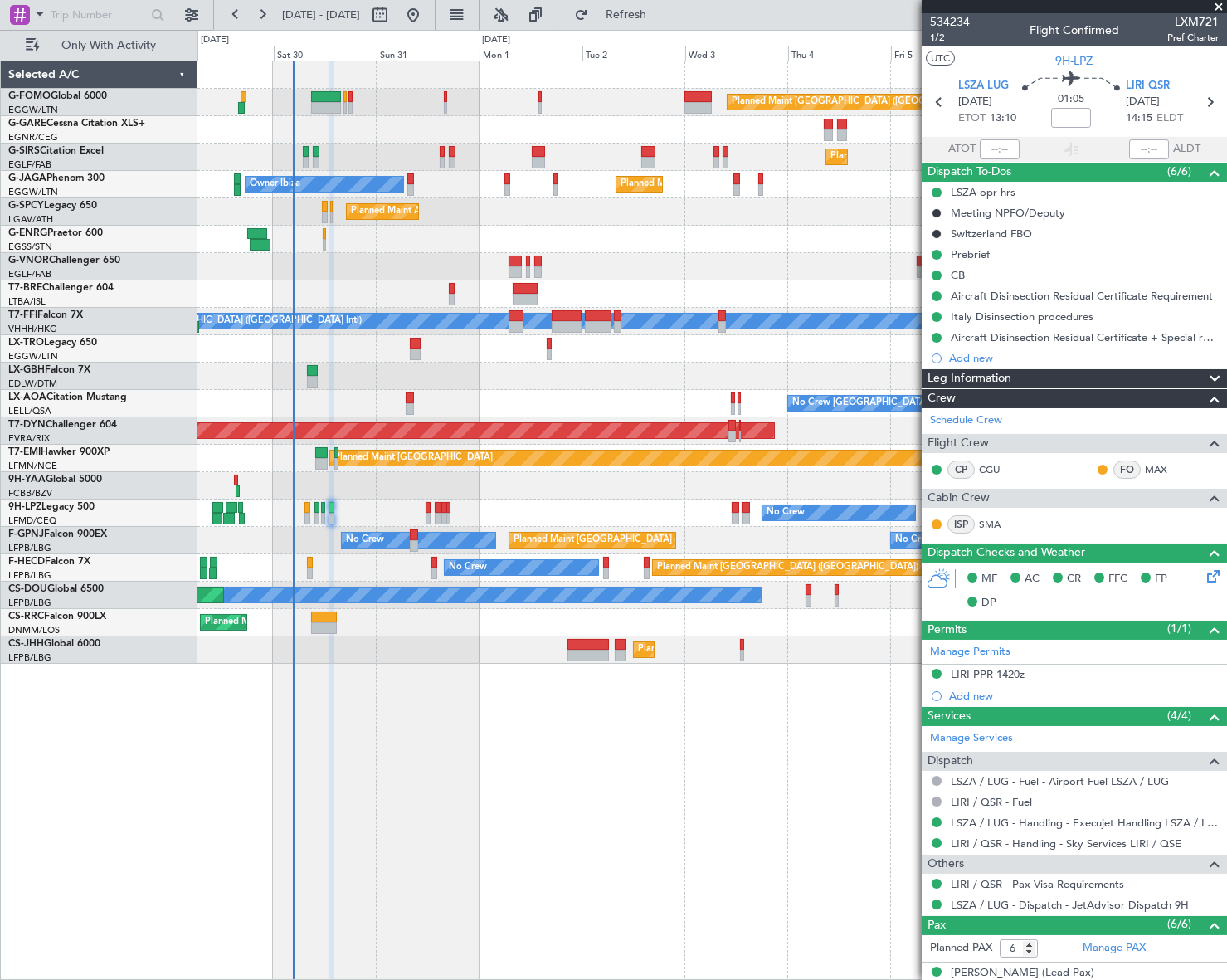
scroll to position [204, 0]
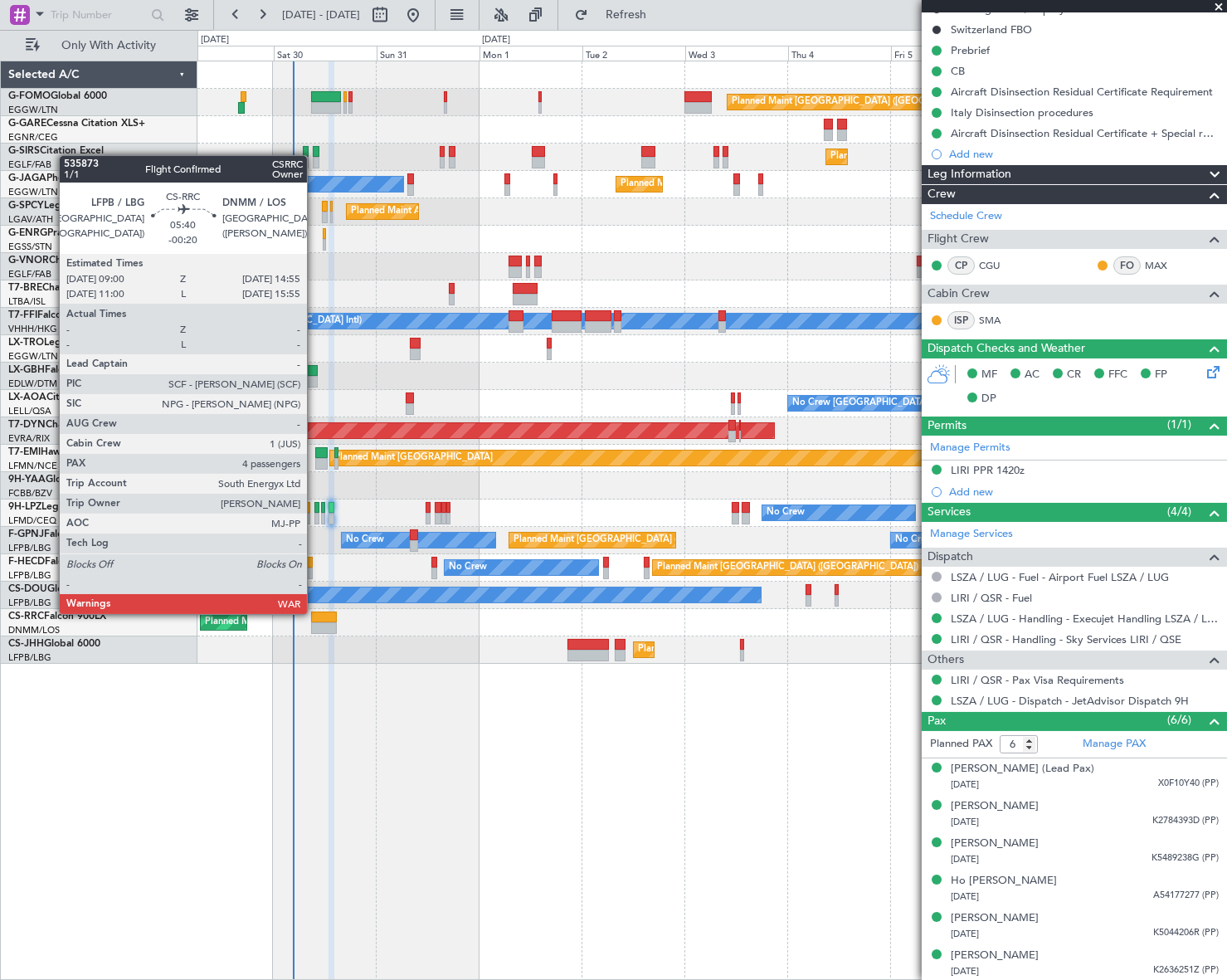
click at [320, 615] on div at bounding box center [324, 617] width 26 height 12
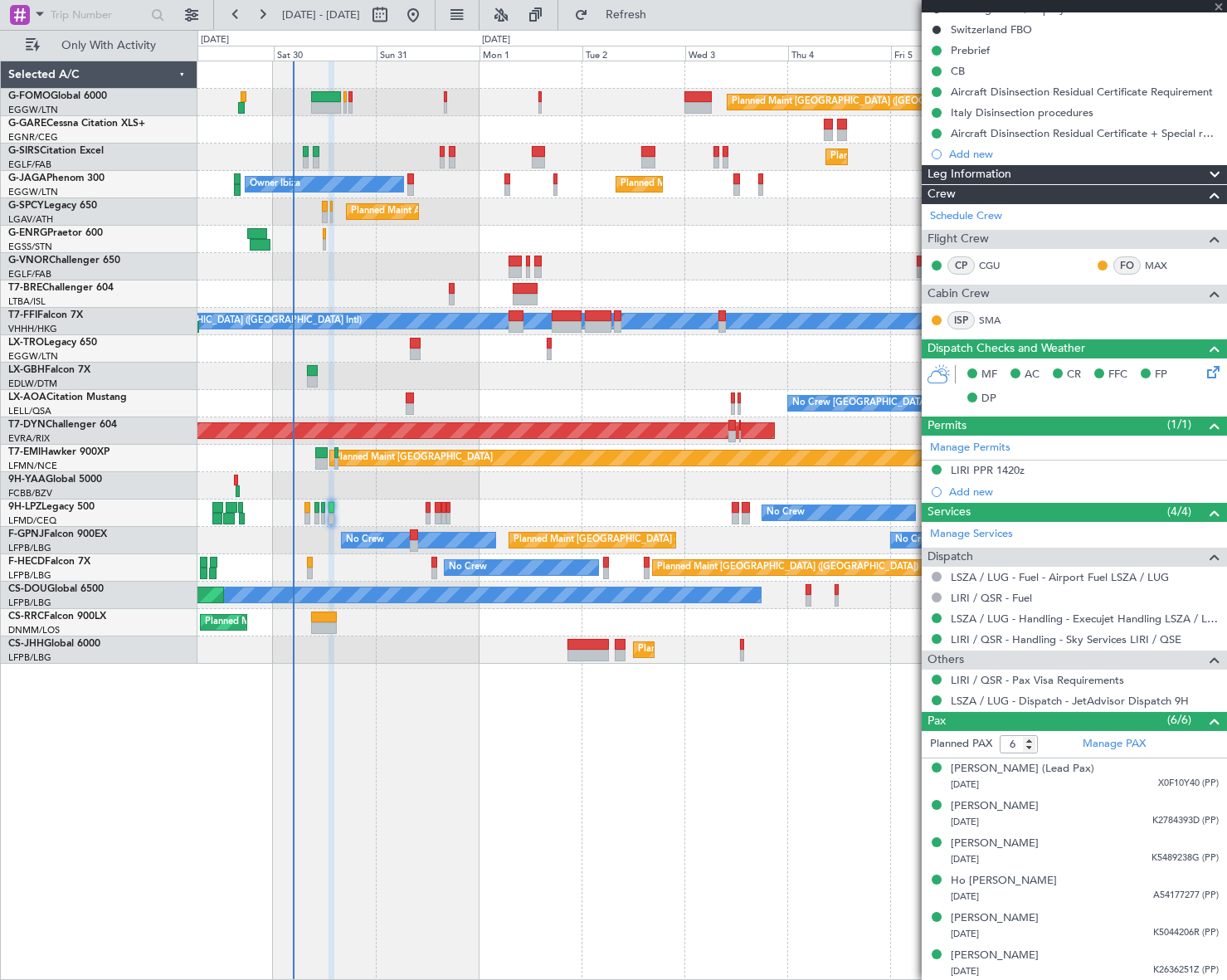
type input "-00:20"
type input "4"
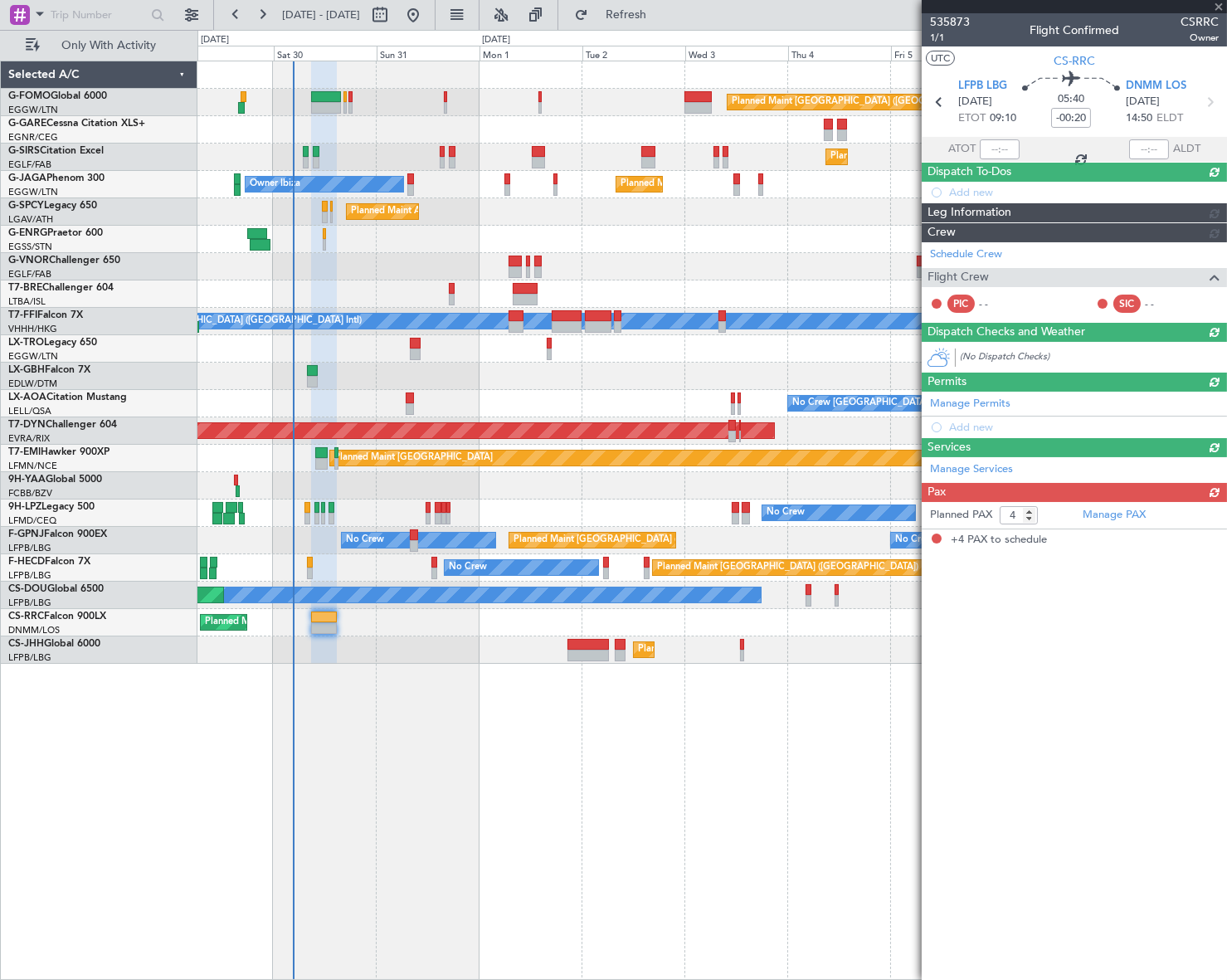
scroll to position [0, 0]
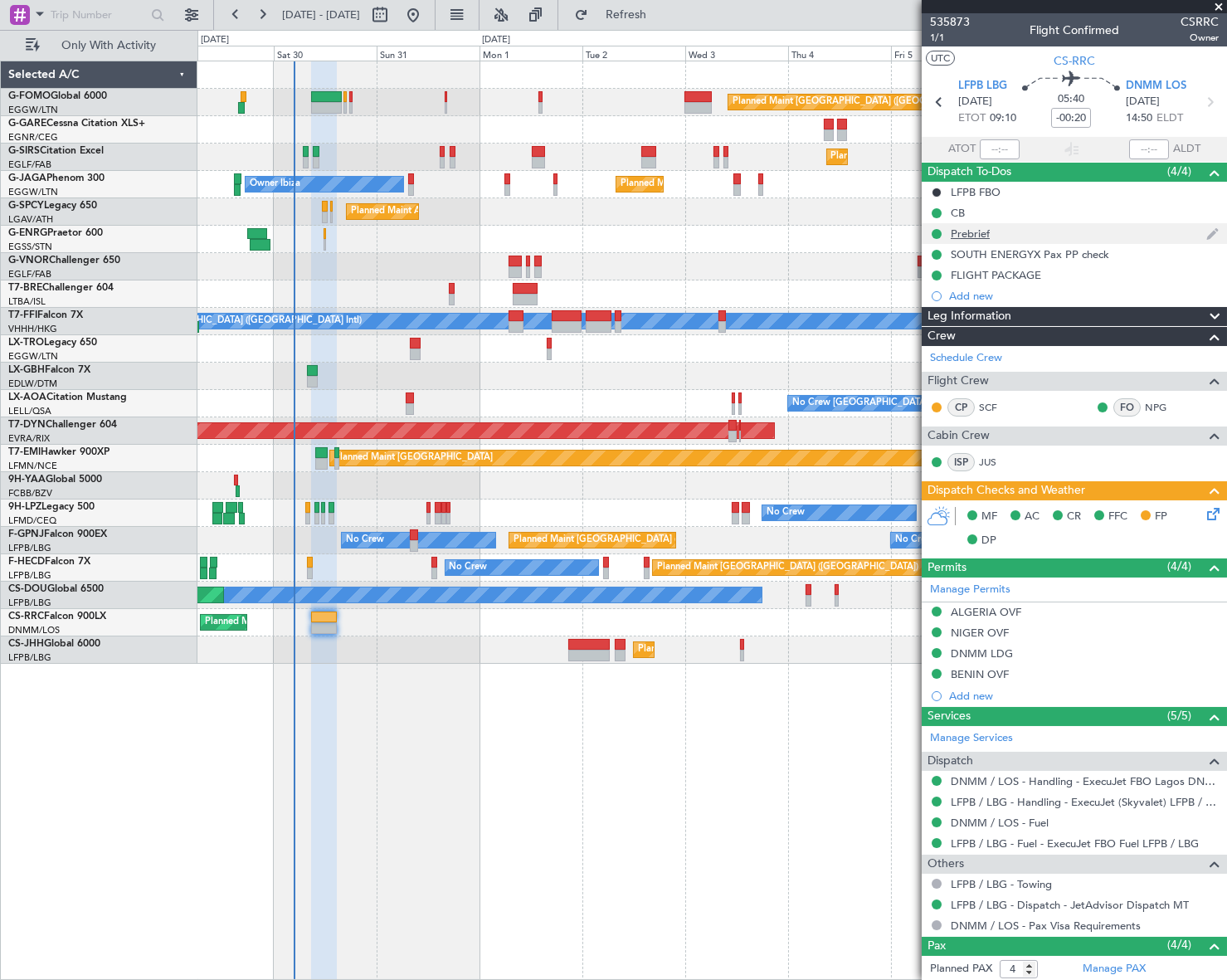
click at [974, 227] on div "Prebrief" at bounding box center [970, 233] width 39 height 14
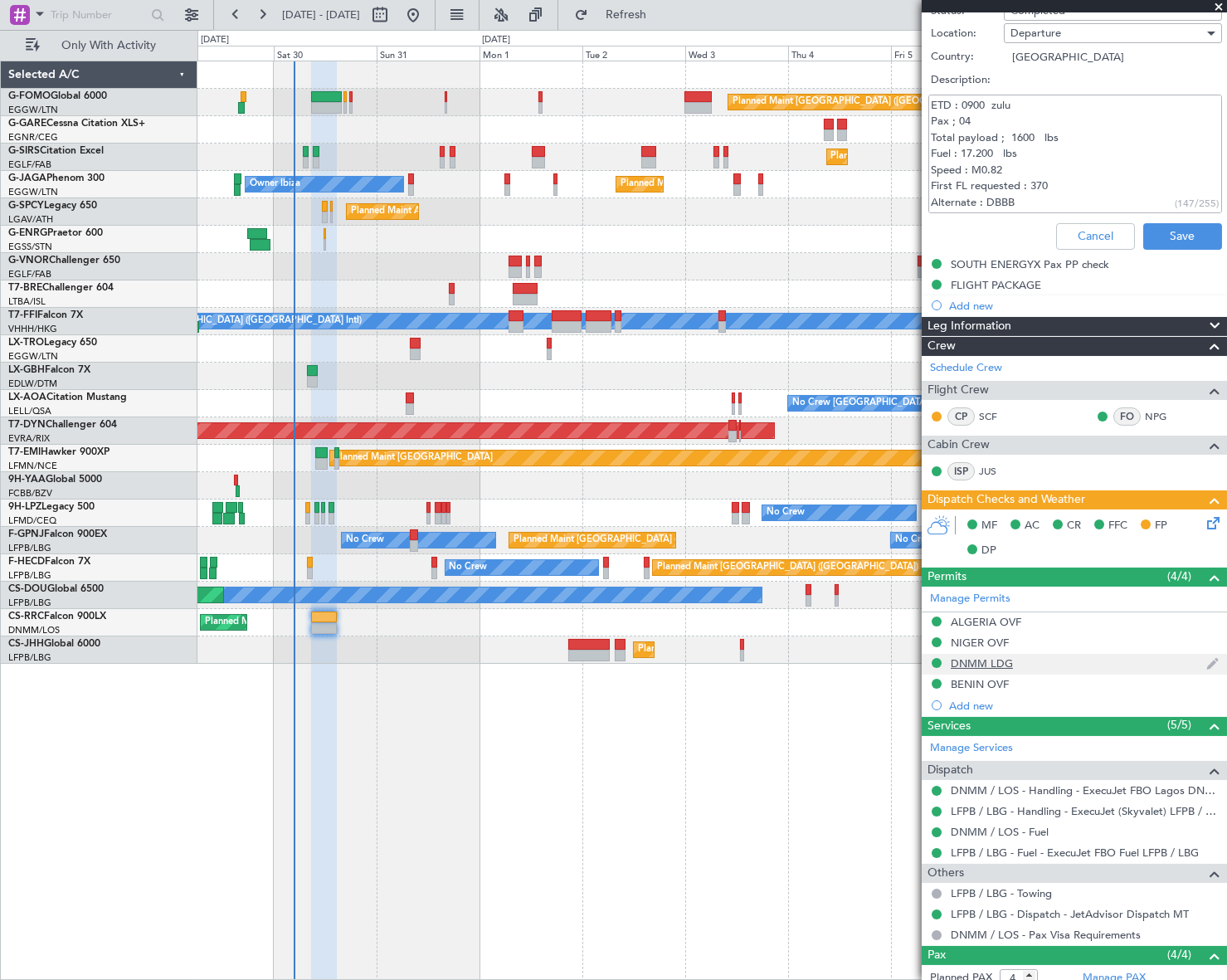
scroll to position [301, 0]
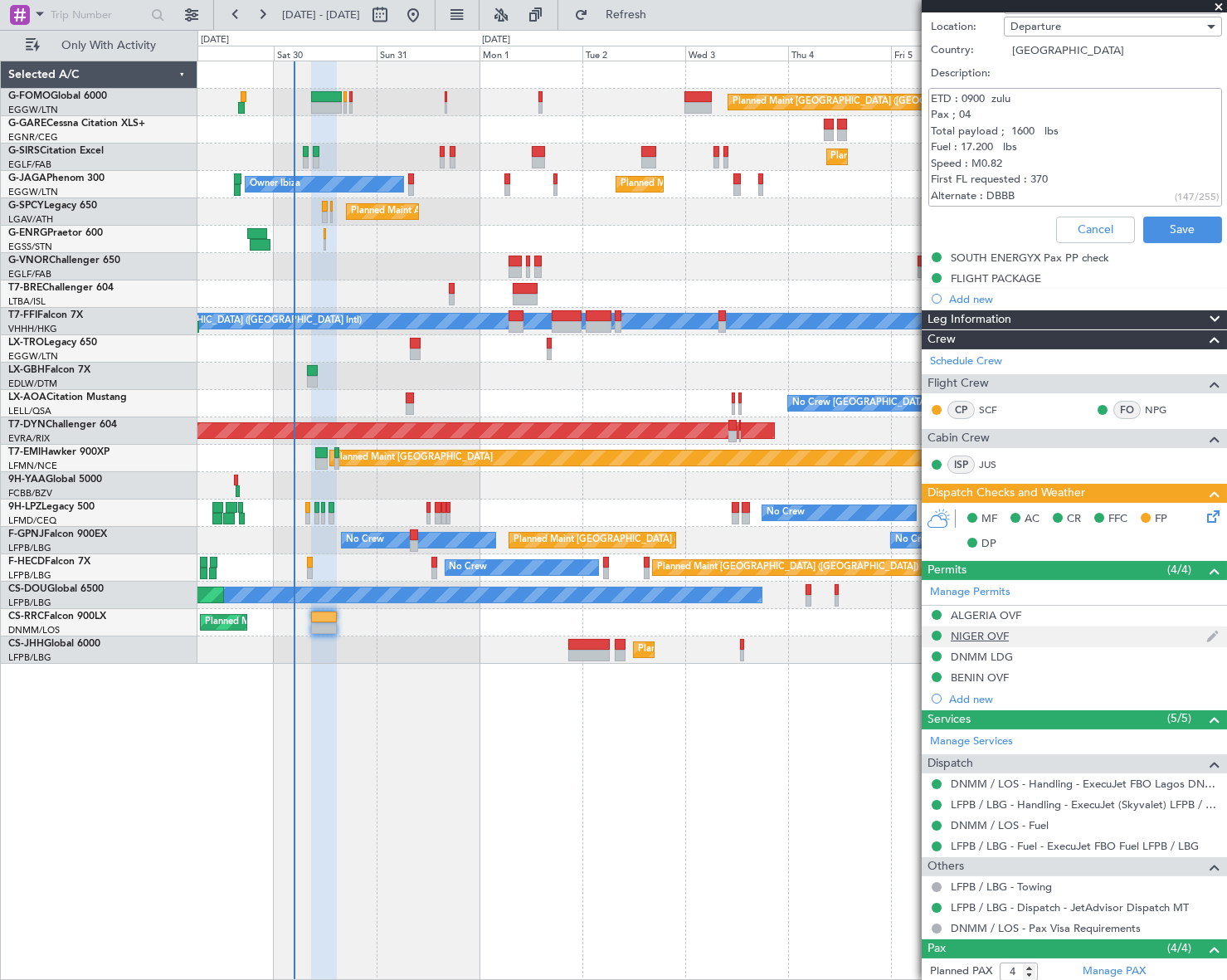
click at [986, 631] on div "NIGER OVF" at bounding box center [980, 635] width 58 height 14
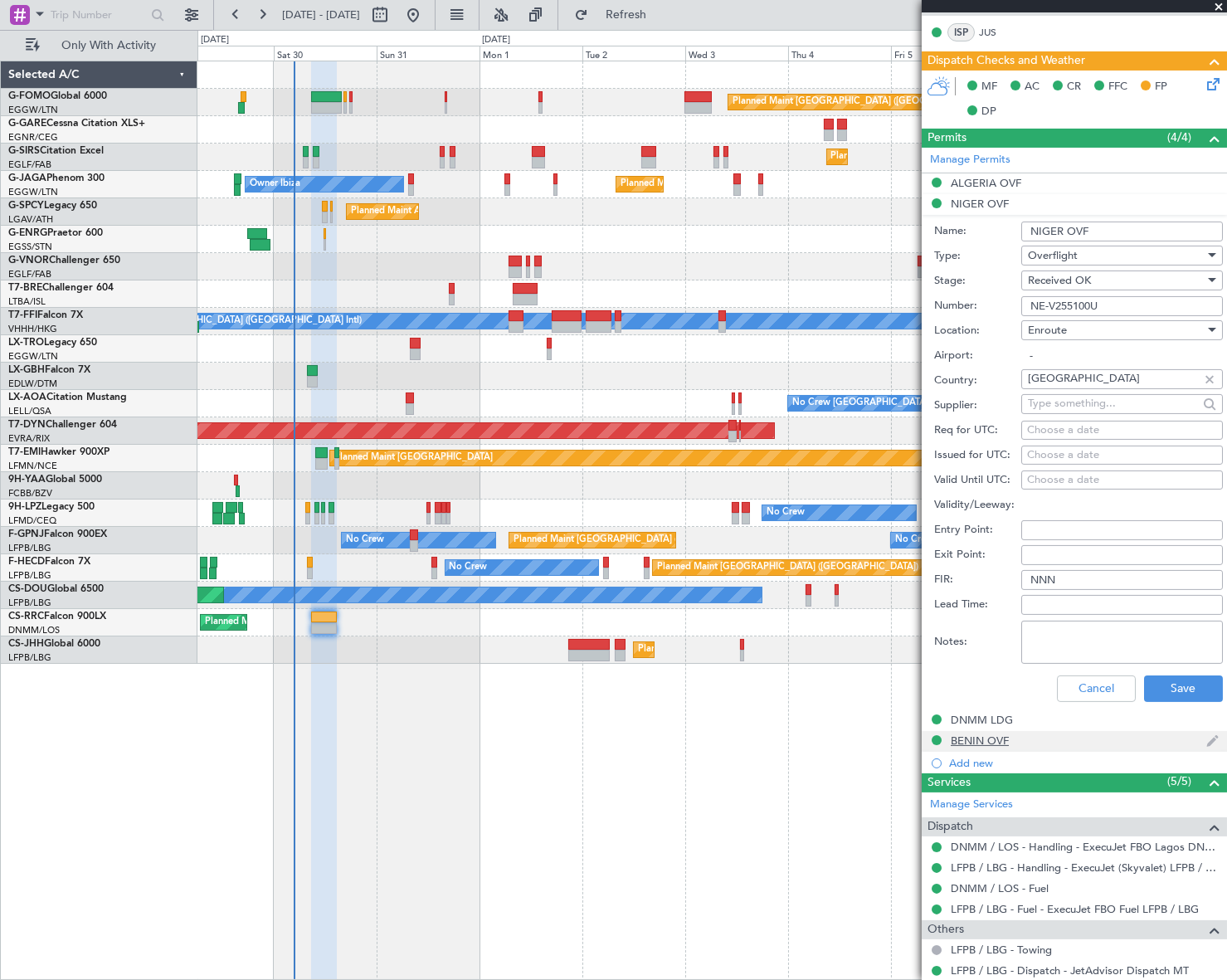
scroll to position [755, 0]
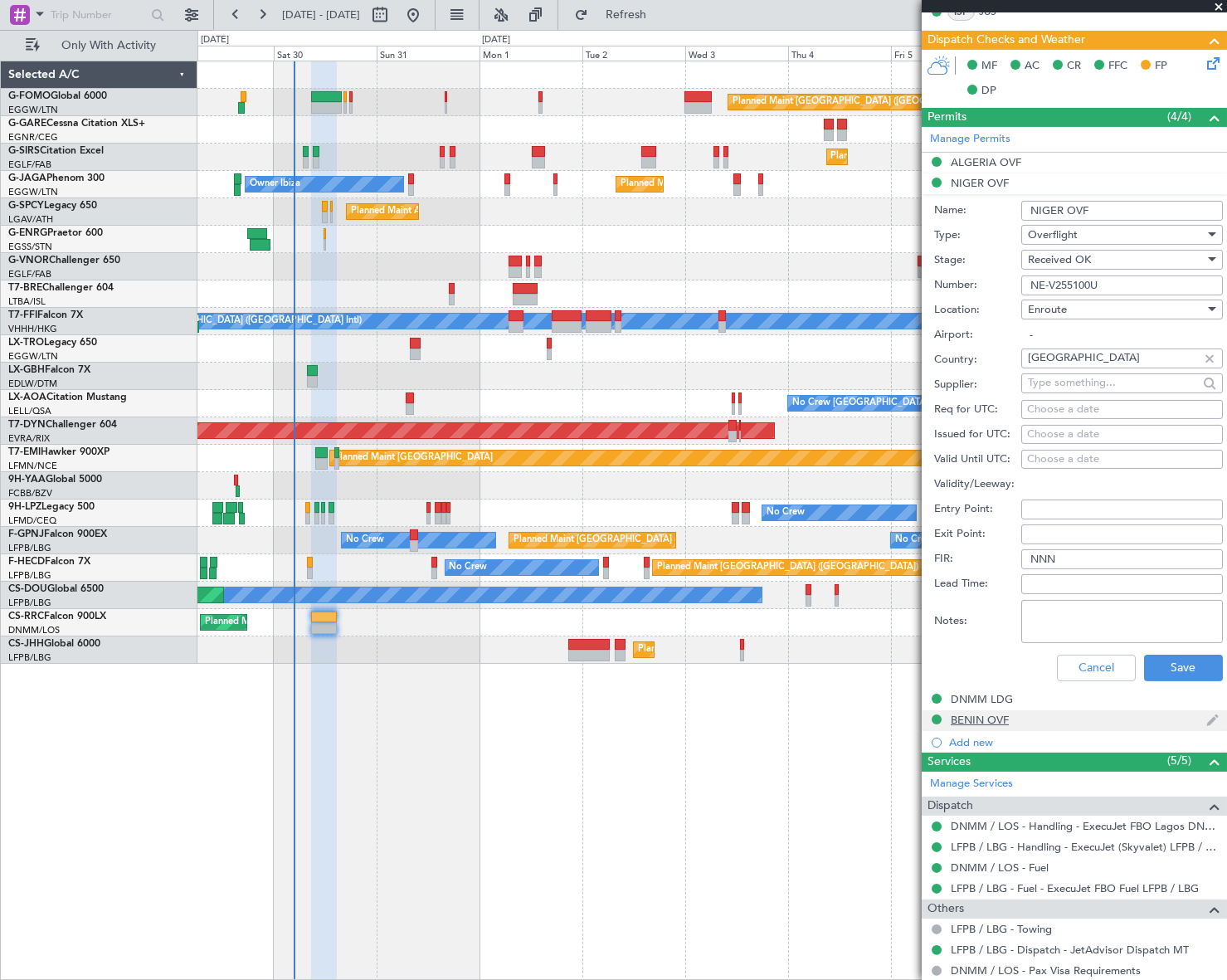
click at [1005, 720] on div "BENIN OVF" at bounding box center [980, 719] width 58 height 14
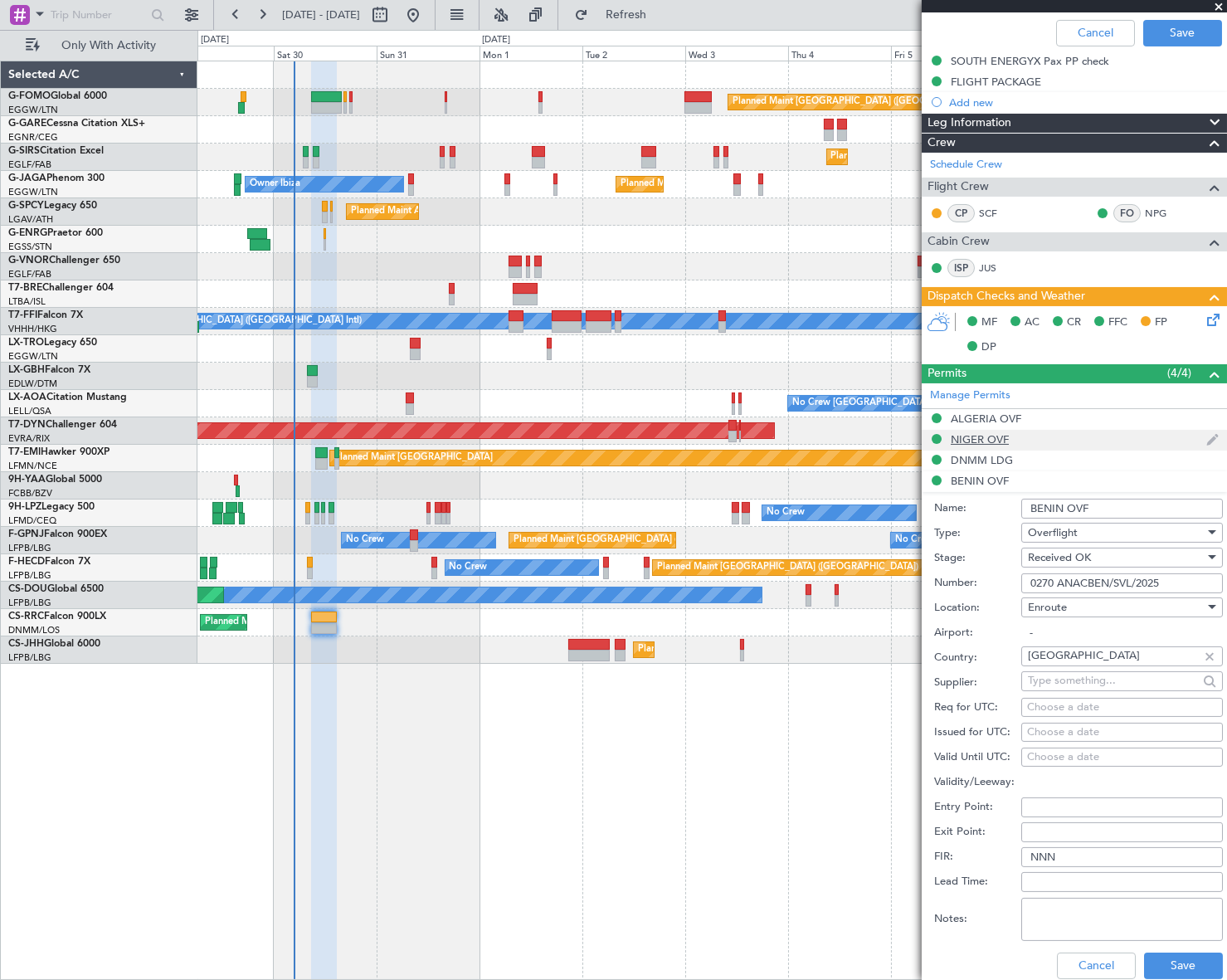
scroll to position [453, 0]
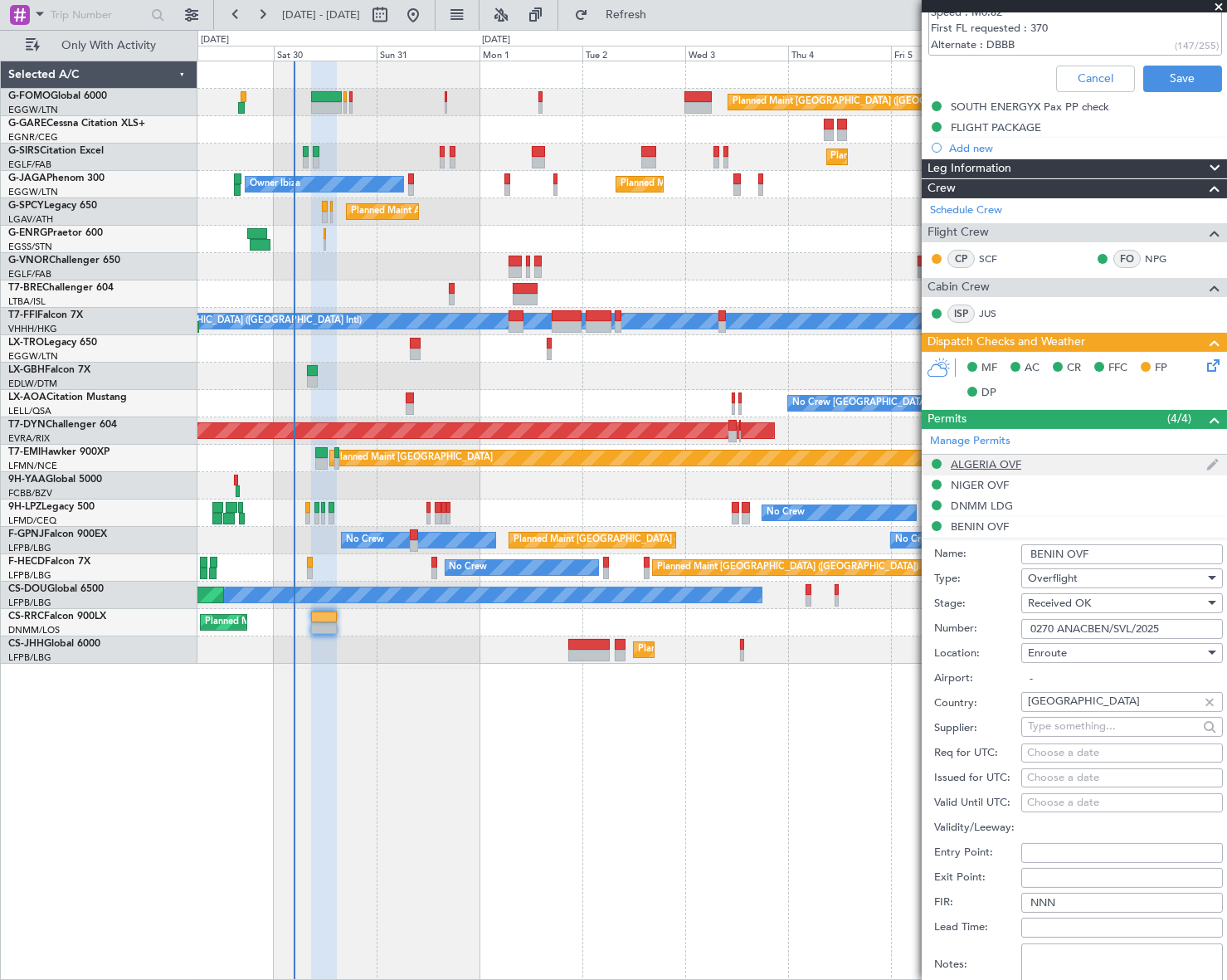
click at [1003, 464] on div "ALGERIA OVF" at bounding box center [985, 464] width 70 height 14
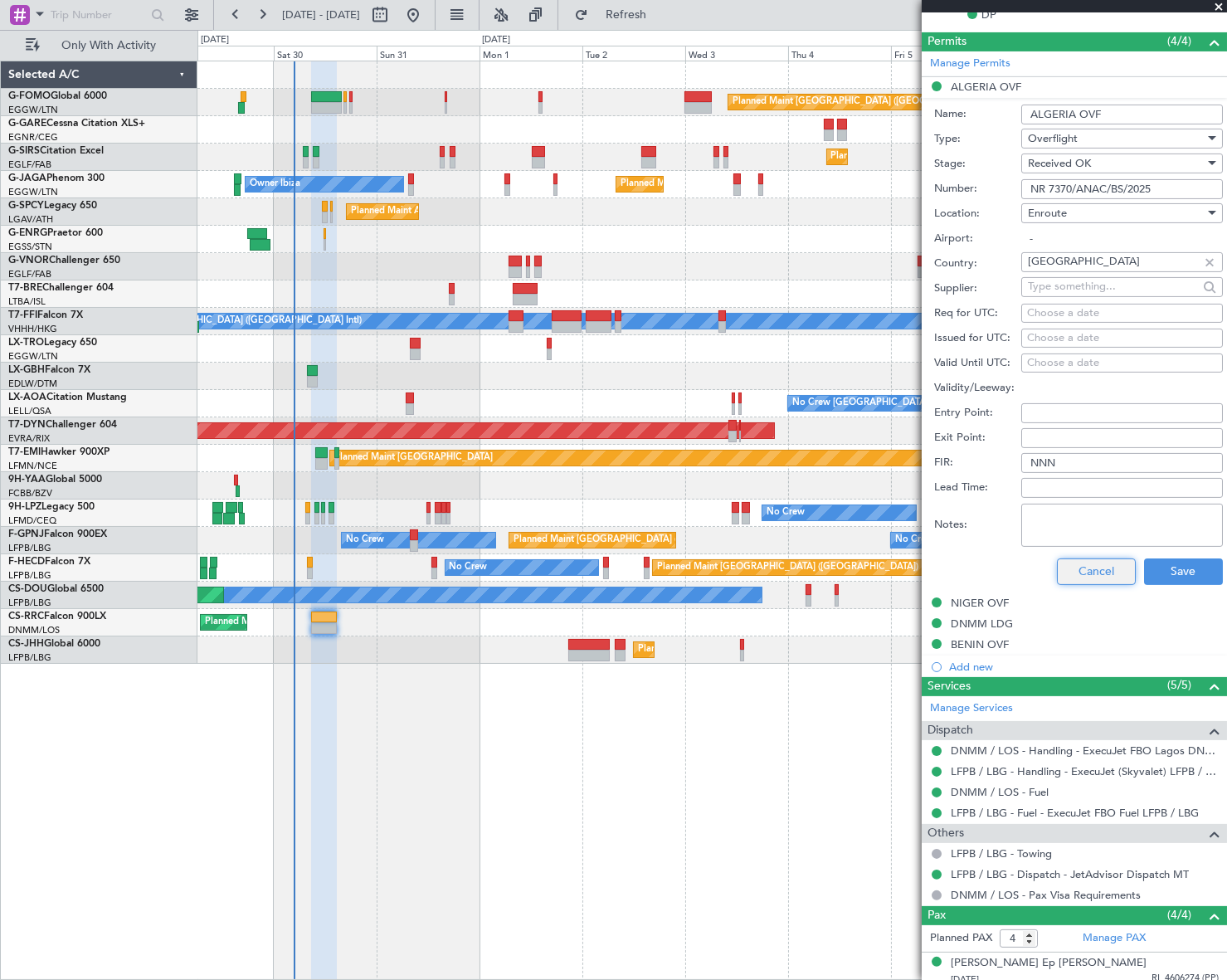
click at [1103, 572] on button "Cancel" at bounding box center [1096, 571] width 78 height 26
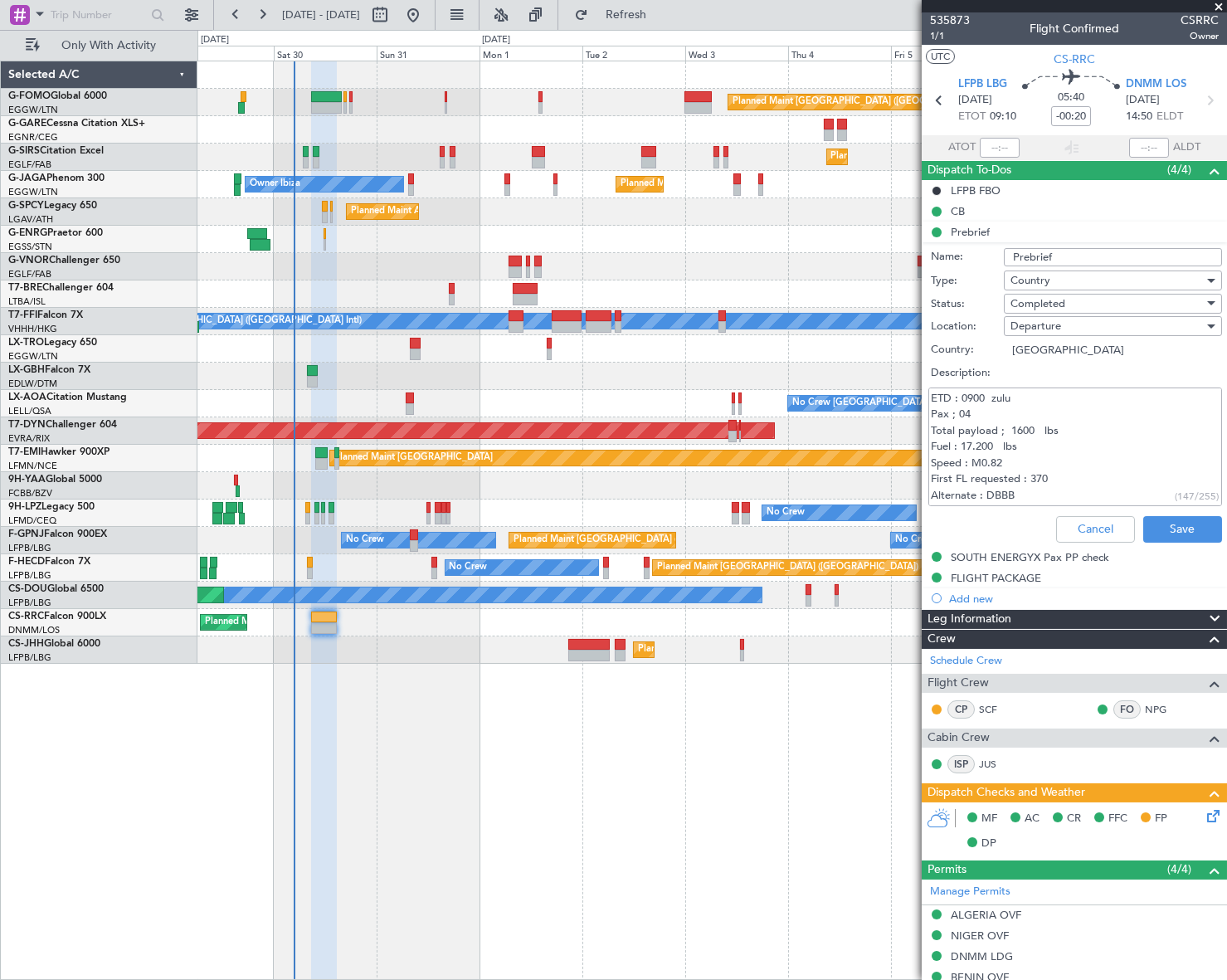
scroll to position [0, 0]
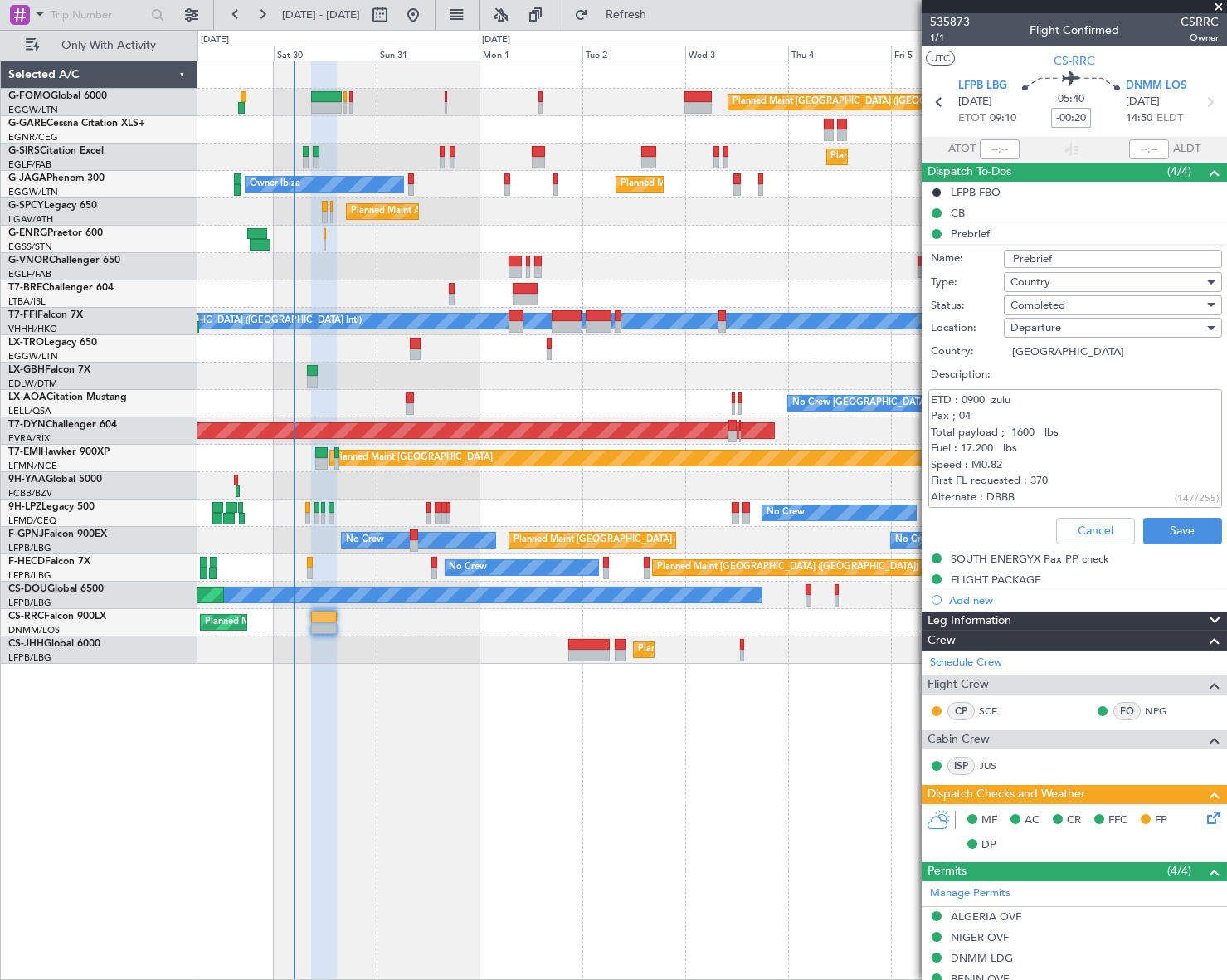
click at [1080, 112] on input "-00:20" at bounding box center [1071, 118] width 40 height 20
click at [1078, 114] on input "-00:20" at bounding box center [1071, 118] width 40 height 20
type input "-00:15"
click at [991, 523] on div "Cancel Save" at bounding box center [1069, 531] width 313 height 40
click at [1098, 527] on button "Cancel" at bounding box center [1096, 530] width 78 height 26
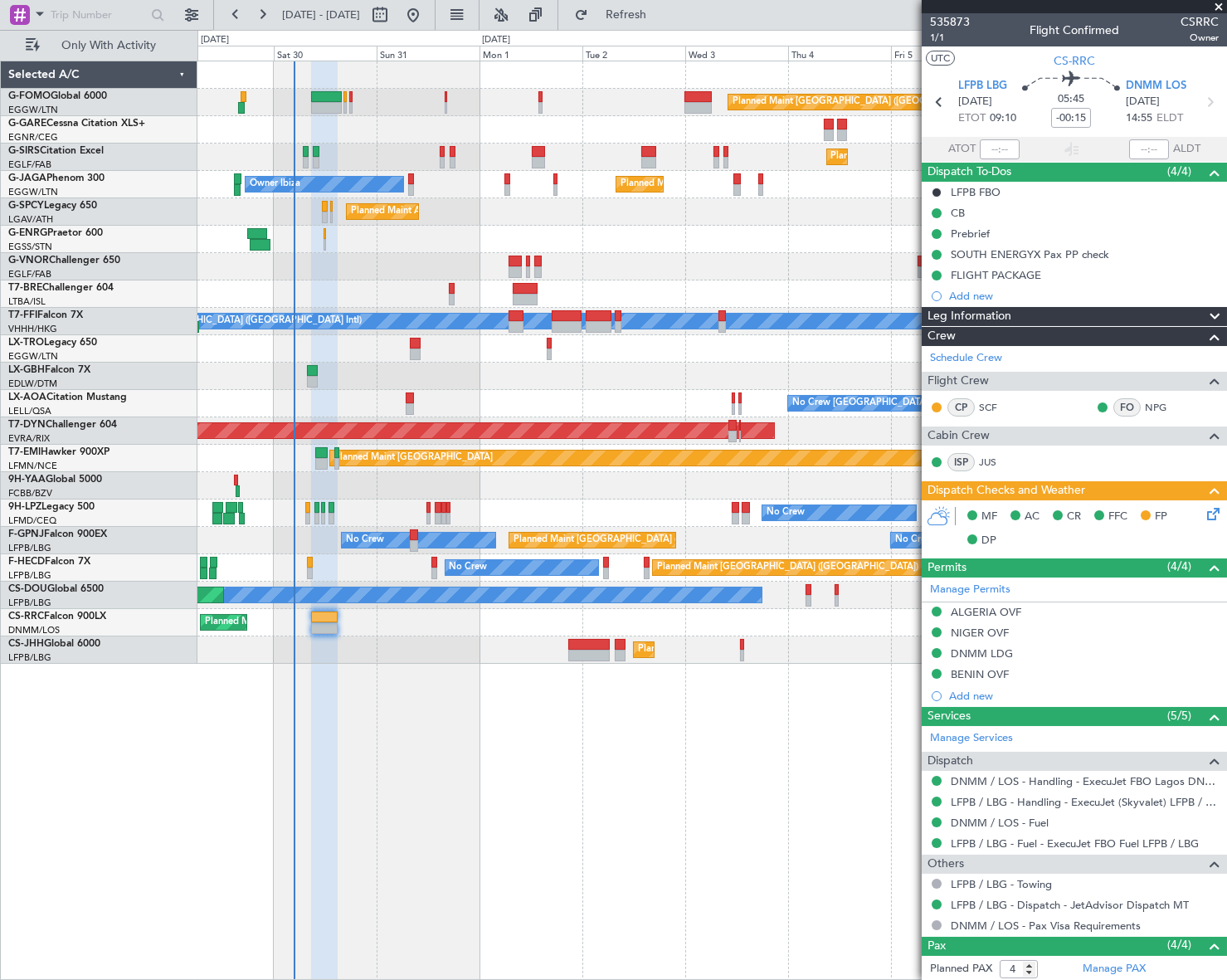
click at [983, 315] on span "Leg Information" at bounding box center [970, 316] width 84 height 19
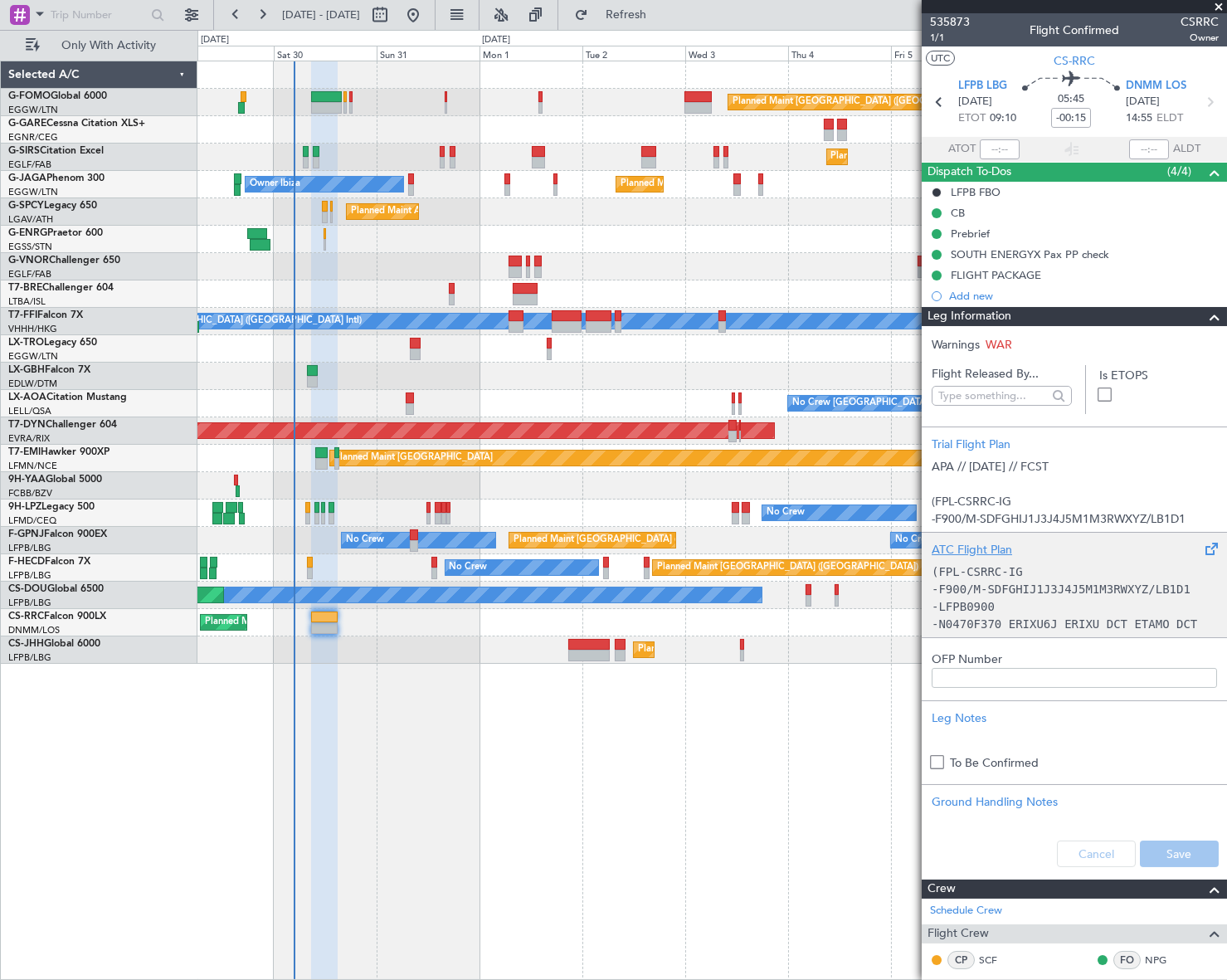
click at [993, 610] on div "(FPL-CSRRC-IG -F900/M-SDFGHIJ1J3J4J5M1M3RWXYZ/LB1D1 -LFPB0900 -N0470F370 ERIXU6…" at bounding box center [1074, 593] width 286 height 70
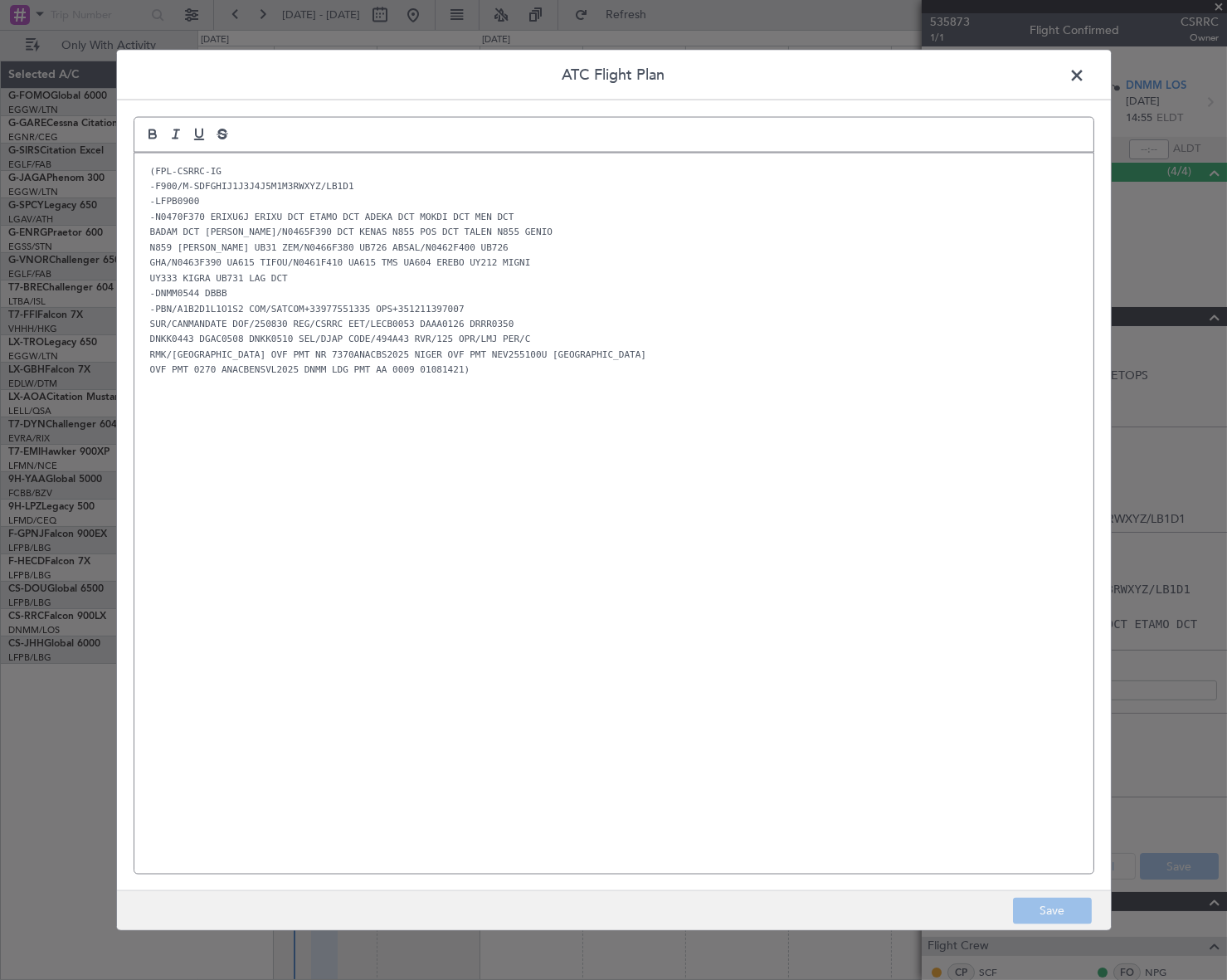
click at [369, 307] on code "-PBN/A1B2D1L1O1S2 COM/SATCOM+33977551335 OPS+351211397007" at bounding box center [307, 308] width 321 height 14
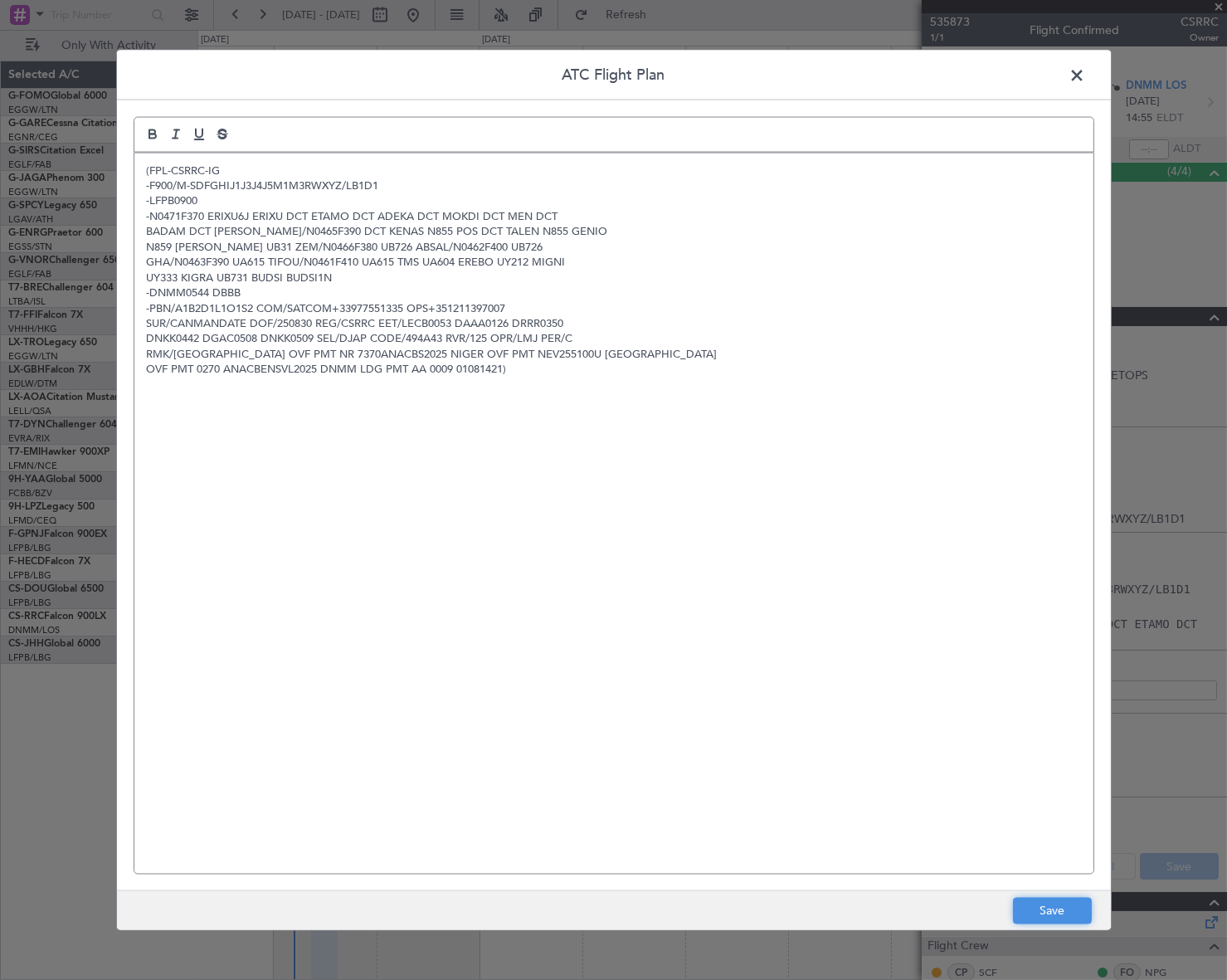
click at [1059, 907] on button "Save" at bounding box center [1052, 911] width 78 height 26
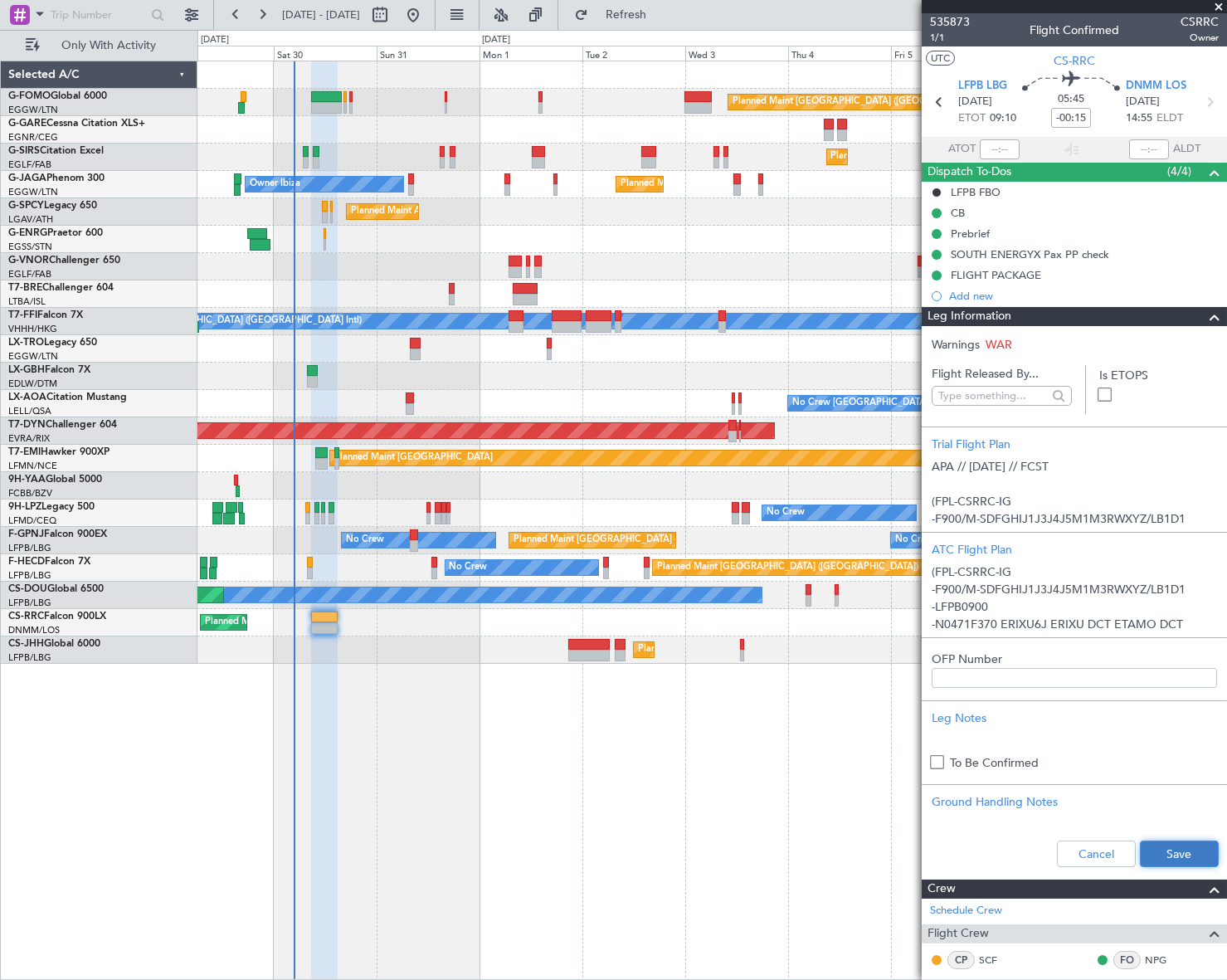
click at [1166, 850] on button "Save" at bounding box center [1179, 853] width 78 height 26
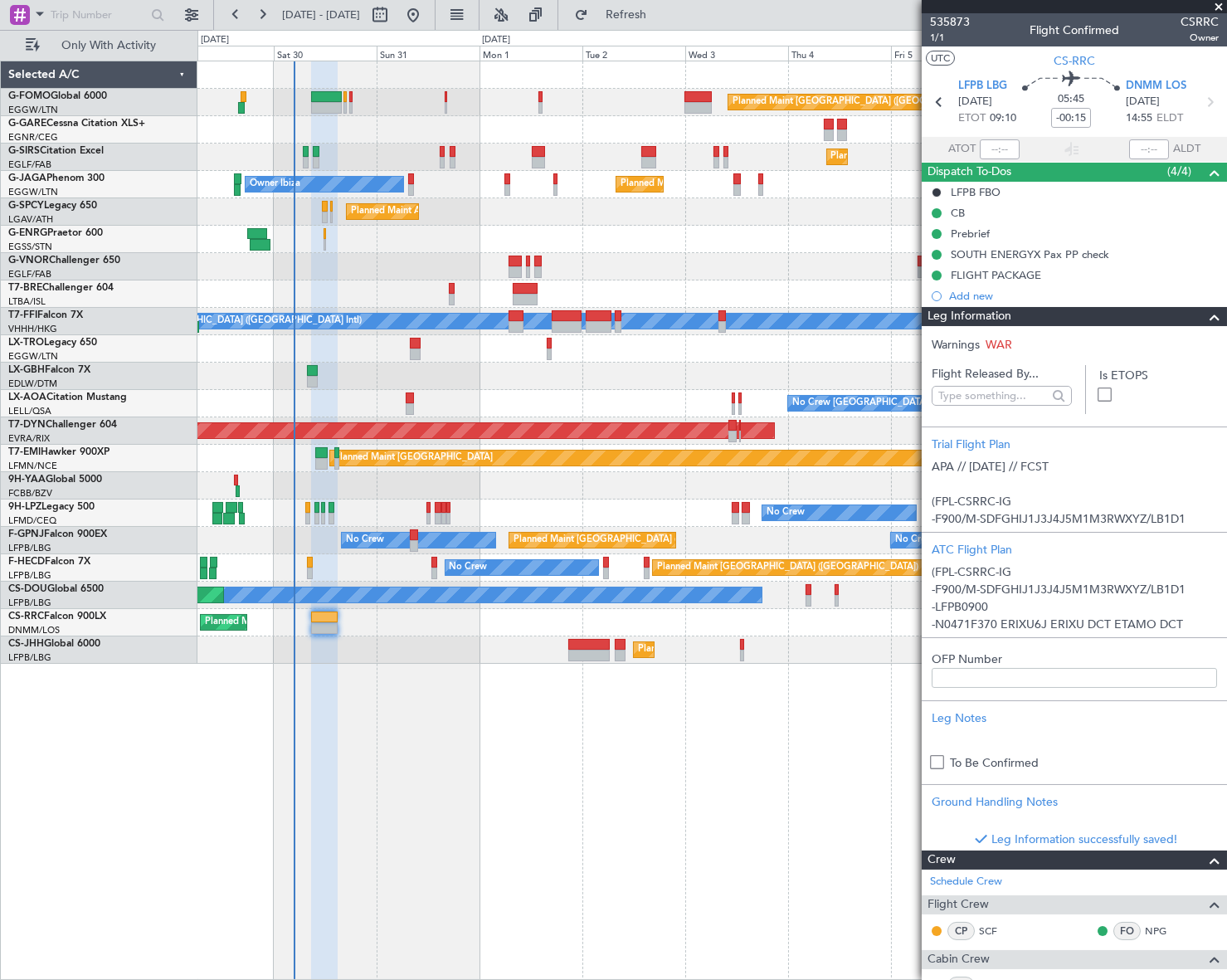
click at [1211, 316] on span at bounding box center [1214, 317] width 20 height 20
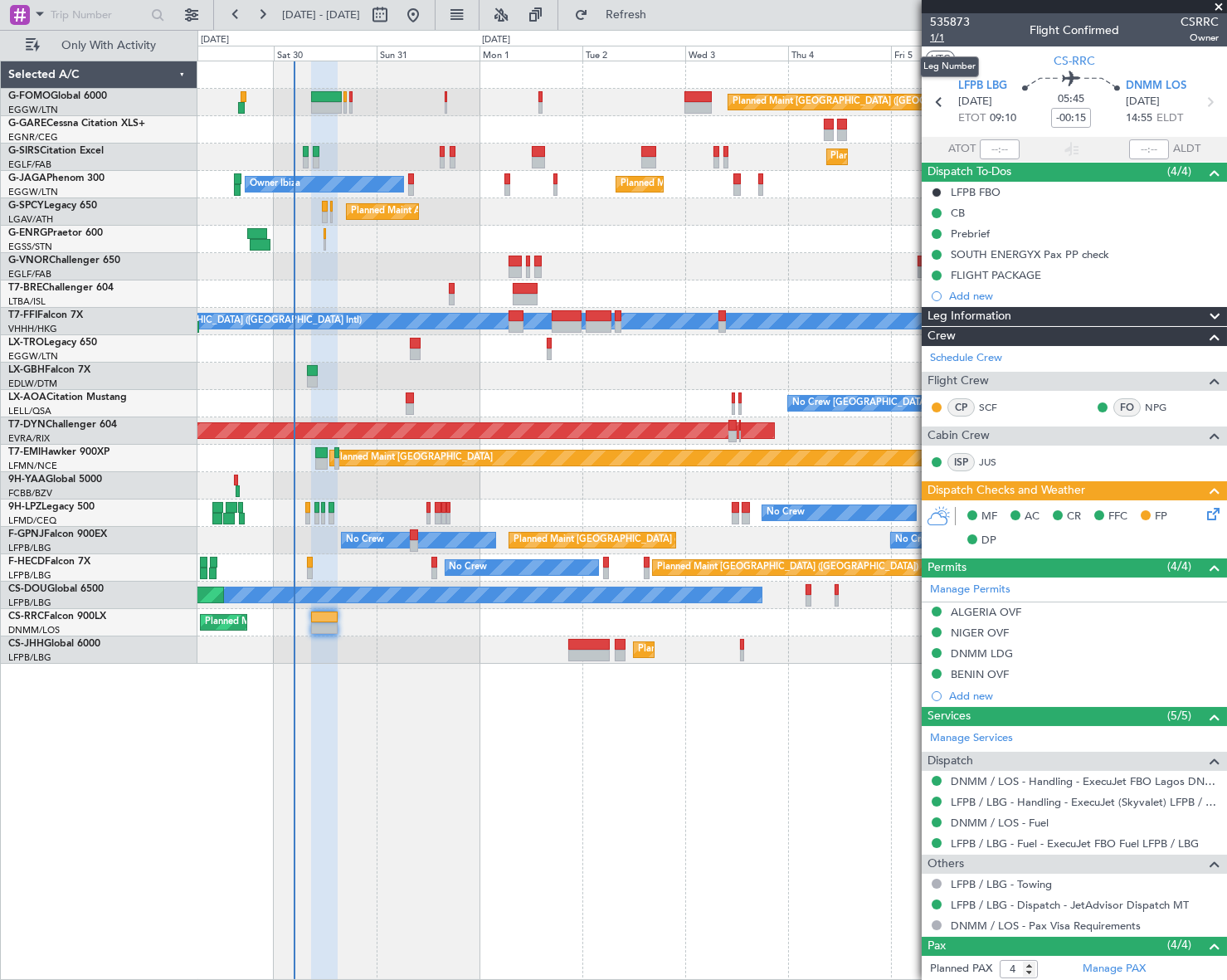
click at [931, 32] on span "1/1" at bounding box center [950, 37] width 40 height 14
